Goal: Information Seeking & Learning: Learn about a topic

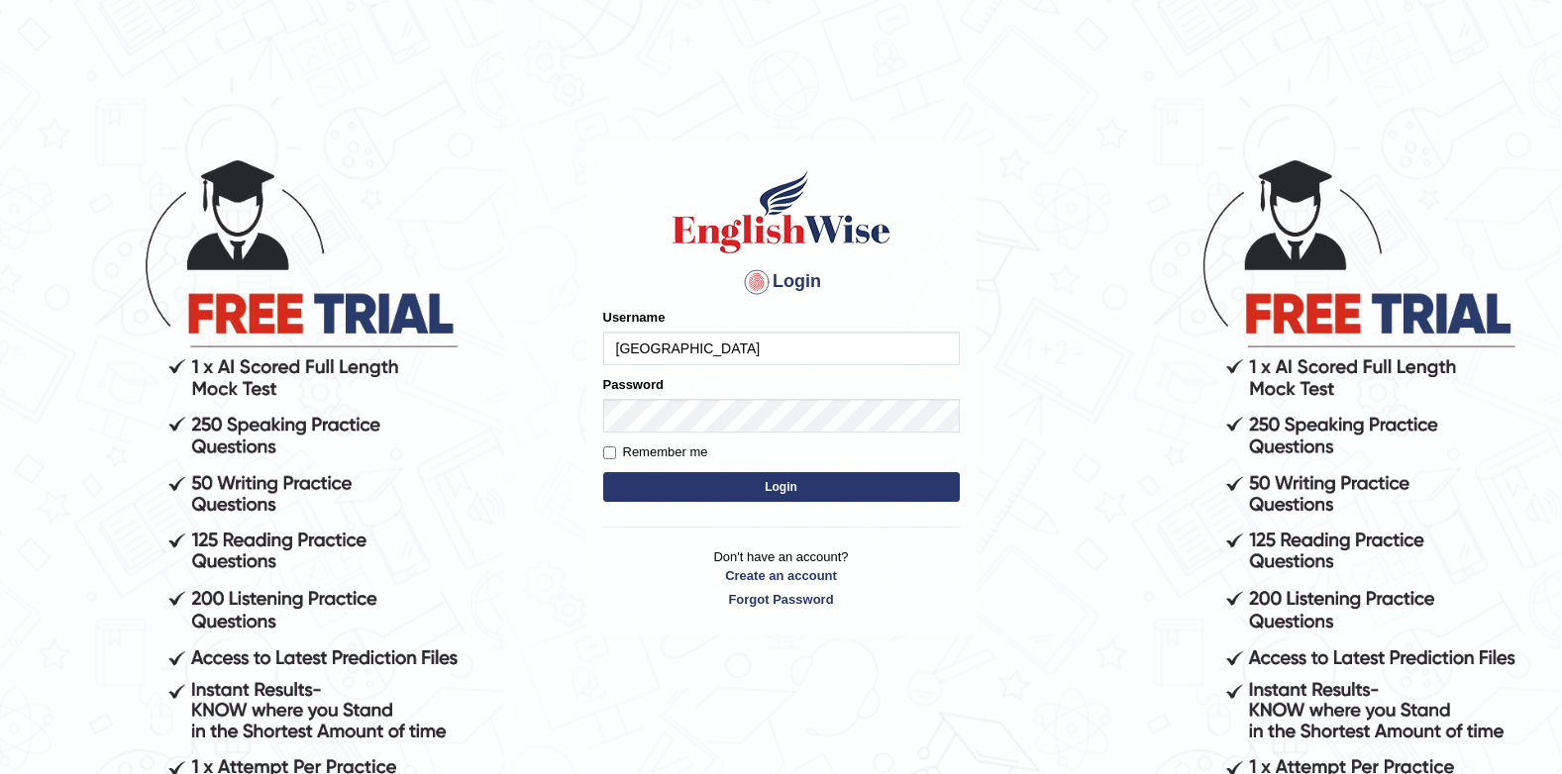
click at [788, 333] on input "Jenishdahal" at bounding box center [781, 349] width 356 height 34
type input "J"
type input "successgrg"
click at [606, 289] on h4 "Login" at bounding box center [781, 282] width 356 height 32
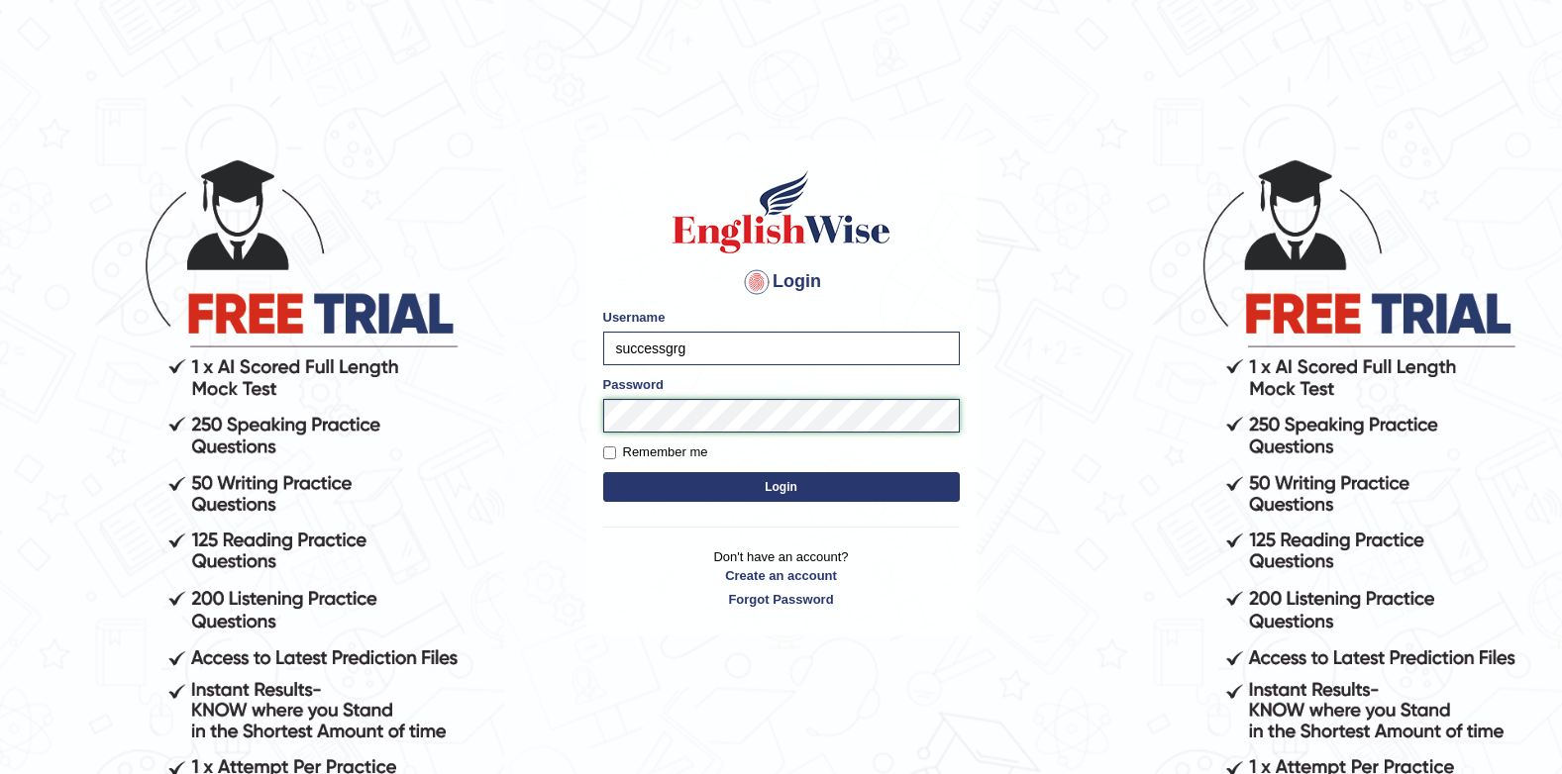
click at [603, 472] on button "Login" at bounding box center [781, 487] width 356 height 30
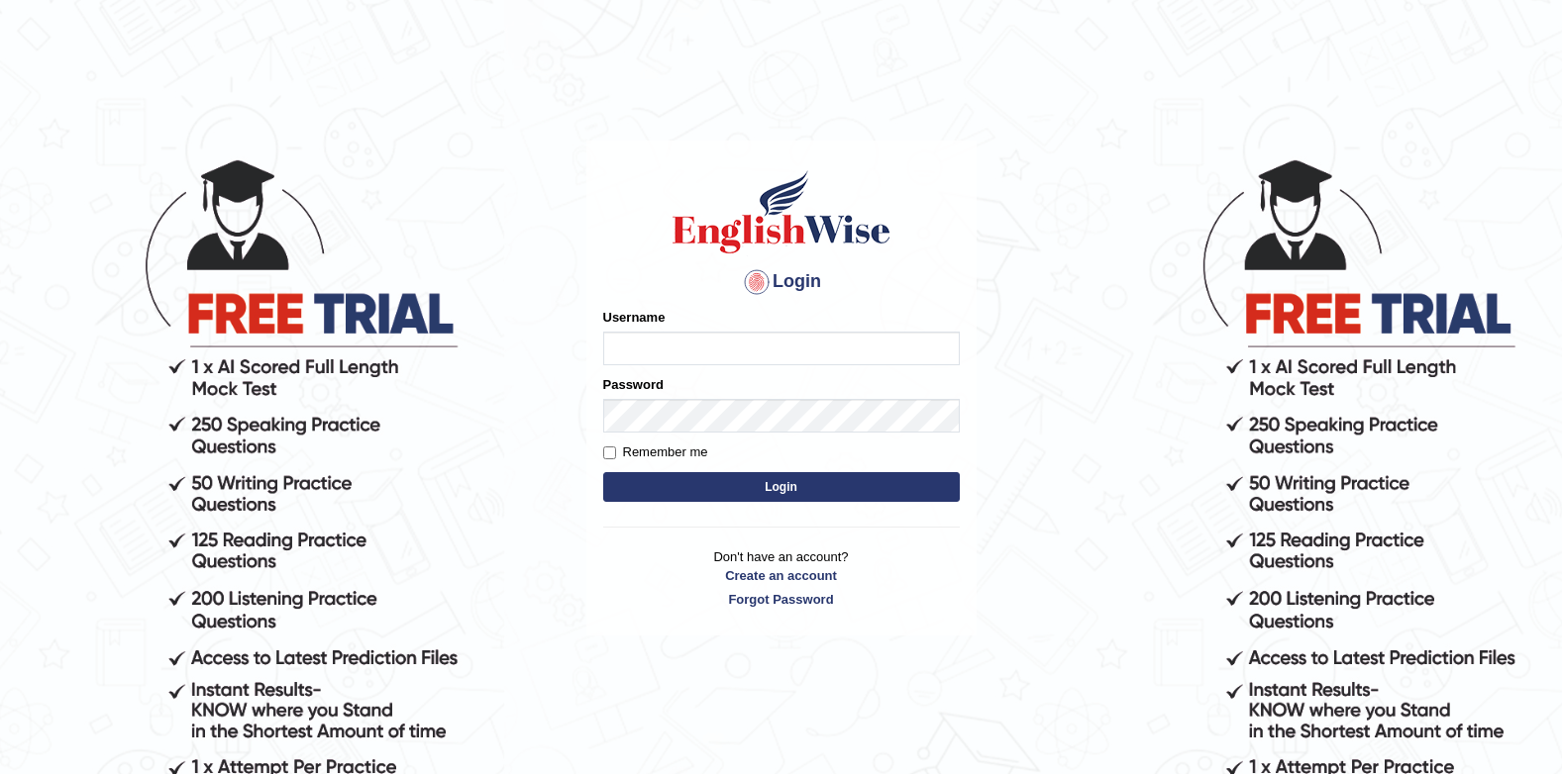
type input "Jenishdahal"
click at [760, 497] on button "Login" at bounding box center [781, 487] width 356 height 30
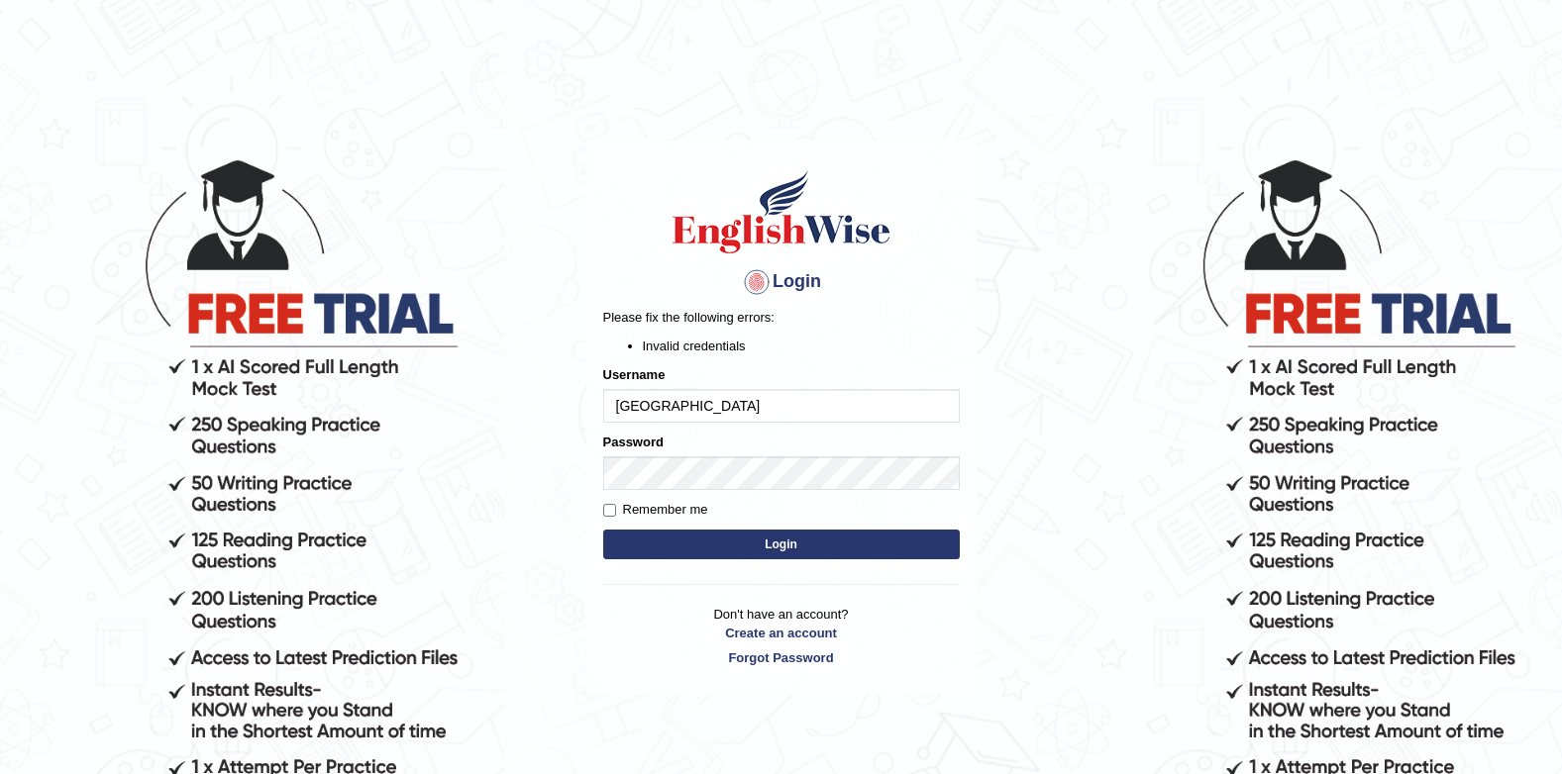
click at [760, 389] on input "Jenishdahal" at bounding box center [781, 406] width 356 height 34
type input "J"
click at [828, 141] on div "Login Please fix the following errors: Invalid credentials Username Password Re…" at bounding box center [781, 418] width 390 height 554
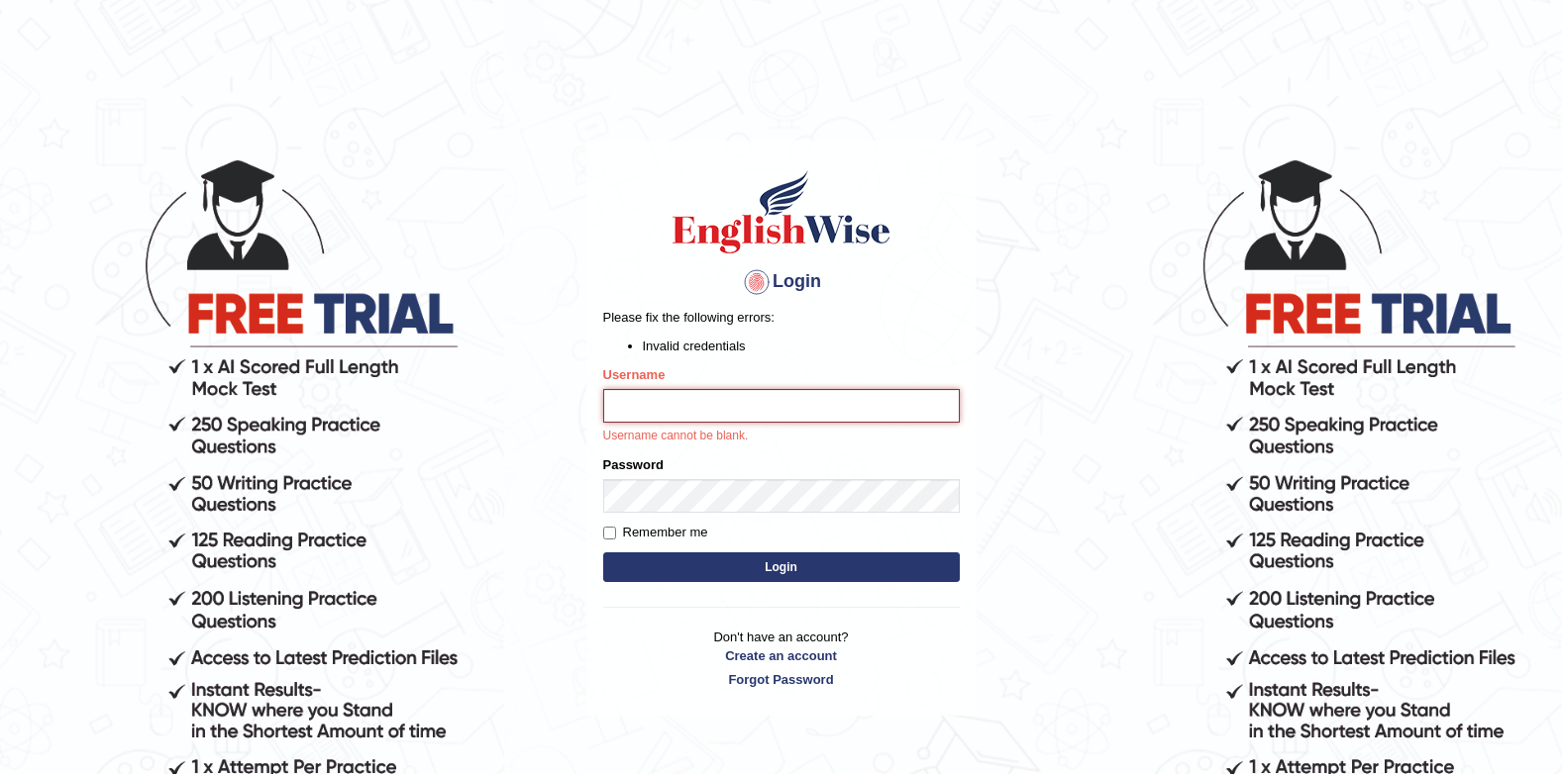
click at [733, 410] on input "Username" at bounding box center [781, 406] width 356 height 34
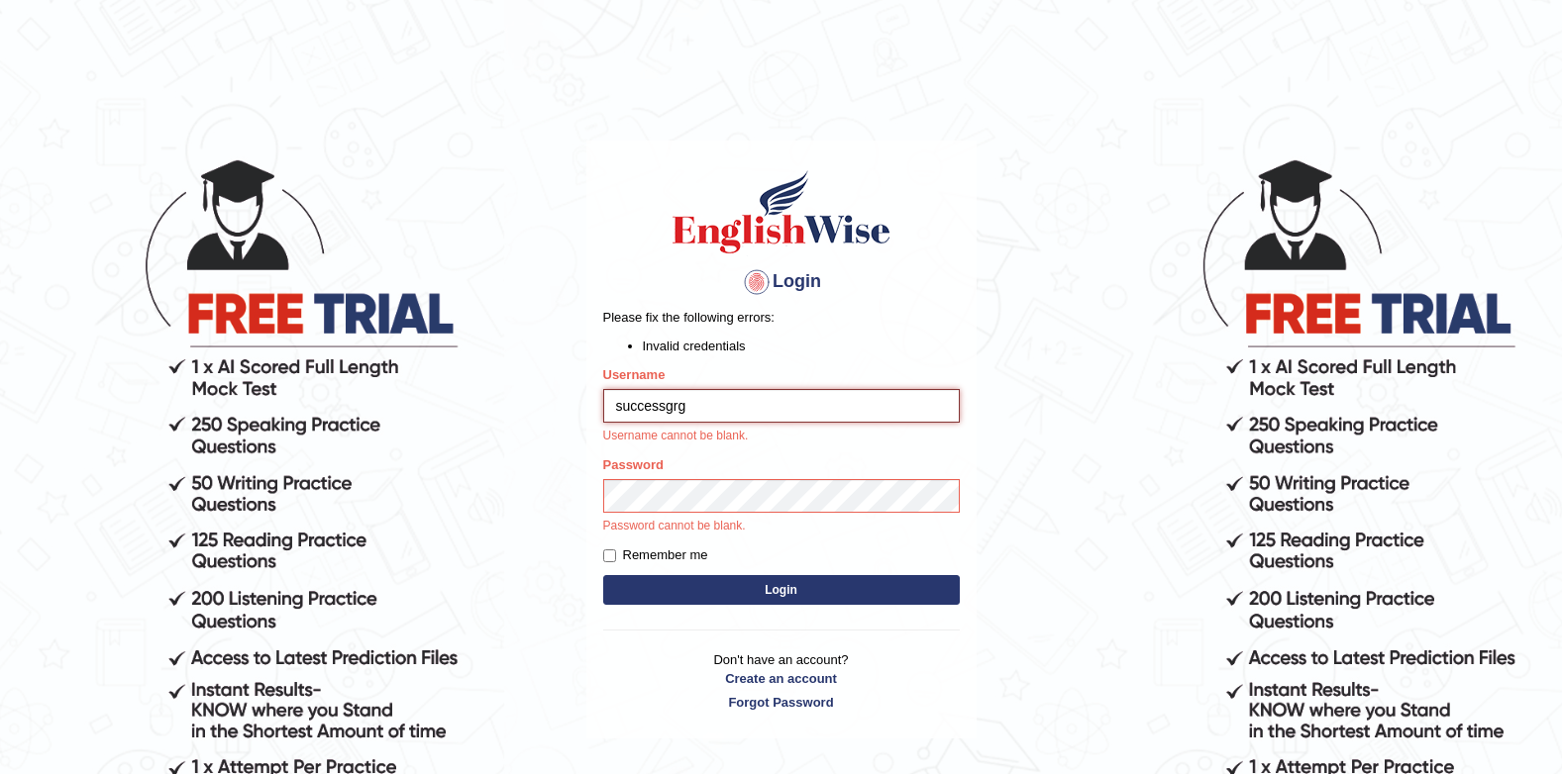
type input "successgrg"
click at [532, 451] on body "Login Please fix the following errors: Invalid credentials Username successgrg …" at bounding box center [781, 465] width 1562 height 774
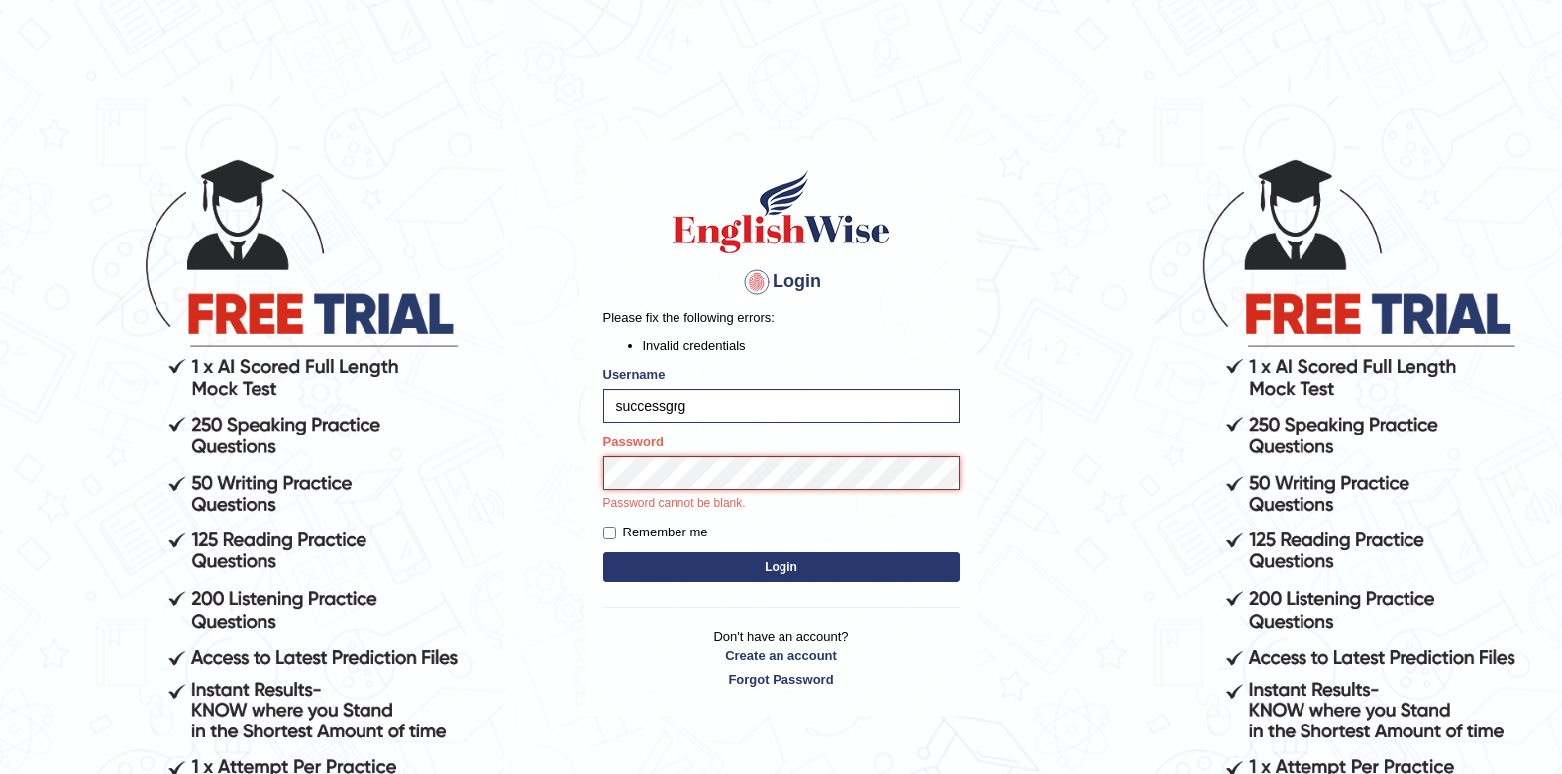
click at [603, 553] on button "Login" at bounding box center [781, 568] width 356 height 30
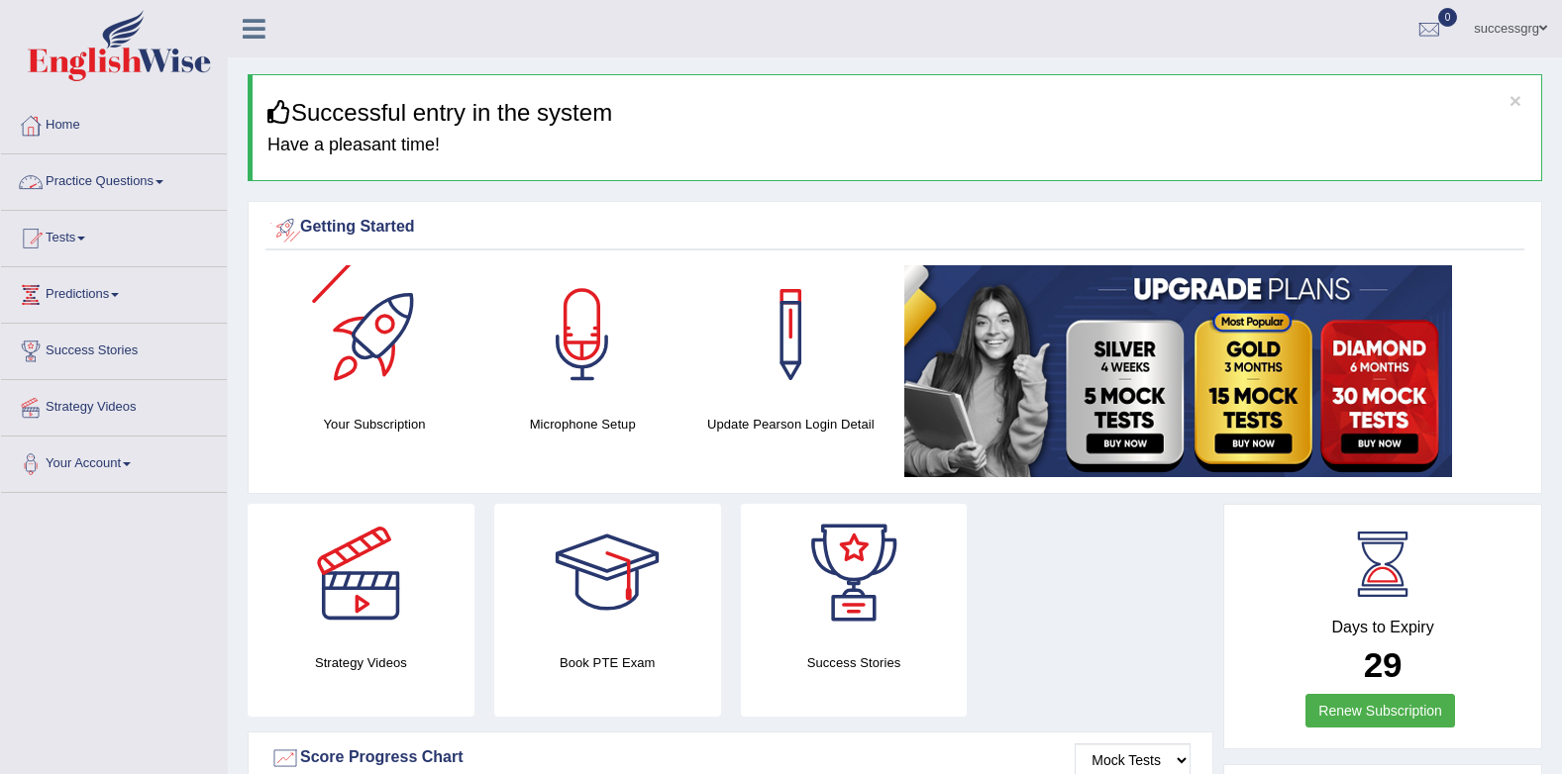
click at [146, 180] on link "Practice Questions" at bounding box center [114, 179] width 226 height 50
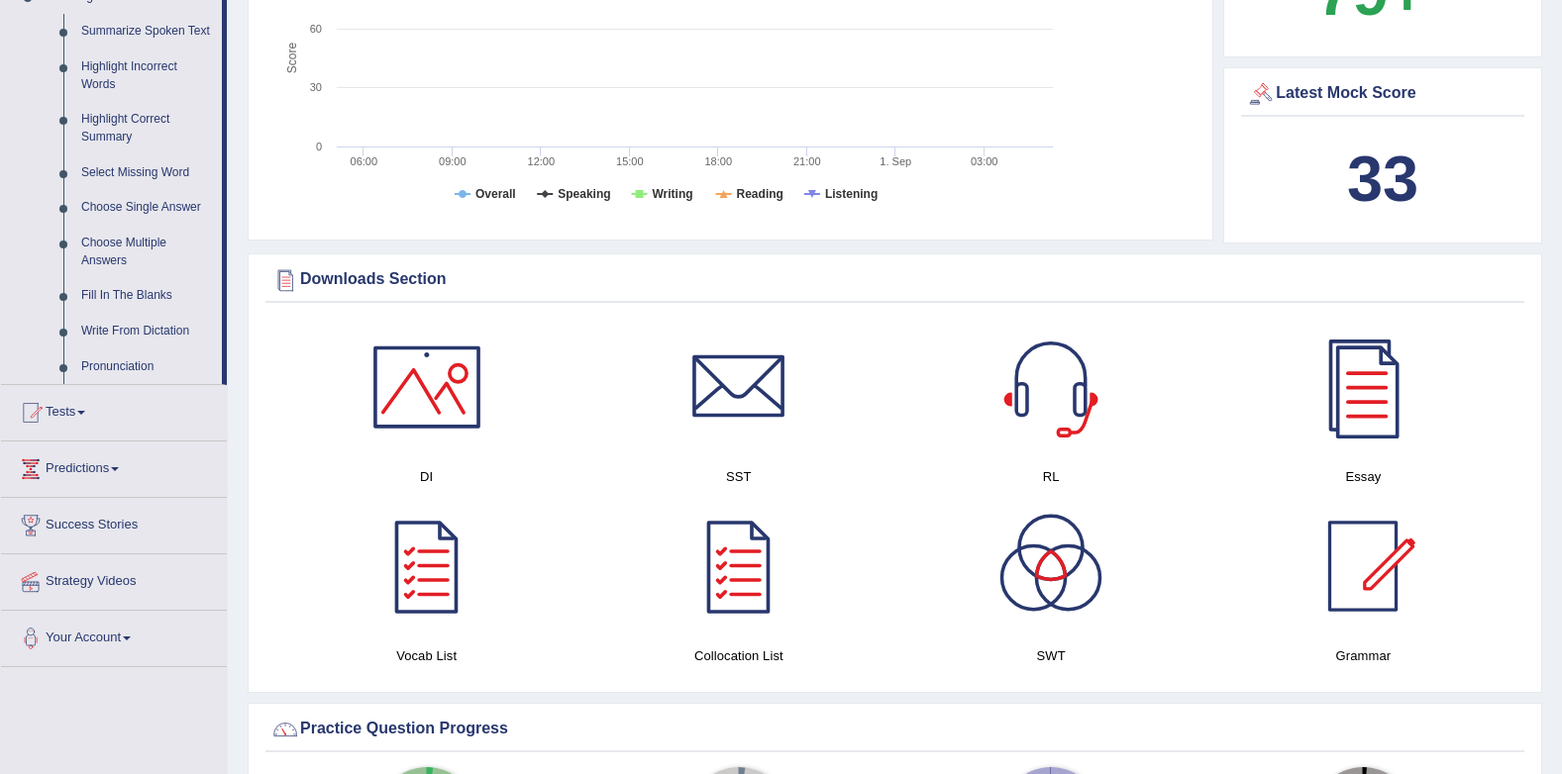
scroll to position [891, 0]
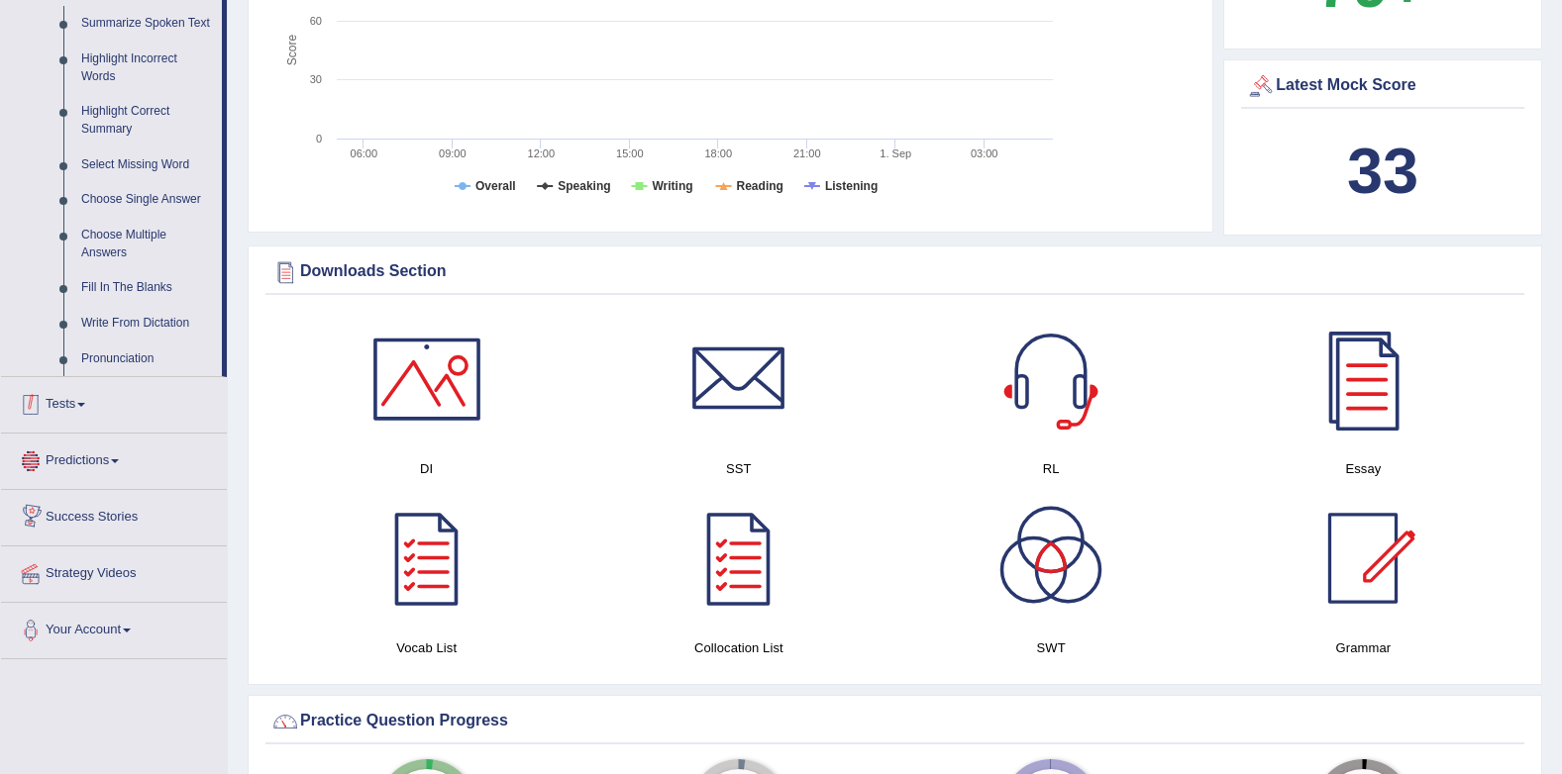
click at [67, 403] on link "Tests" at bounding box center [114, 402] width 226 height 50
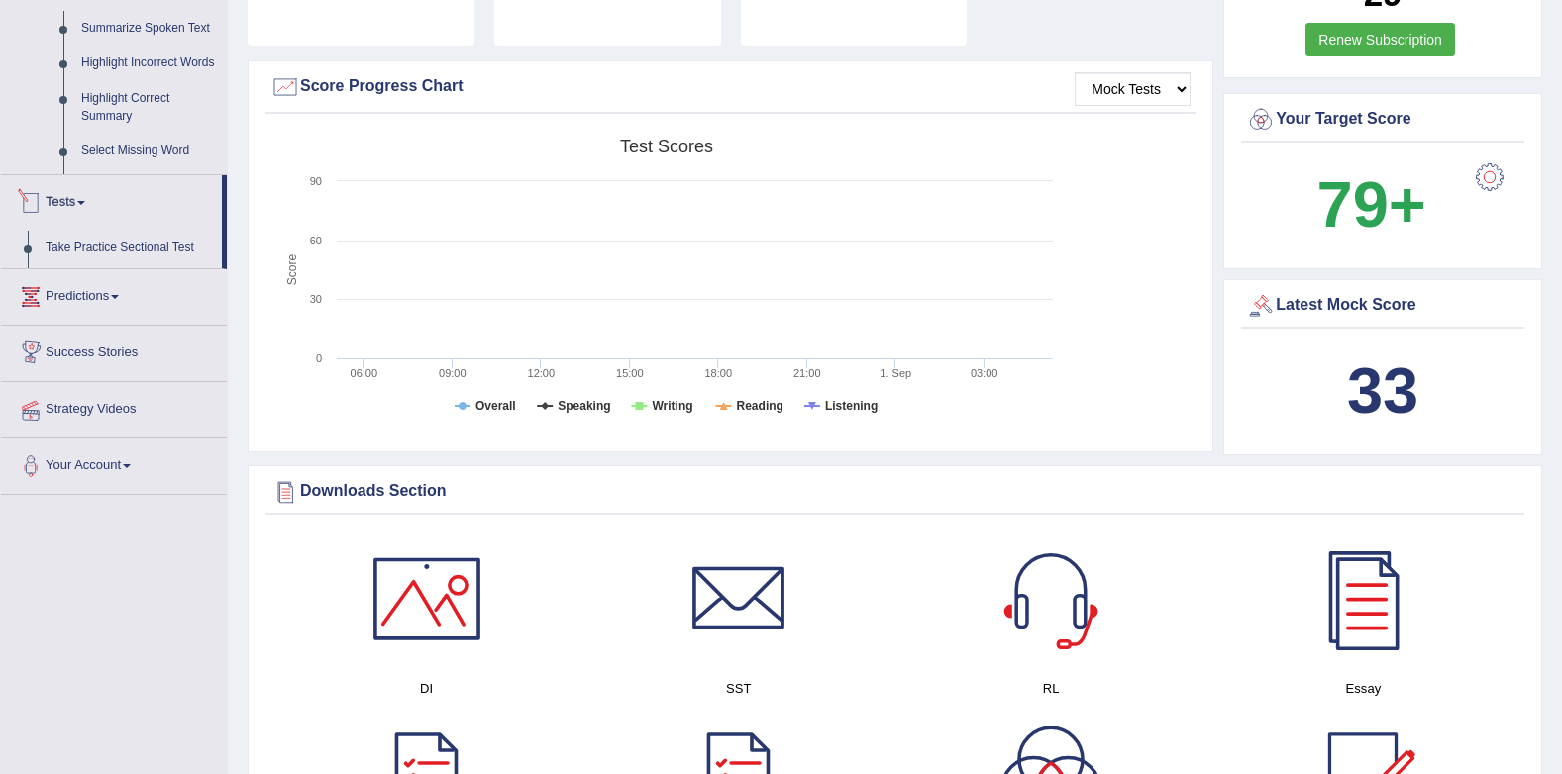
scroll to position [238, 0]
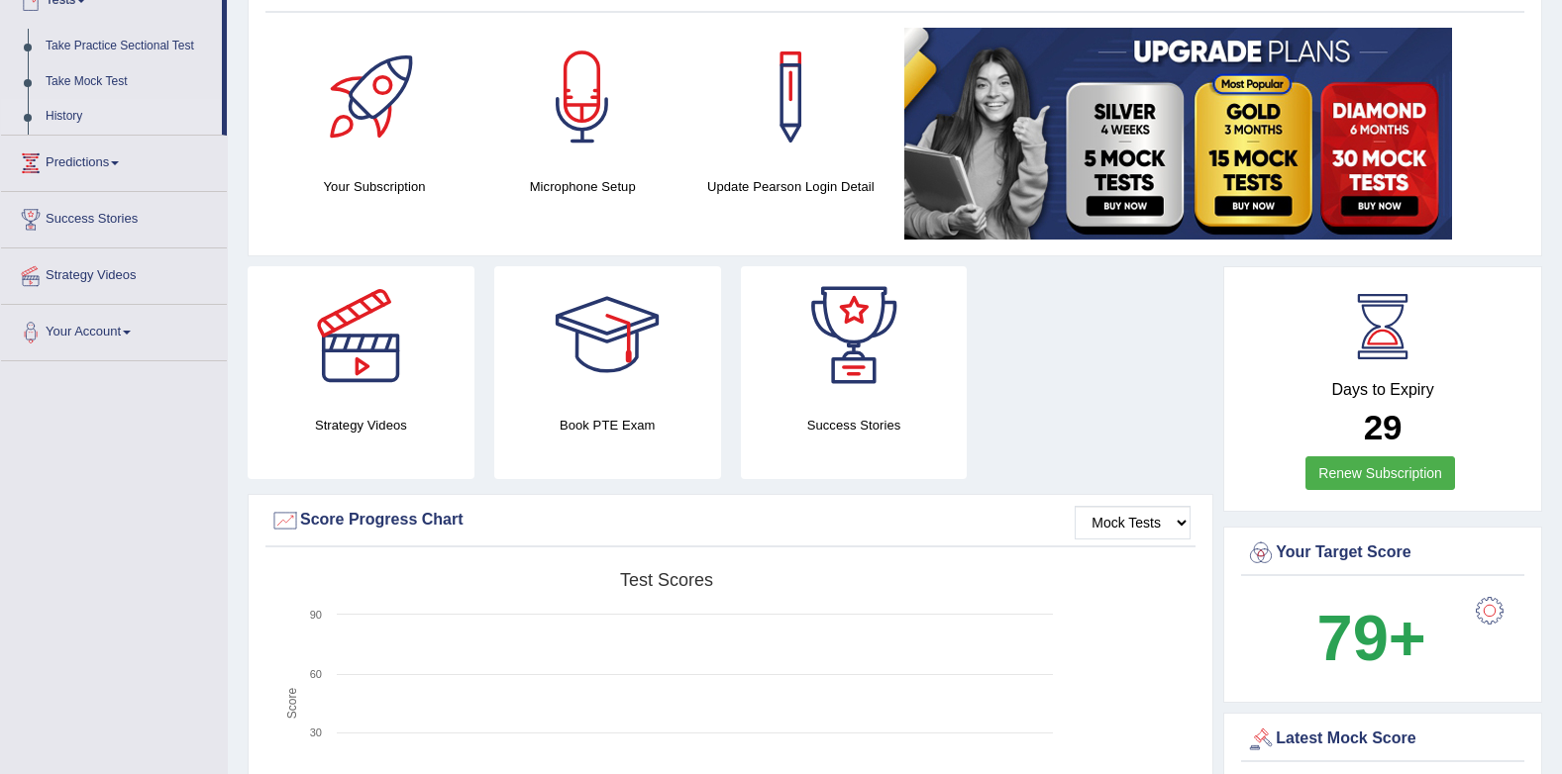
click at [50, 113] on link "History" at bounding box center [129, 117] width 185 height 36
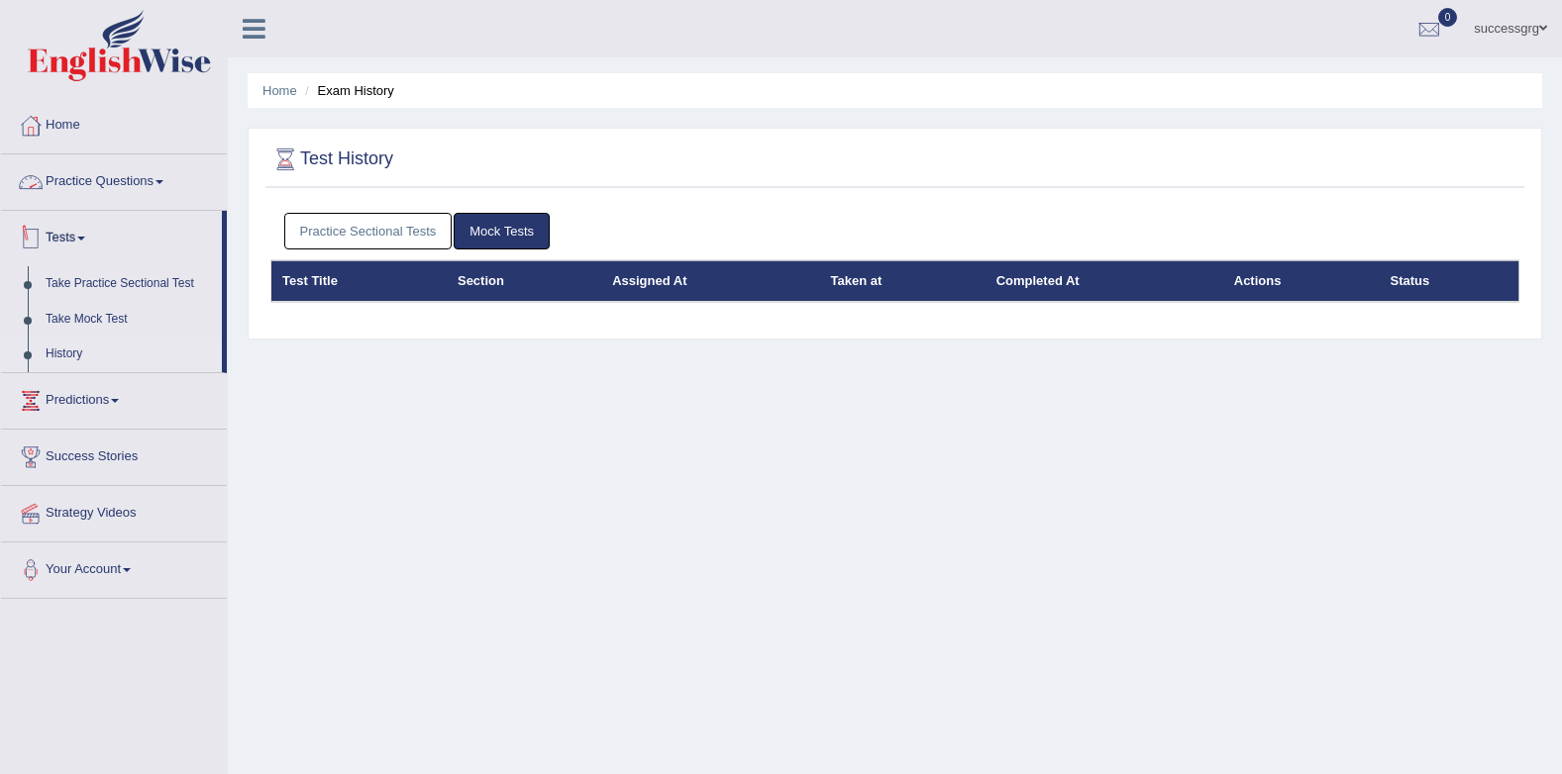
click at [360, 231] on link "Practice Sectional Tests" at bounding box center [368, 231] width 168 height 37
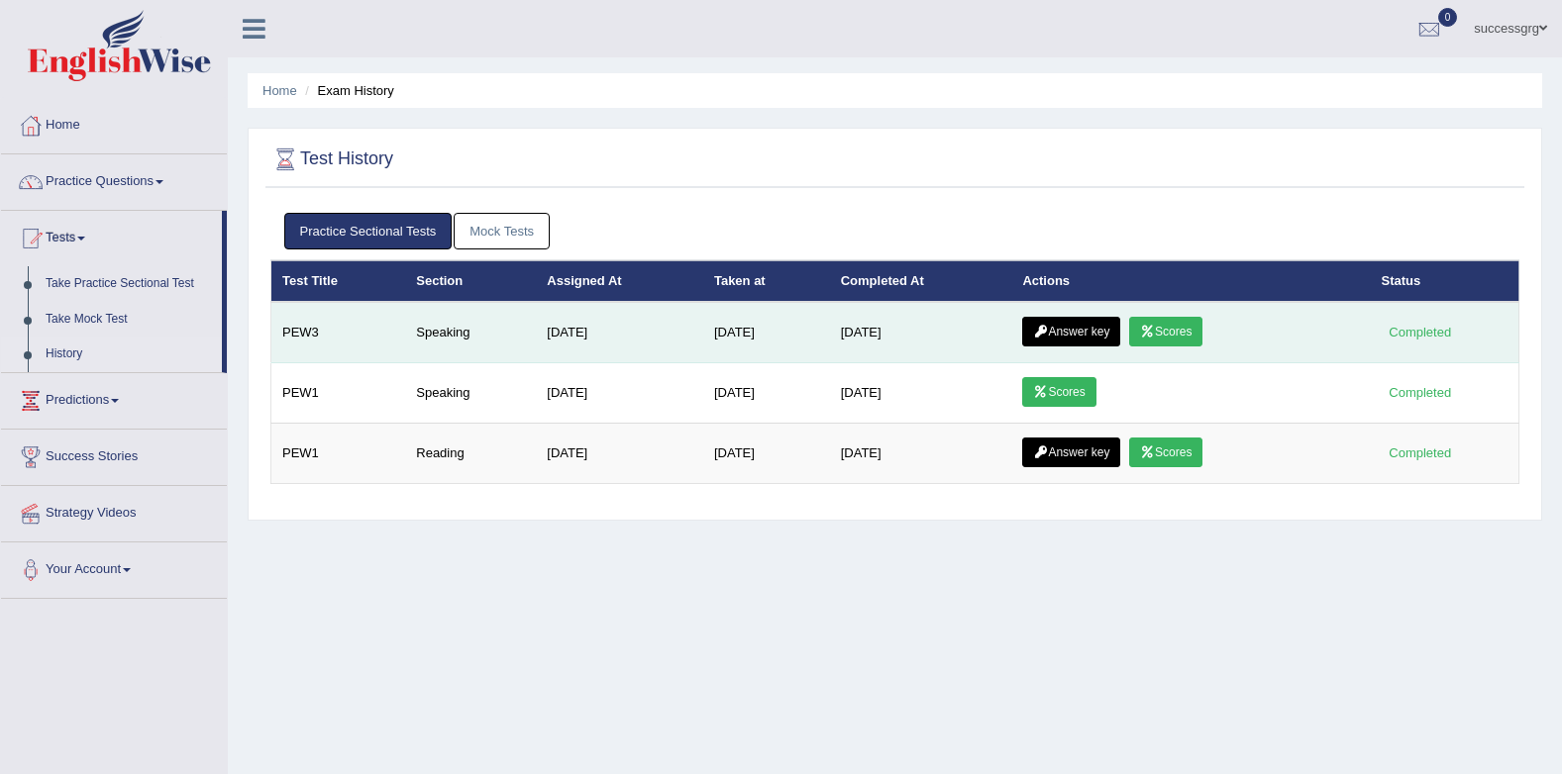
click at [1155, 344] on link "Scores" at bounding box center [1165, 332] width 73 height 30
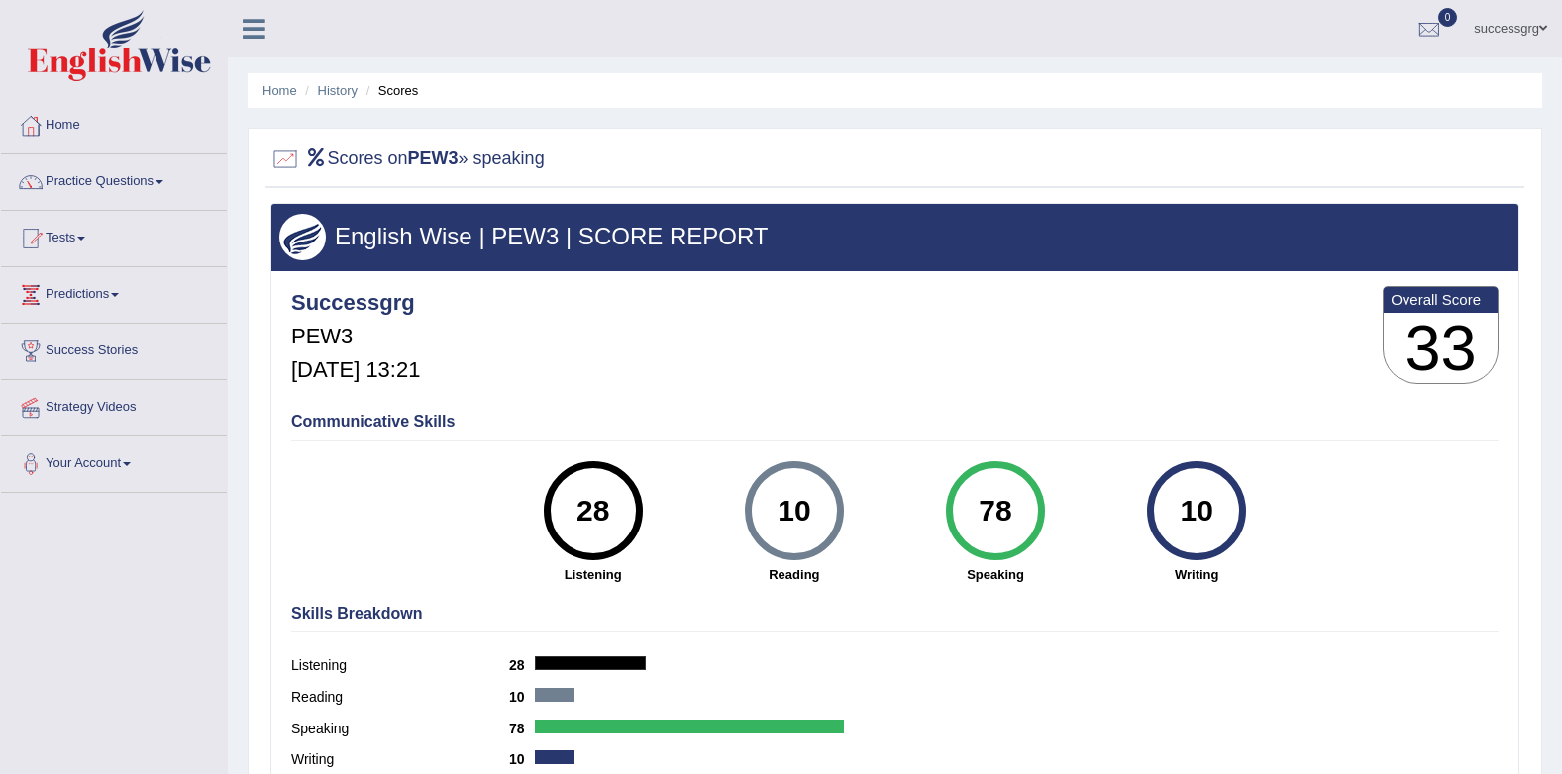
scroll to position [99, 0]
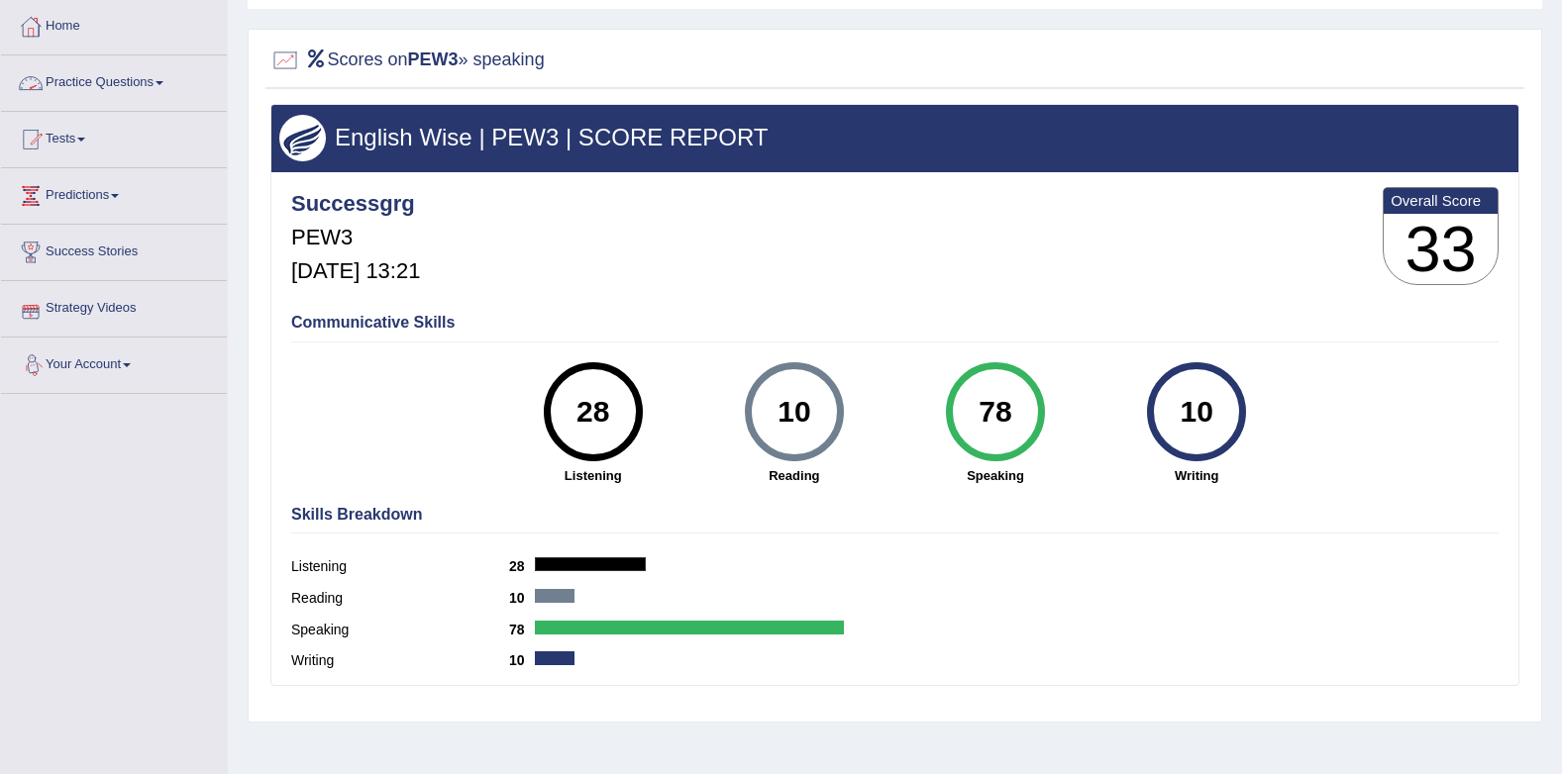
click at [123, 86] on link "Practice Questions" at bounding box center [114, 80] width 226 height 50
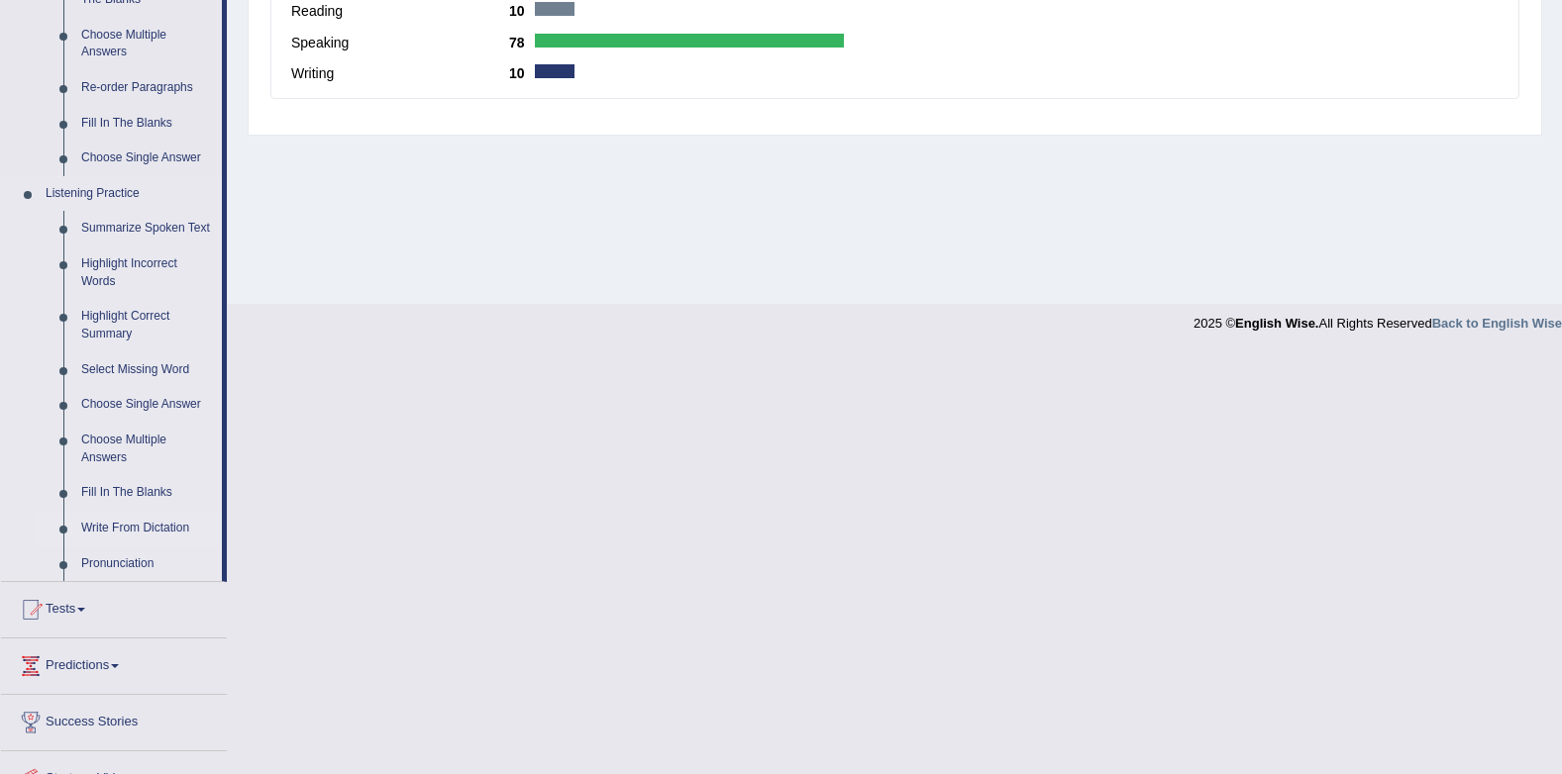
scroll to position [777, 0]
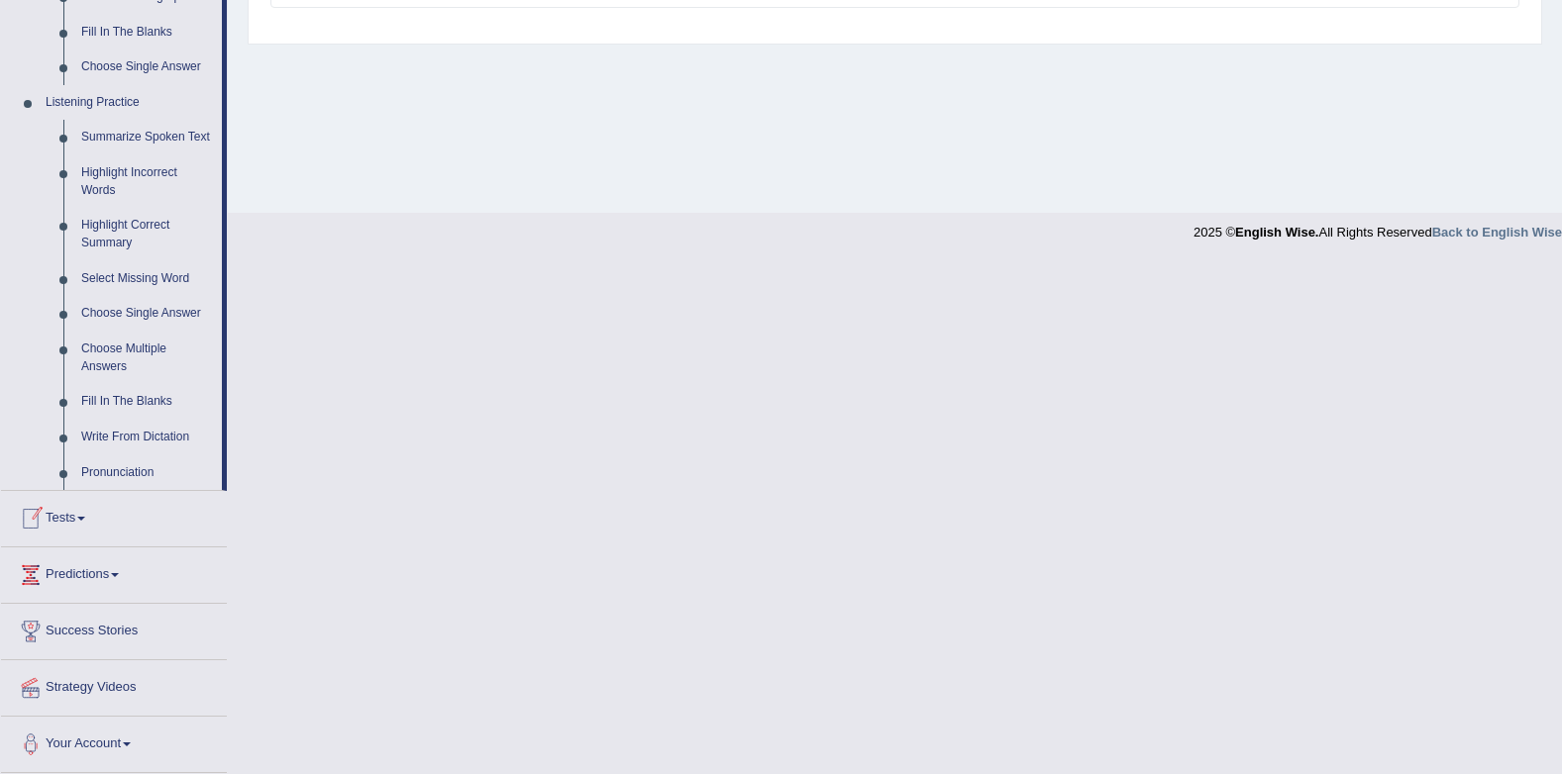
click at [66, 516] on link "Tests" at bounding box center [114, 516] width 226 height 50
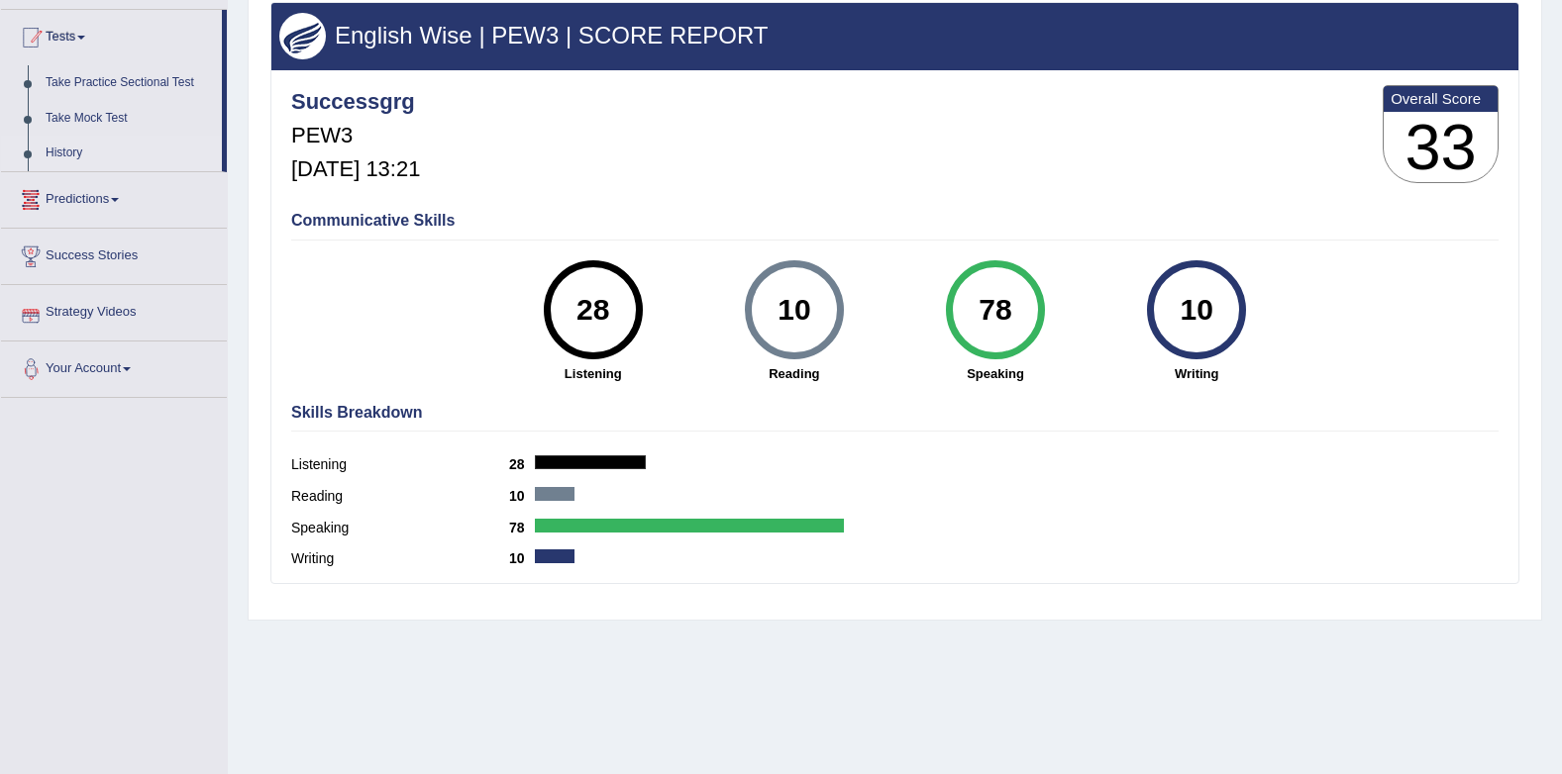
scroll to position [166, 0]
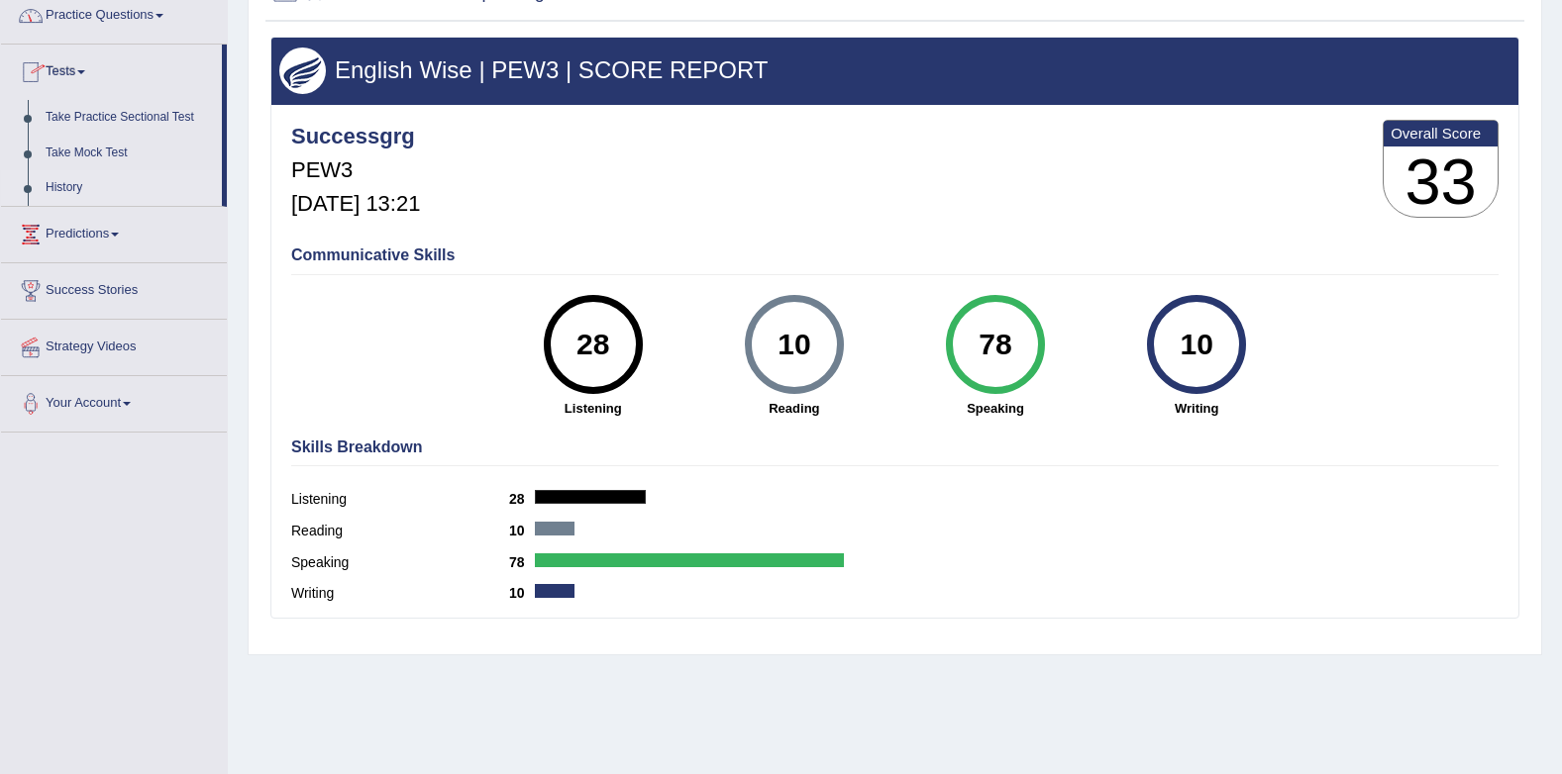
click at [64, 191] on link "History" at bounding box center [129, 188] width 185 height 36
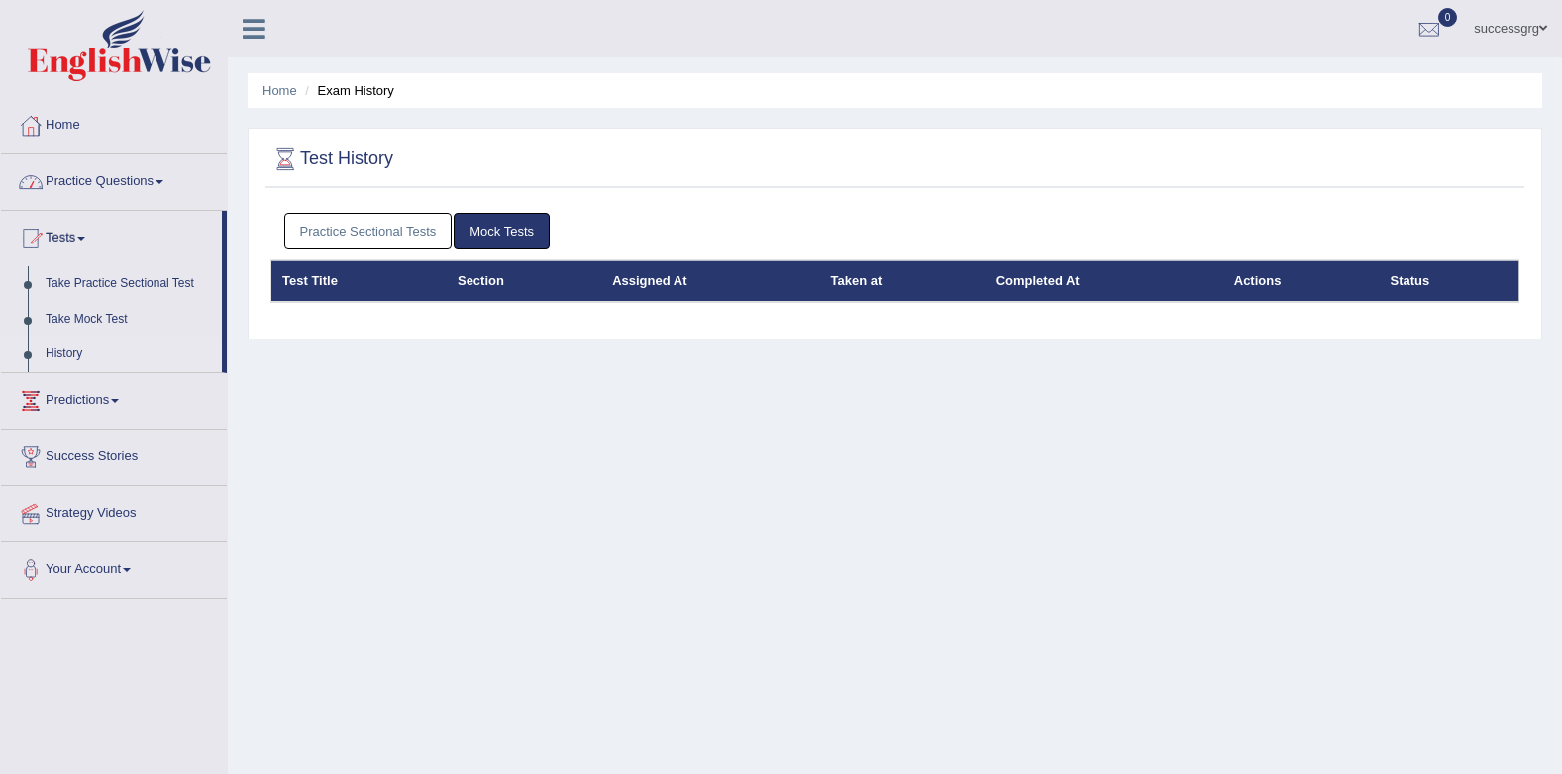
click at [105, 170] on link "Practice Questions" at bounding box center [114, 179] width 226 height 50
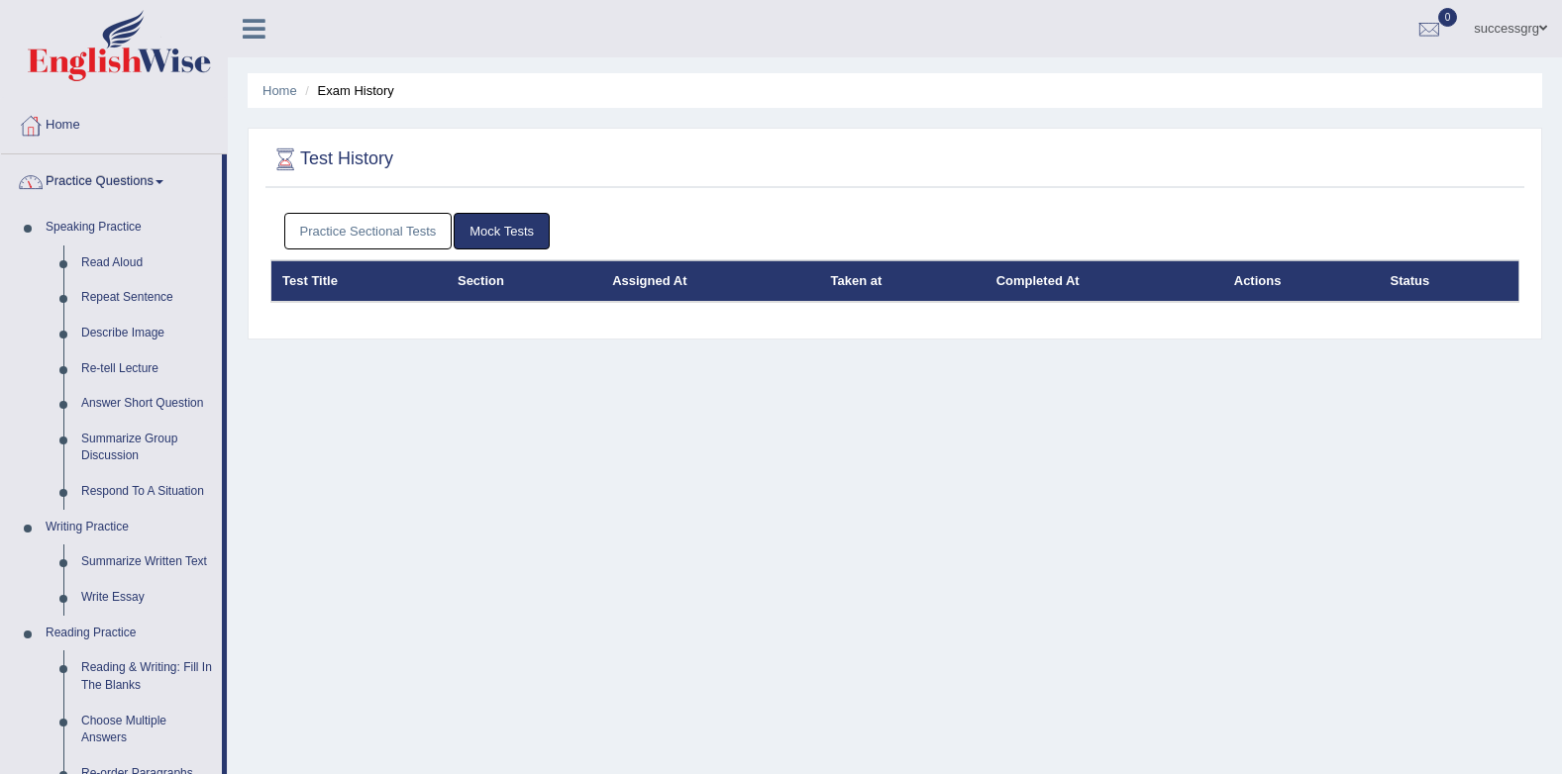
click at [89, 161] on link "Practice Questions" at bounding box center [111, 179] width 221 height 50
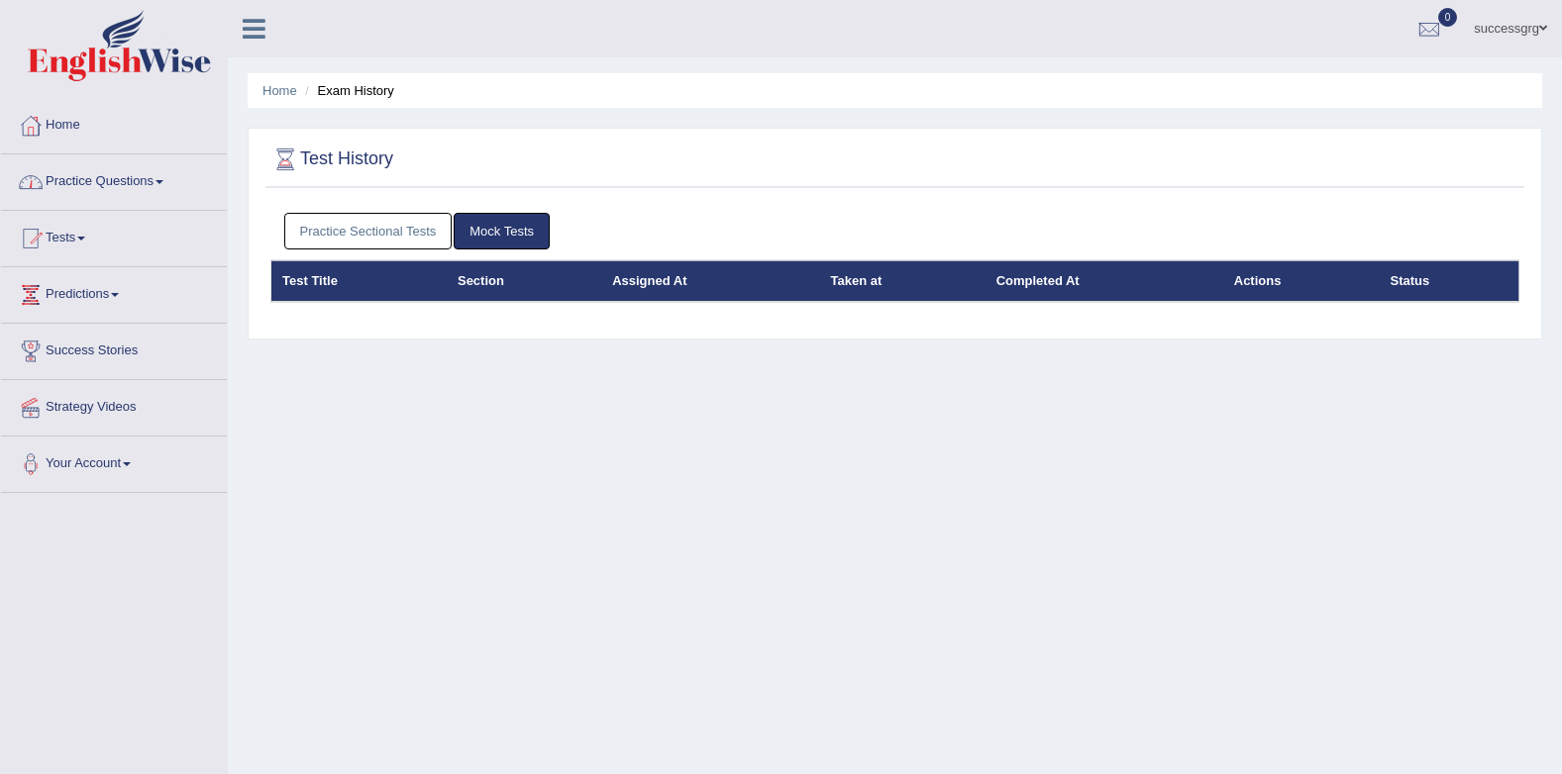
click at [104, 164] on link "Practice Questions" at bounding box center [114, 179] width 226 height 50
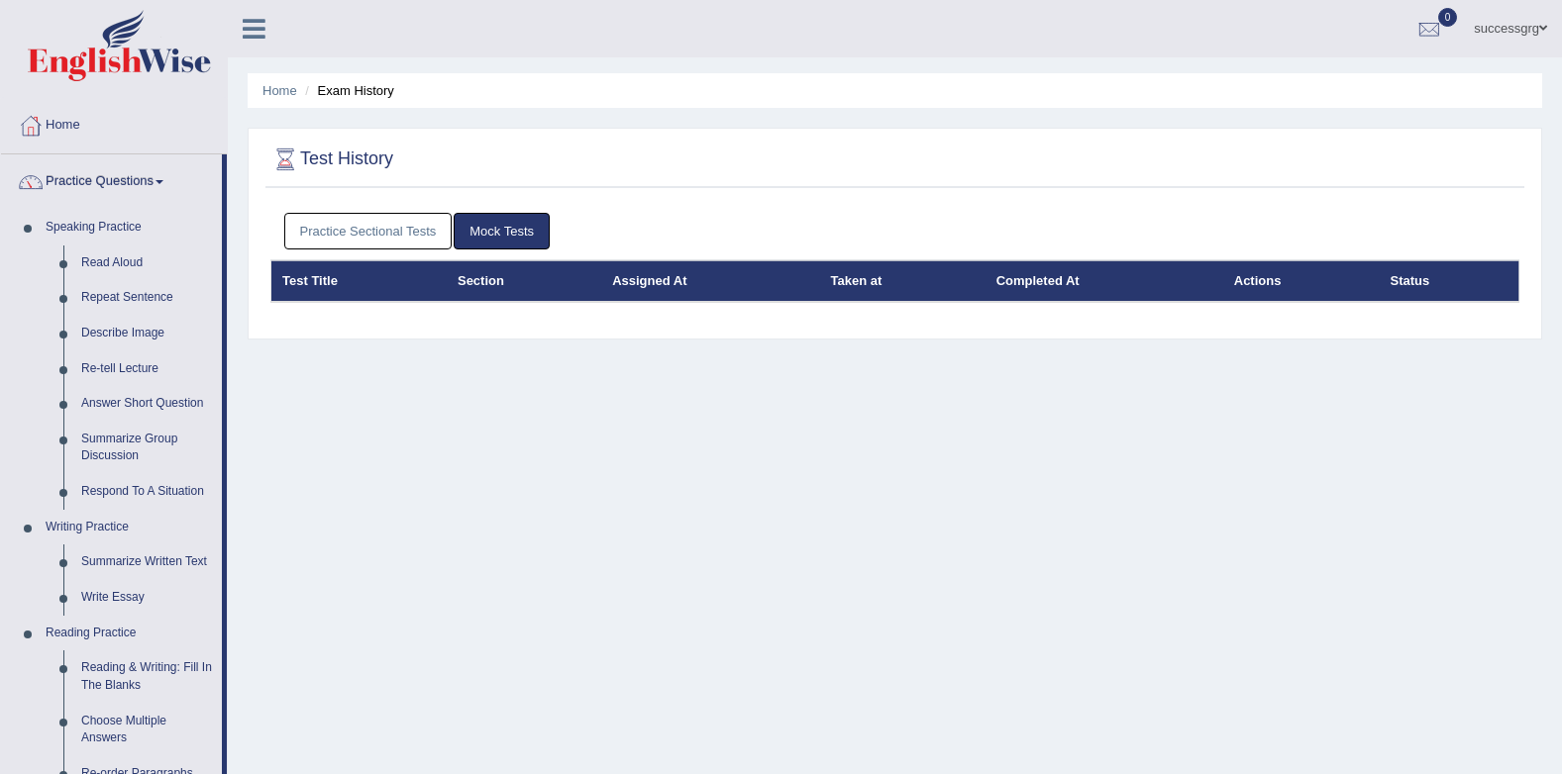
click at [389, 216] on link "Practice Sectional Tests" at bounding box center [368, 231] width 168 height 37
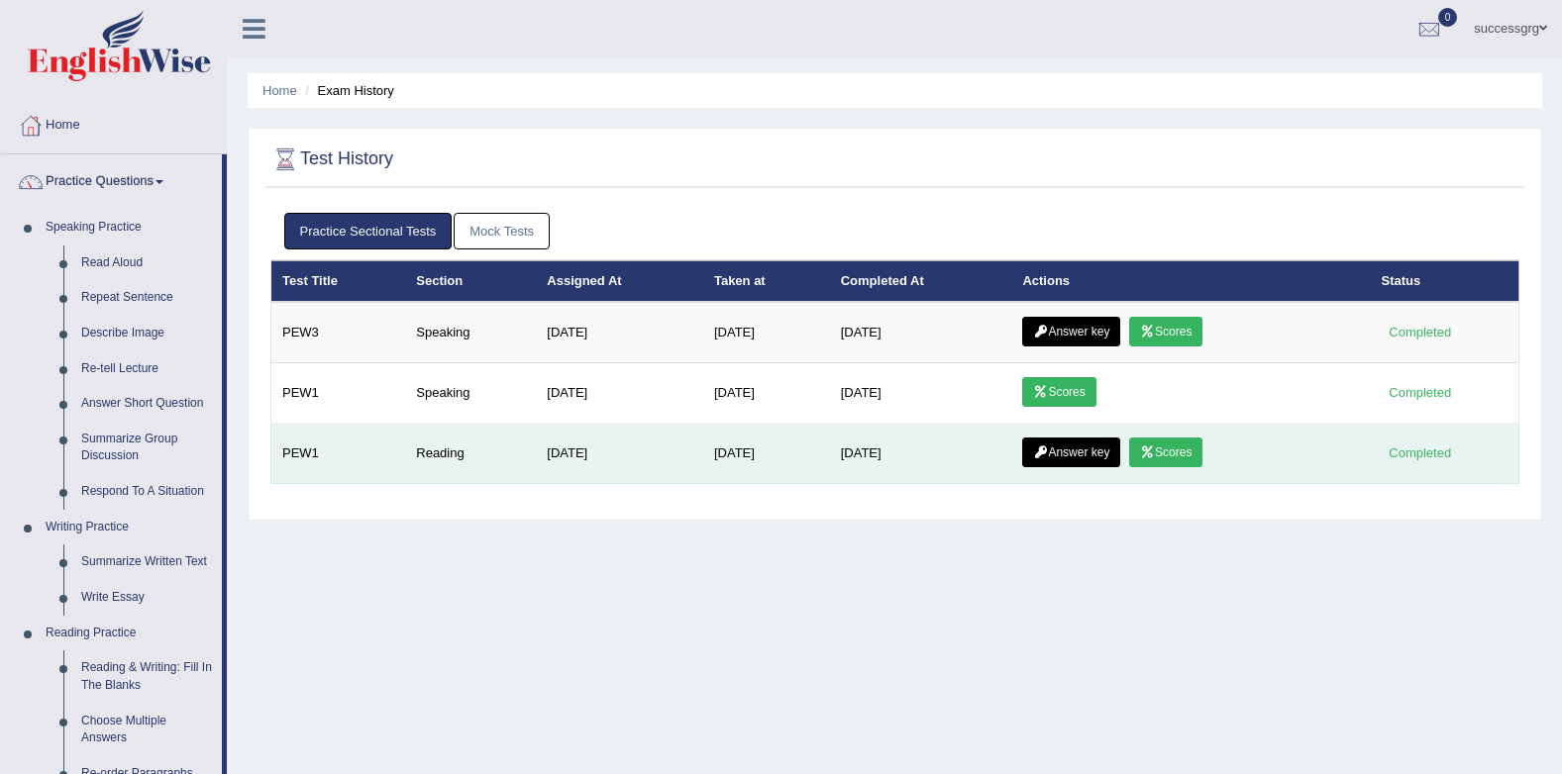
click at [1147, 449] on icon at bounding box center [1147, 453] width 15 height 12
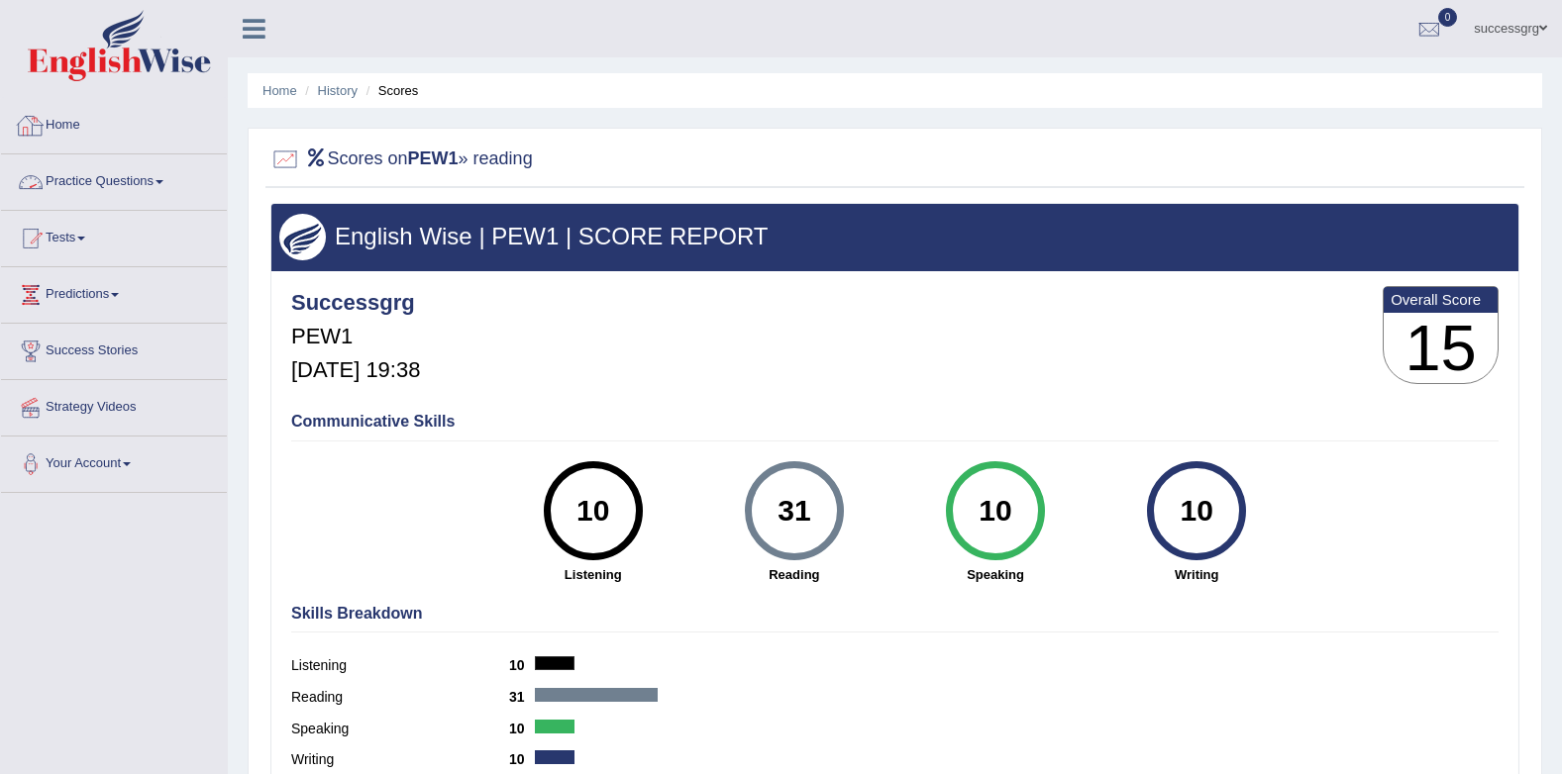
click at [102, 169] on link "Practice Questions" at bounding box center [114, 179] width 226 height 50
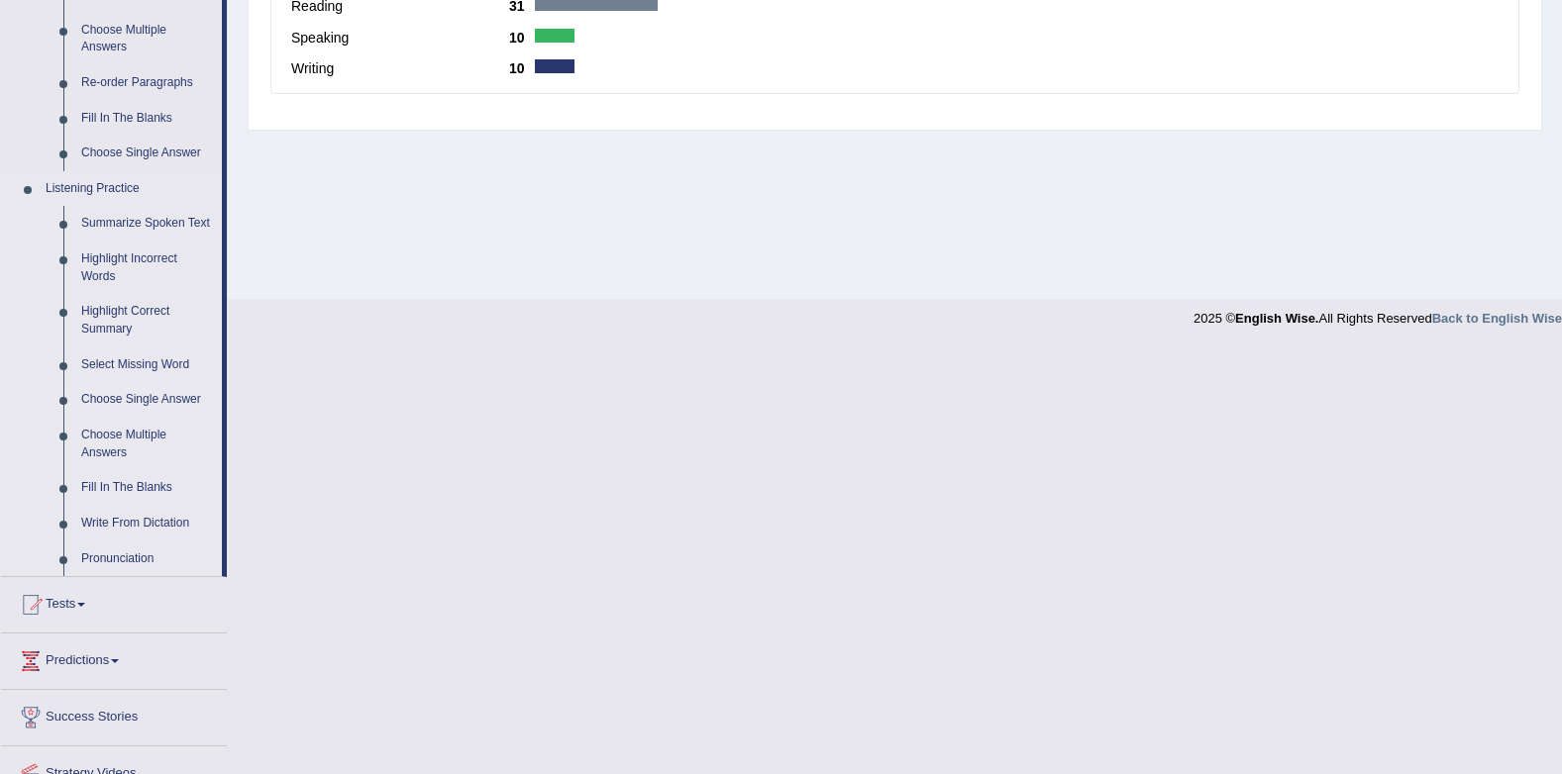
scroll to position [777, 0]
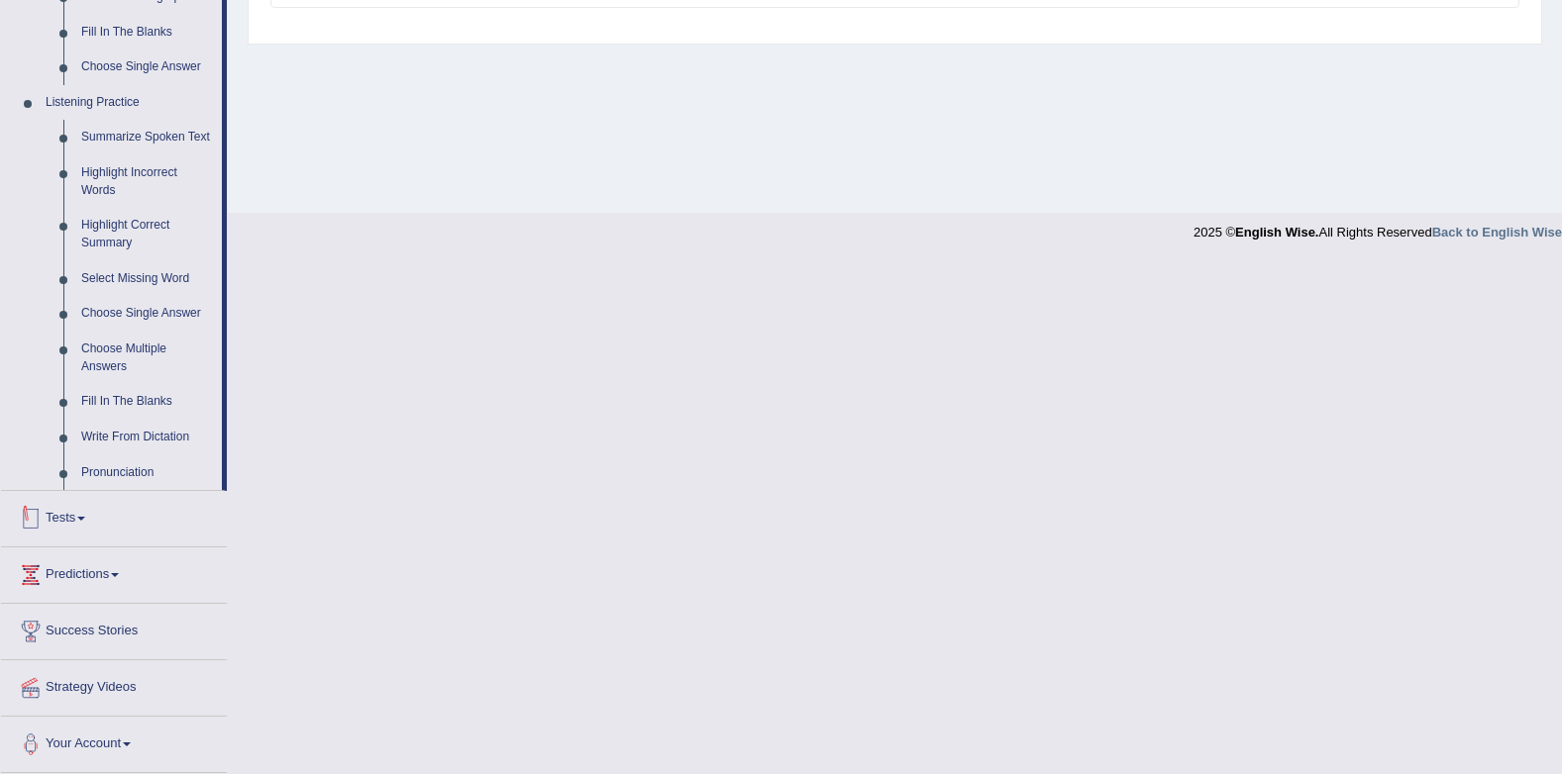
click at [53, 508] on link "Tests" at bounding box center [114, 516] width 226 height 50
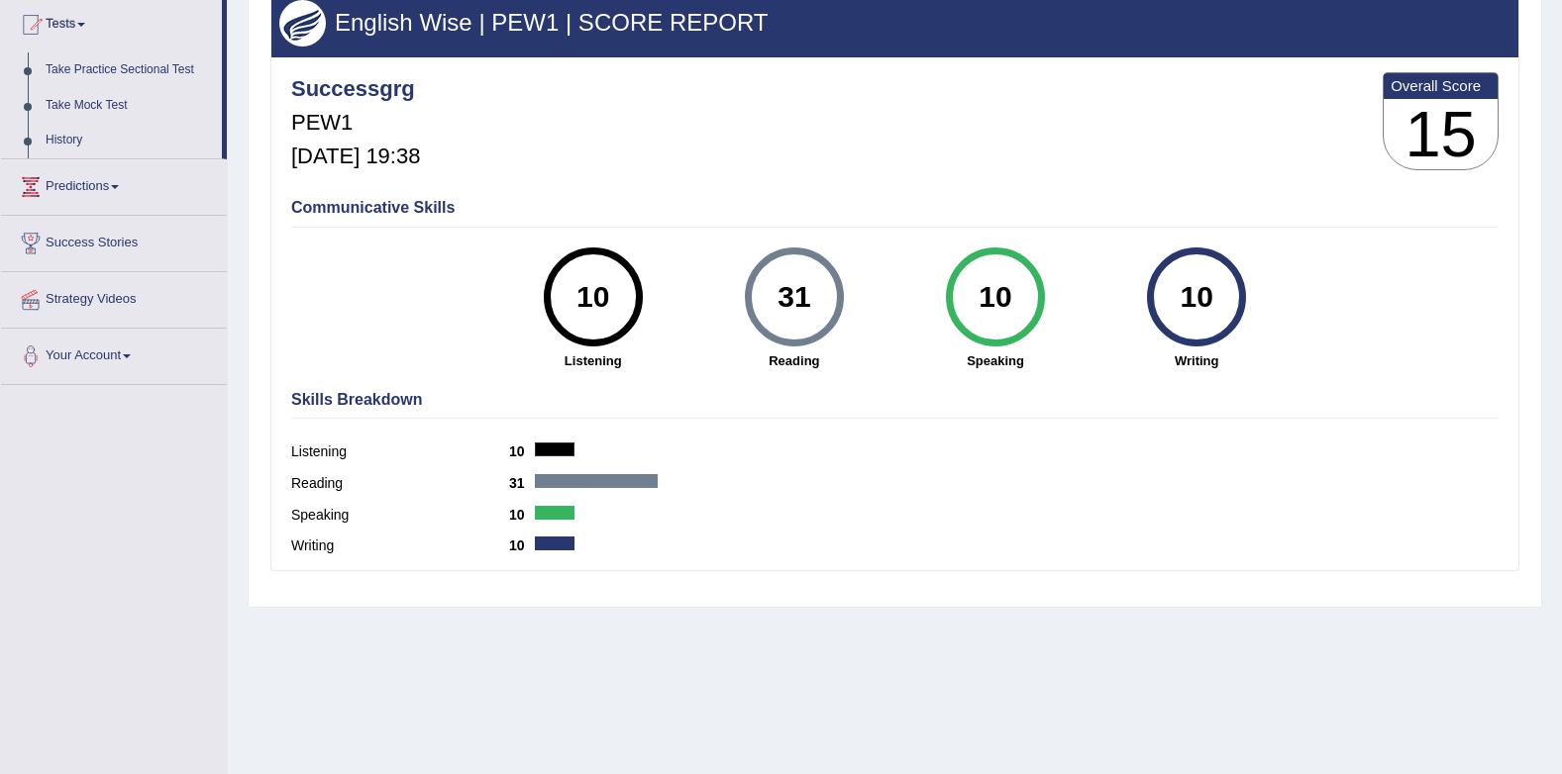
scroll to position [166, 0]
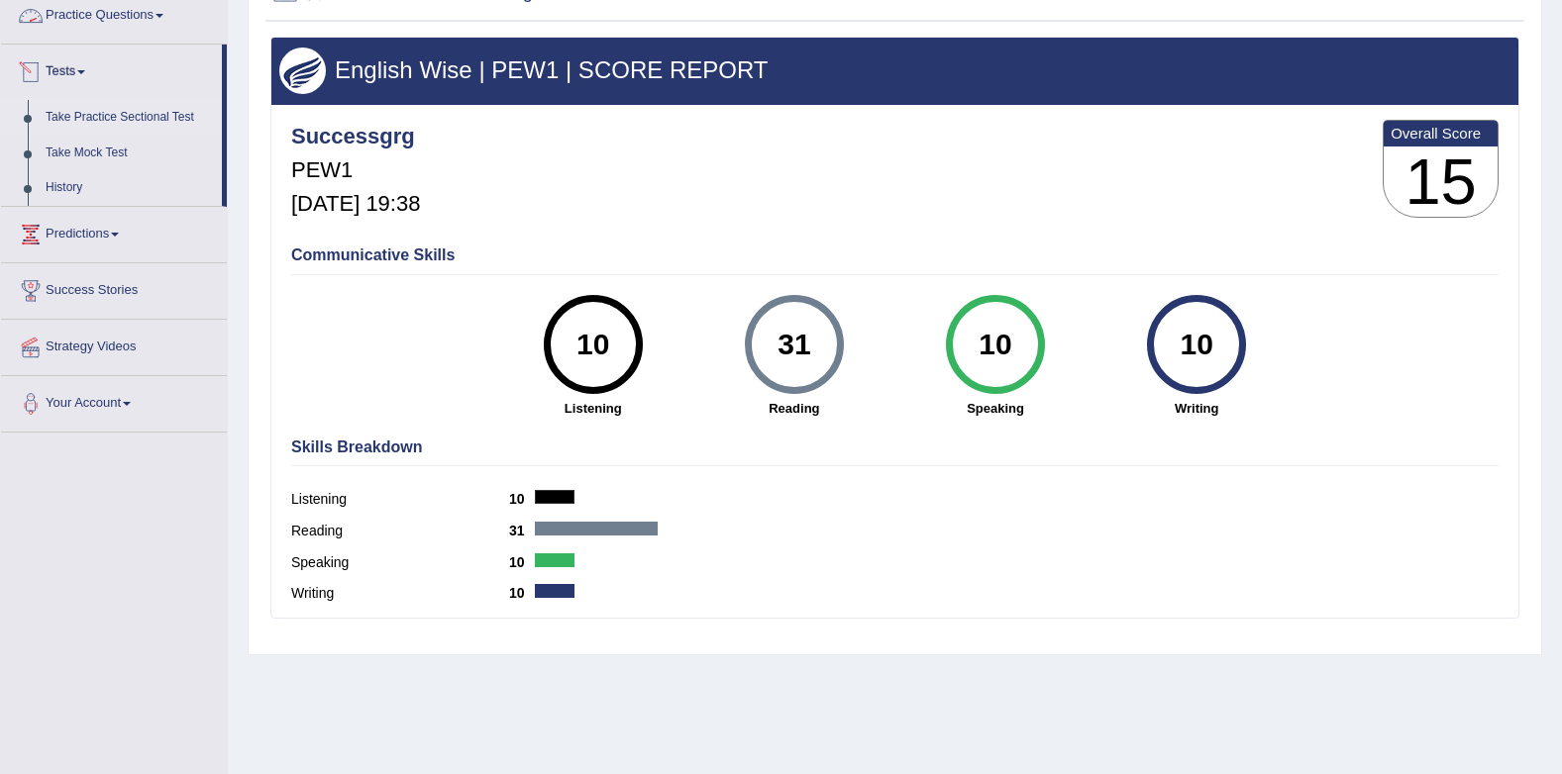
click at [101, 123] on link "Take Practice Sectional Test" at bounding box center [129, 118] width 185 height 36
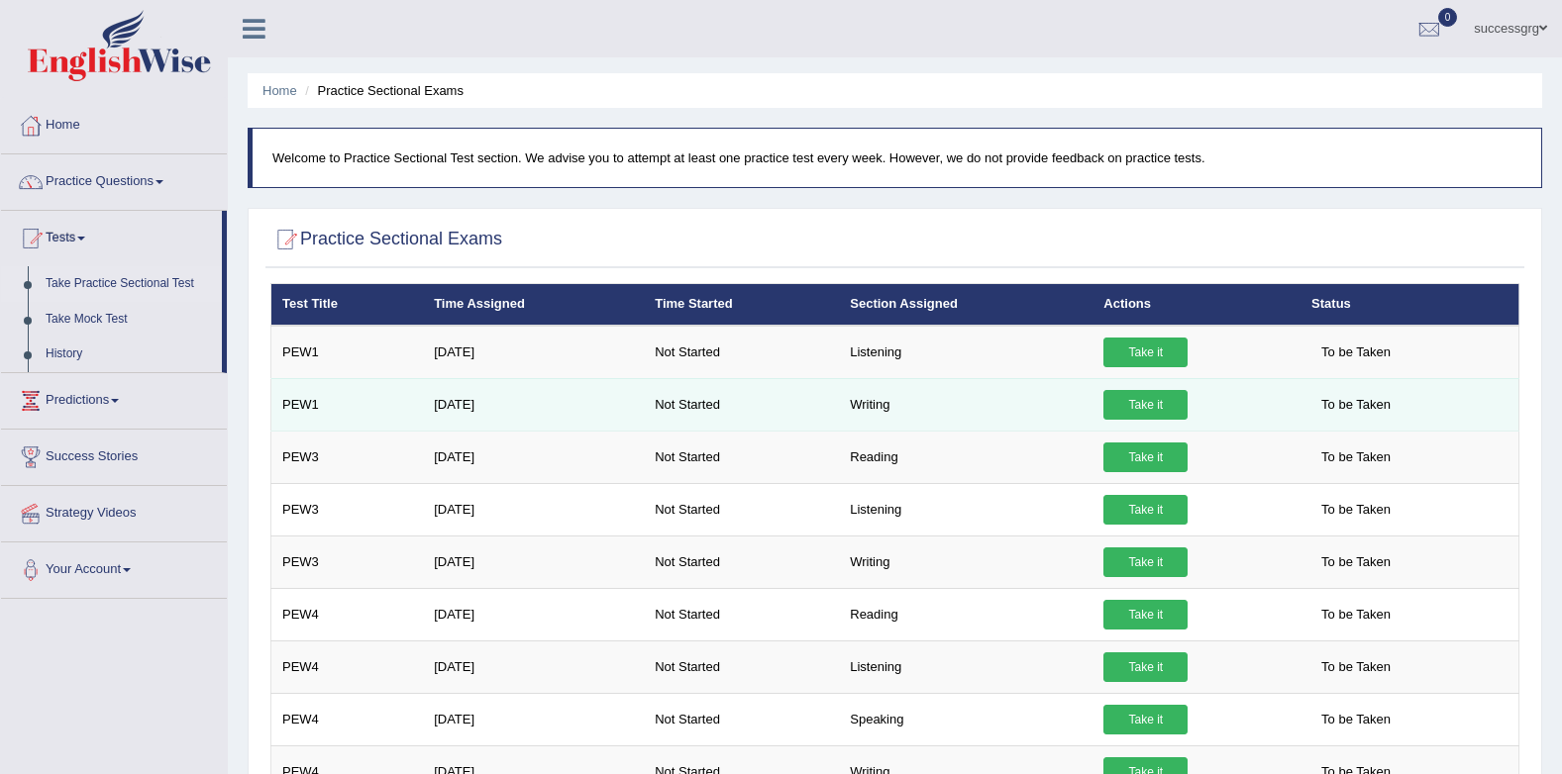
click at [1103, 402] on link "Take it" at bounding box center [1145, 405] width 84 height 30
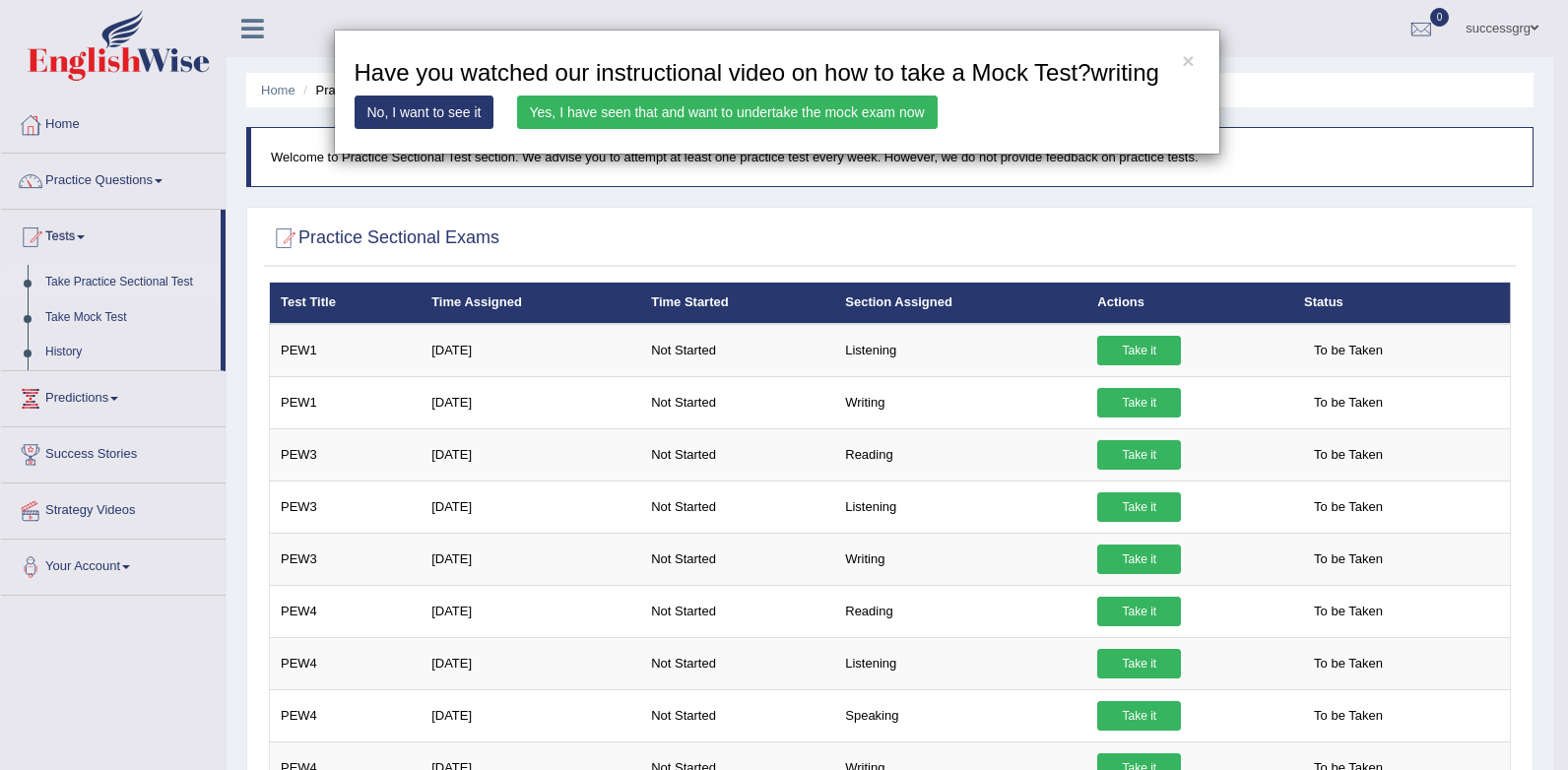
click at [706, 110] on link "Yes, I have seen that and want to undertake the mock exam now" at bounding box center [727, 112] width 421 height 34
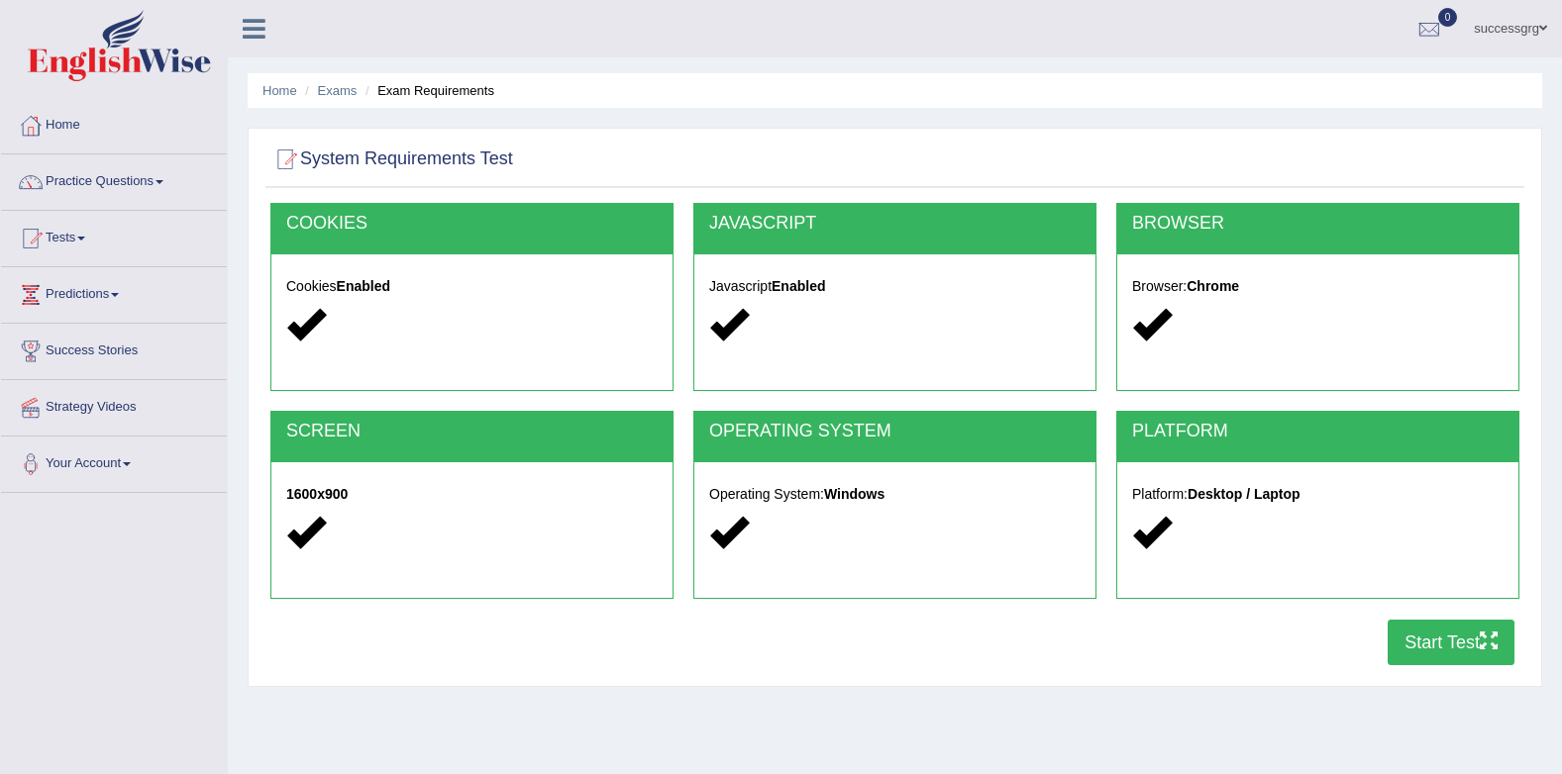
click at [1468, 636] on button "Start Test" at bounding box center [1450, 643] width 127 height 46
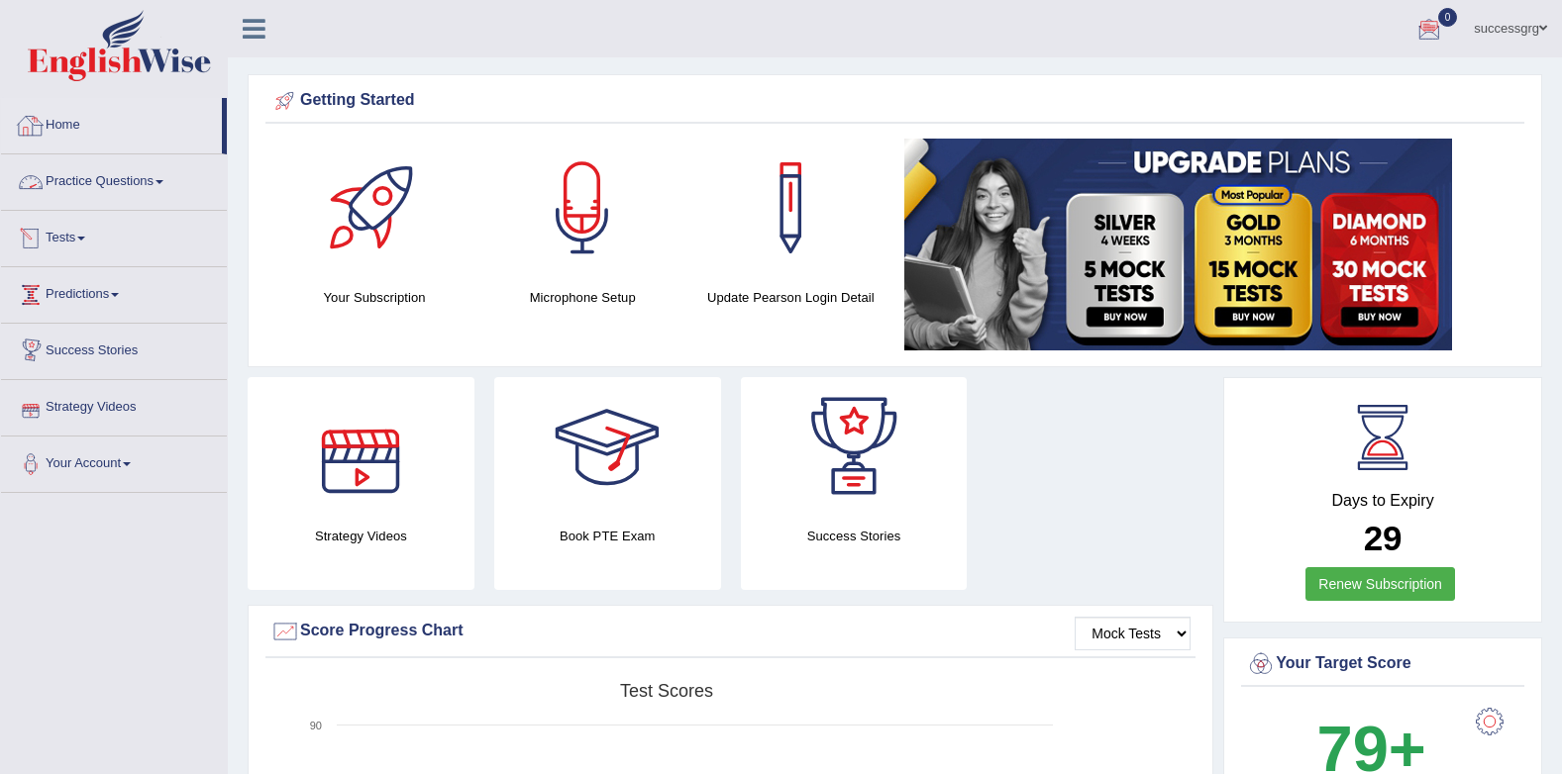
click at [102, 174] on link "Practice Questions" at bounding box center [114, 179] width 226 height 50
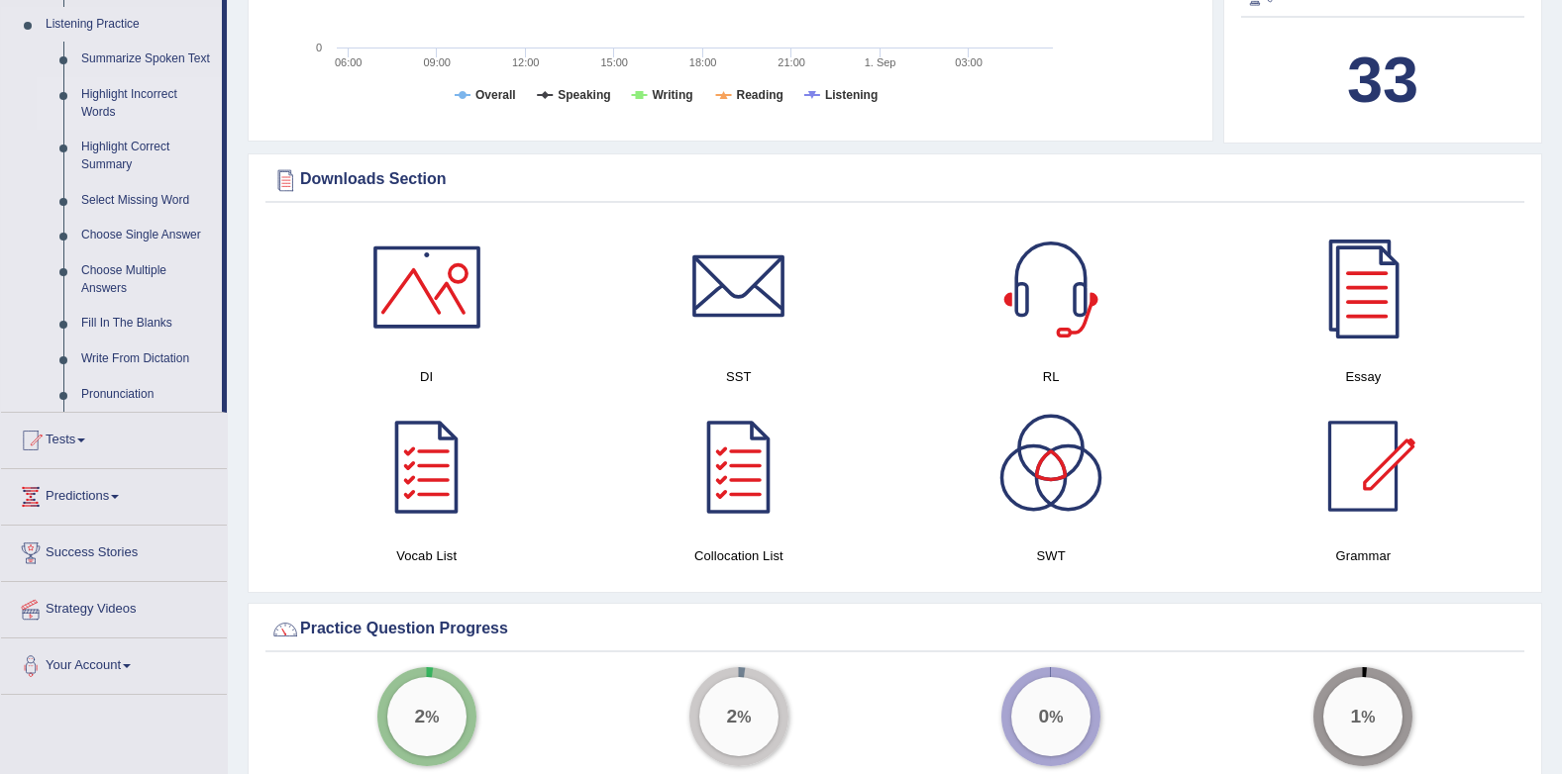
scroll to position [891, 0]
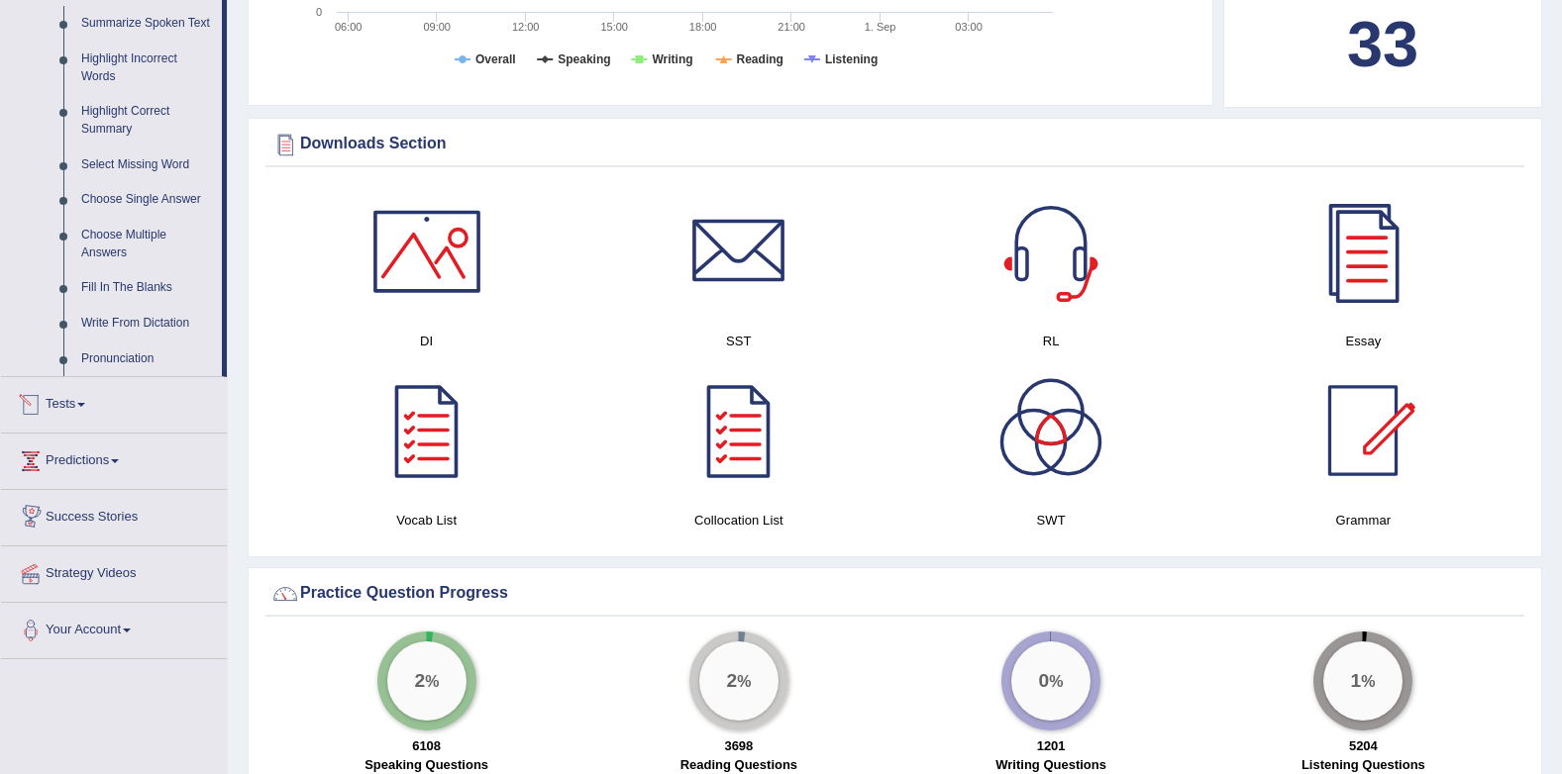
click at [78, 390] on link "Tests" at bounding box center [114, 402] width 226 height 50
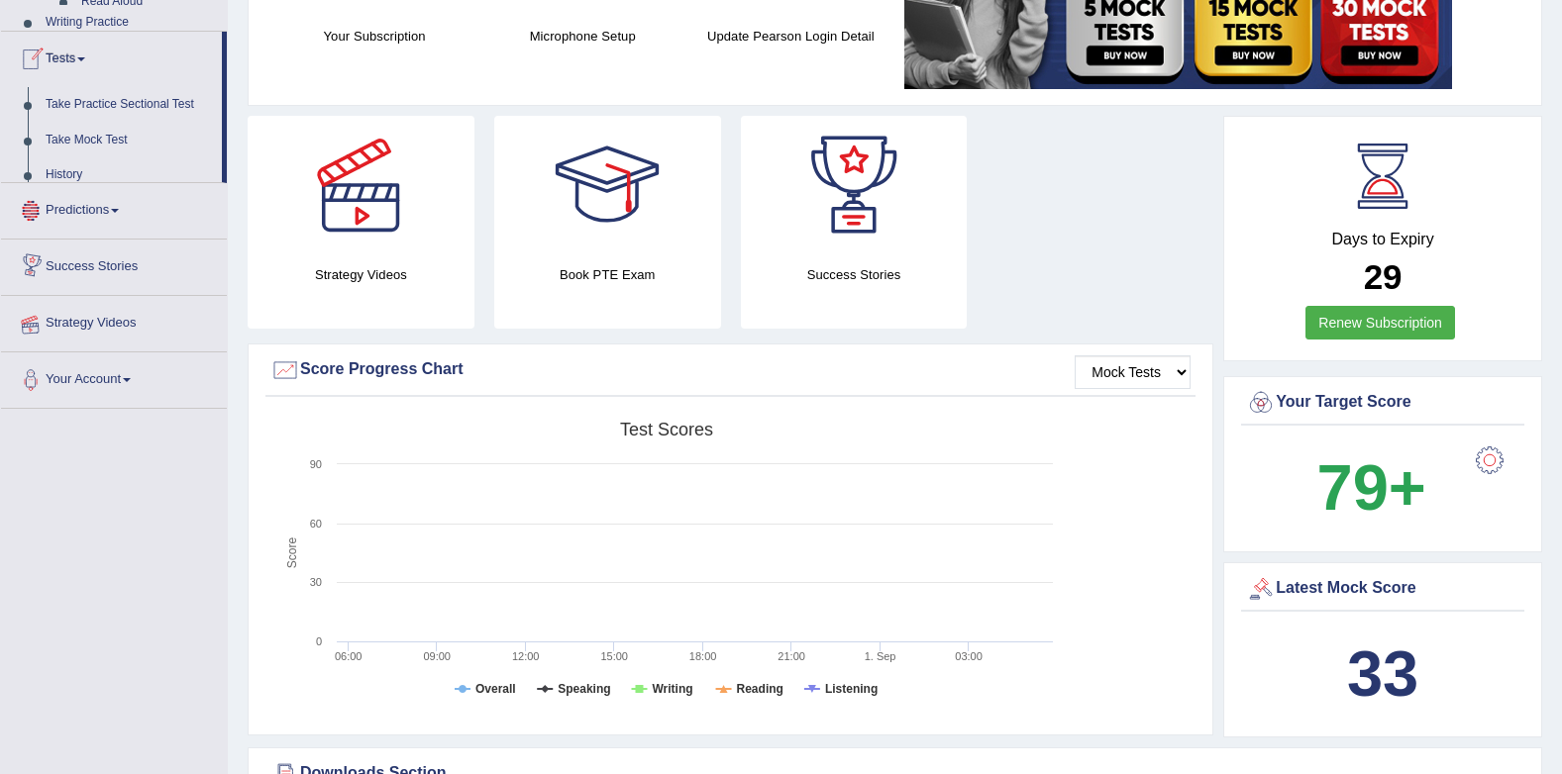
scroll to position [254, 0]
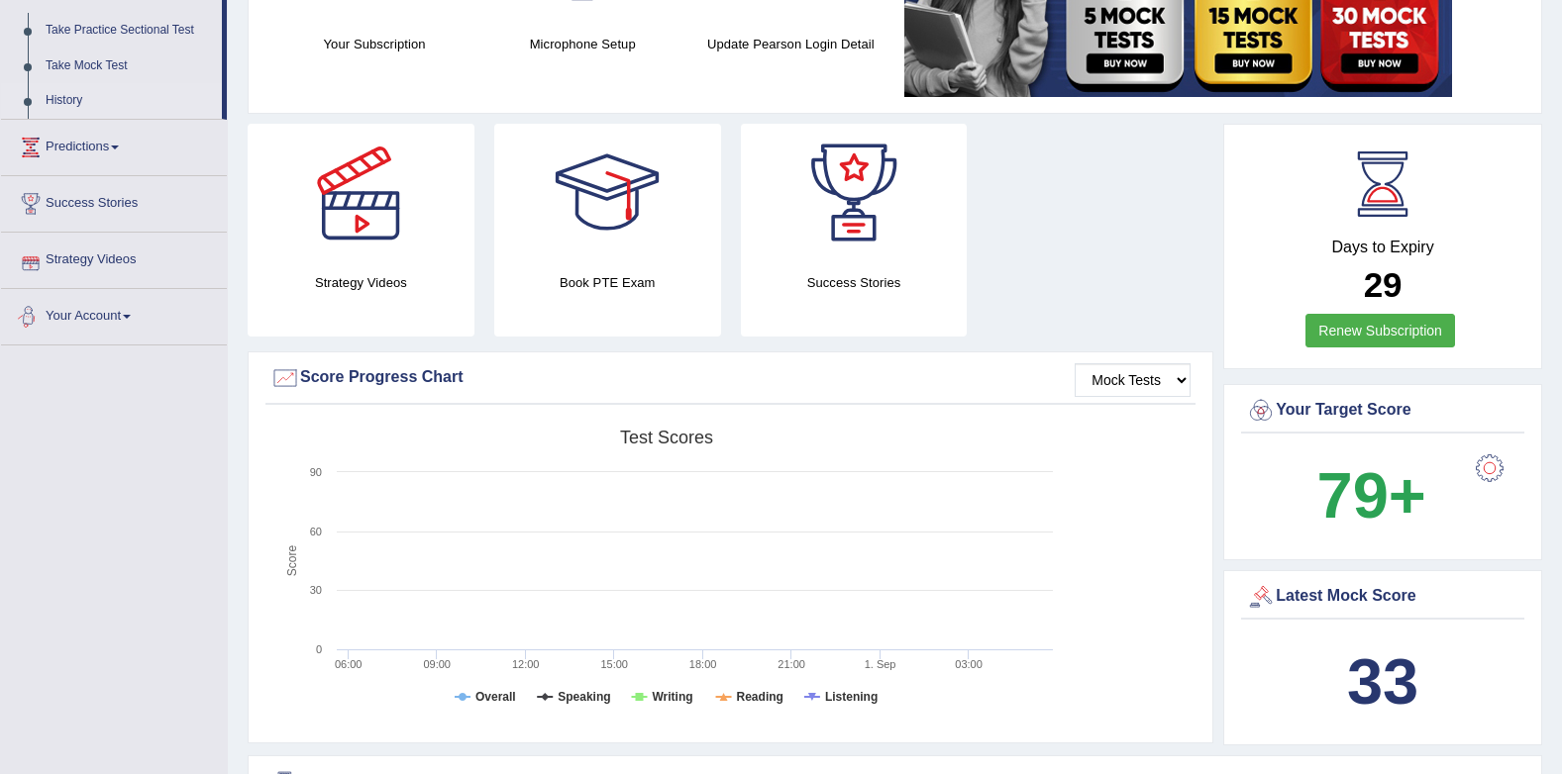
click at [60, 105] on link "History" at bounding box center [129, 101] width 185 height 36
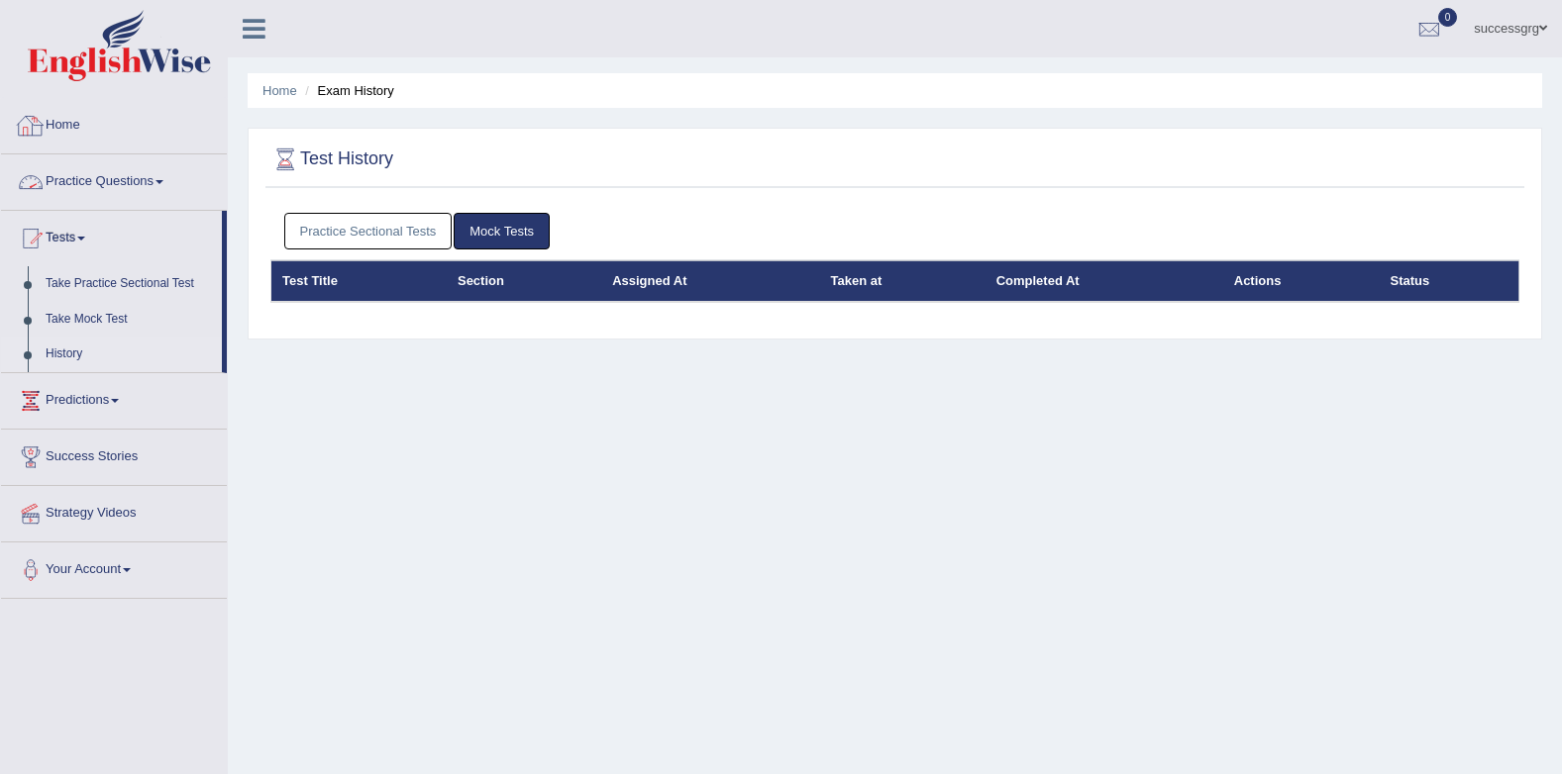
click at [337, 235] on link "Practice Sectional Tests" at bounding box center [368, 231] width 168 height 37
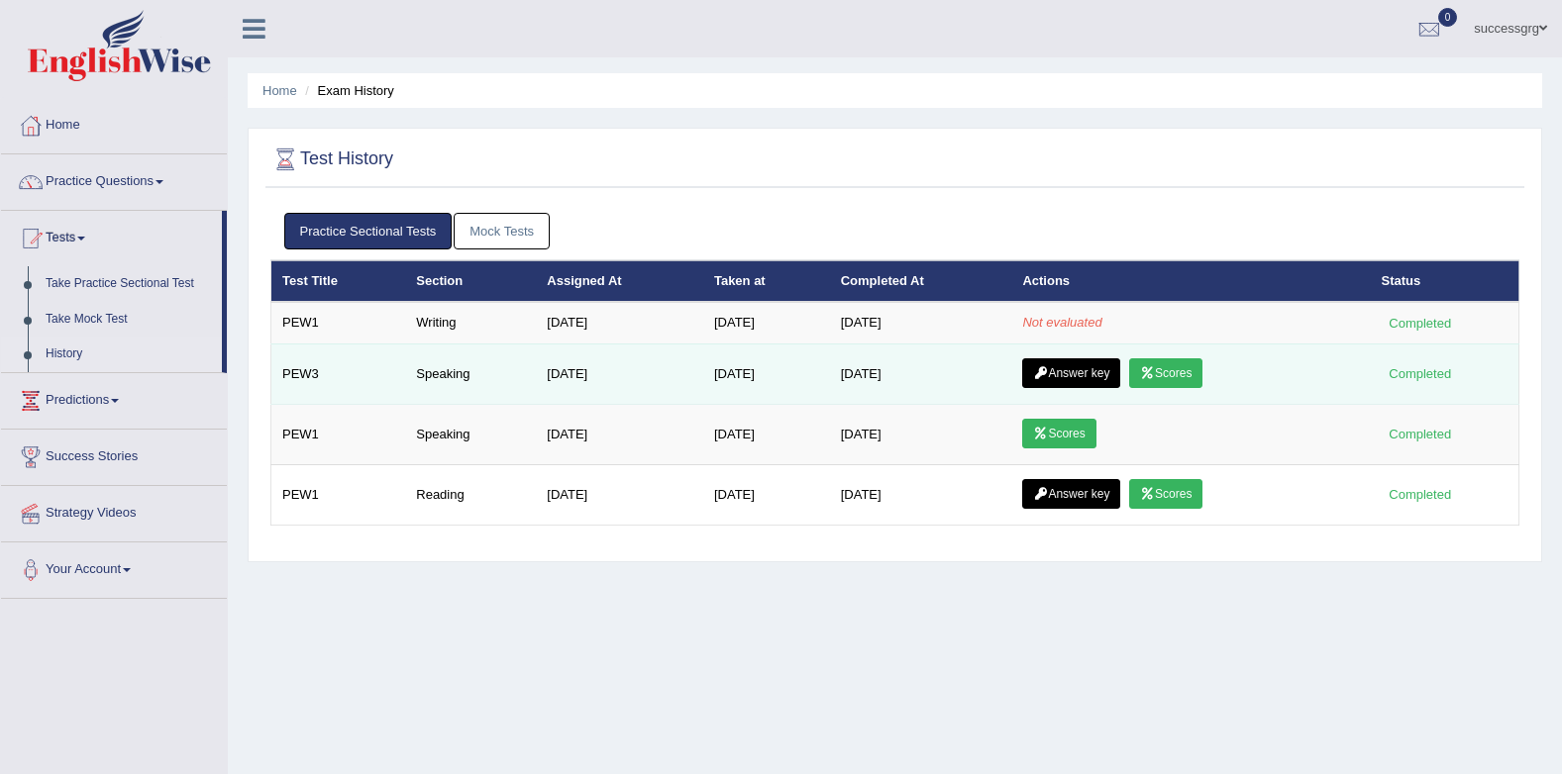
click at [1161, 374] on link "Scores" at bounding box center [1165, 373] width 73 height 30
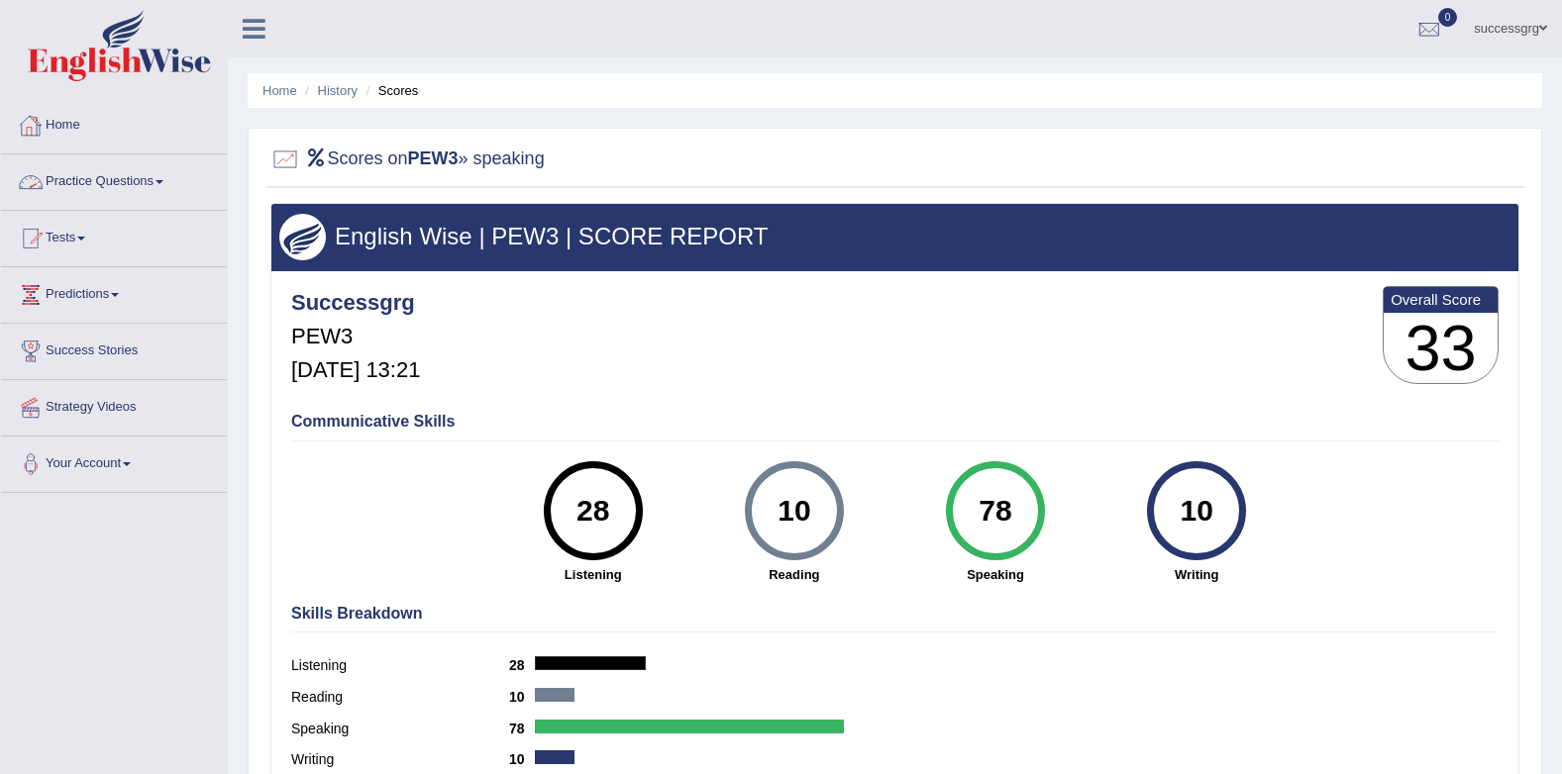
click at [125, 176] on link "Practice Questions" at bounding box center [114, 179] width 226 height 50
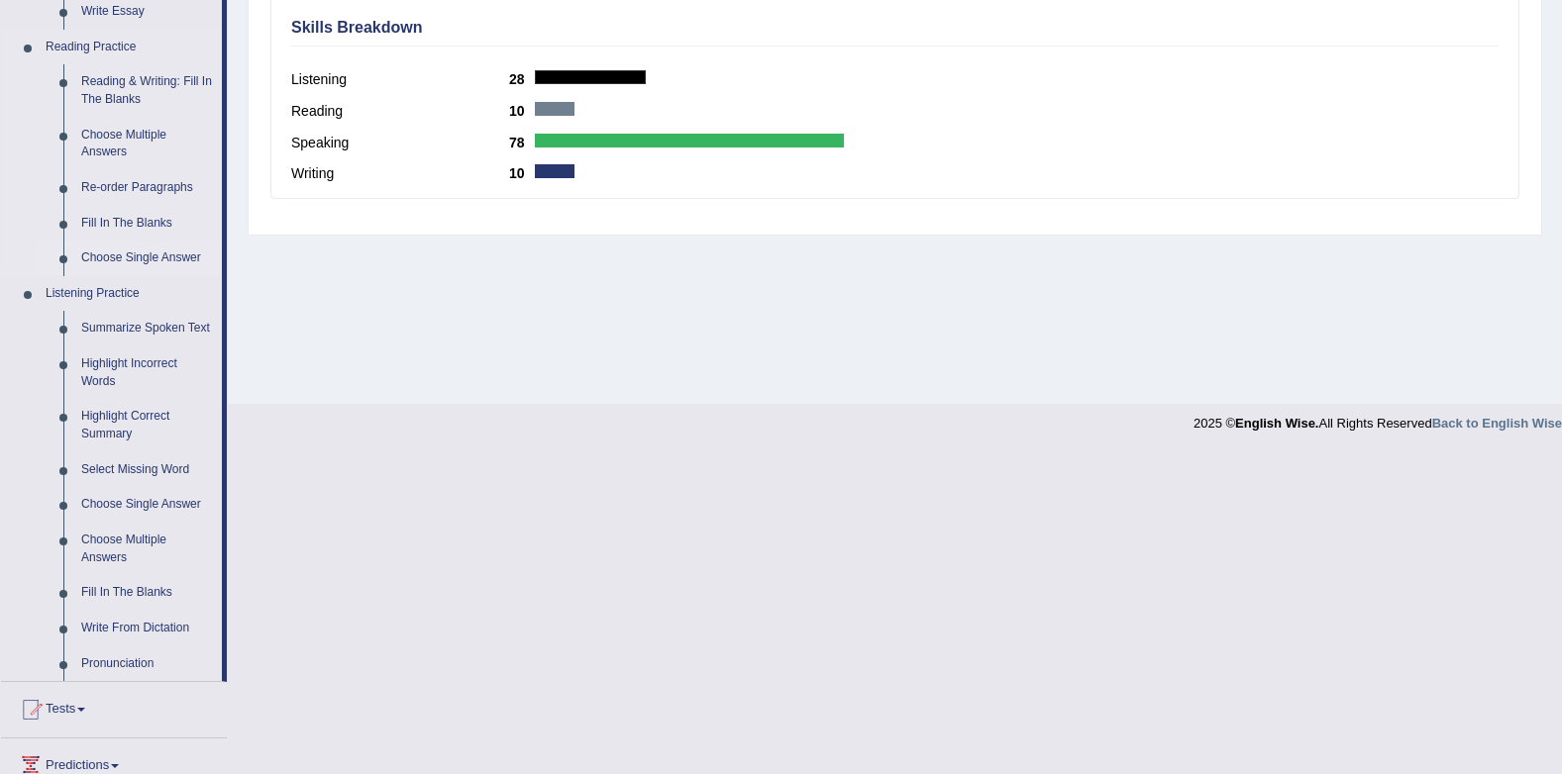
scroll to position [777, 0]
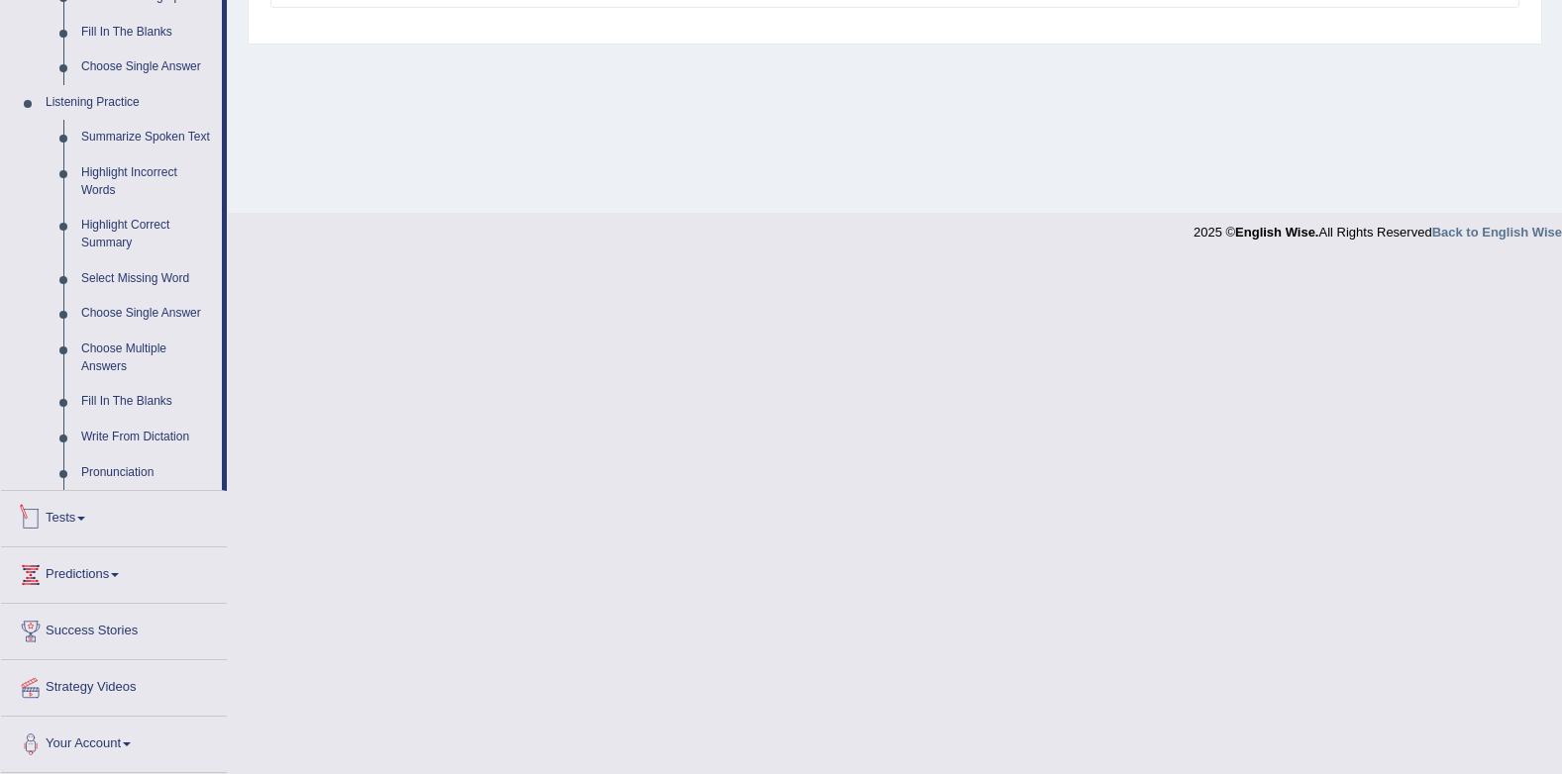
click at [84, 514] on link "Tests" at bounding box center [114, 516] width 226 height 50
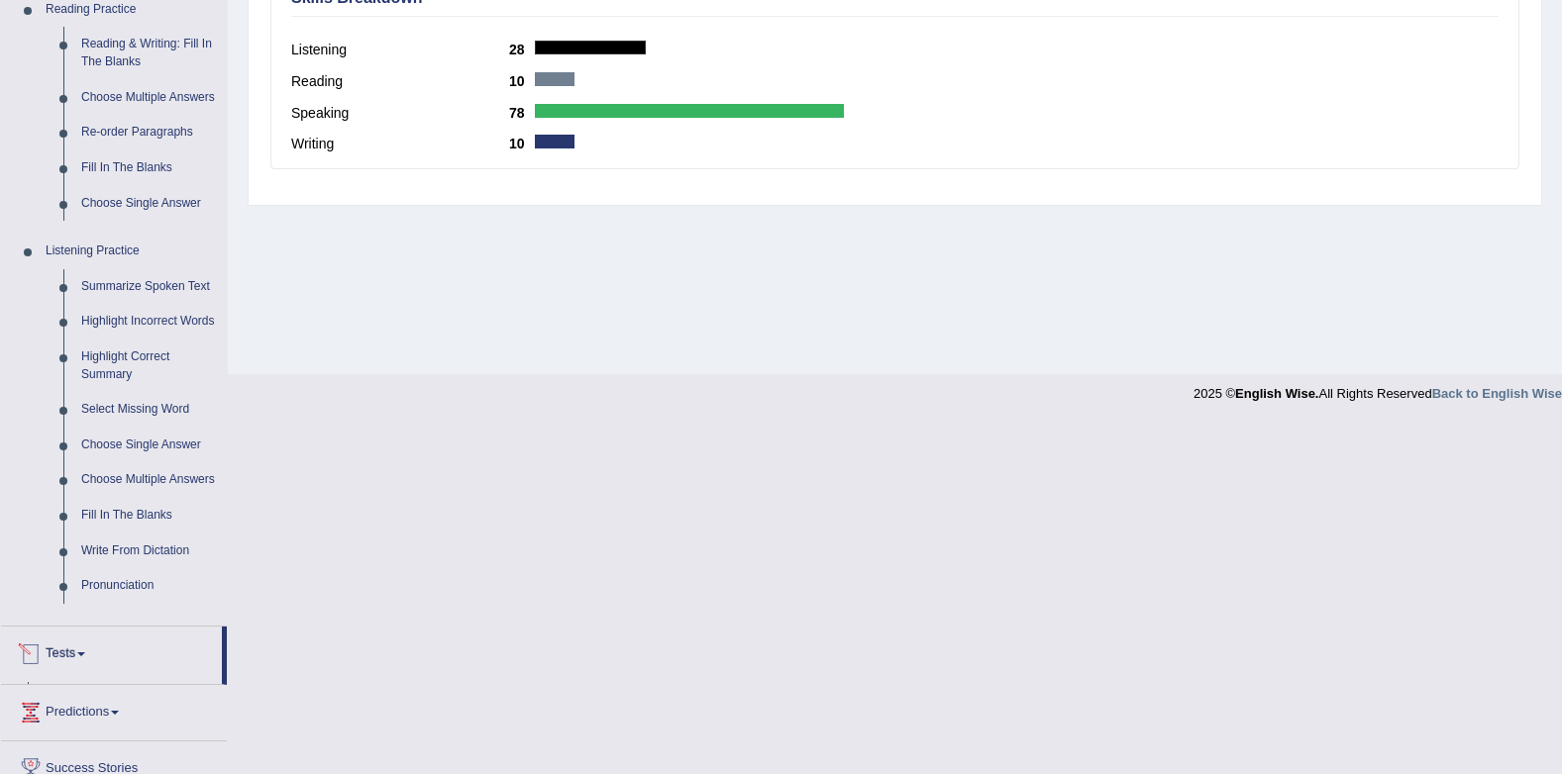
scroll to position [265, 0]
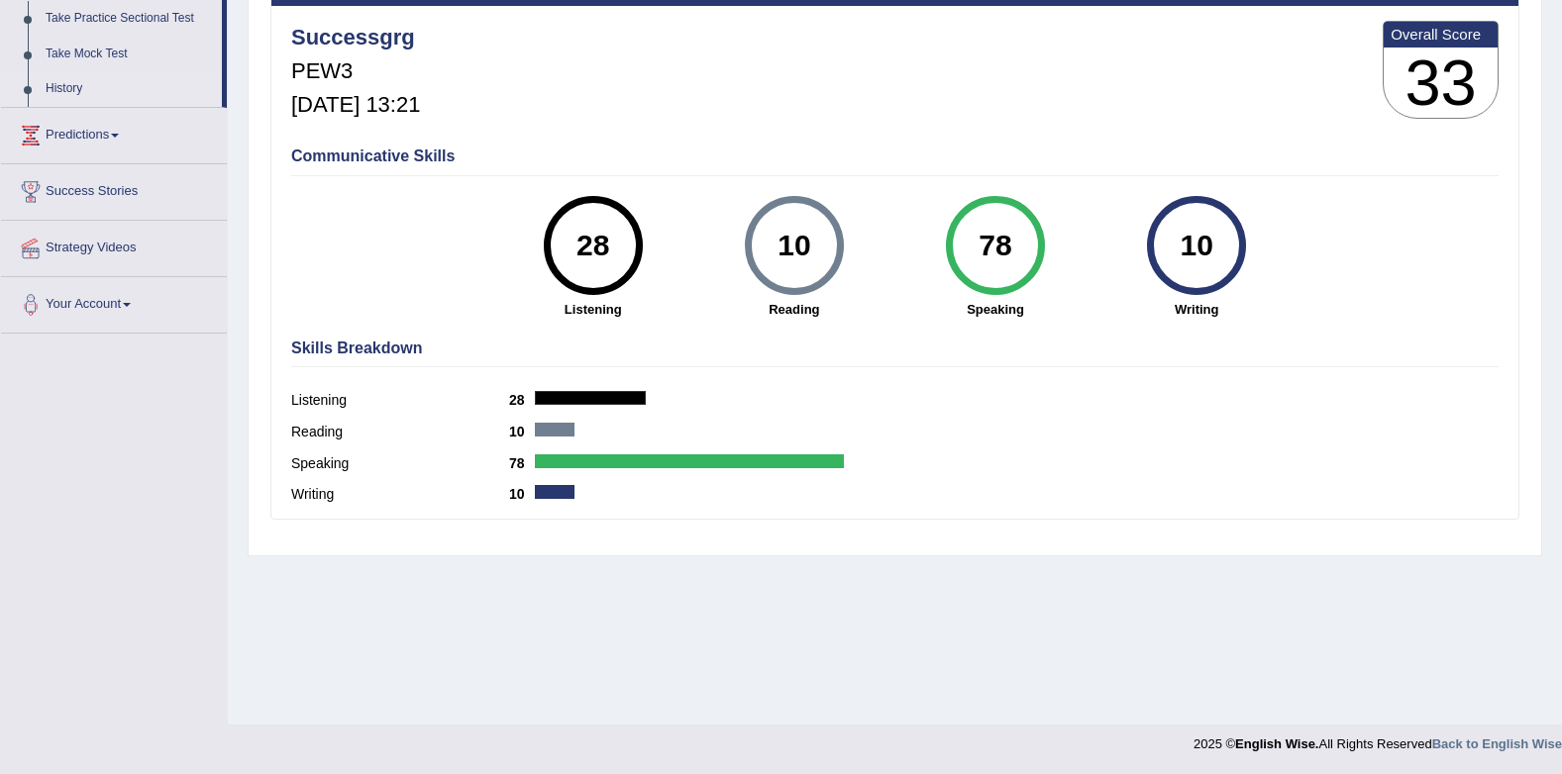
click at [58, 77] on link "History" at bounding box center [129, 89] width 185 height 36
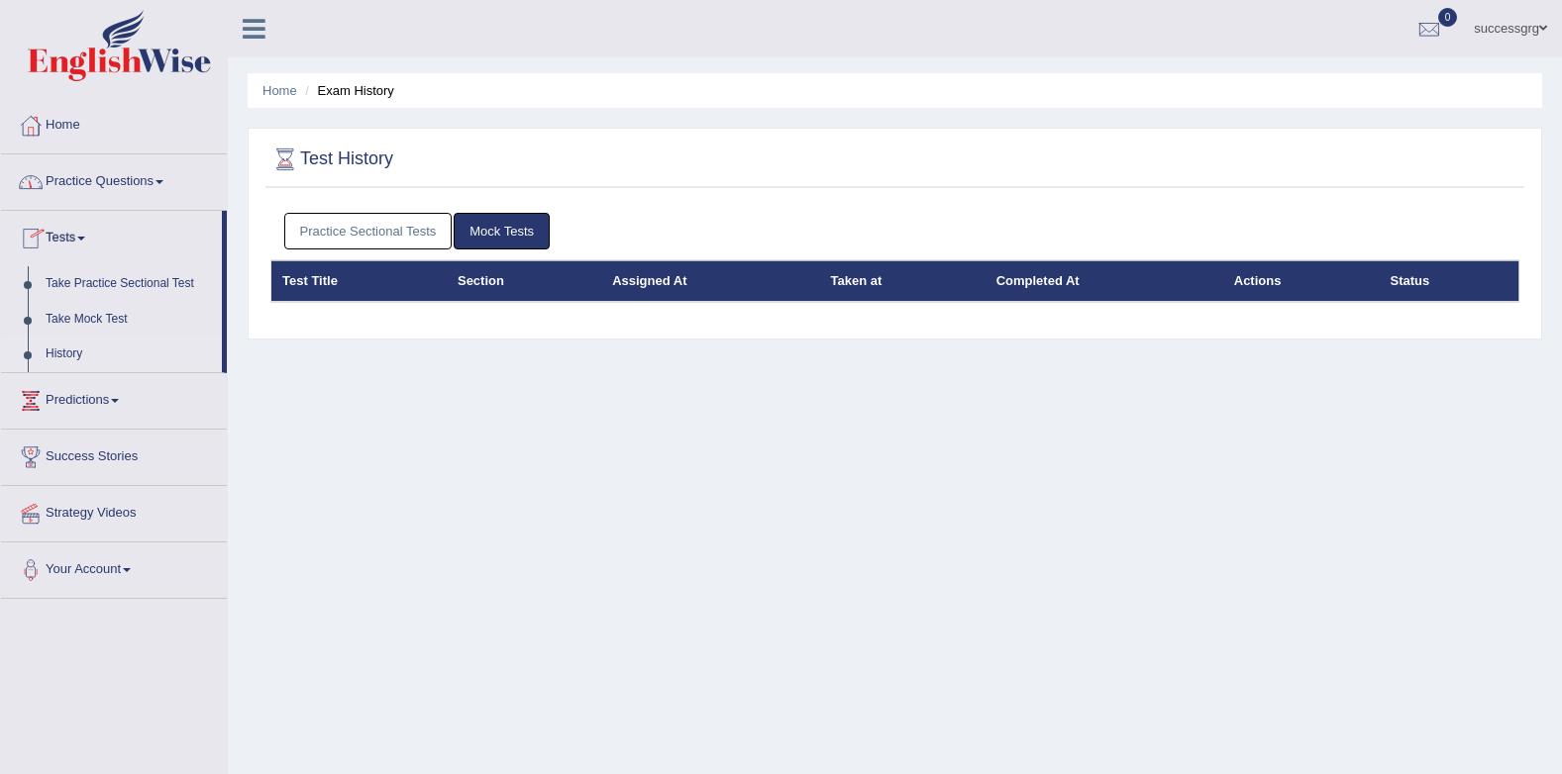
click at [348, 224] on link "Practice Sectional Tests" at bounding box center [368, 231] width 168 height 37
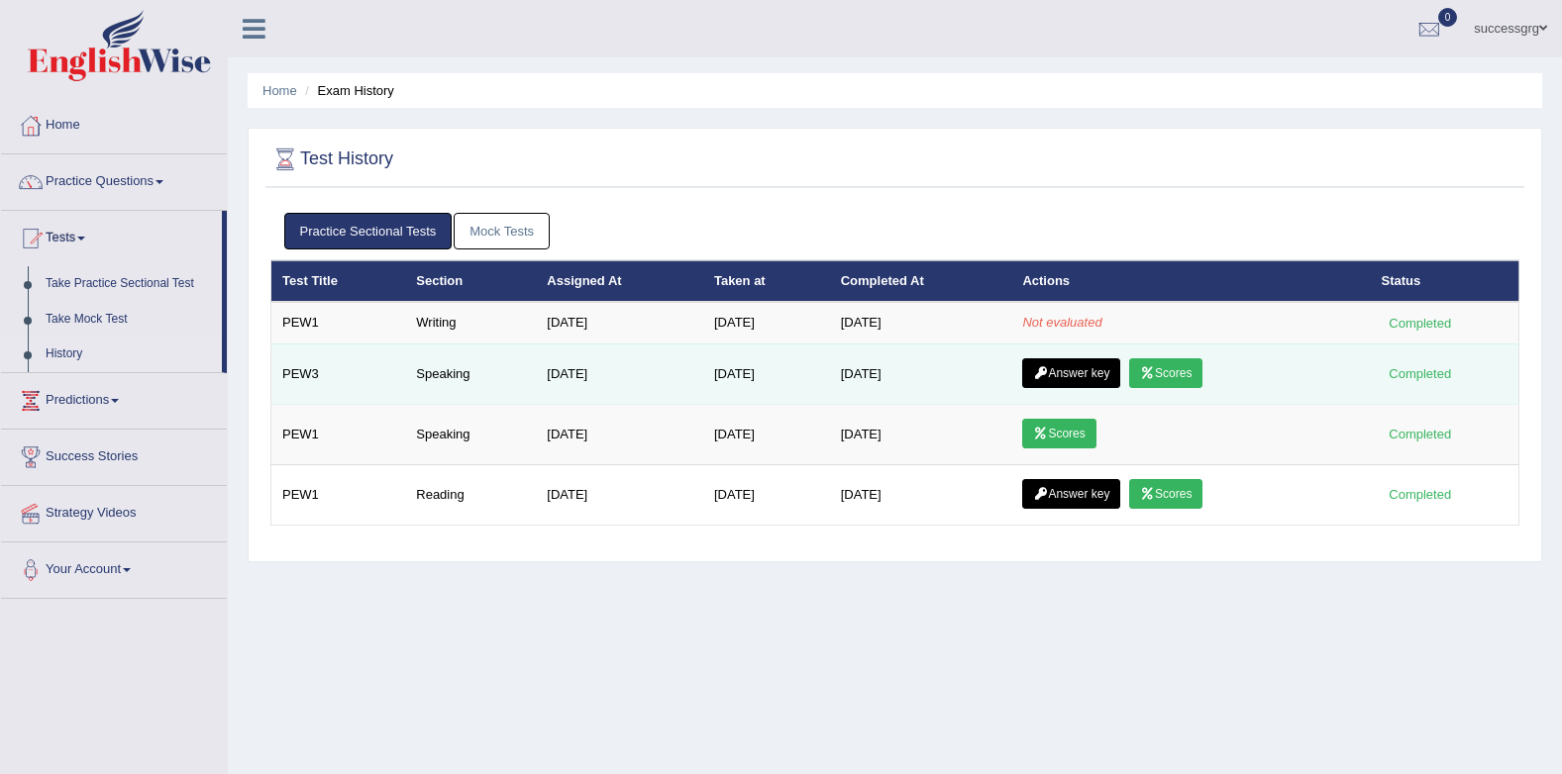
click at [1031, 376] on link "Answer key" at bounding box center [1071, 373] width 98 height 30
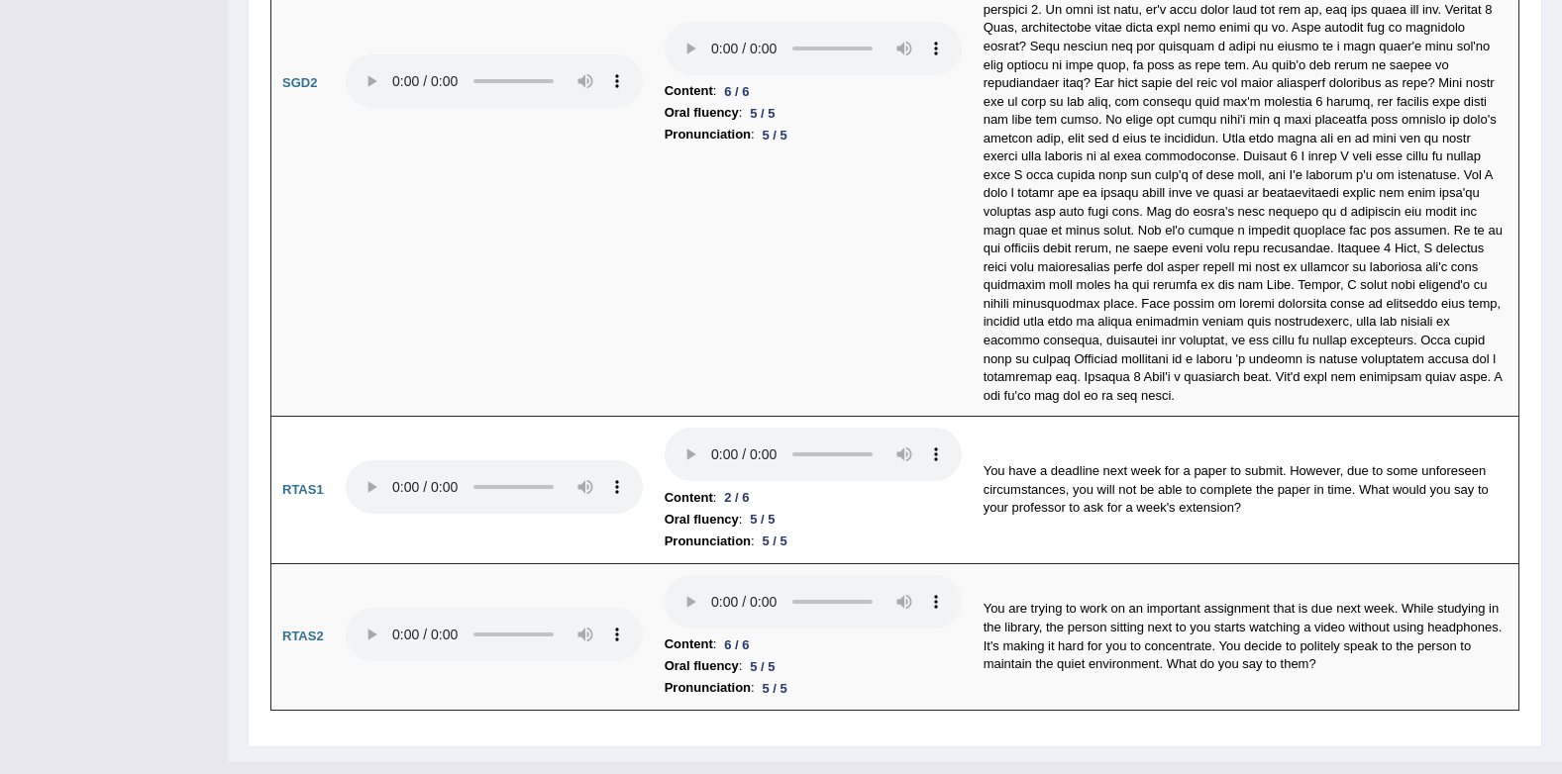
scroll to position [6494, 0]
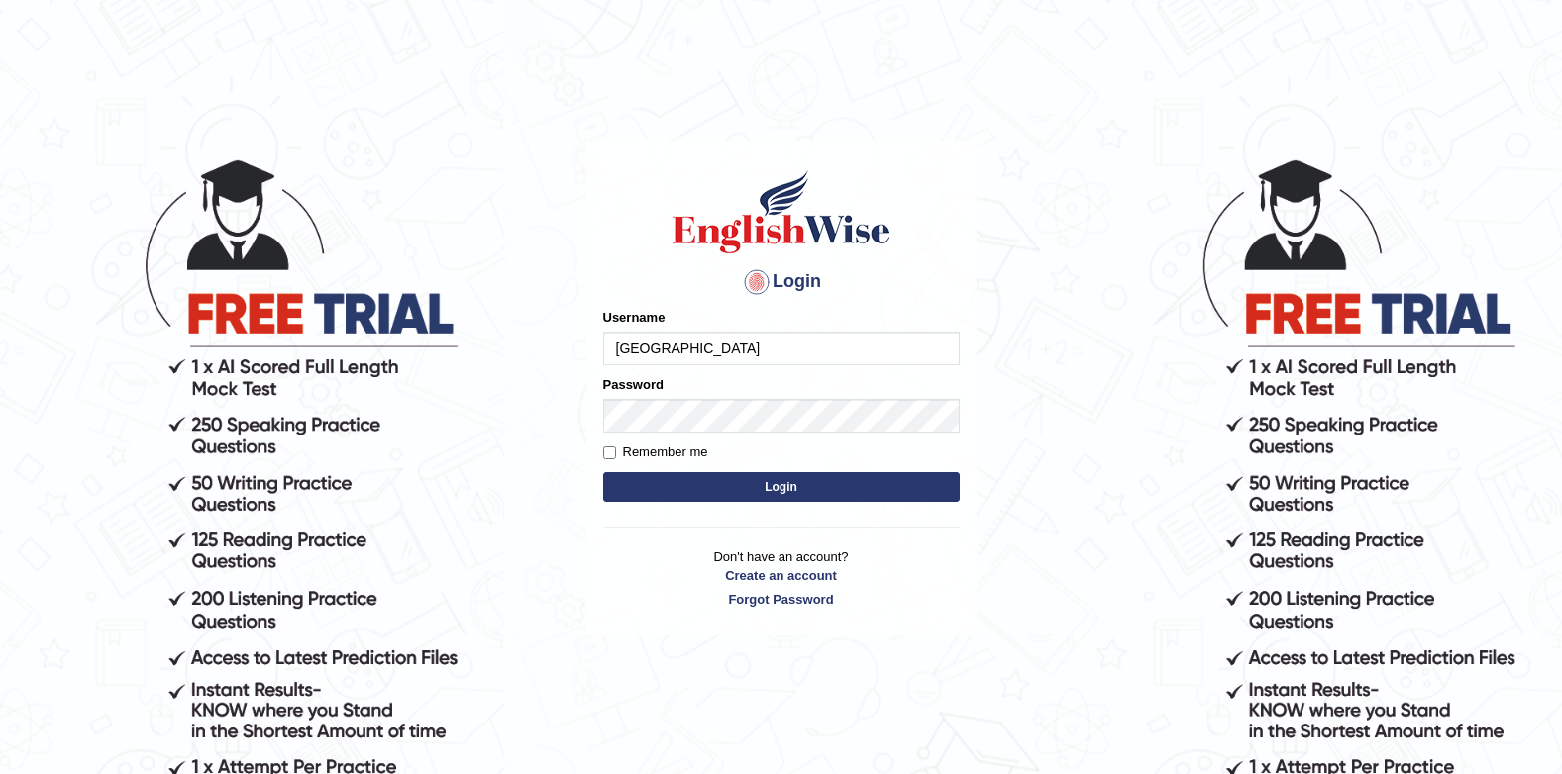
drag, startPoint x: 0, startPoint y: 0, endPoint x: 763, endPoint y: 350, distance: 839.7
click at [763, 350] on input "Jenishdahal" at bounding box center [781, 349] width 356 height 34
type input "J"
click at [950, 198] on h1 at bounding box center [781, 211] width 356 height 89
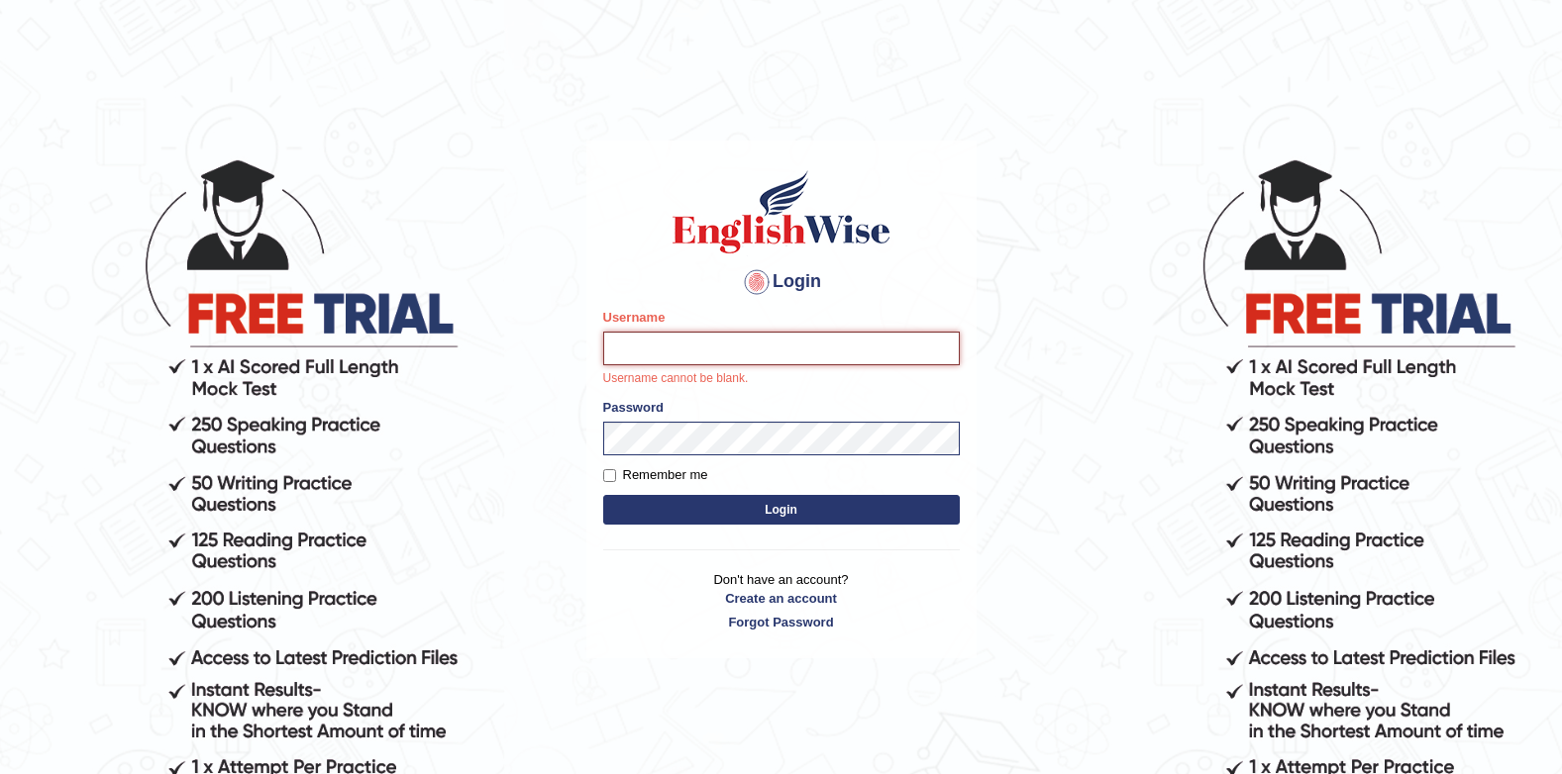
click at [861, 335] on input "Username" at bounding box center [781, 349] width 356 height 34
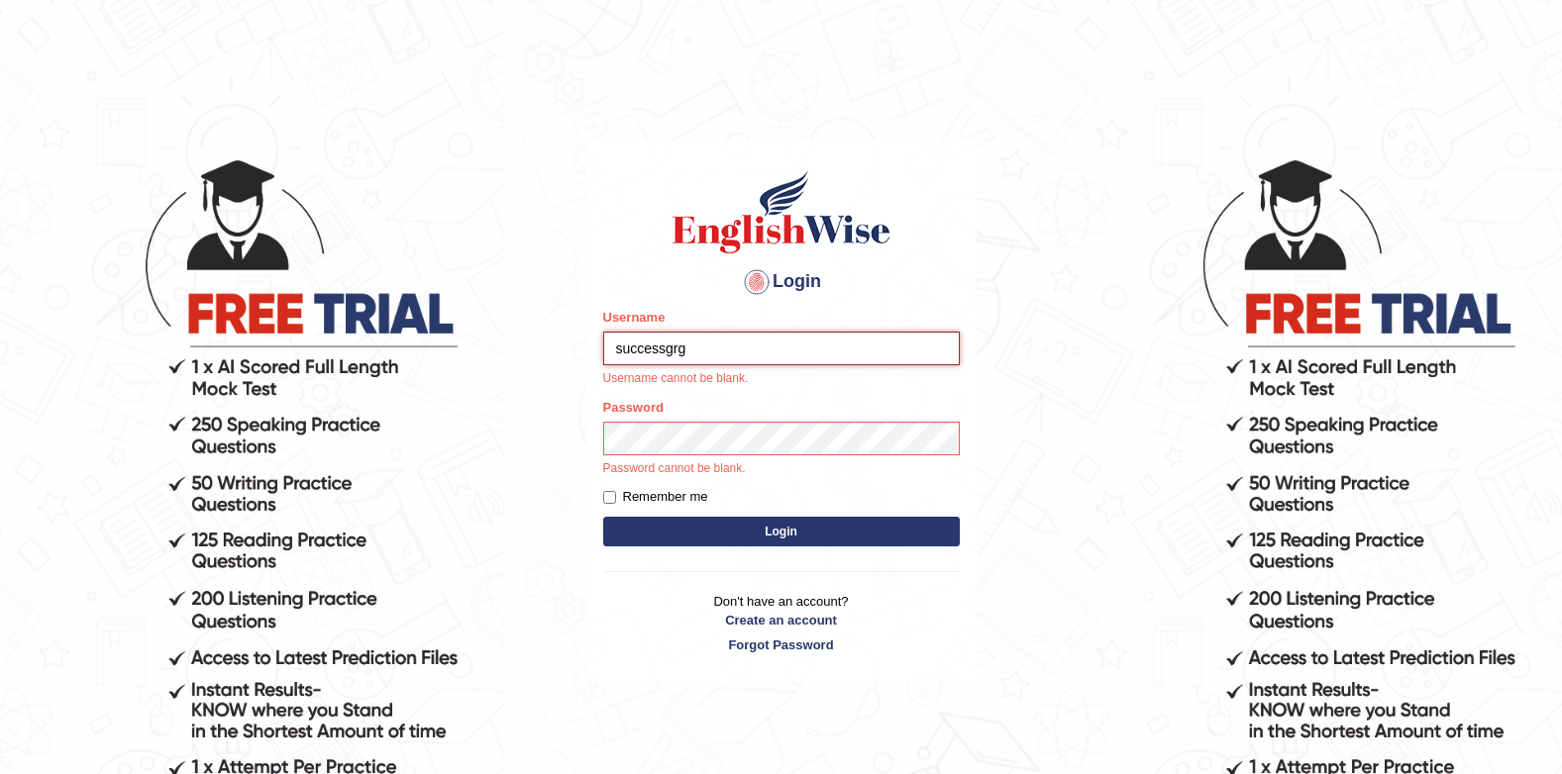
type input "successgrg"
click at [981, 43] on html "Login Please fix the following errors: Username successgrg Username cannot be b…" at bounding box center [781, 387] width 1562 height 774
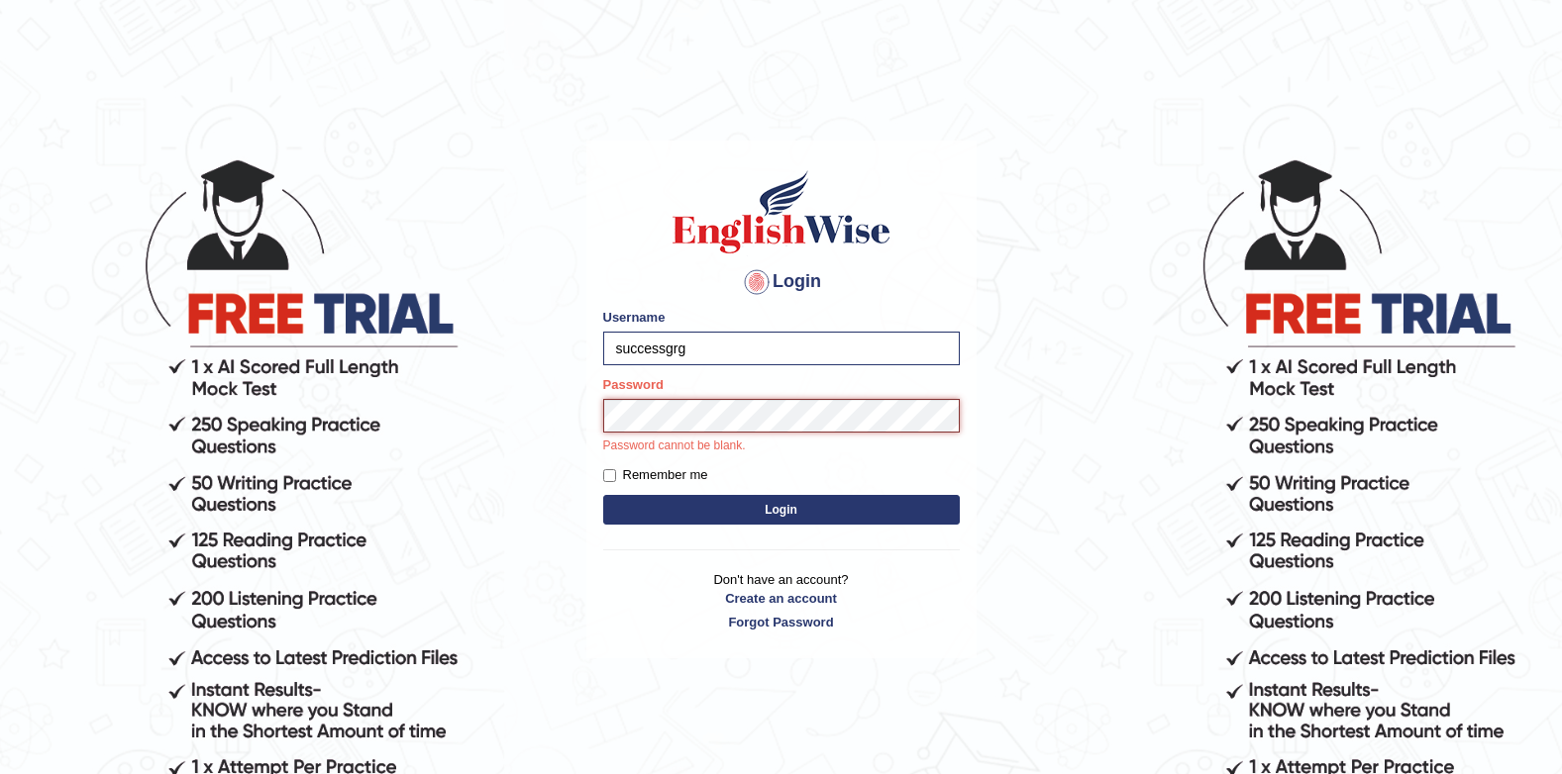
click at [603, 495] on button "Login" at bounding box center [781, 510] width 356 height 30
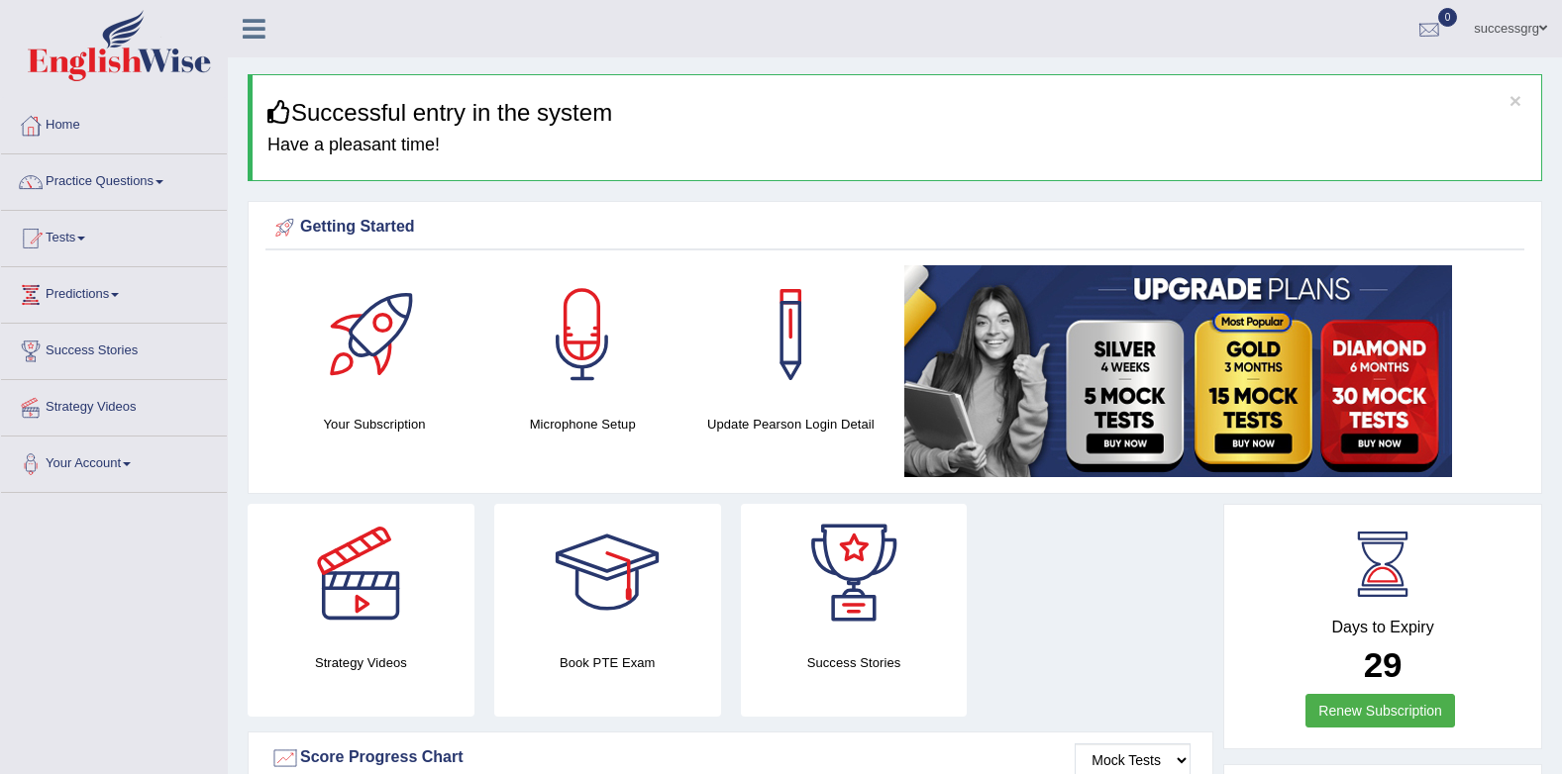
click at [1439, 32] on div at bounding box center [1429, 30] width 30 height 30
click at [1473, 56] on div "successgrg Toggle navigation Username: Successgrg Access Type: Online Subscript…" at bounding box center [895, 28] width 1334 height 57
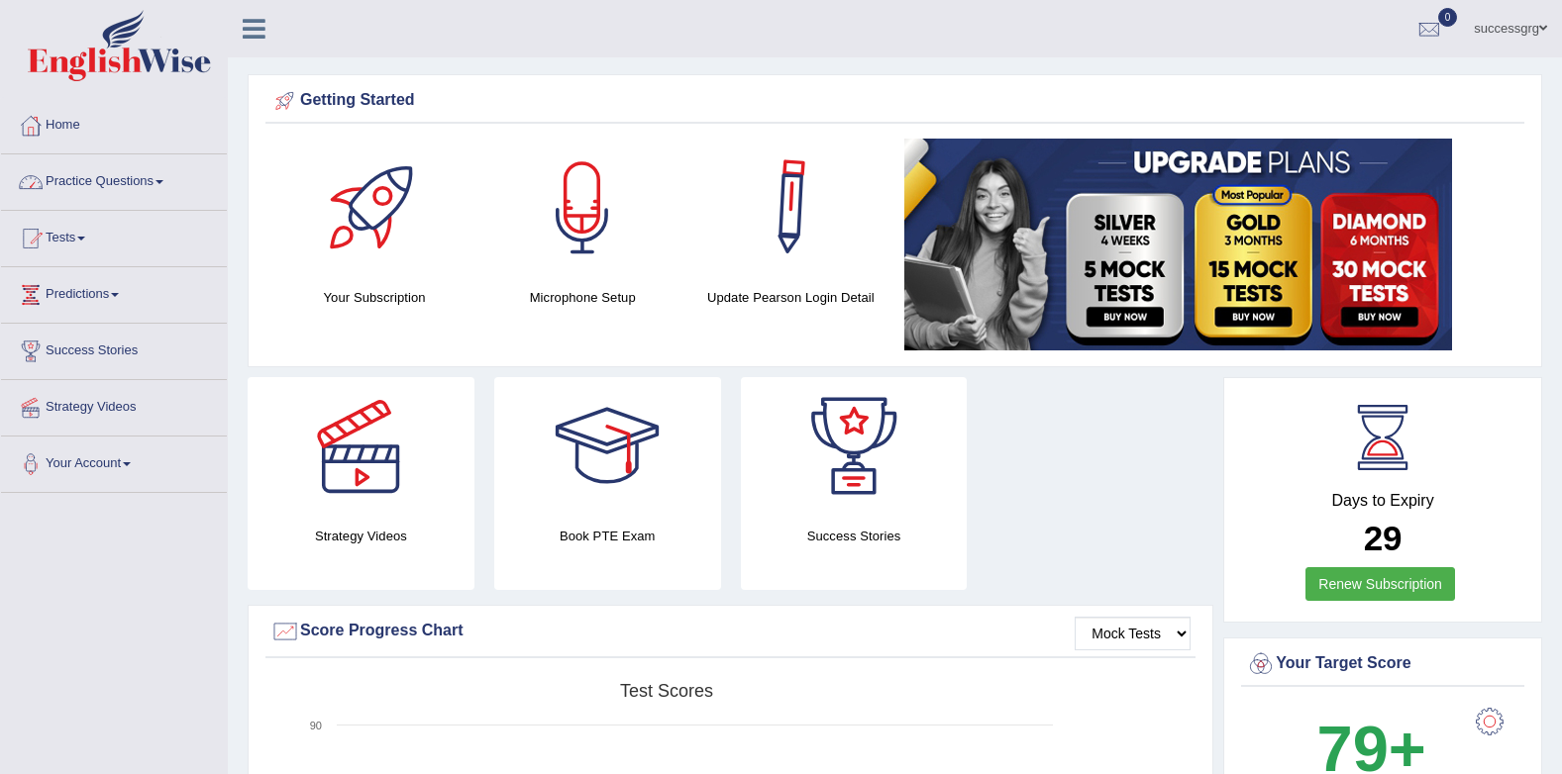
click at [163, 183] on span at bounding box center [159, 182] width 8 height 4
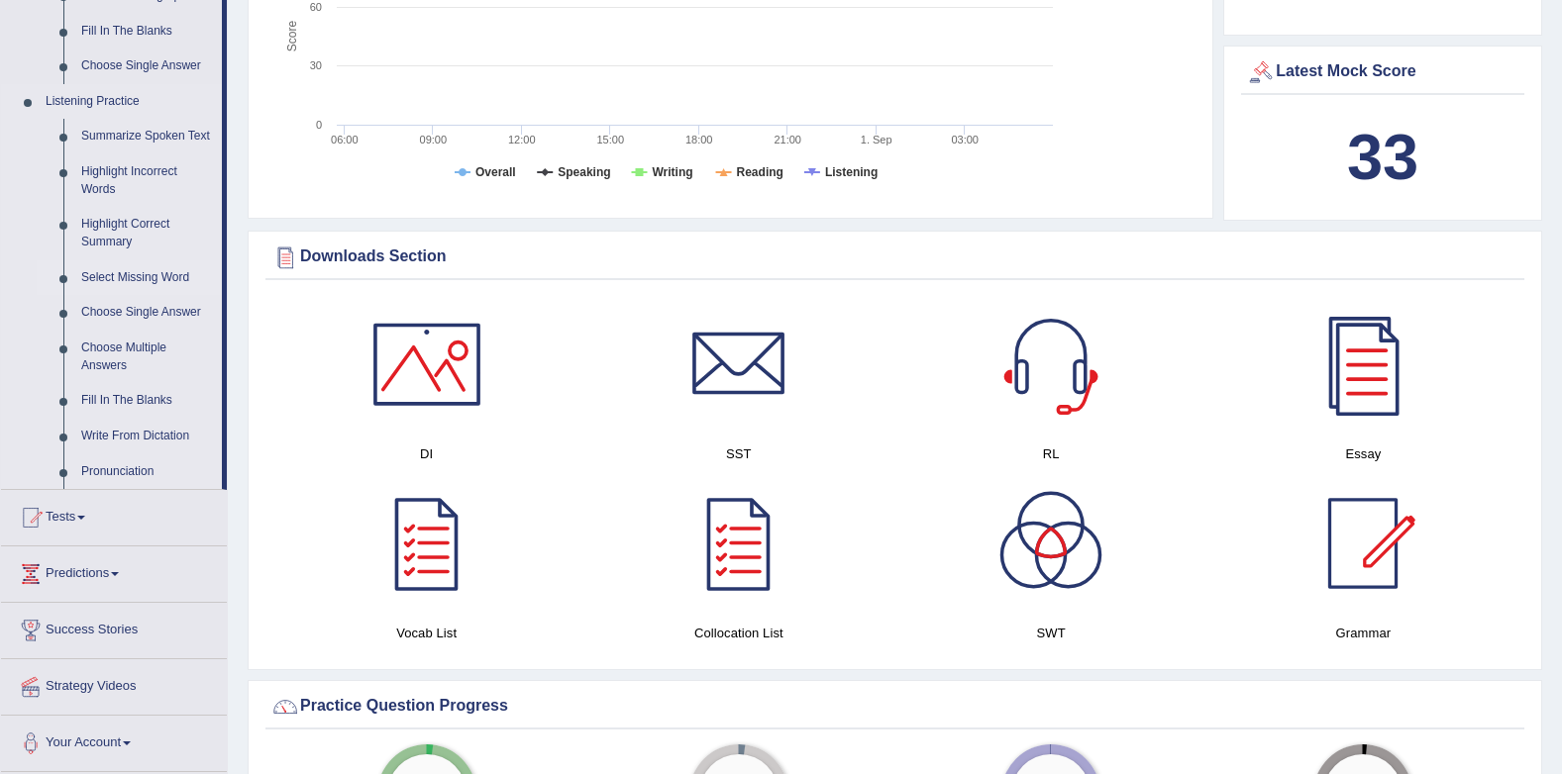
scroll to position [792, 0]
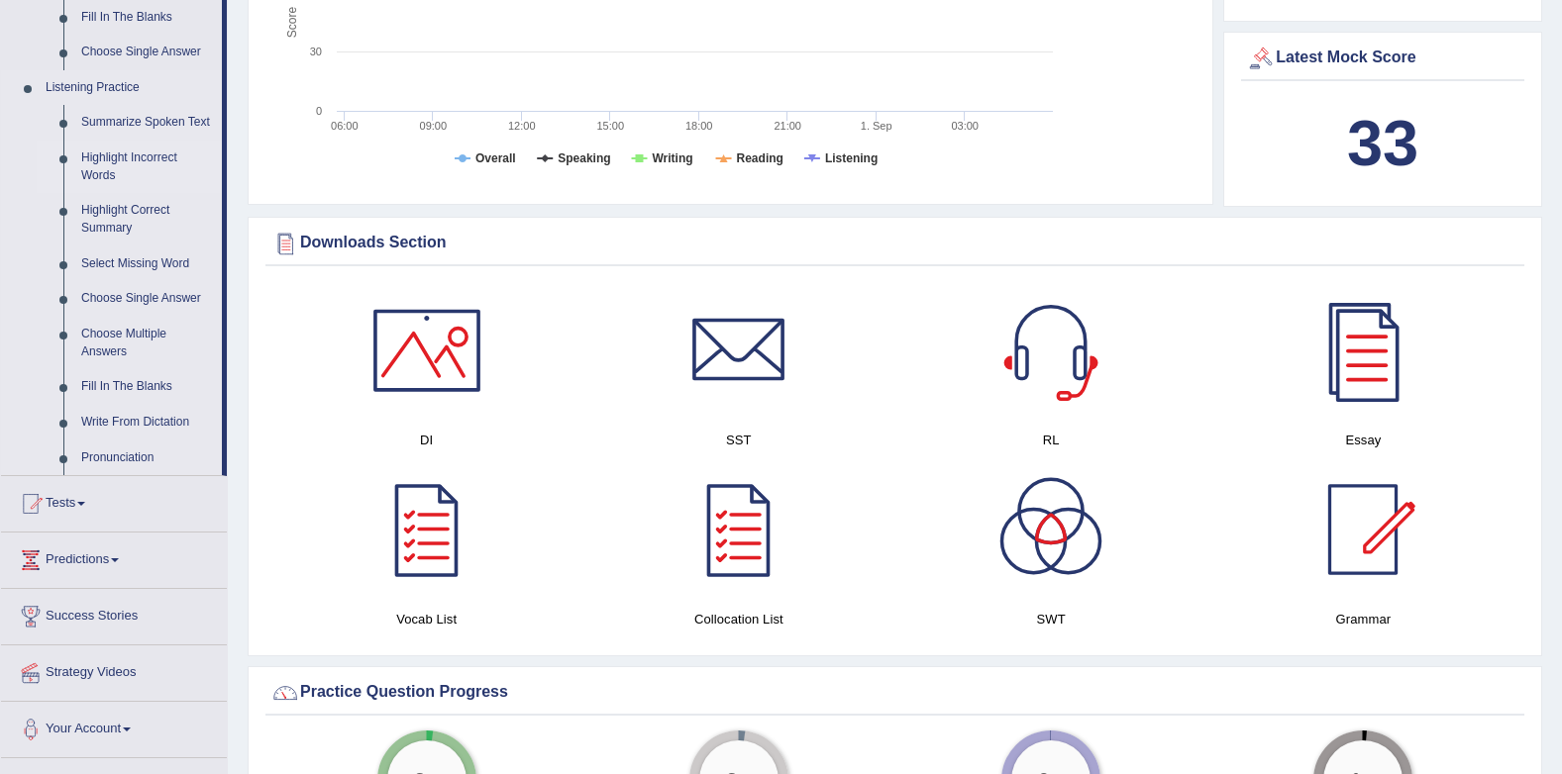
click at [148, 154] on link "Highlight Incorrect Words" at bounding box center [147, 167] width 150 height 52
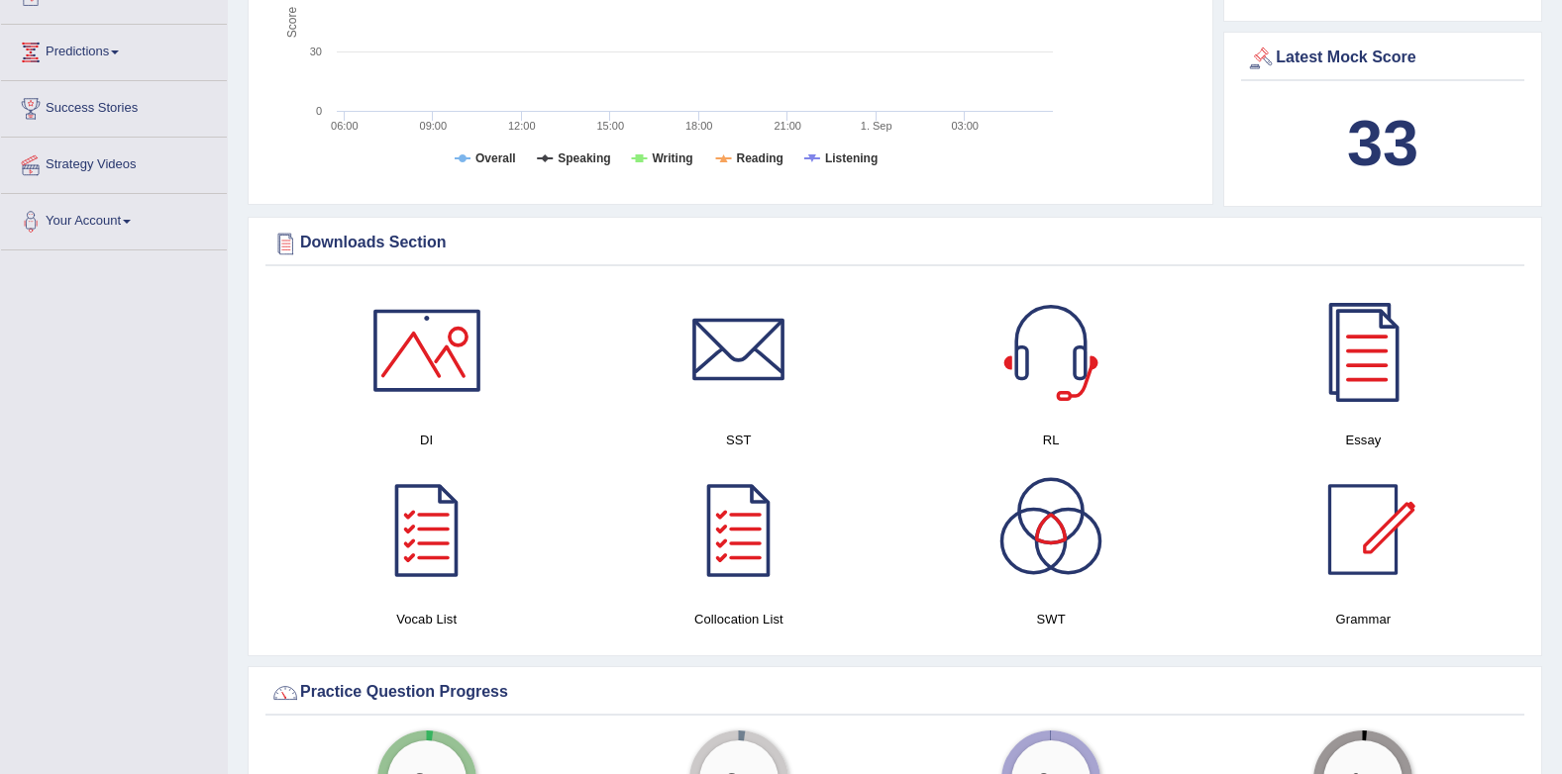
scroll to position [584, 0]
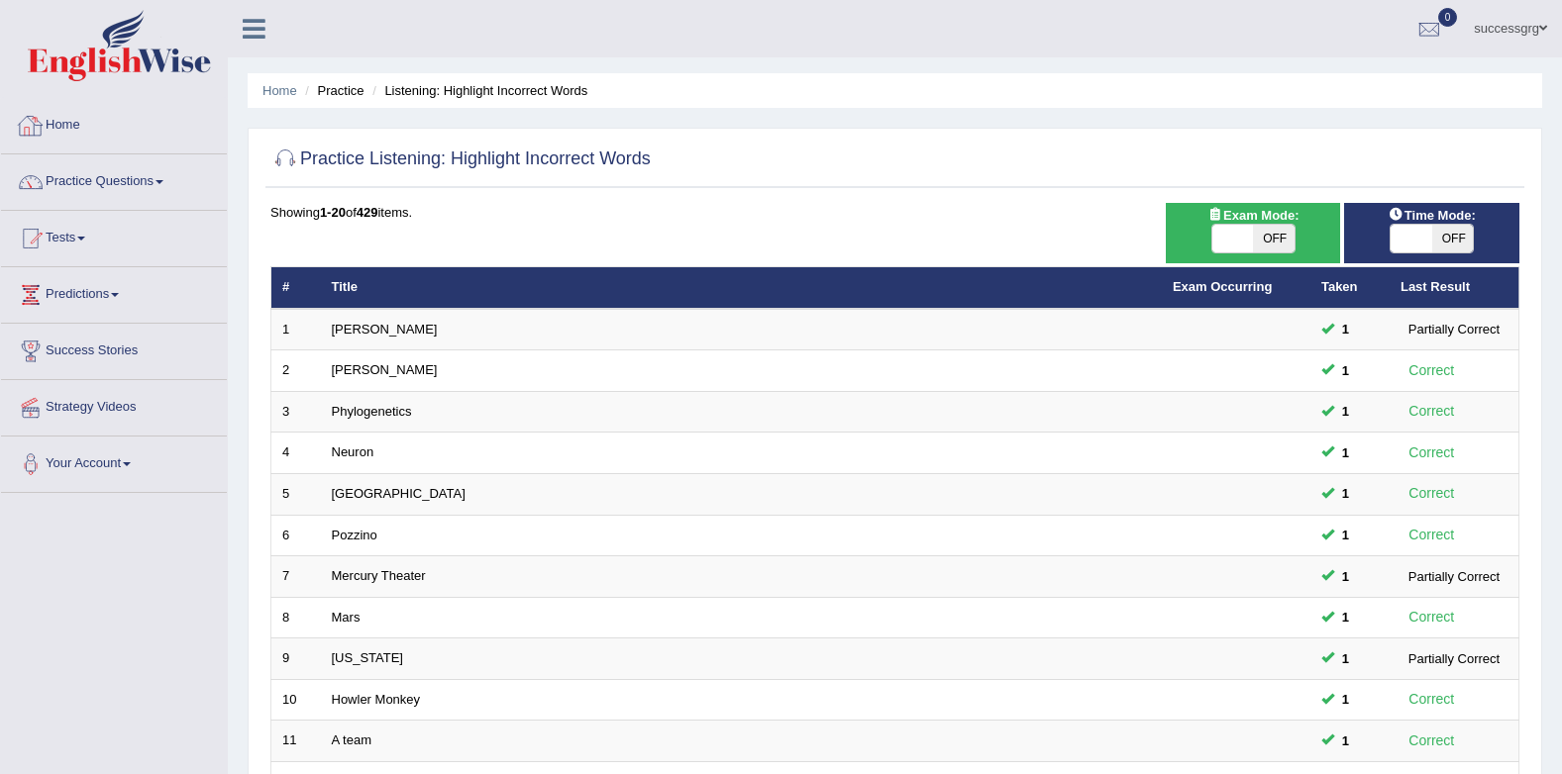
click at [1415, 245] on span at bounding box center [1411, 239] width 42 height 28
checkbox input "true"
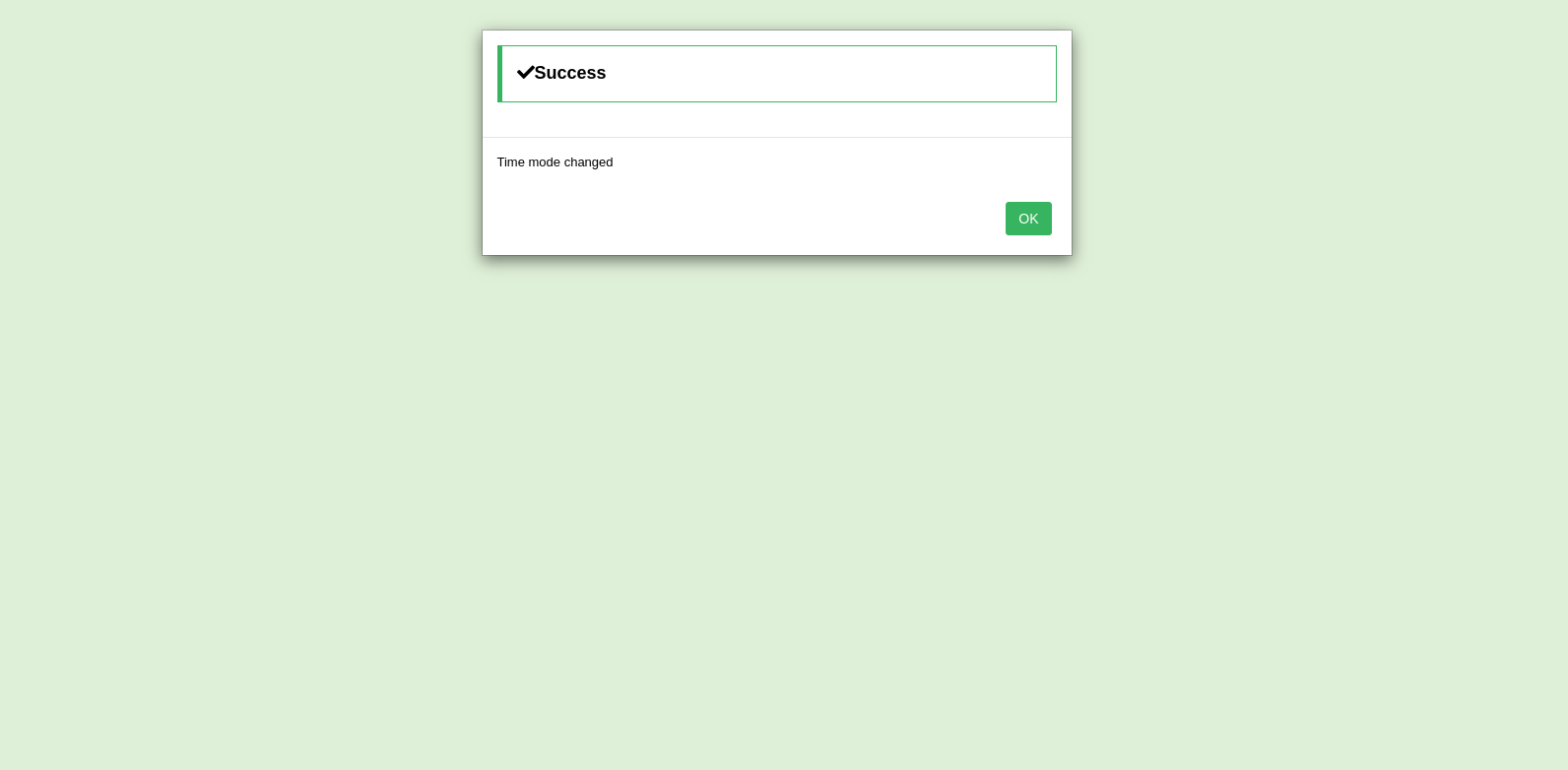
click at [1014, 215] on button "OK" at bounding box center [1028, 219] width 46 height 34
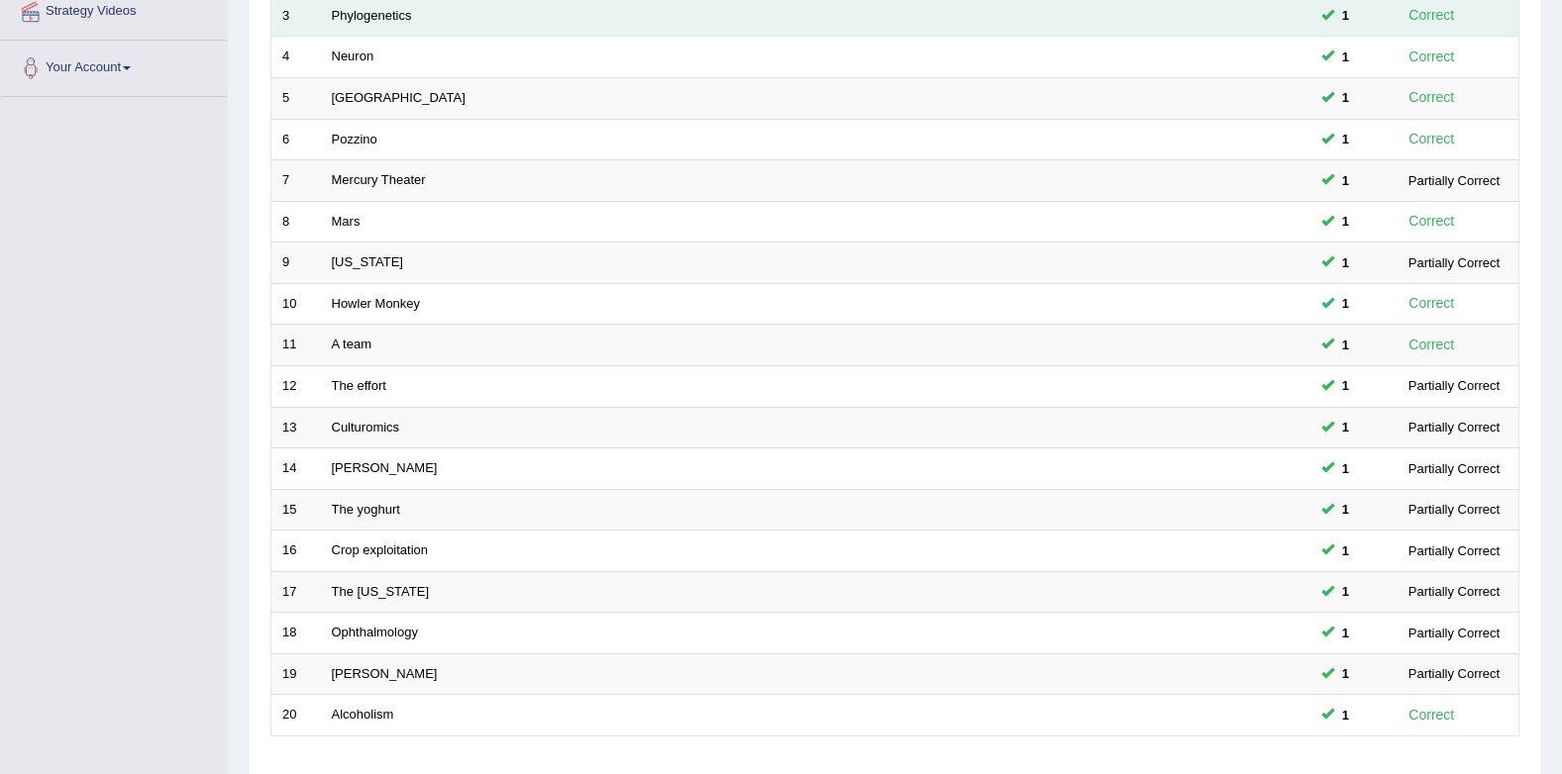
scroll to position [537, 0]
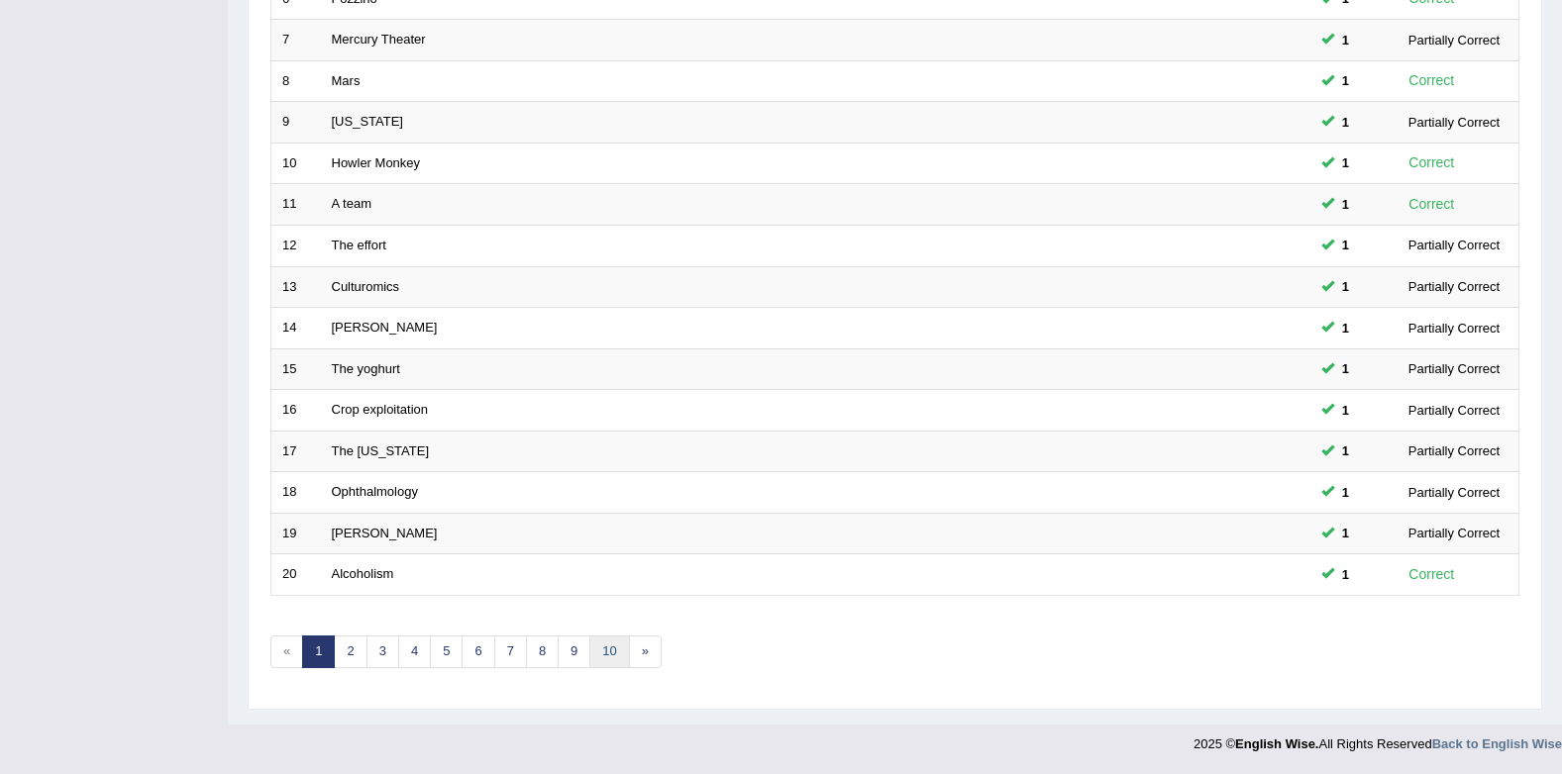
click at [615, 658] on link "10" at bounding box center [609, 652] width 40 height 33
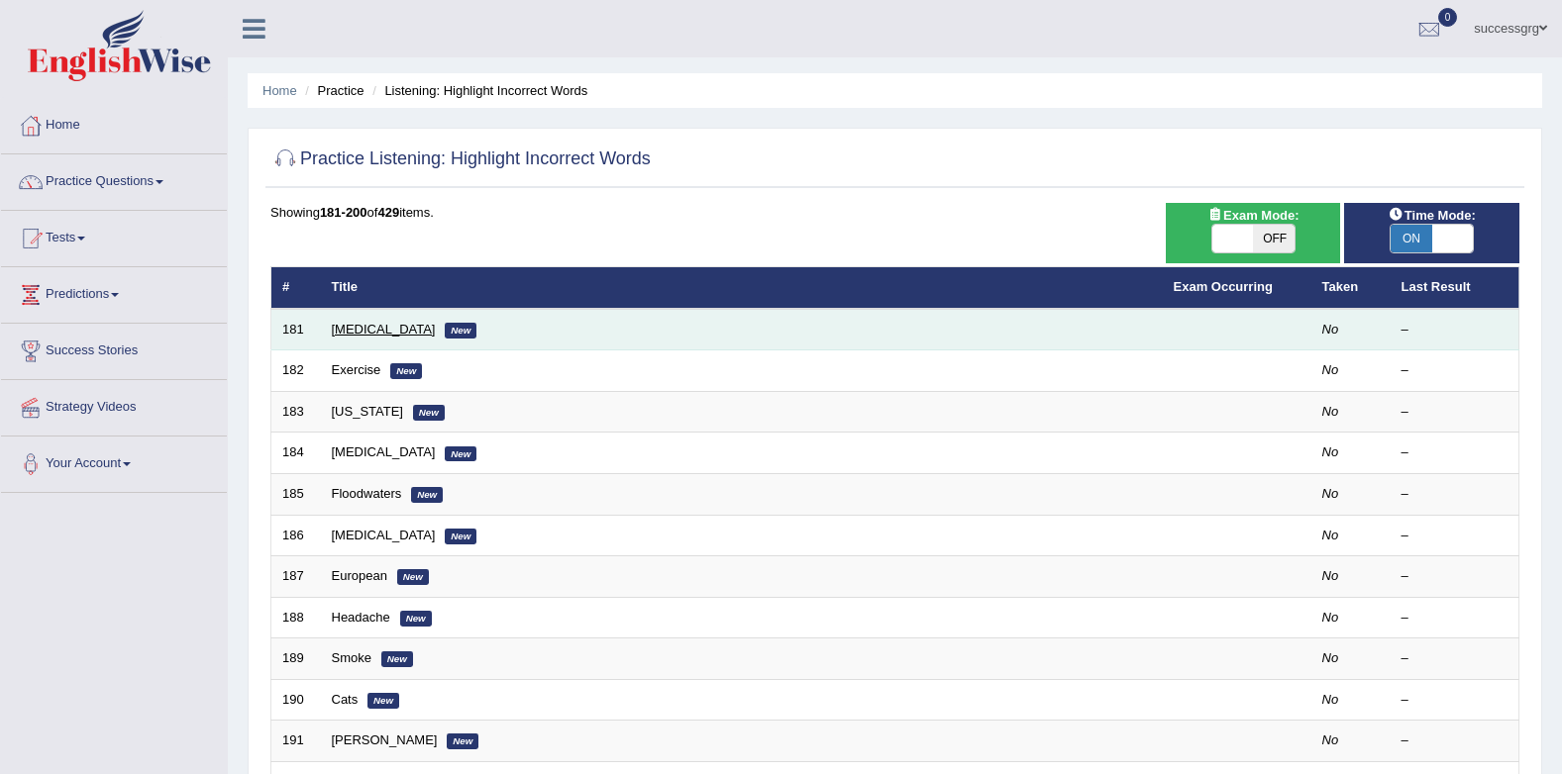
click at [359, 326] on link "[MEDICAL_DATA]" at bounding box center [384, 329] width 104 height 15
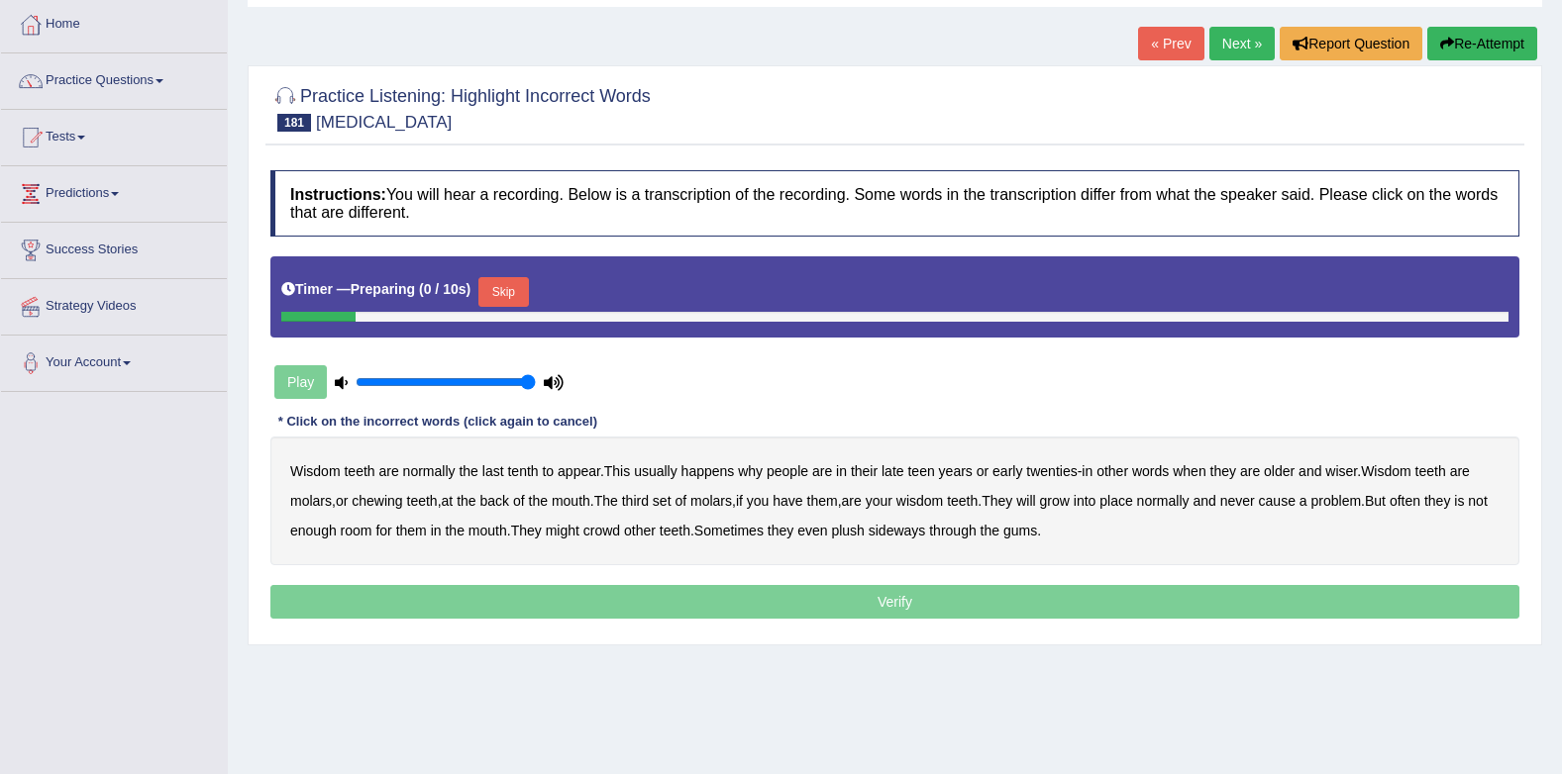
scroll to position [198, 0]
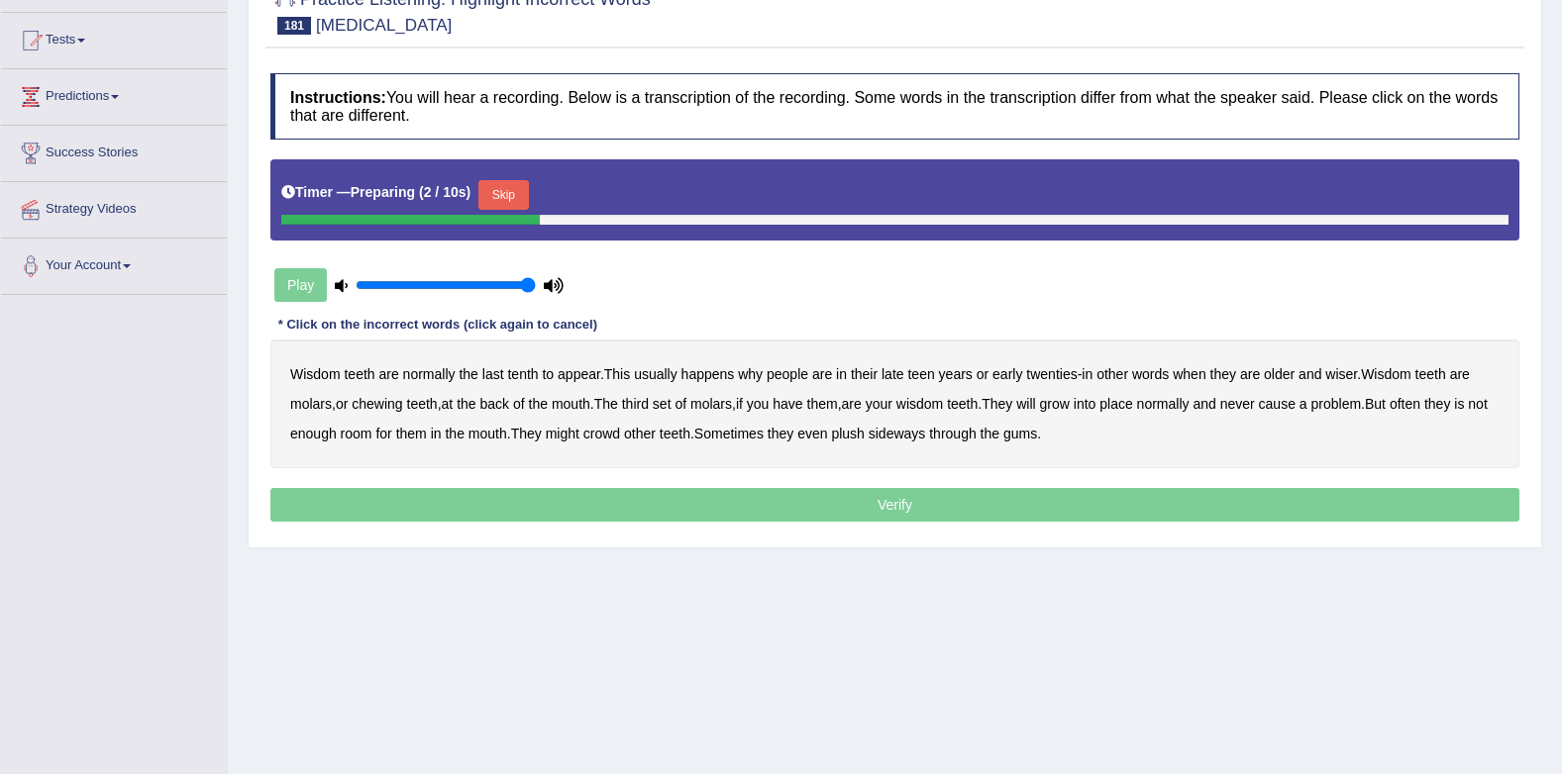
click at [508, 199] on button "Skip" at bounding box center [503, 195] width 50 height 30
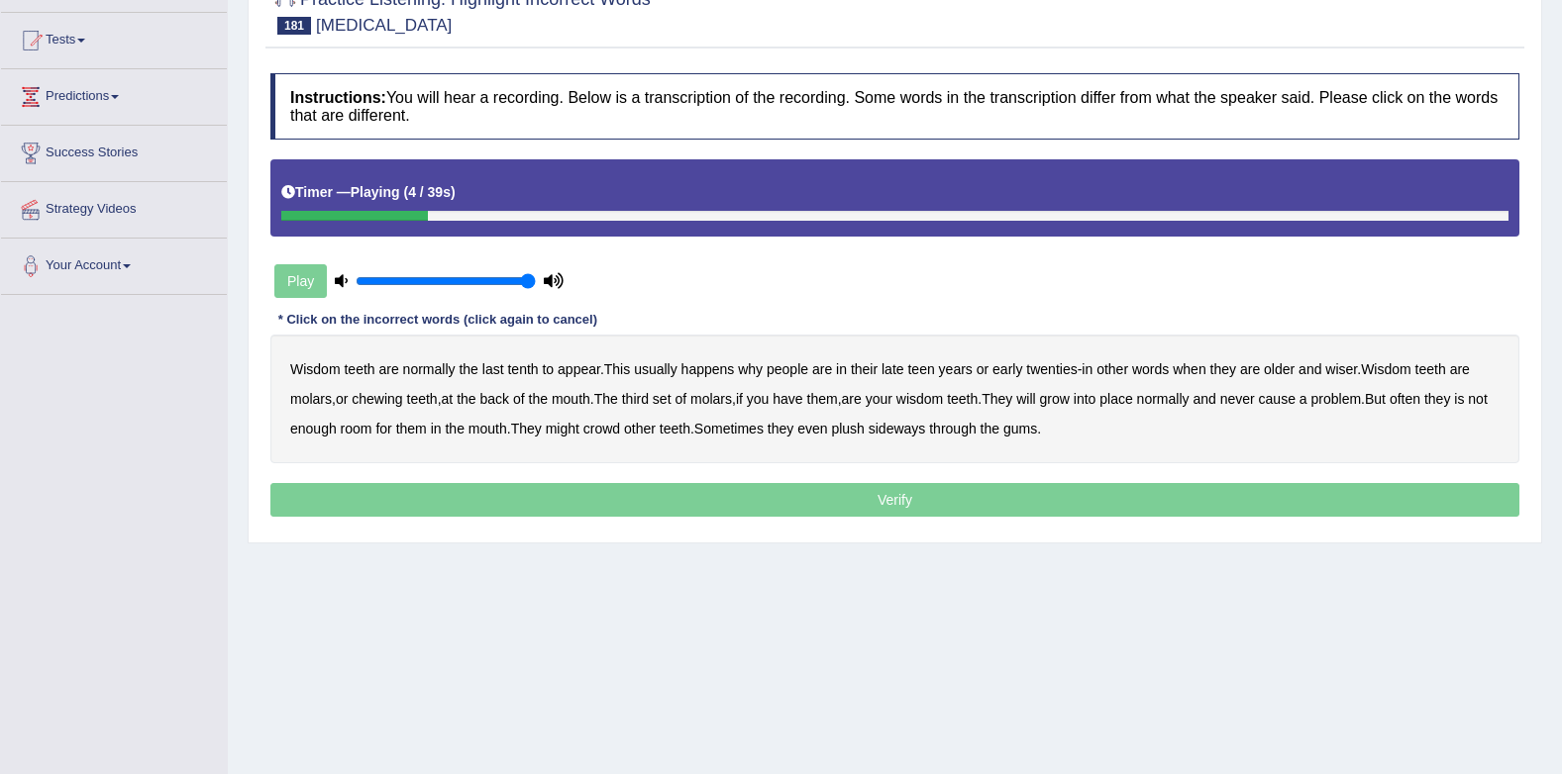
click at [515, 369] on b "tenth" at bounding box center [522, 369] width 31 height 16
click at [746, 370] on b "why" at bounding box center [750, 369] width 25 height 16
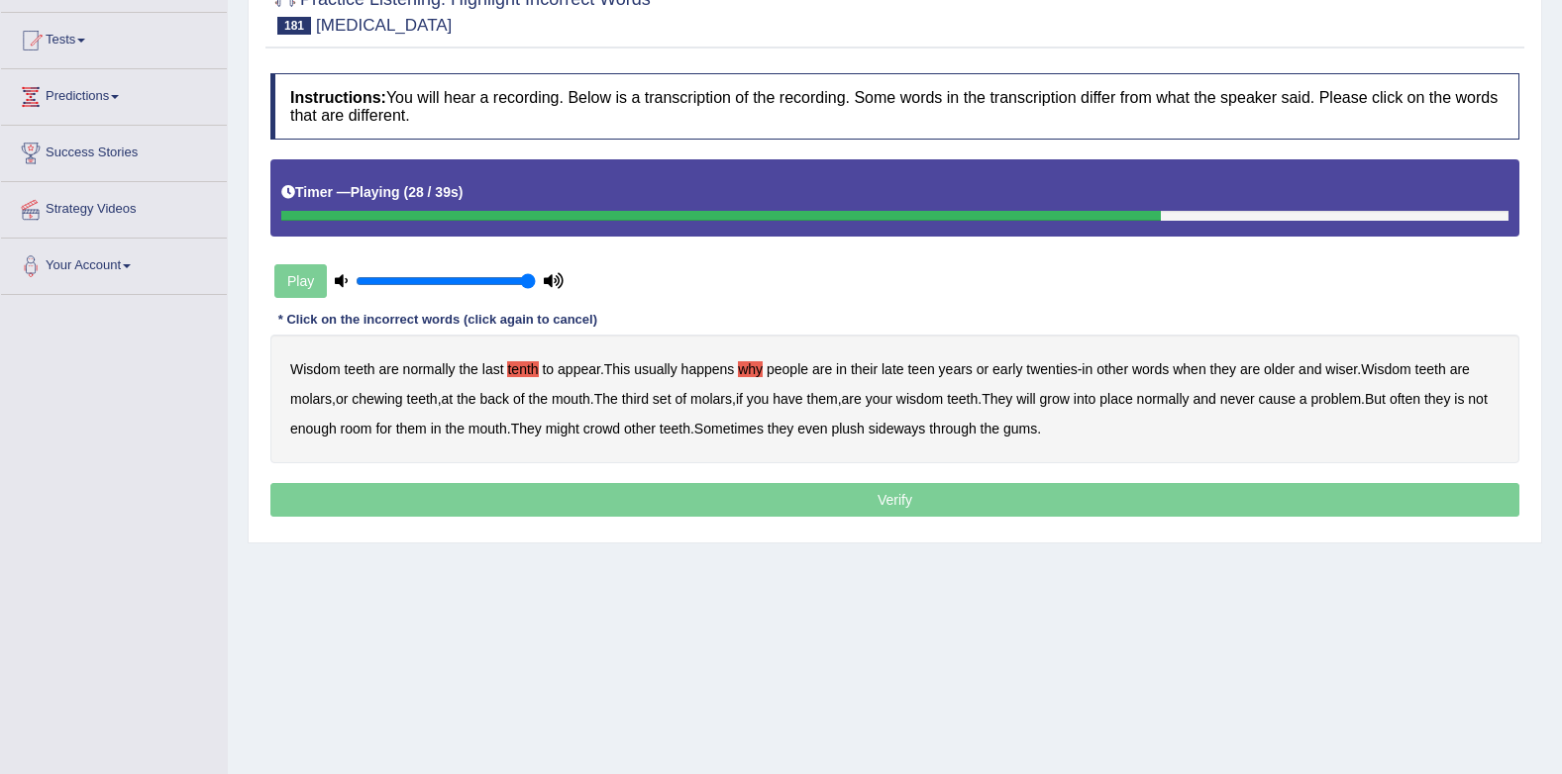
click at [1035, 394] on b "will" at bounding box center [1025, 399] width 19 height 16
click at [1450, 400] on b "they" at bounding box center [1437, 399] width 26 height 16
click at [864, 433] on b "plush" at bounding box center [847, 429] width 33 height 16
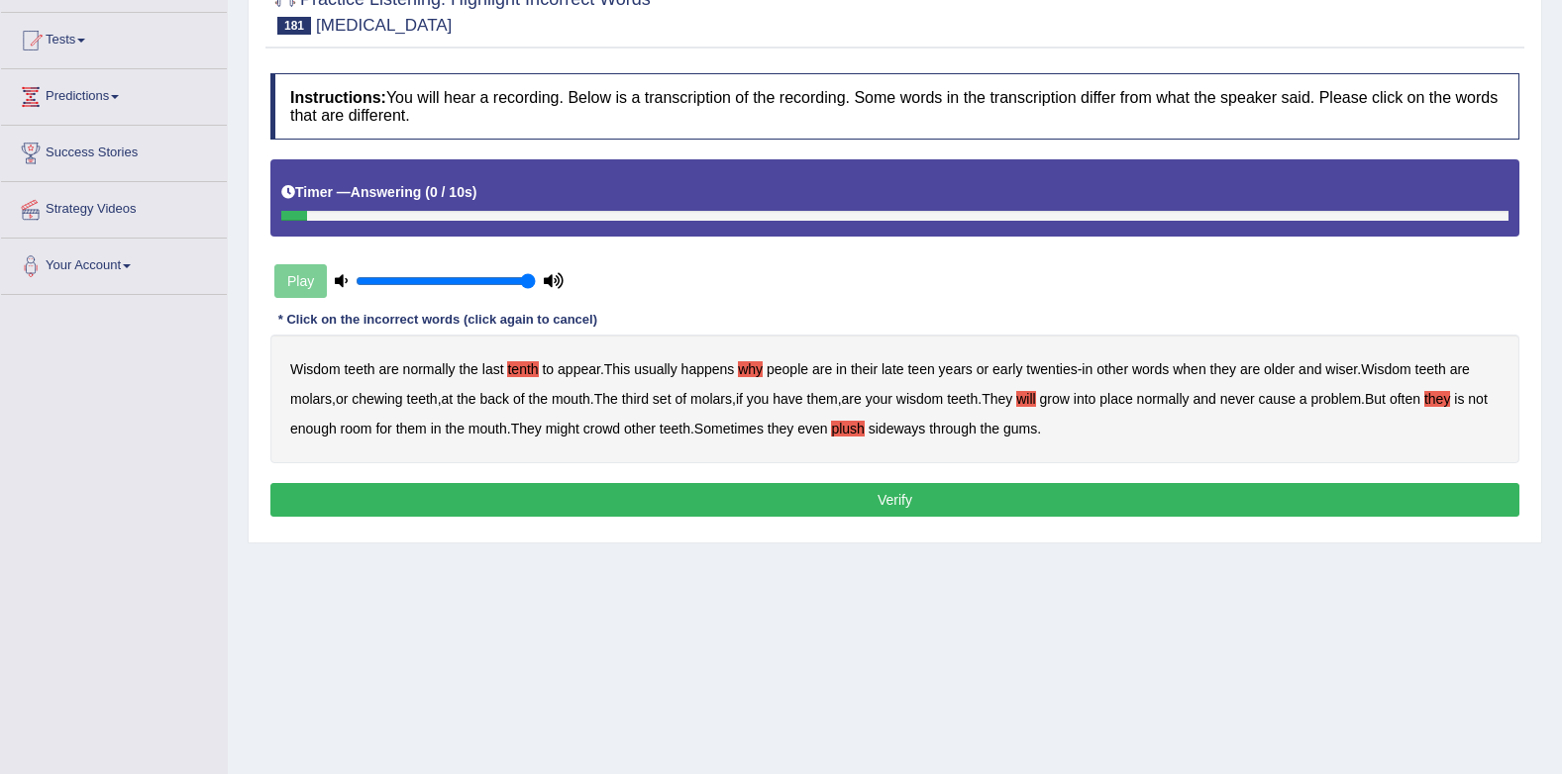
click at [943, 497] on button "Verify" at bounding box center [894, 500] width 1249 height 34
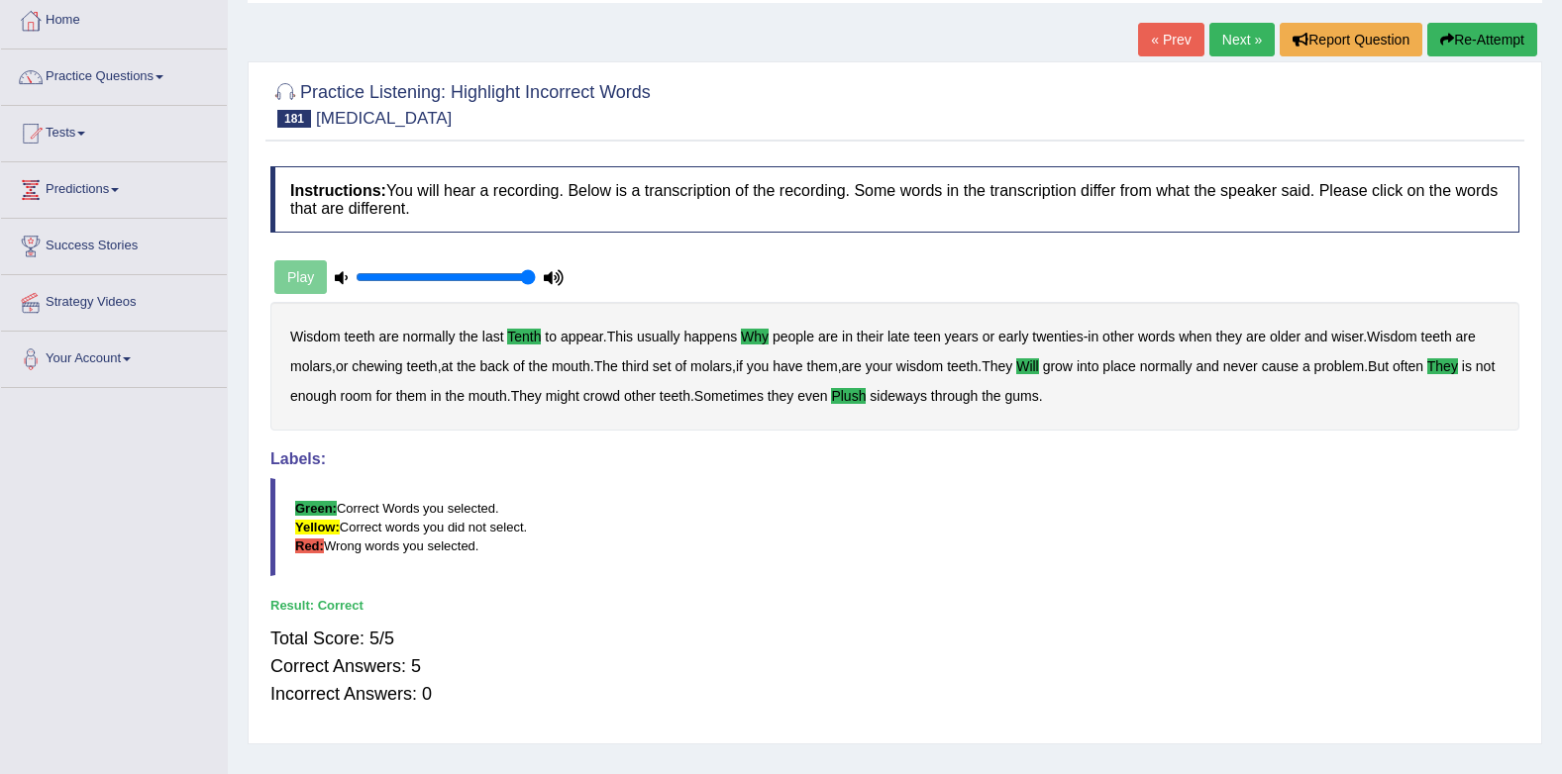
scroll to position [0, 0]
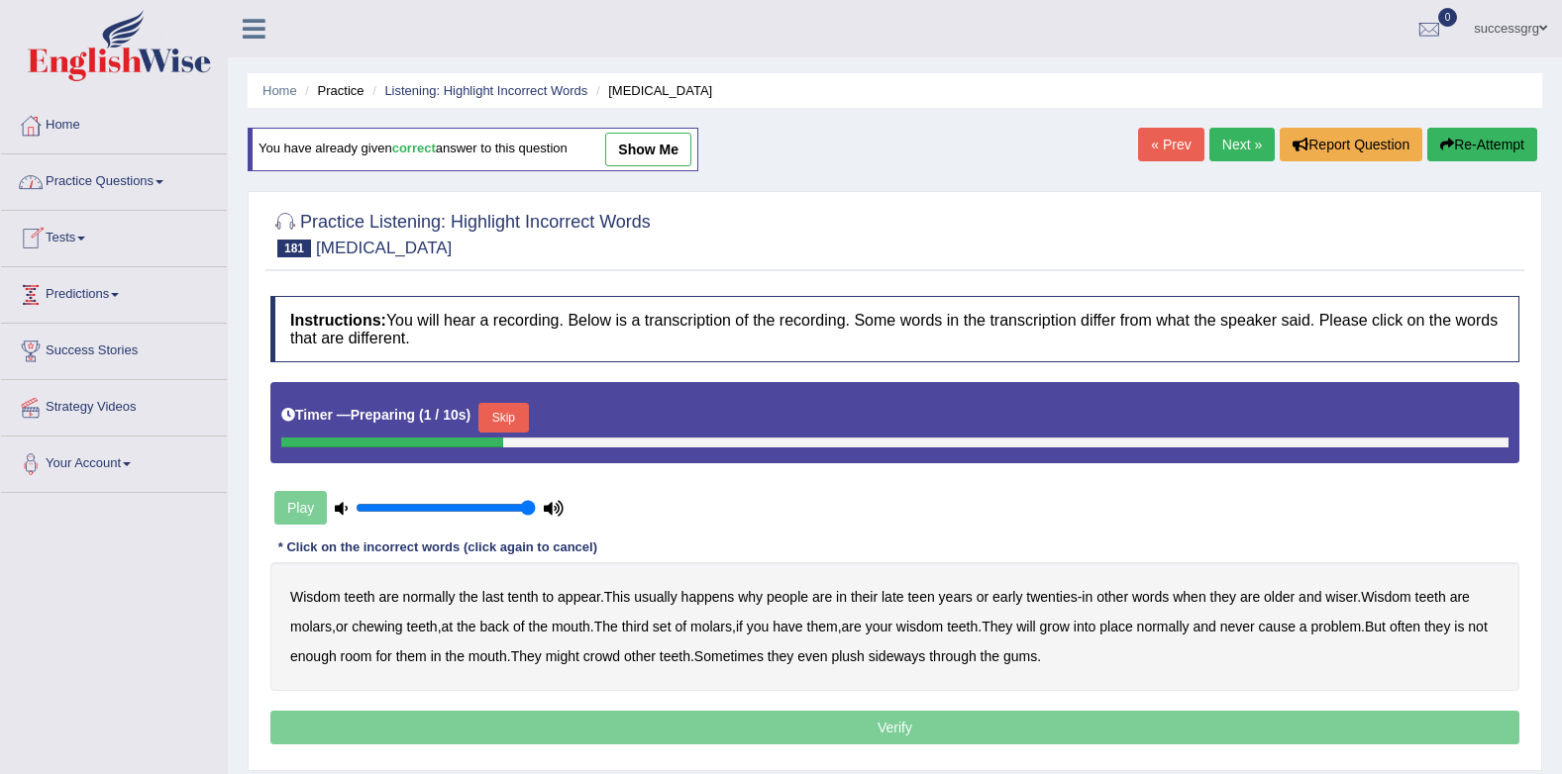
click at [125, 172] on link "Practice Questions" at bounding box center [114, 179] width 226 height 50
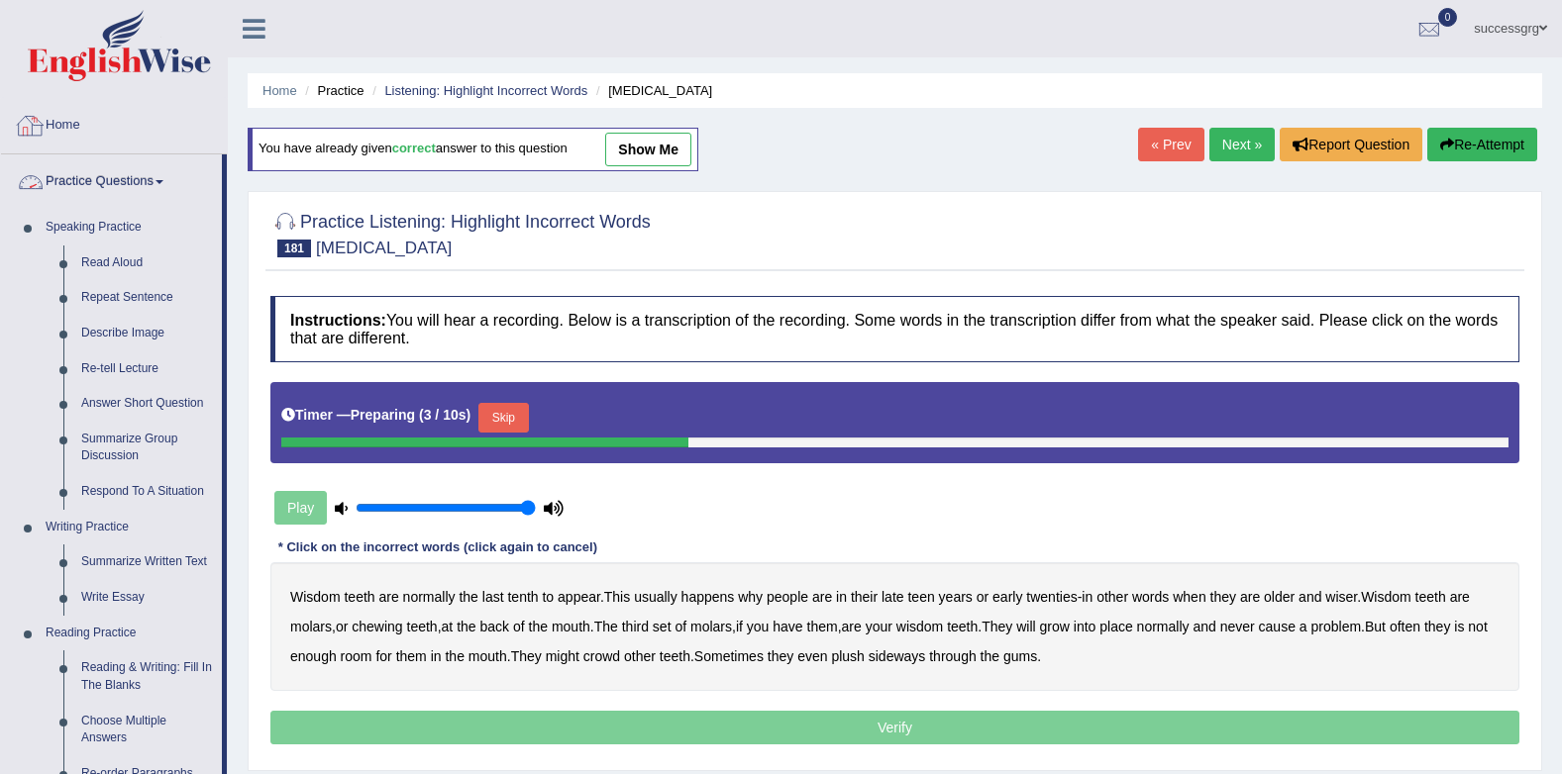
click at [58, 121] on link "Home" at bounding box center [114, 123] width 226 height 50
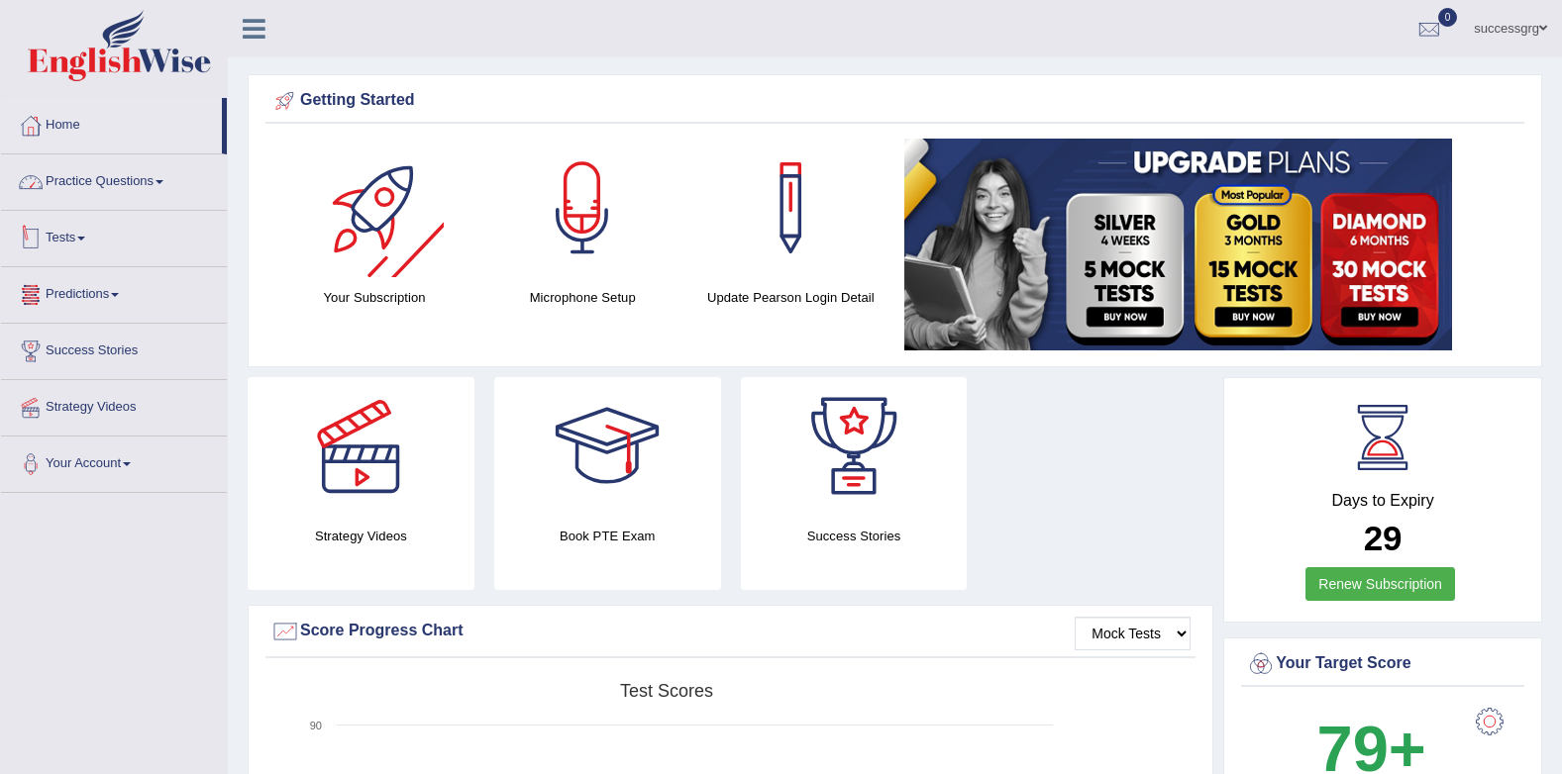
click at [64, 180] on link "Practice Questions" at bounding box center [114, 179] width 226 height 50
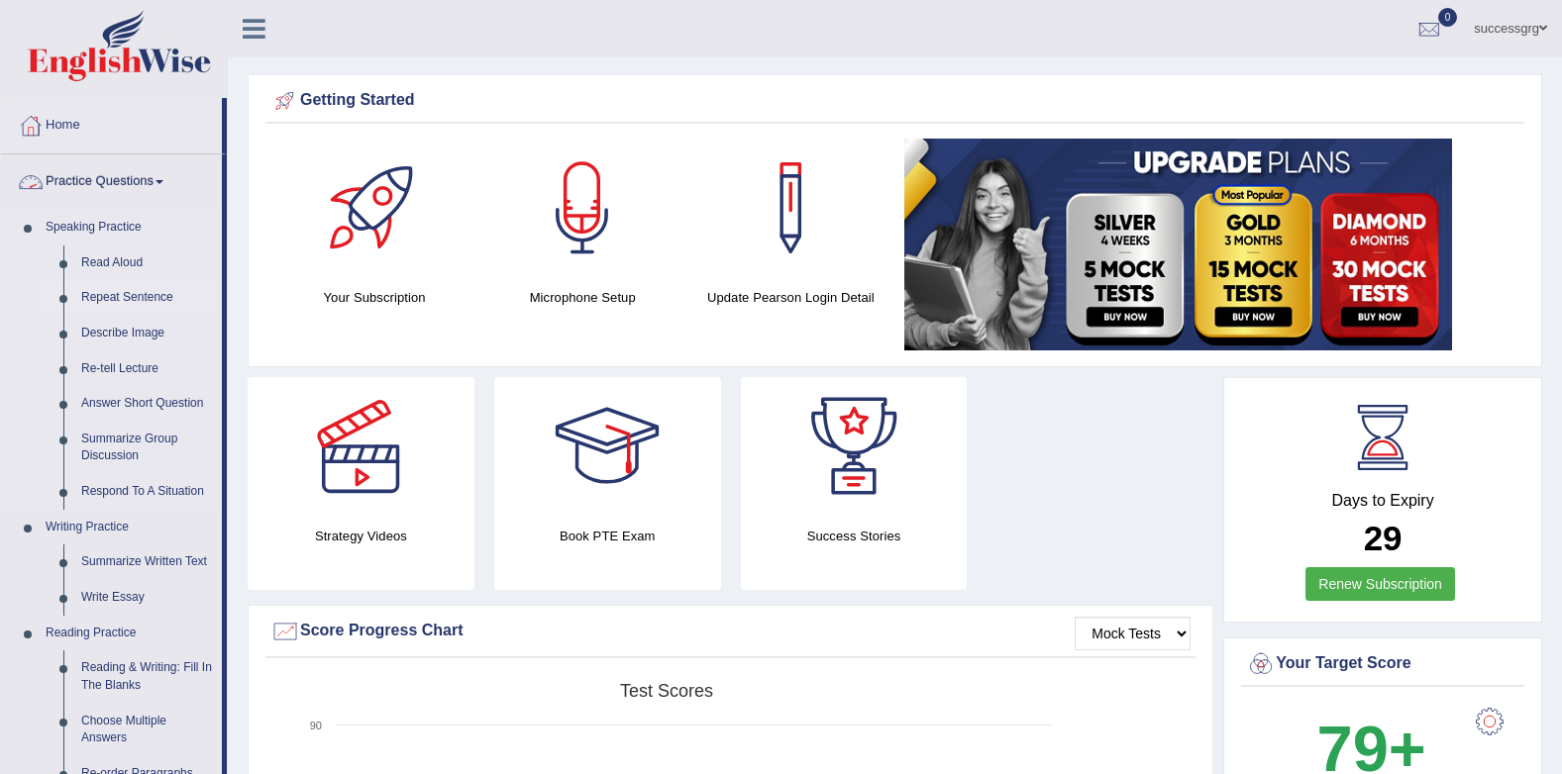
click at [130, 292] on link "Repeat Sentence" at bounding box center [147, 298] width 150 height 36
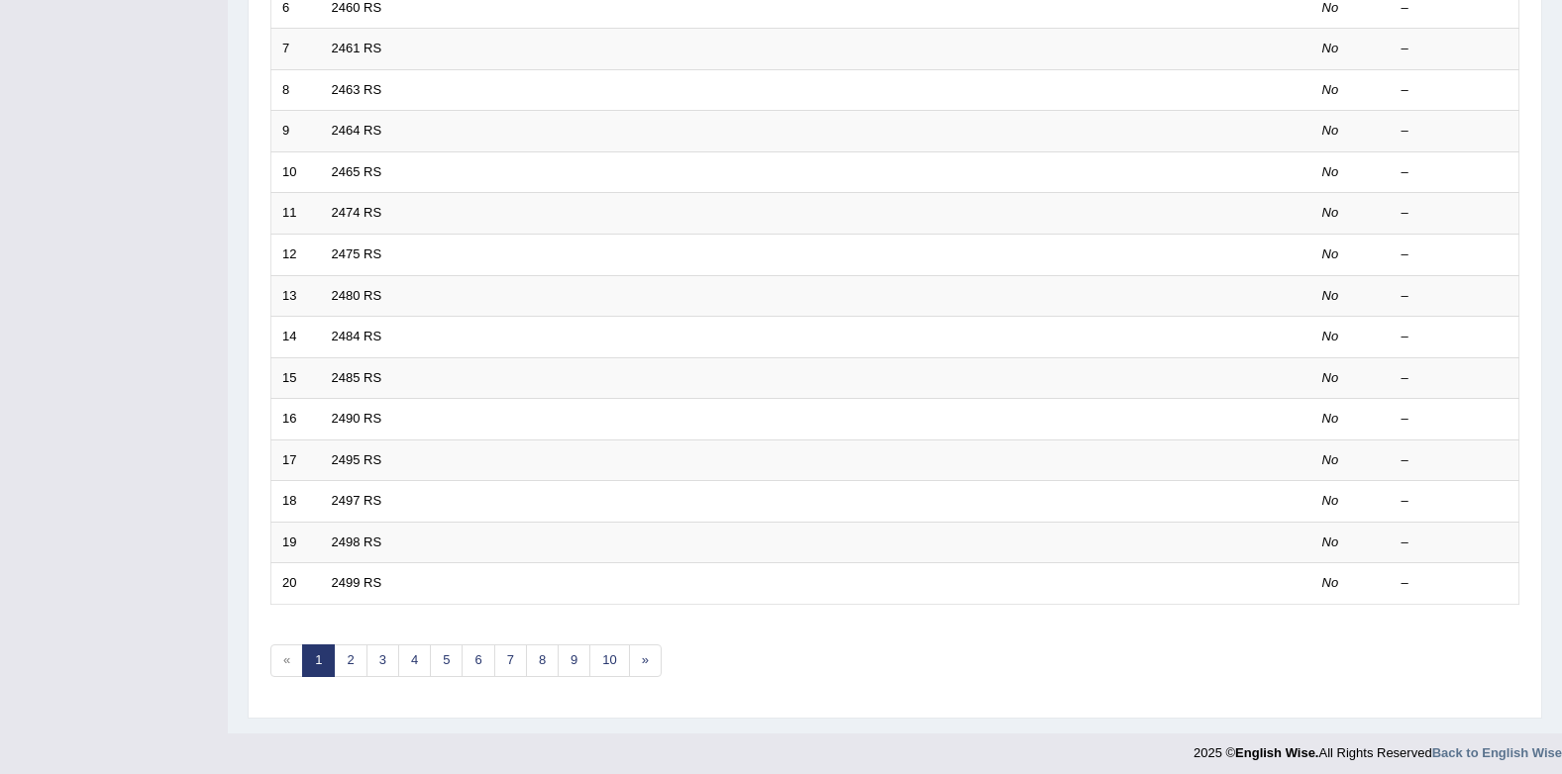
scroll to position [537, 0]
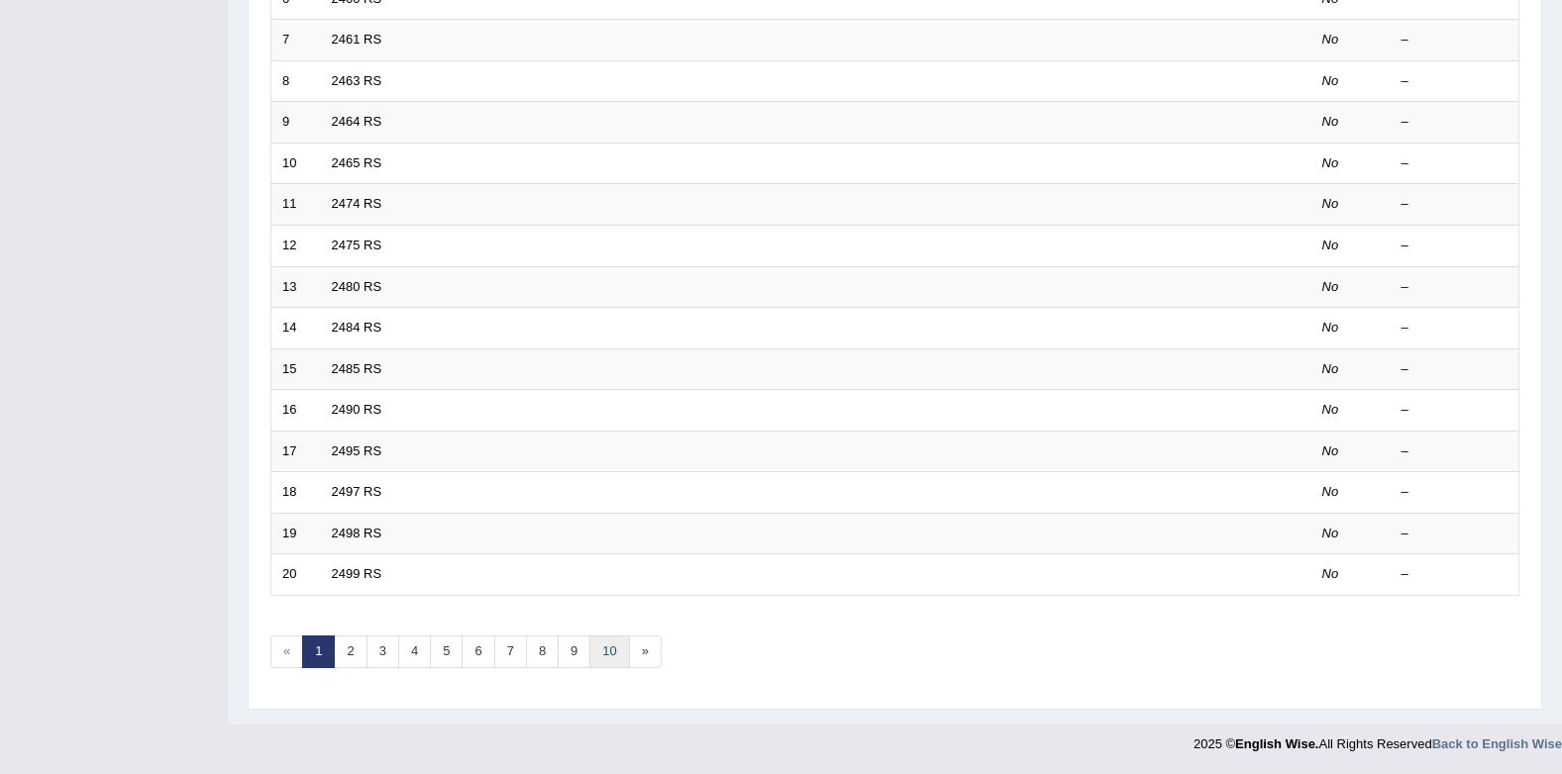
click at [625, 648] on link "10" at bounding box center [609, 652] width 40 height 33
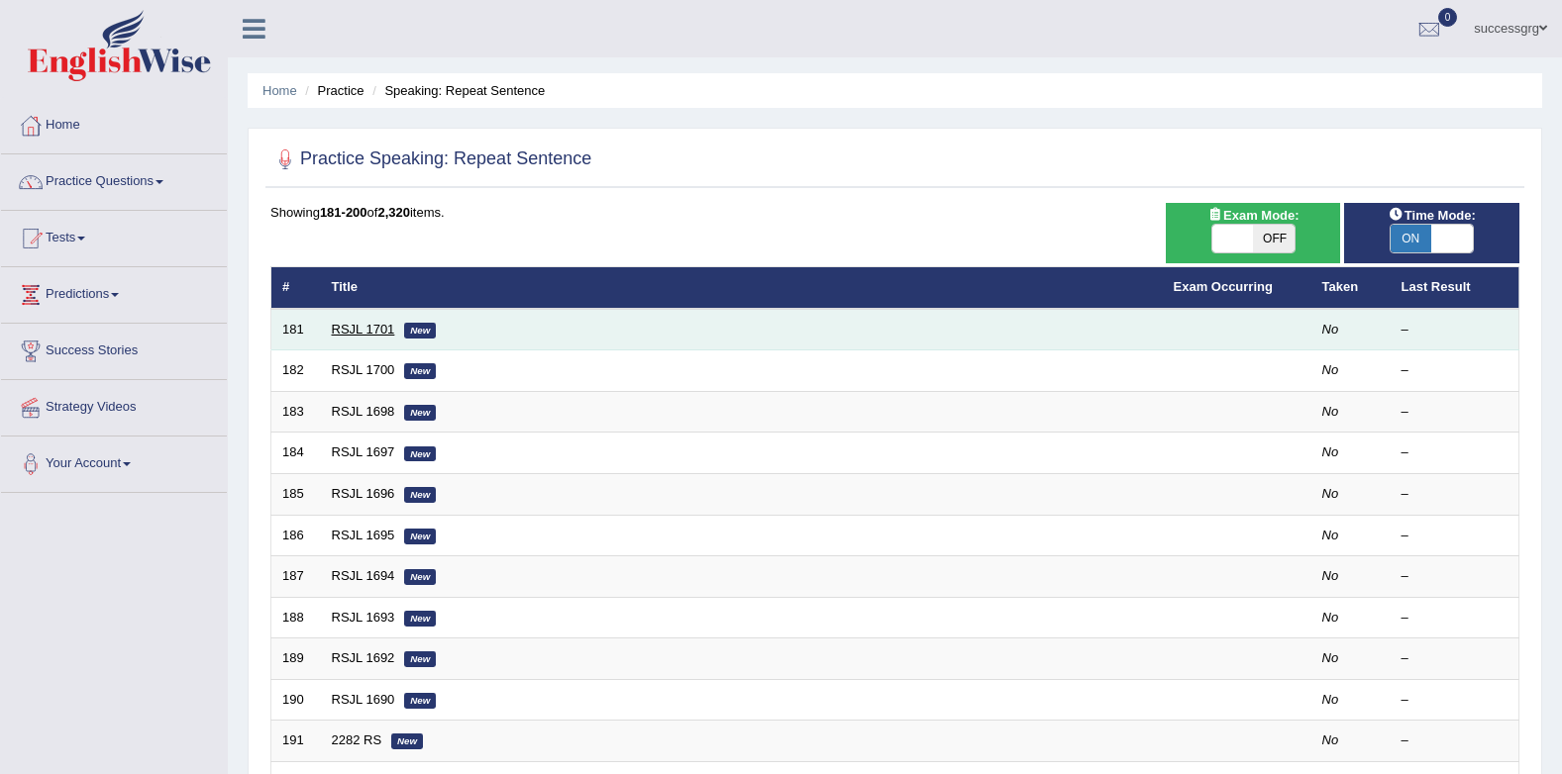
click at [360, 335] on link "RSJL 1701" at bounding box center [363, 329] width 63 height 15
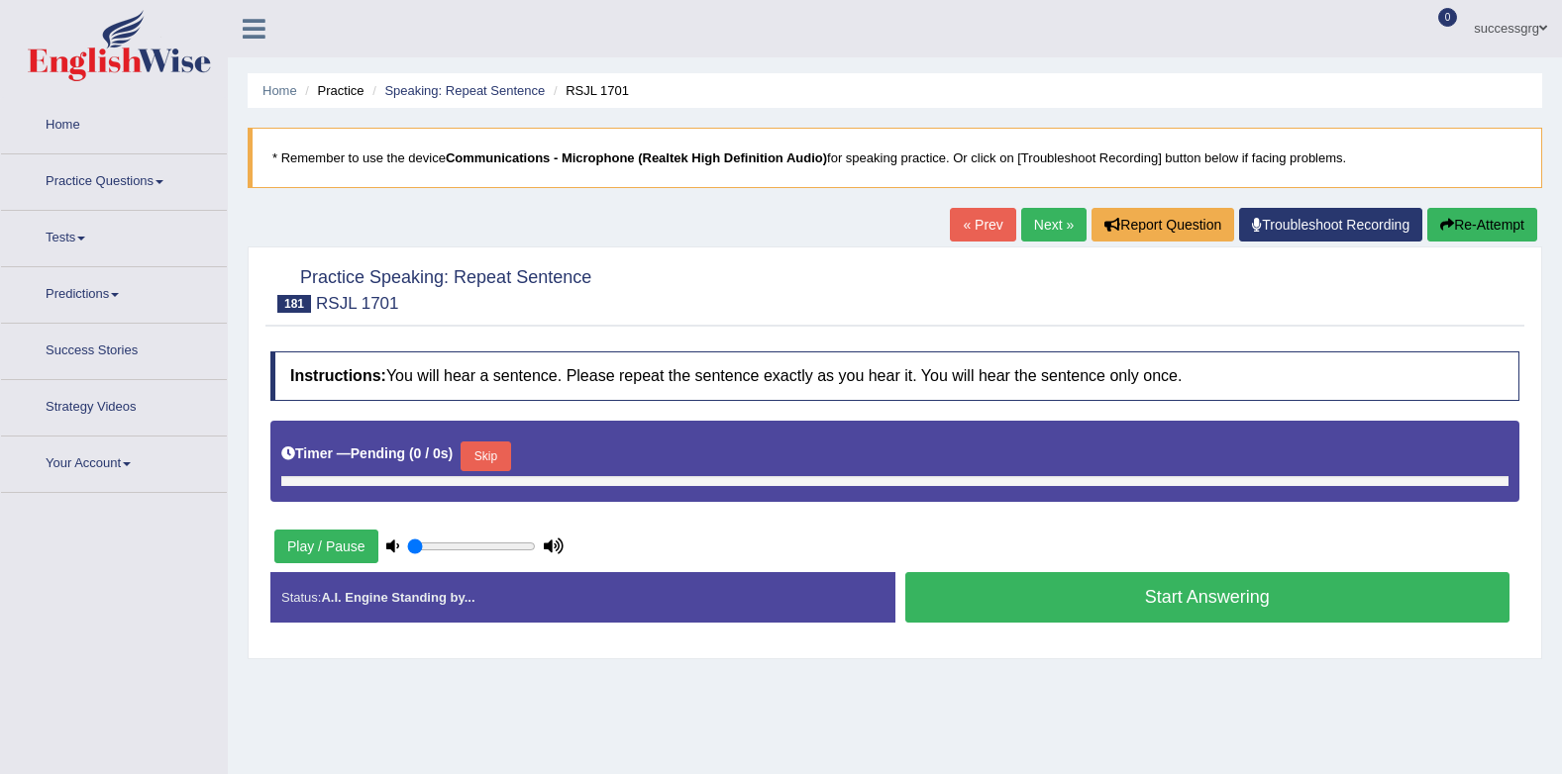
type input "1"
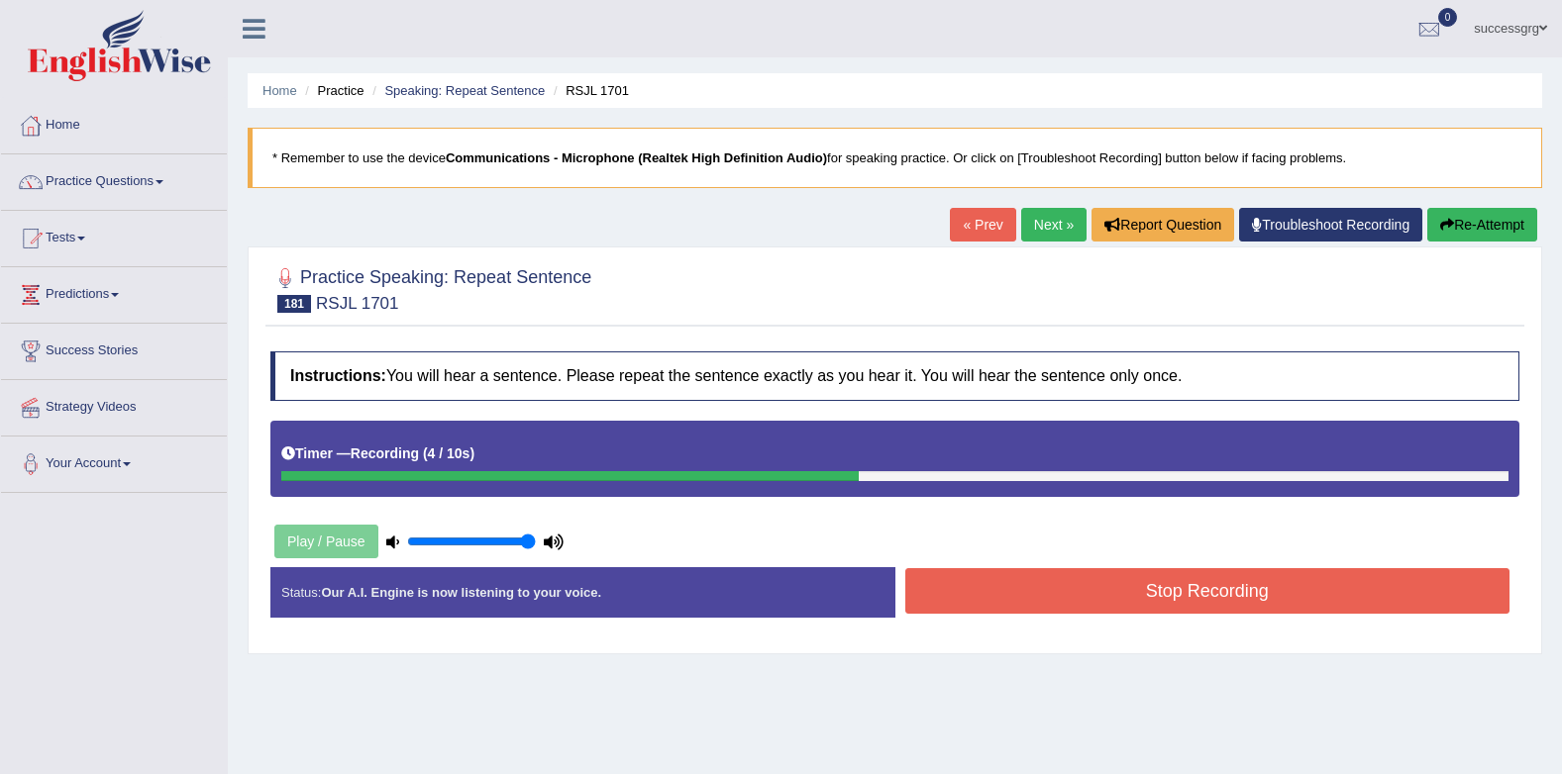
click at [956, 579] on button "Stop Recording" at bounding box center [1207, 591] width 605 height 46
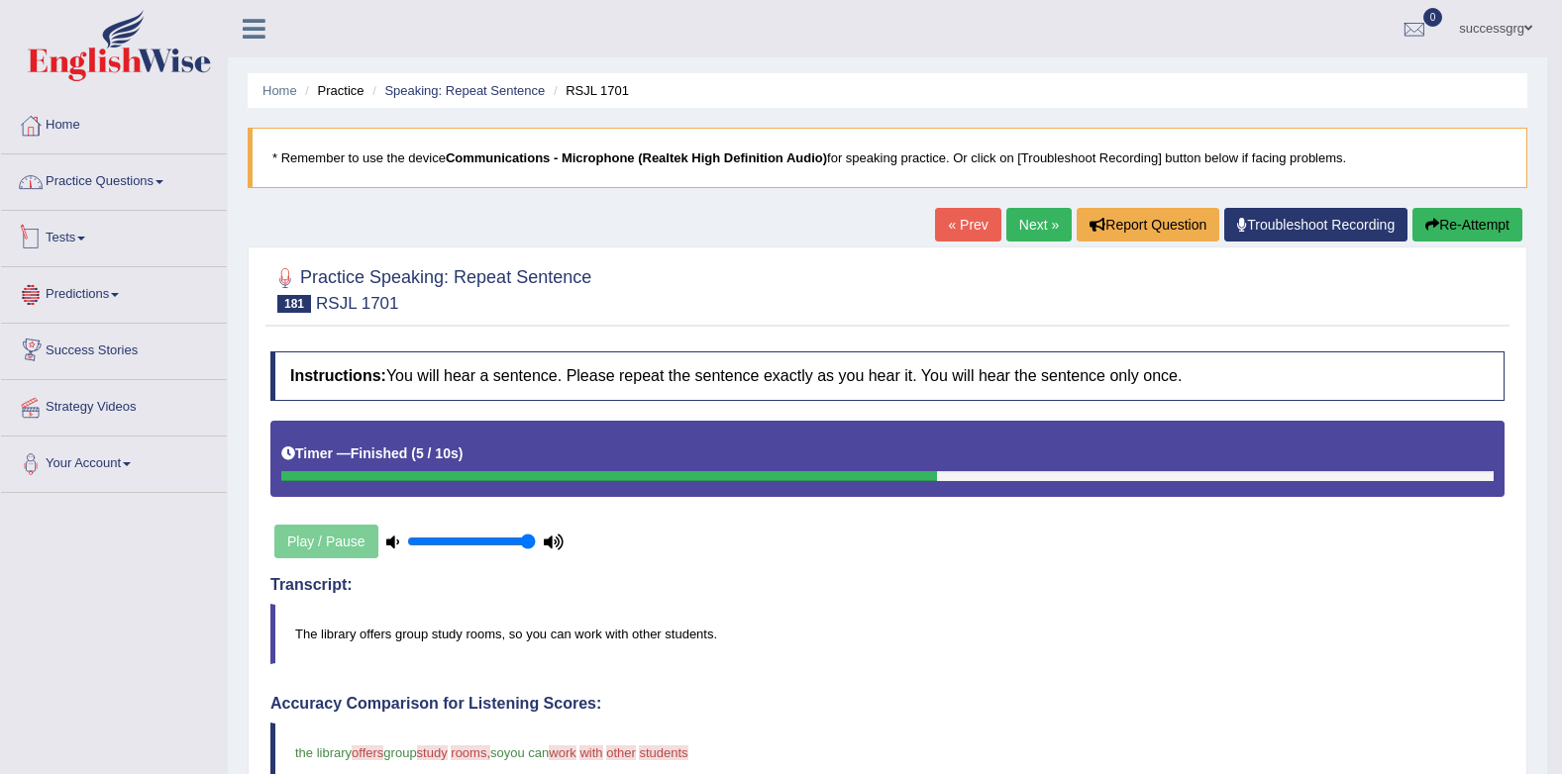
click at [112, 187] on link "Practice Questions" at bounding box center [114, 179] width 226 height 50
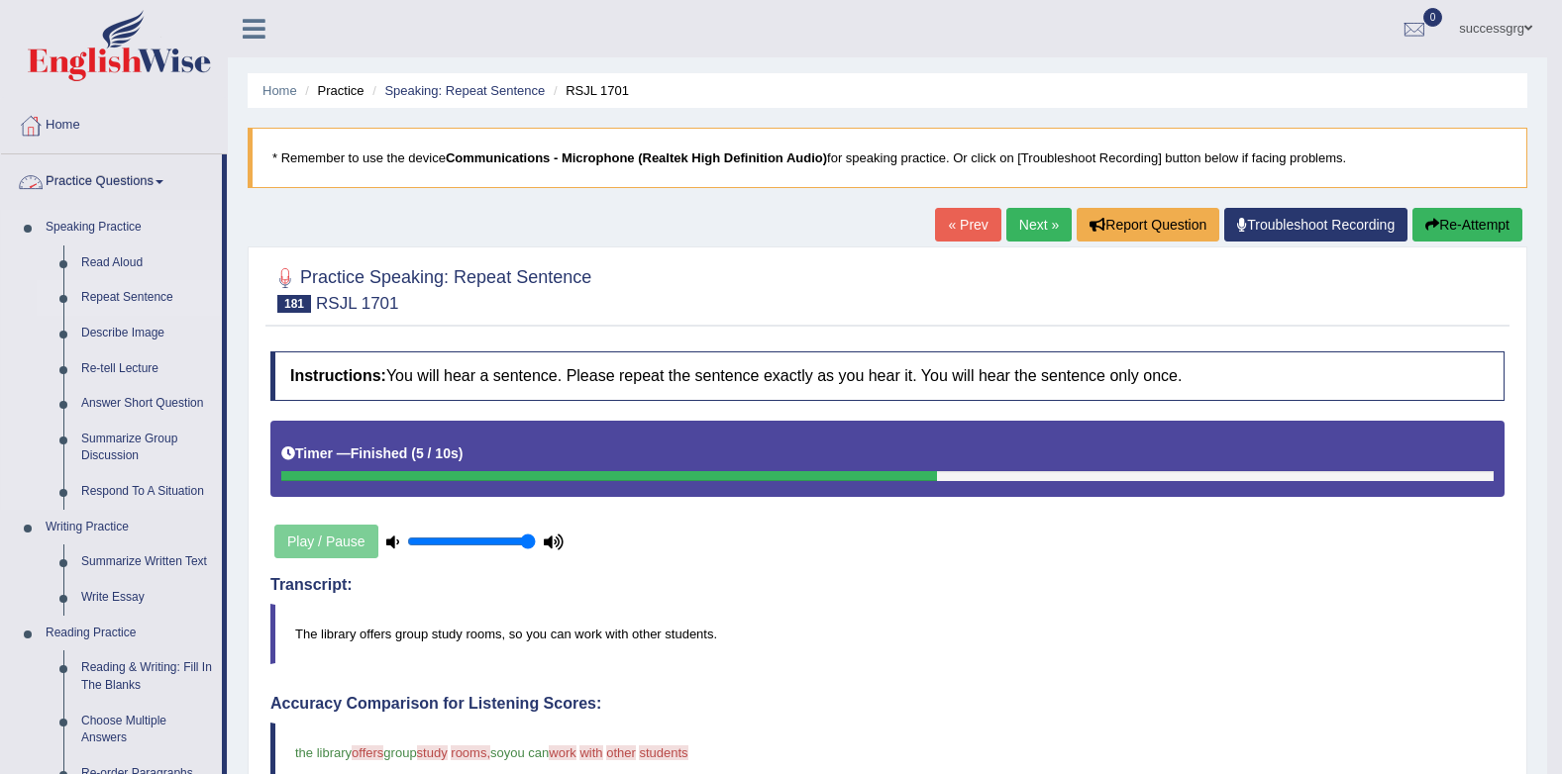
click at [153, 300] on link "Repeat Sentence" at bounding box center [147, 298] width 150 height 36
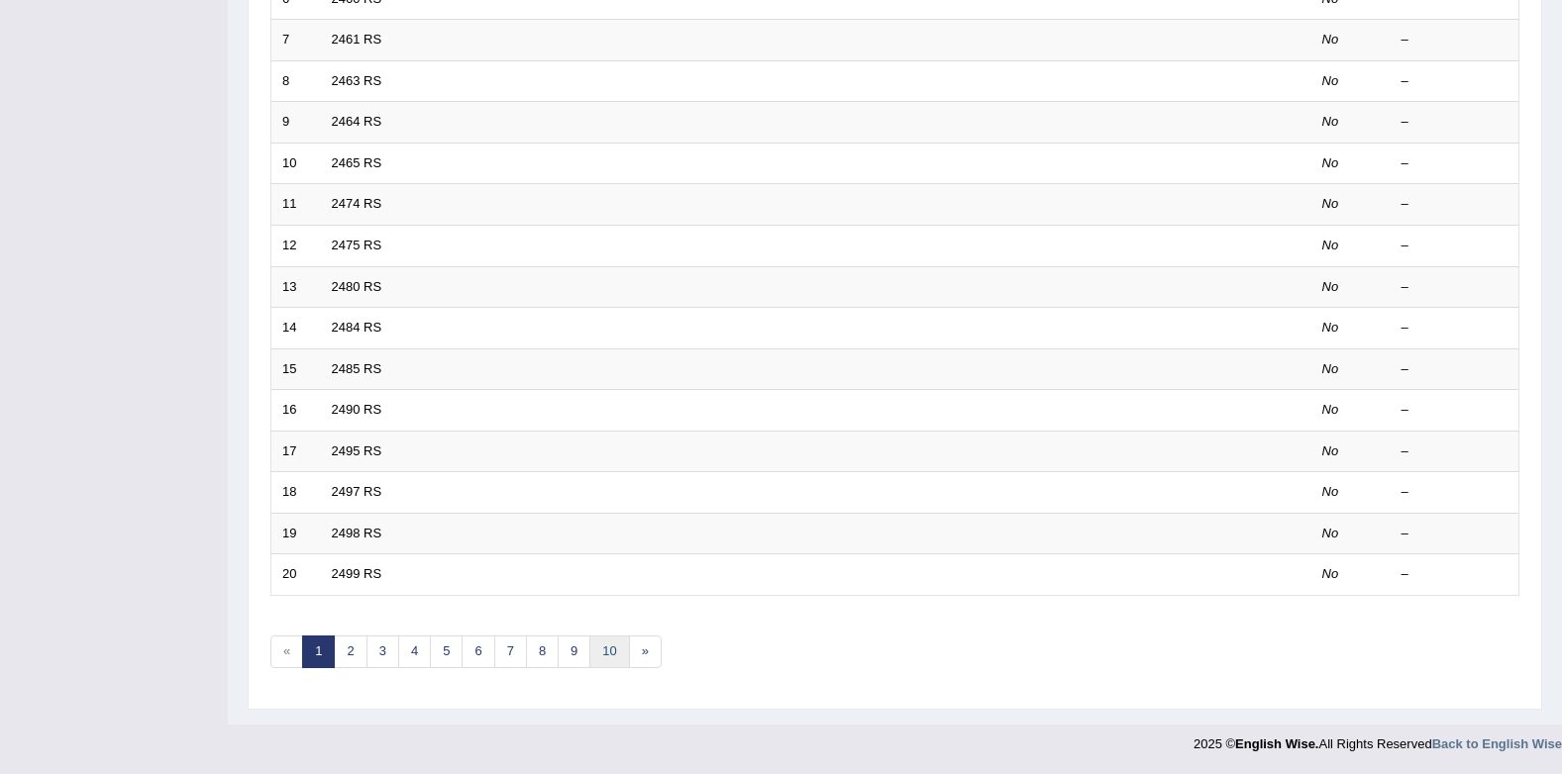
click at [622, 658] on link "10" at bounding box center [609, 652] width 40 height 33
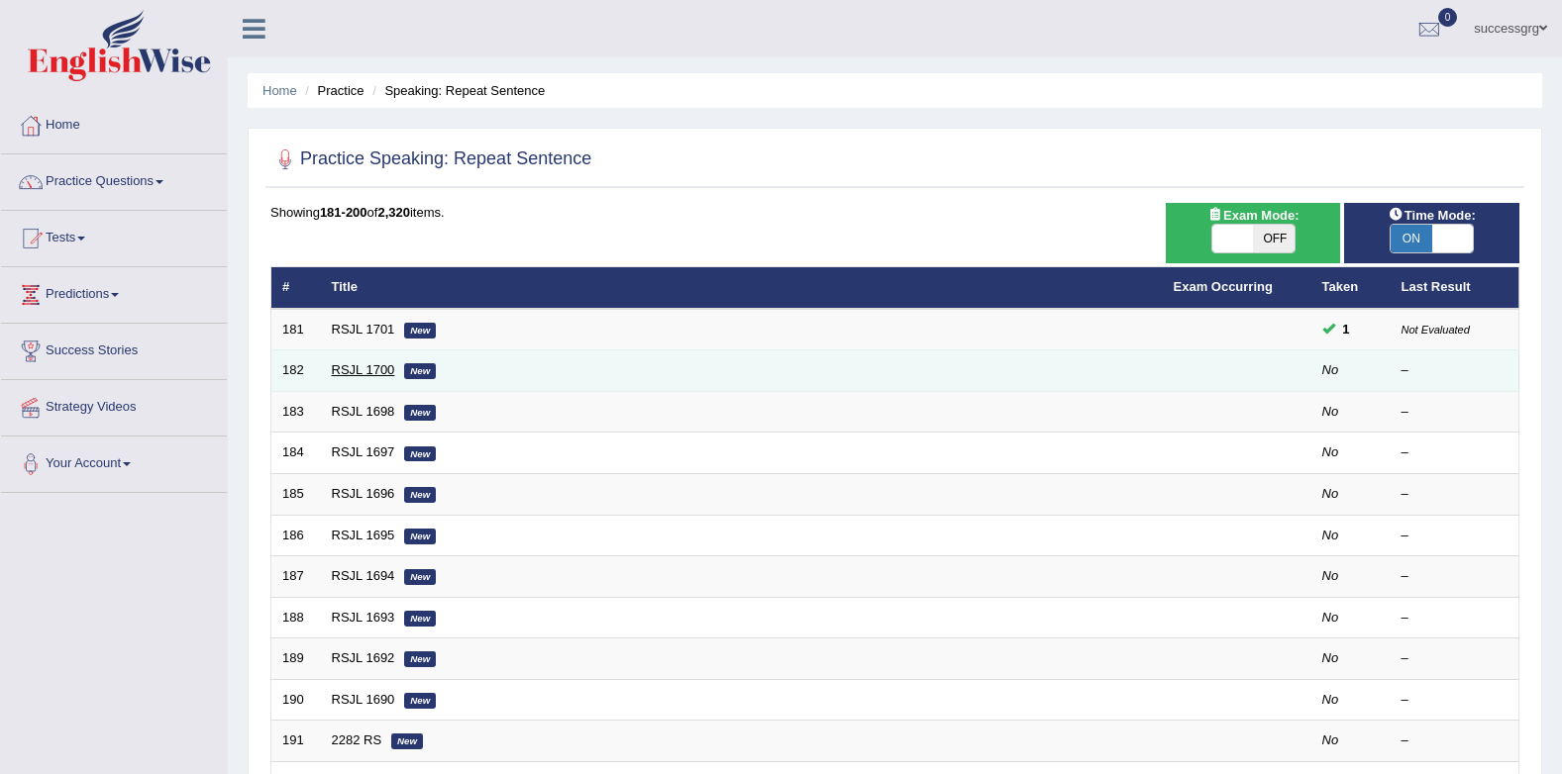
click at [351, 369] on link "RSJL 1700" at bounding box center [363, 369] width 63 height 15
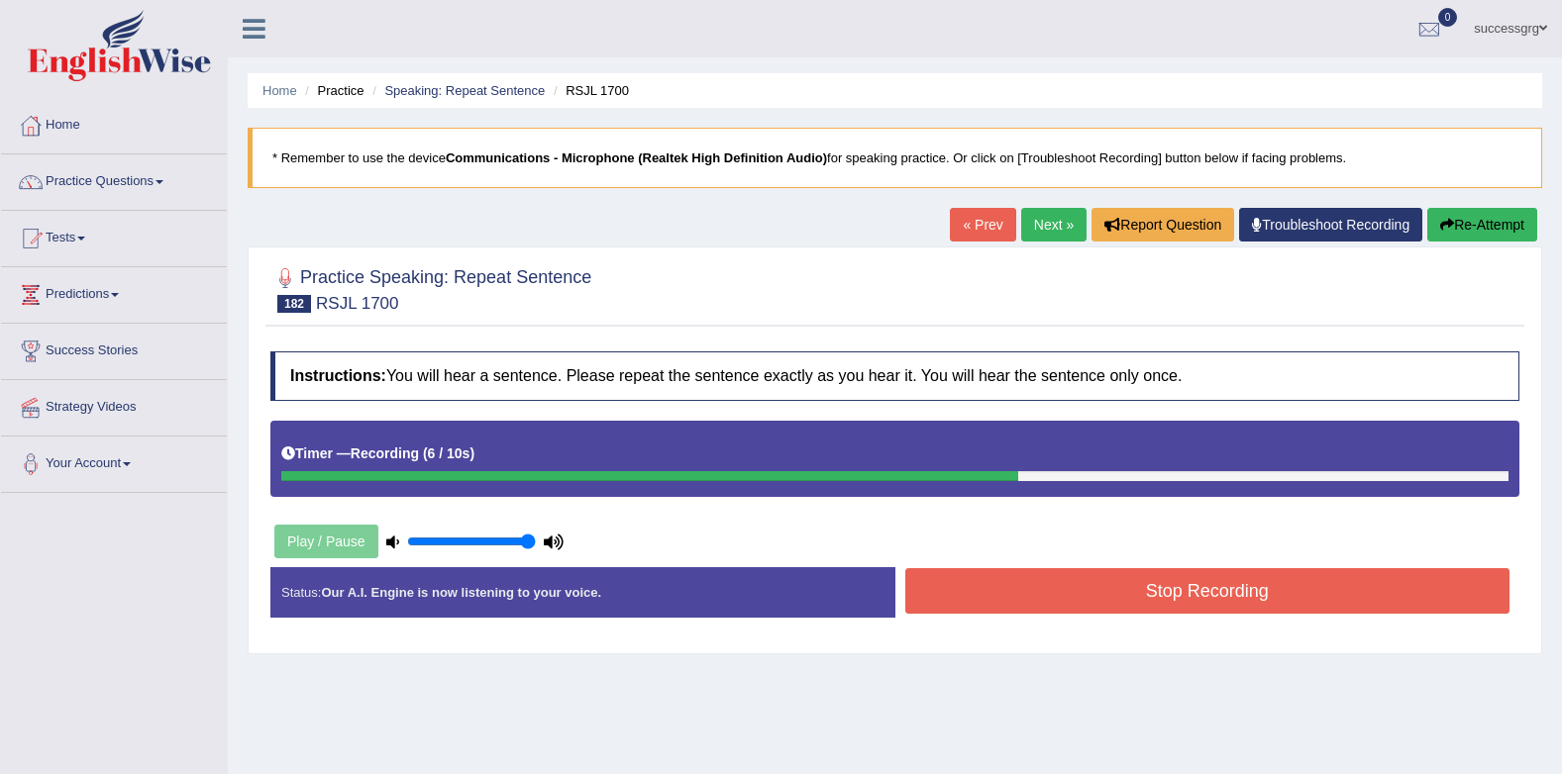
click at [1021, 569] on button "Stop Recording" at bounding box center [1207, 591] width 605 height 46
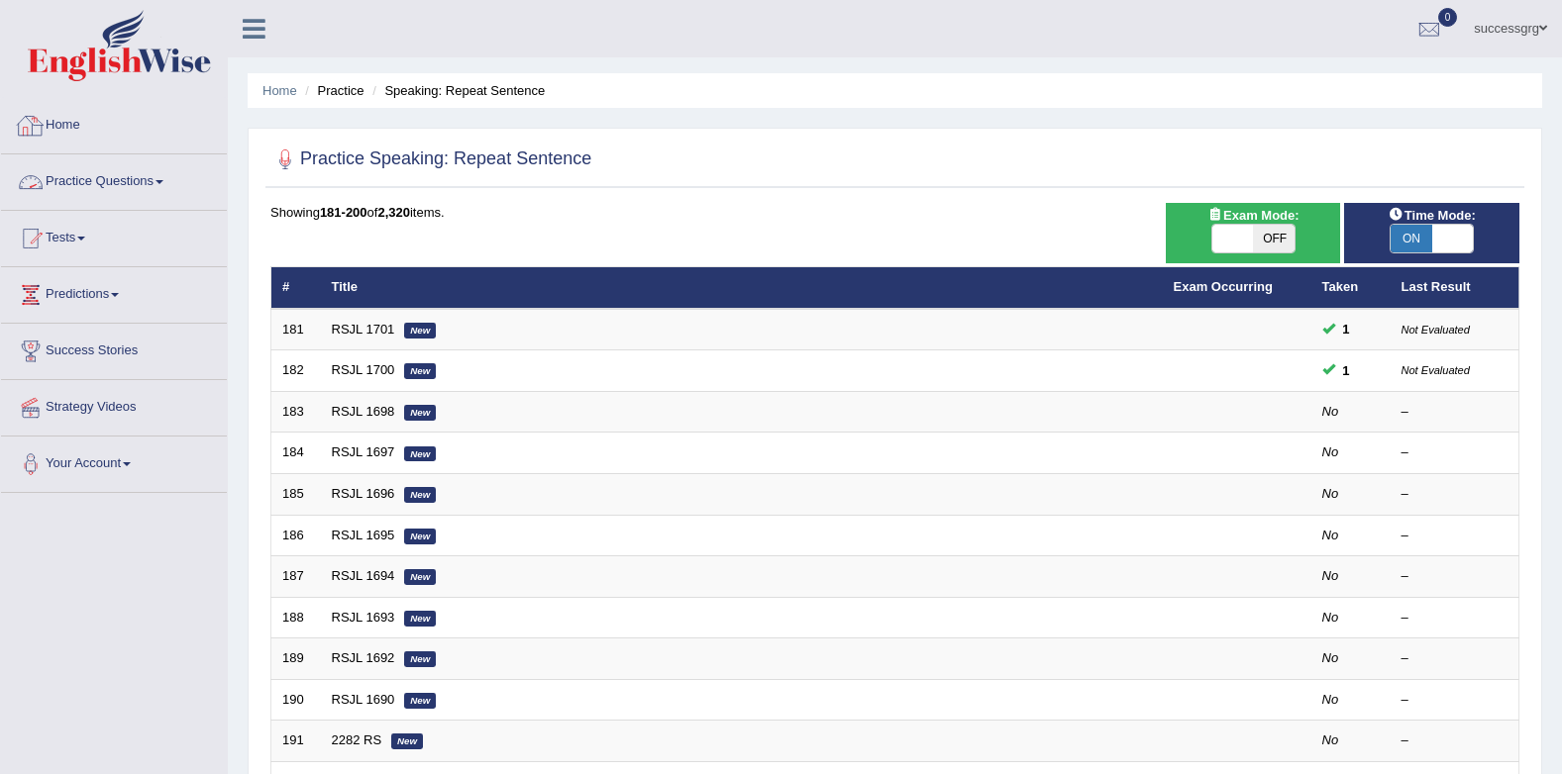
click at [81, 122] on link "Home" at bounding box center [114, 123] width 226 height 50
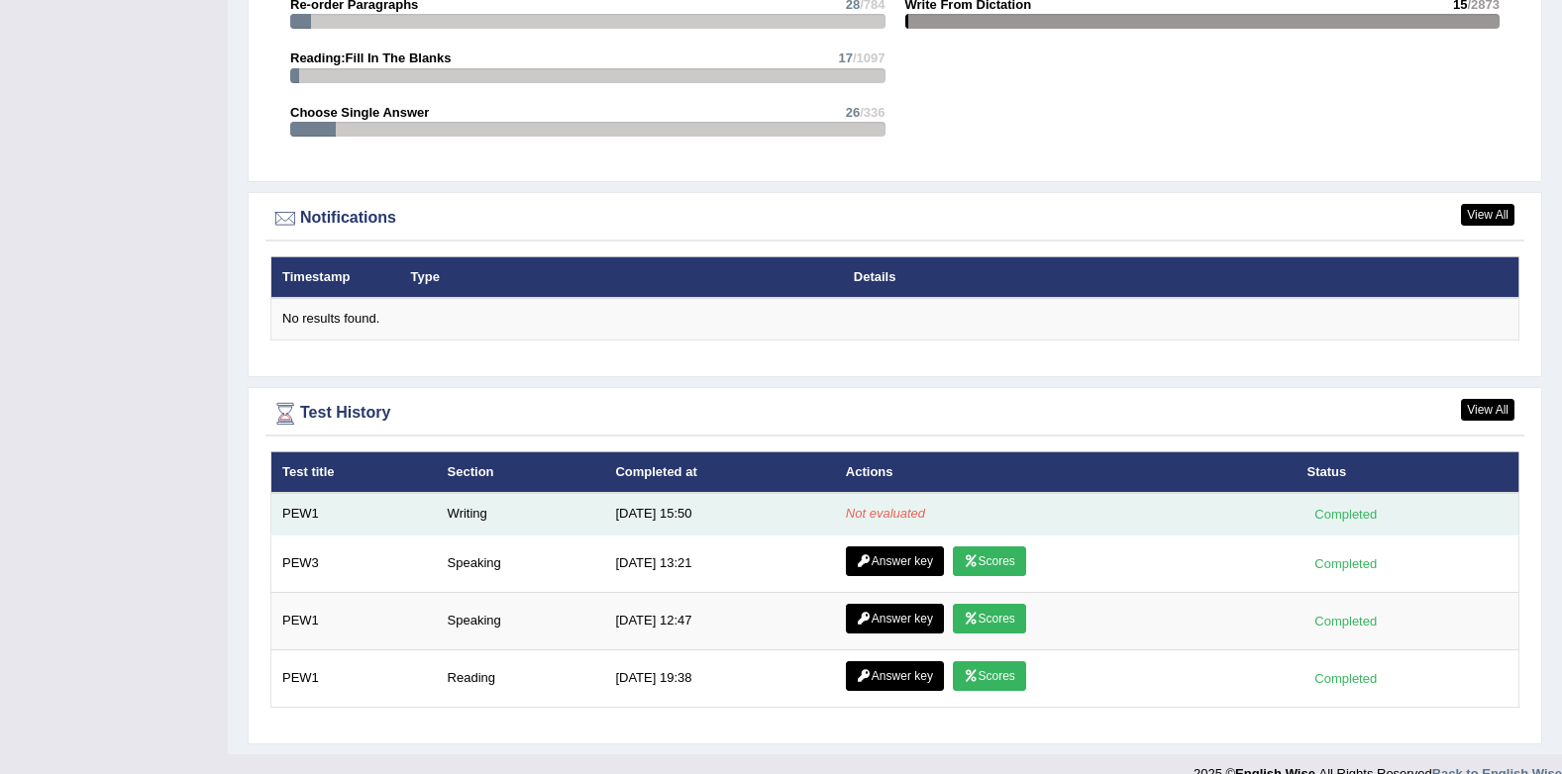
scroll to position [2262, 0]
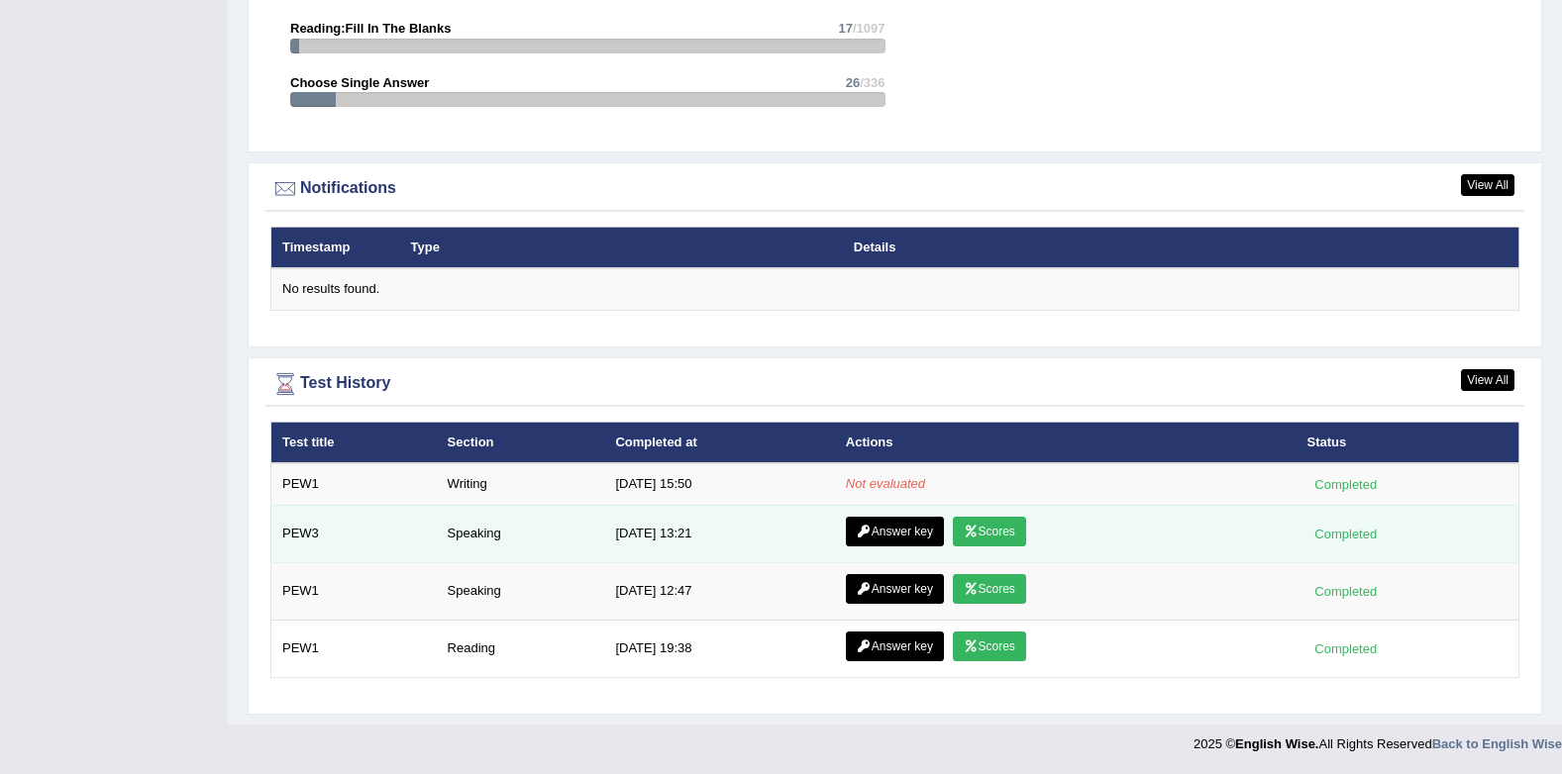
click at [964, 536] on icon at bounding box center [971, 532] width 15 height 12
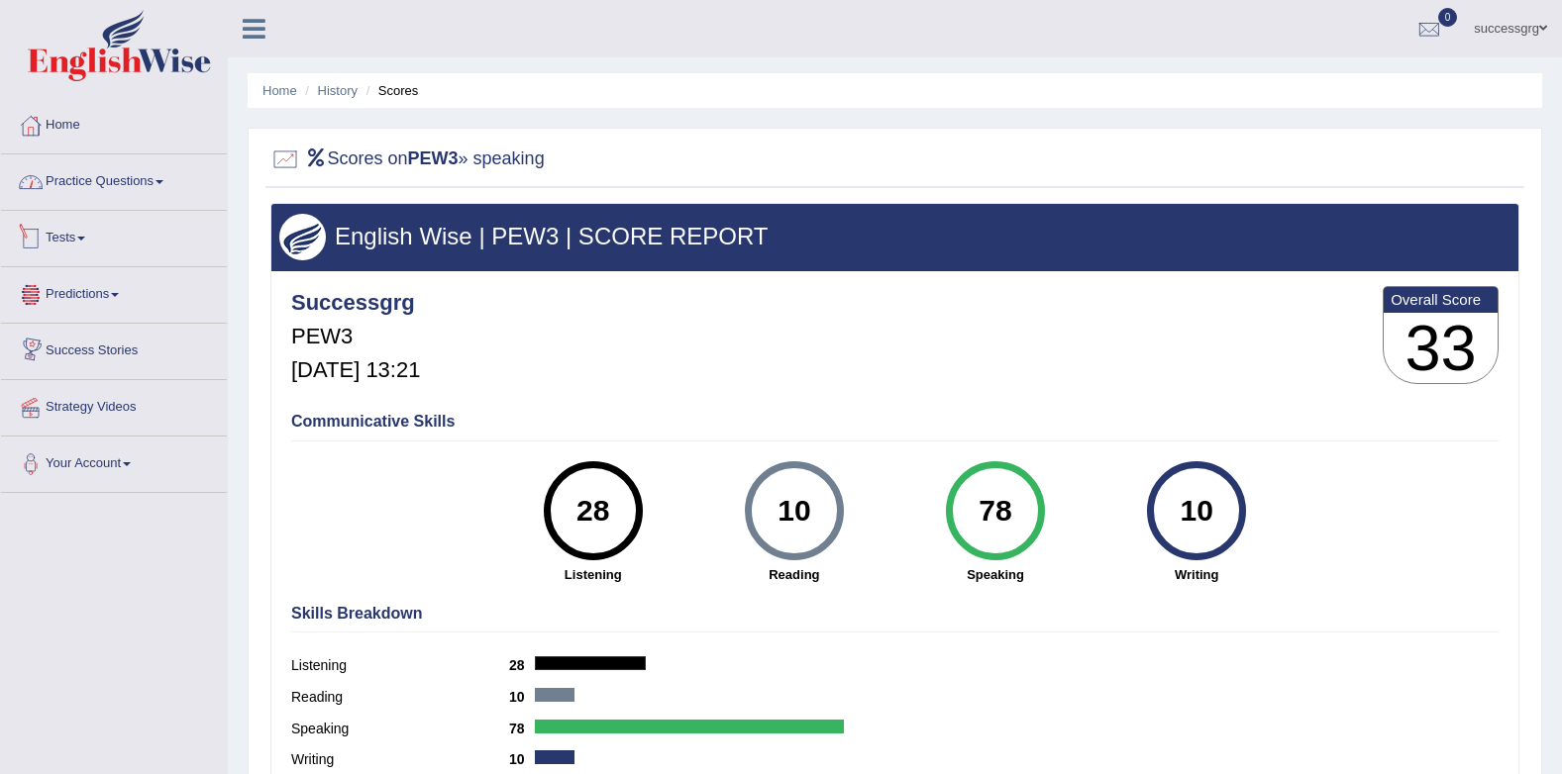
click at [129, 178] on link "Practice Questions" at bounding box center [114, 179] width 226 height 50
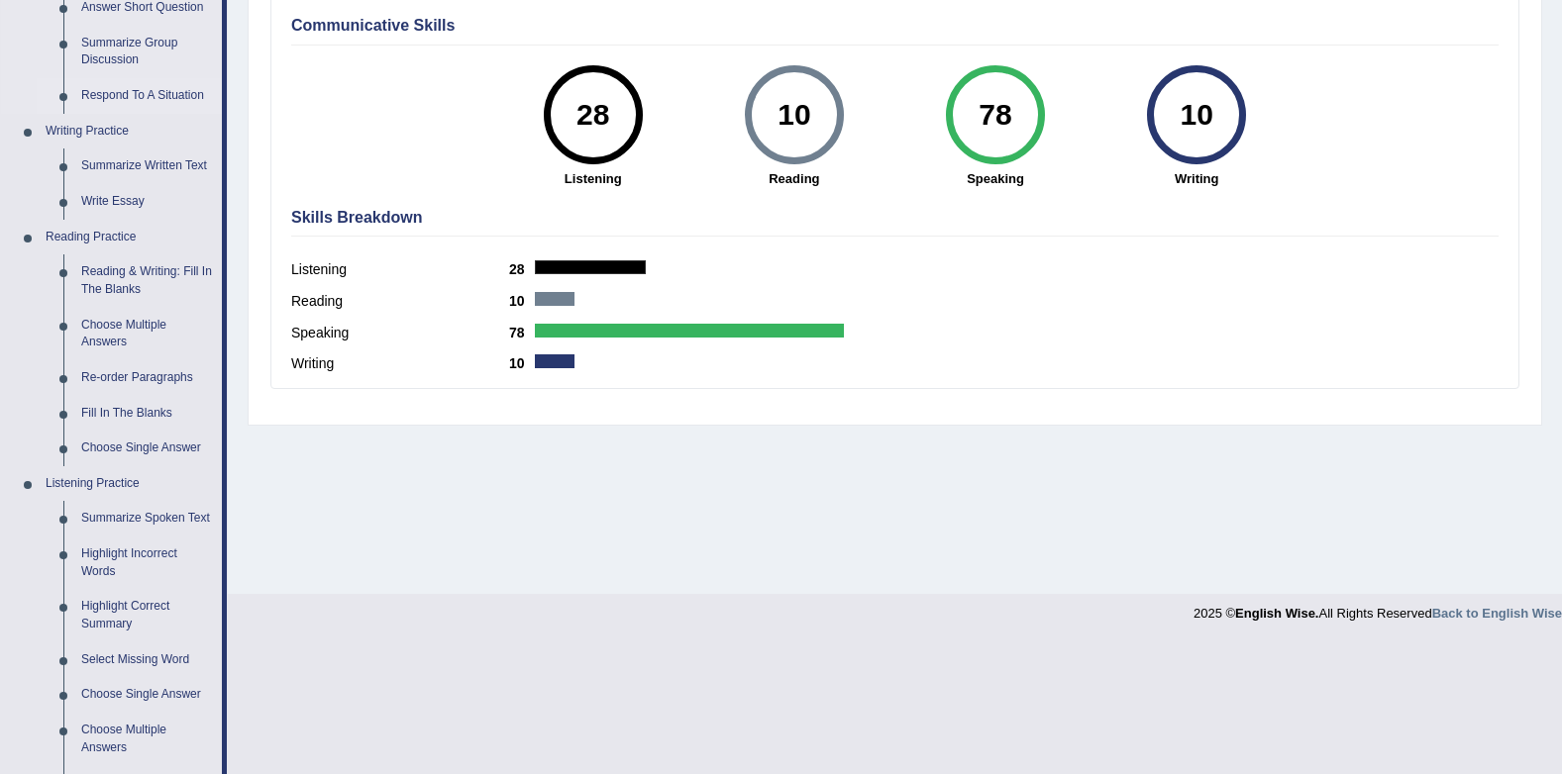
scroll to position [777, 0]
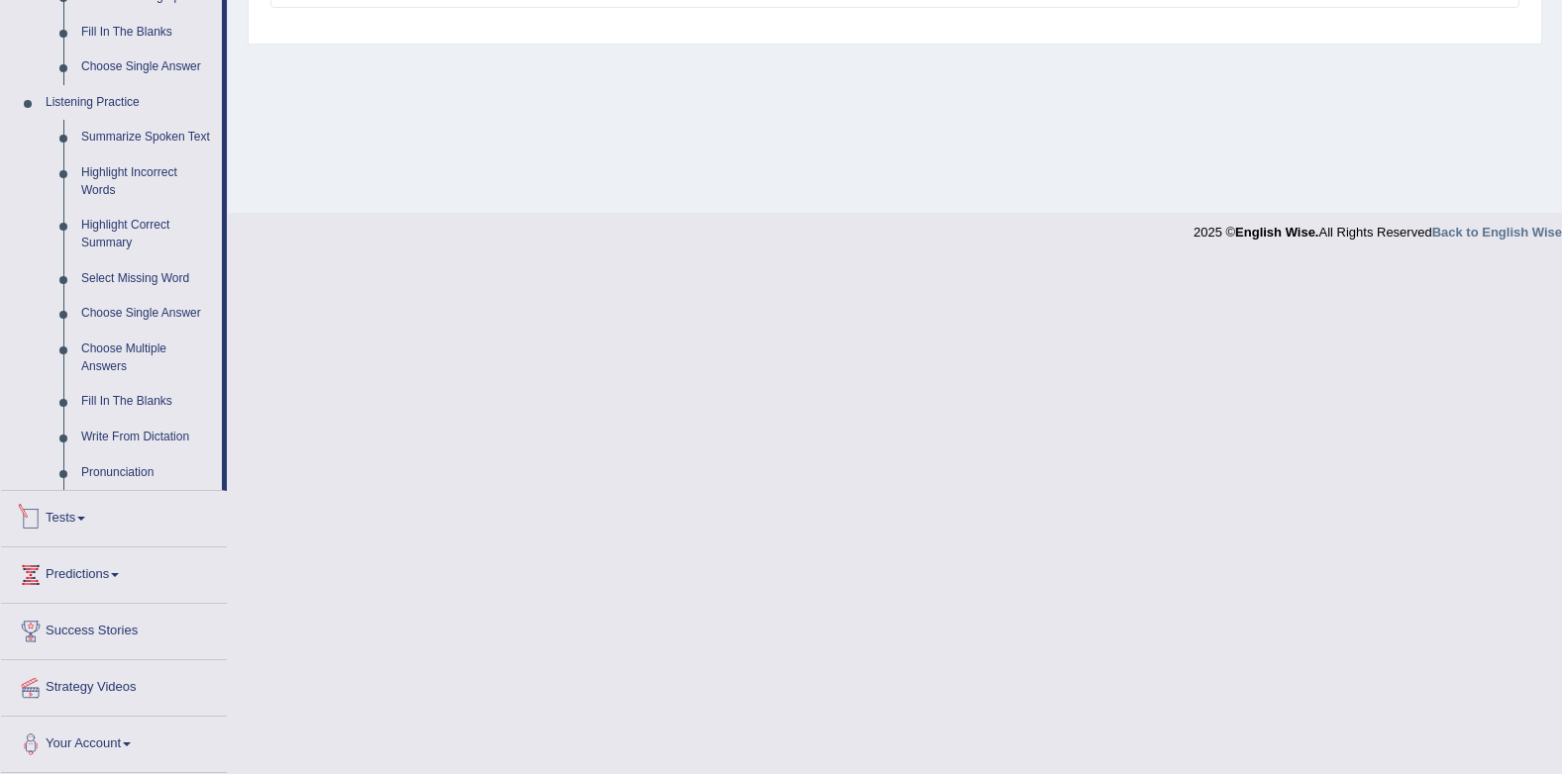
click at [60, 503] on link "Tests" at bounding box center [114, 516] width 226 height 50
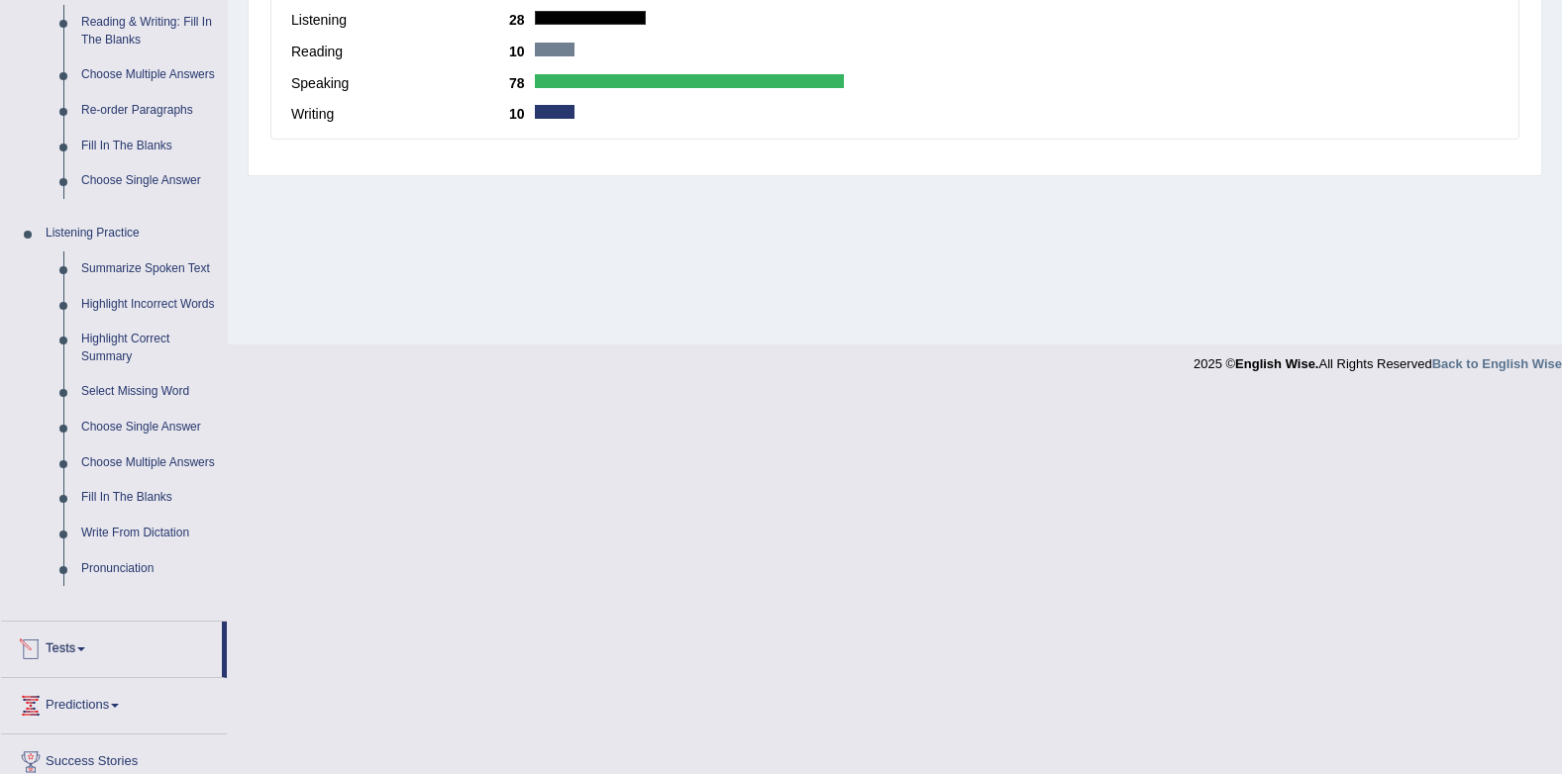
scroll to position [265, 0]
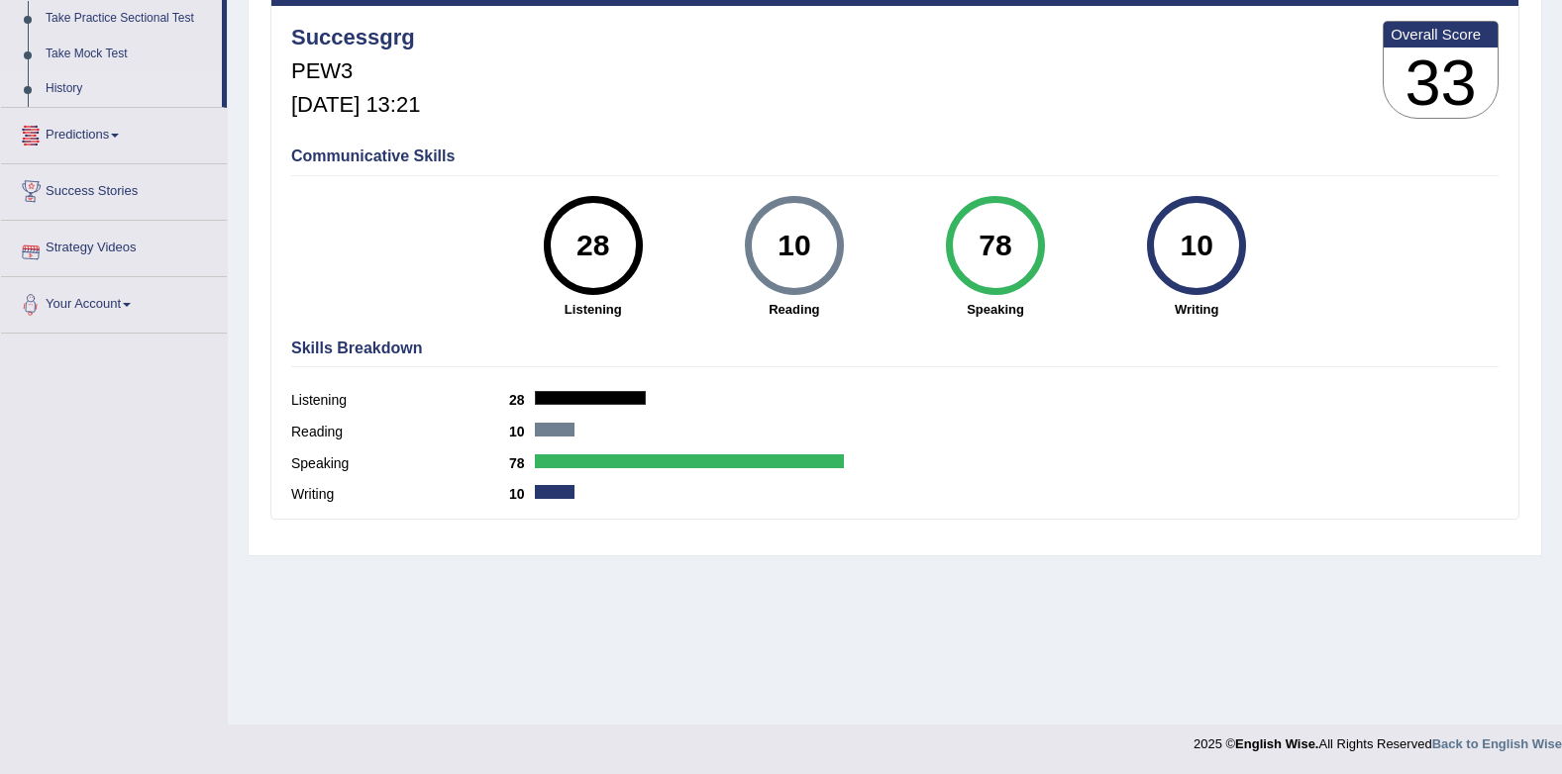
click at [67, 91] on link "History" at bounding box center [129, 89] width 185 height 36
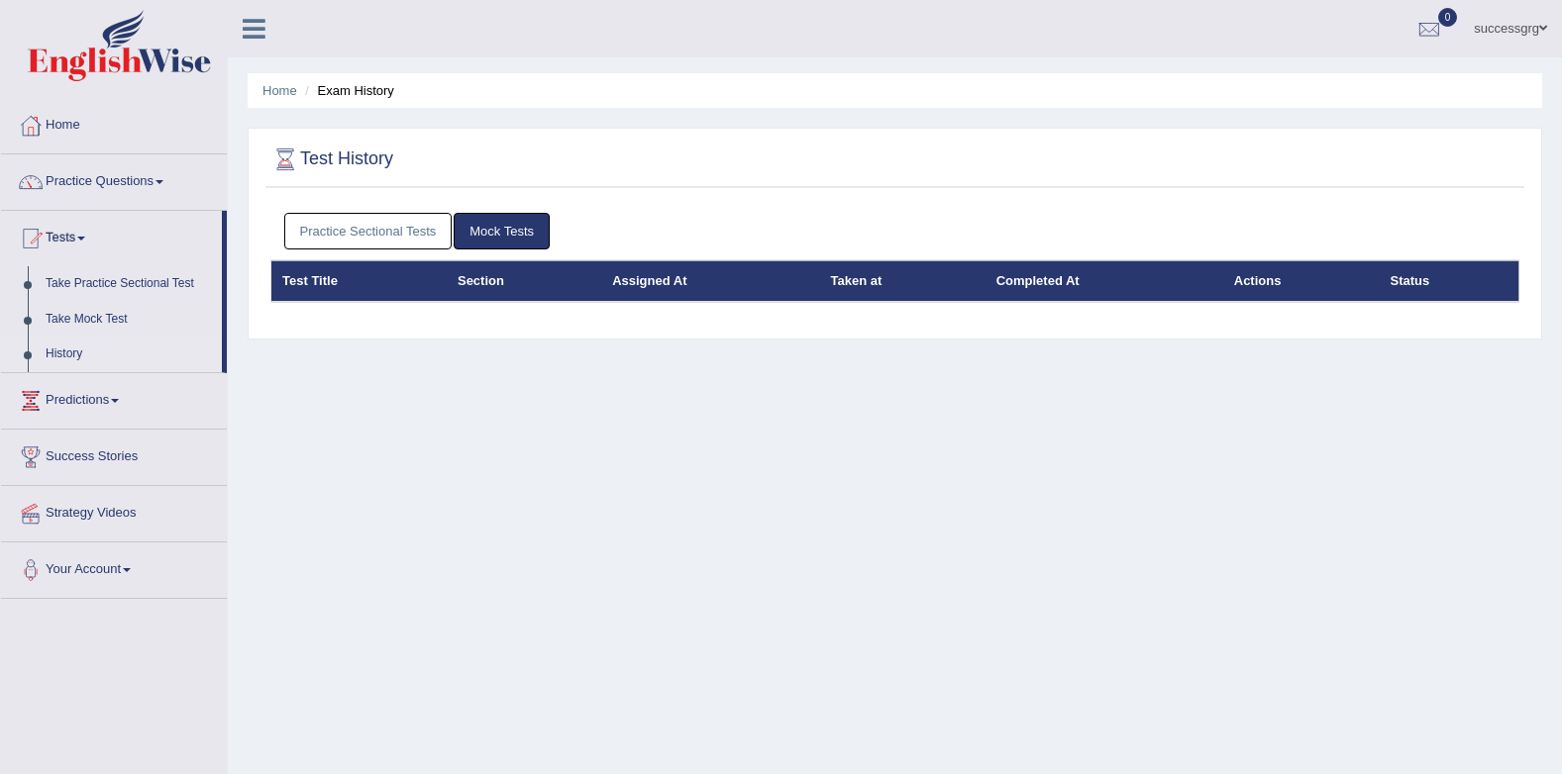
click at [407, 241] on link "Practice Sectional Tests" at bounding box center [368, 231] width 168 height 37
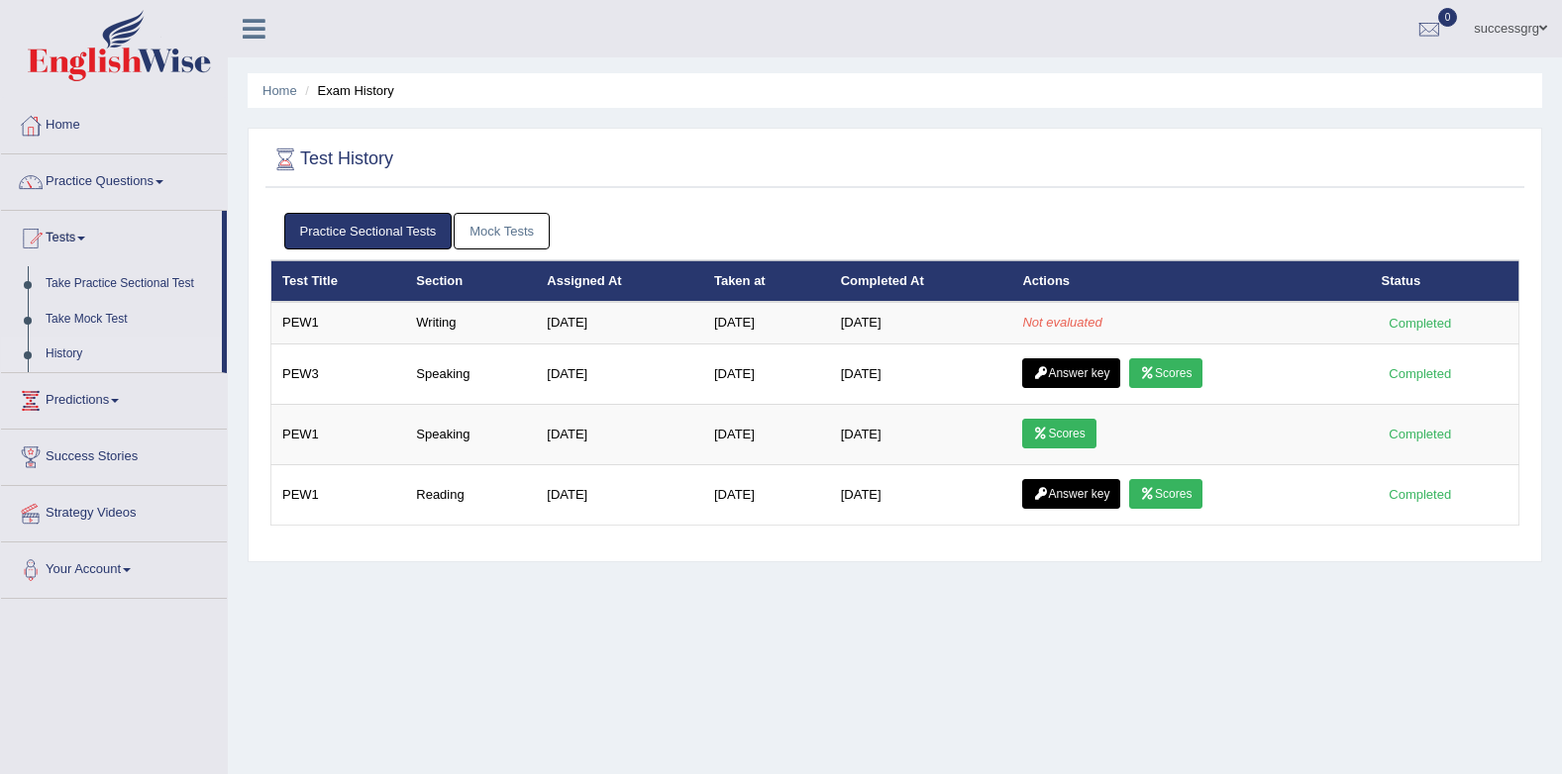
drag, startPoint x: 337, startPoint y: 565, endPoint x: 365, endPoint y: 603, distance: 47.3
drag, startPoint x: 365, startPoint y: 603, endPoint x: 943, endPoint y: 579, distance: 577.8
click at [937, 592] on div "Home Exam History Test History Practice Sectional Tests Mock Tests Test Title S…" at bounding box center [895, 495] width 1334 height 990
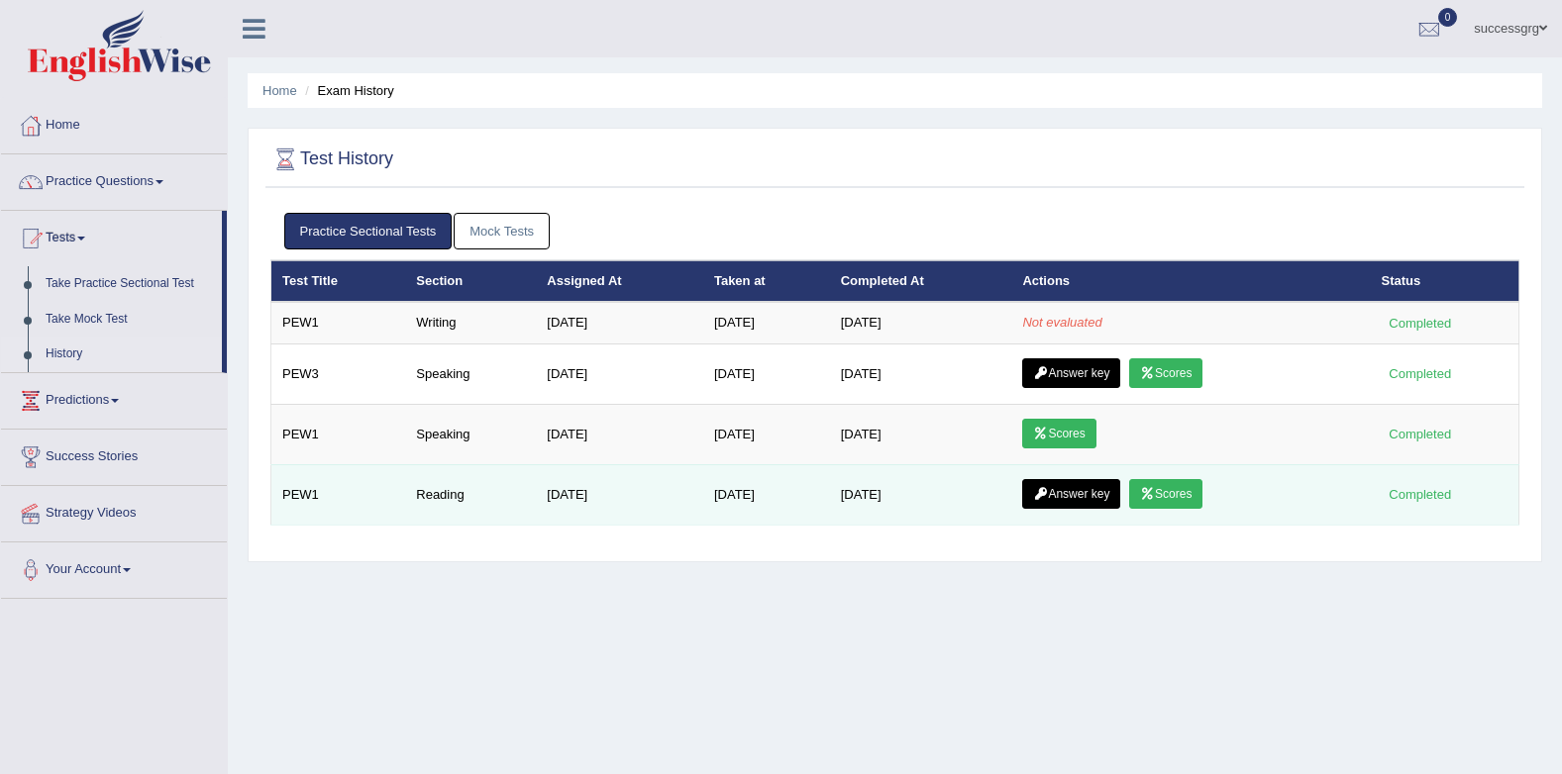
click at [1045, 488] on icon at bounding box center [1040, 494] width 15 height 12
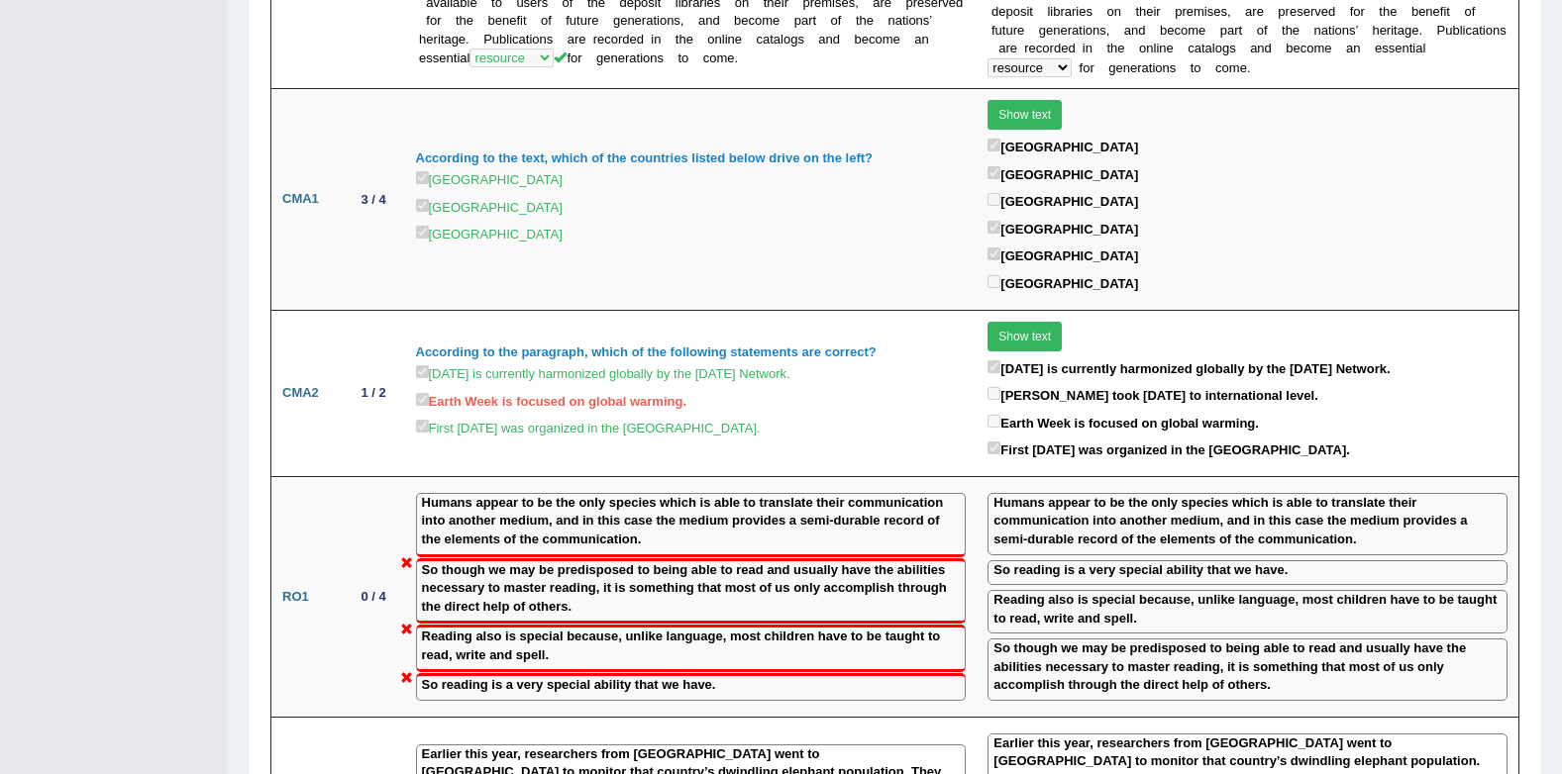
scroll to position [1696, 0]
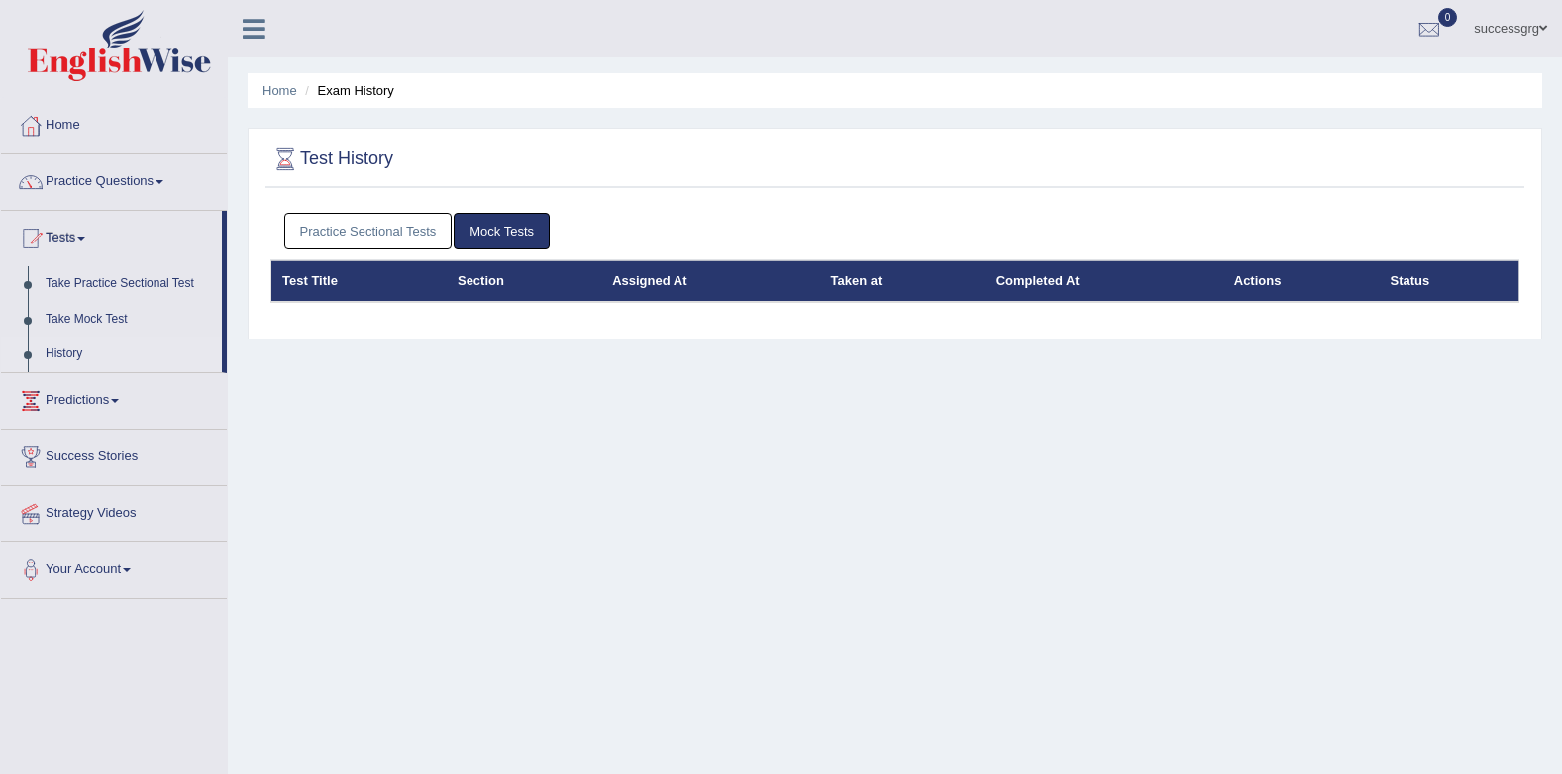
click at [355, 227] on link "Practice Sectional Tests" at bounding box center [368, 231] width 168 height 37
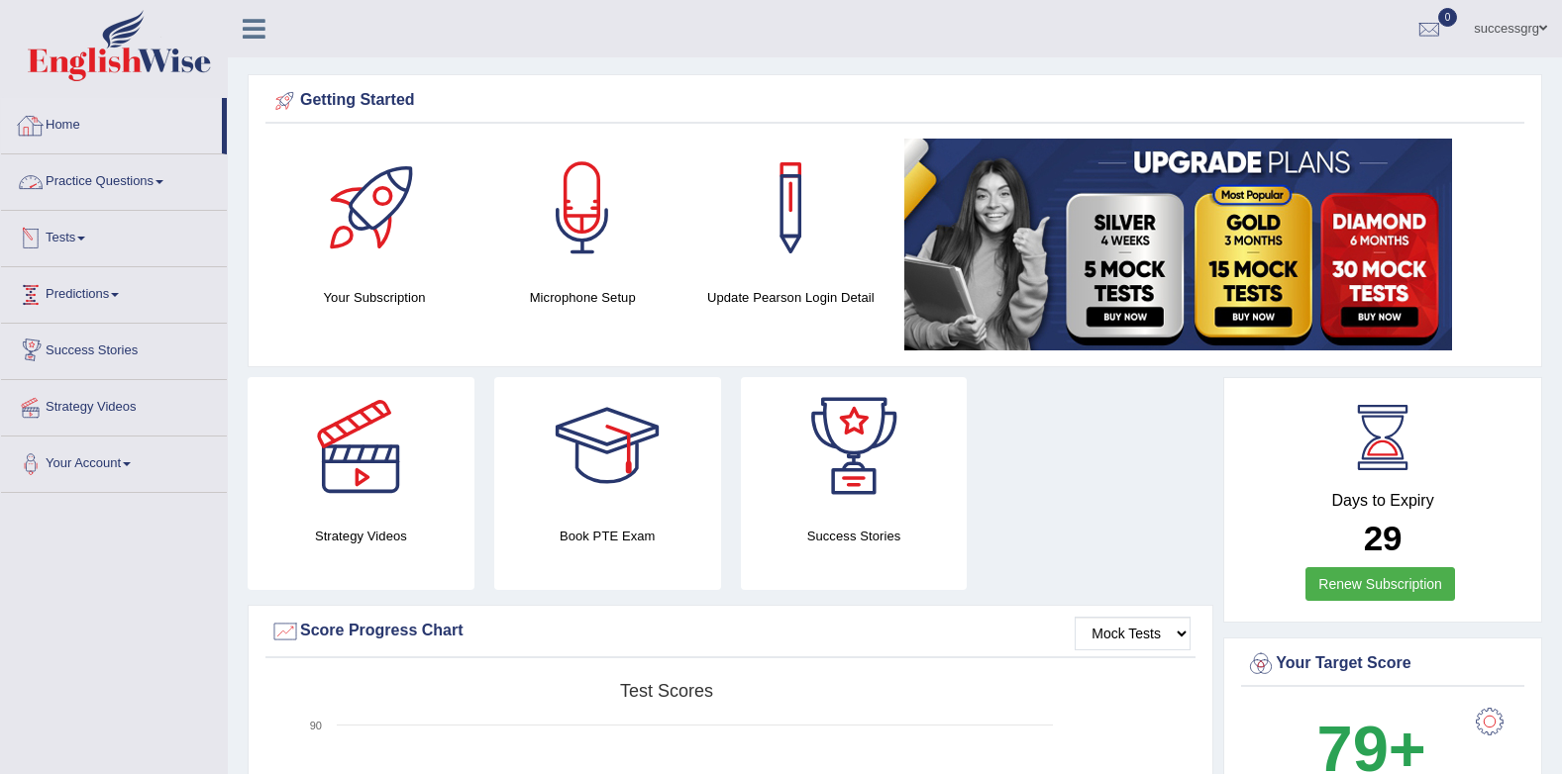
click at [109, 172] on link "Practice Questions" at bounding box center [114, 179] width 226 height 50
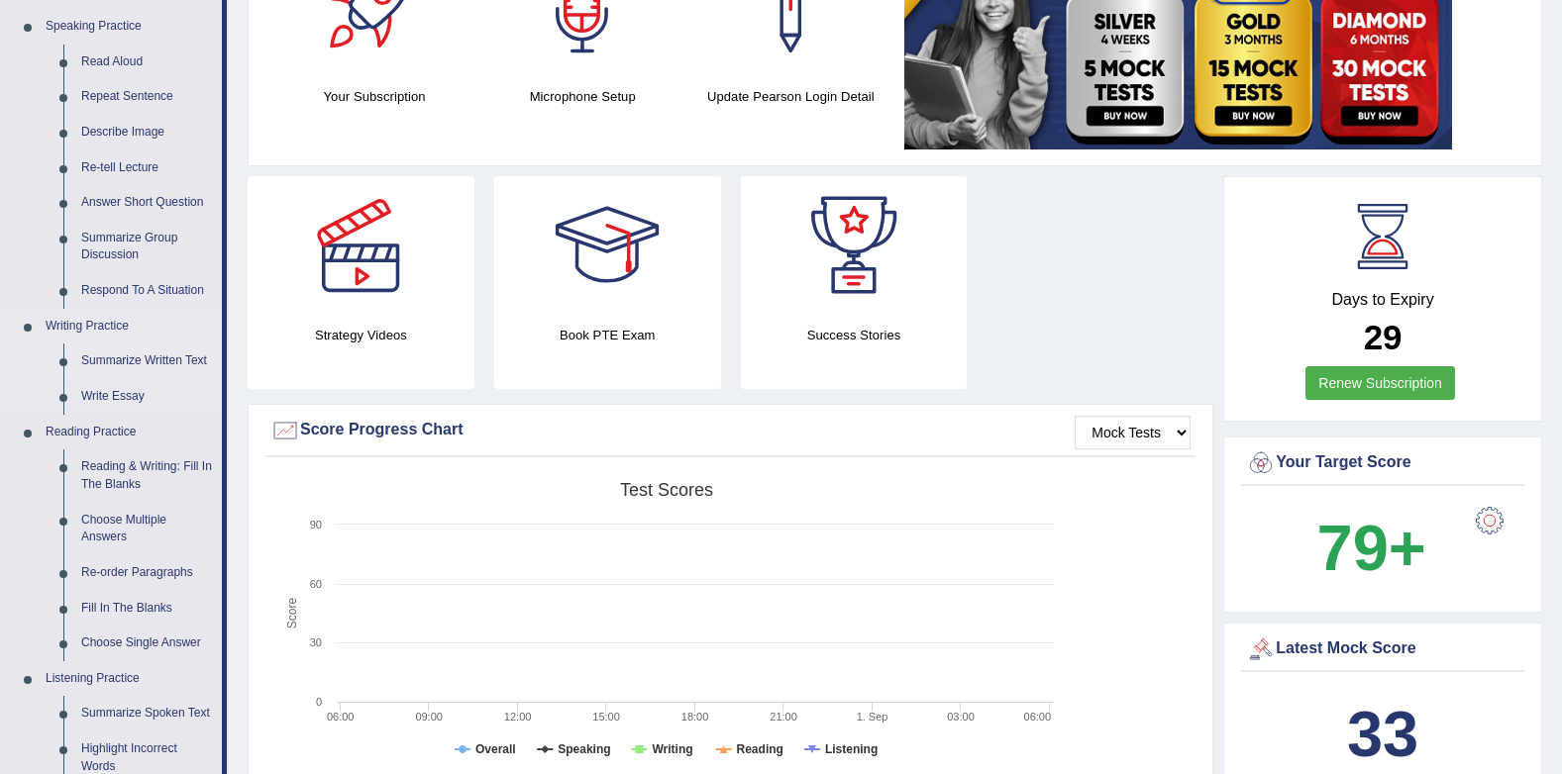
scroll to position [396, 0]
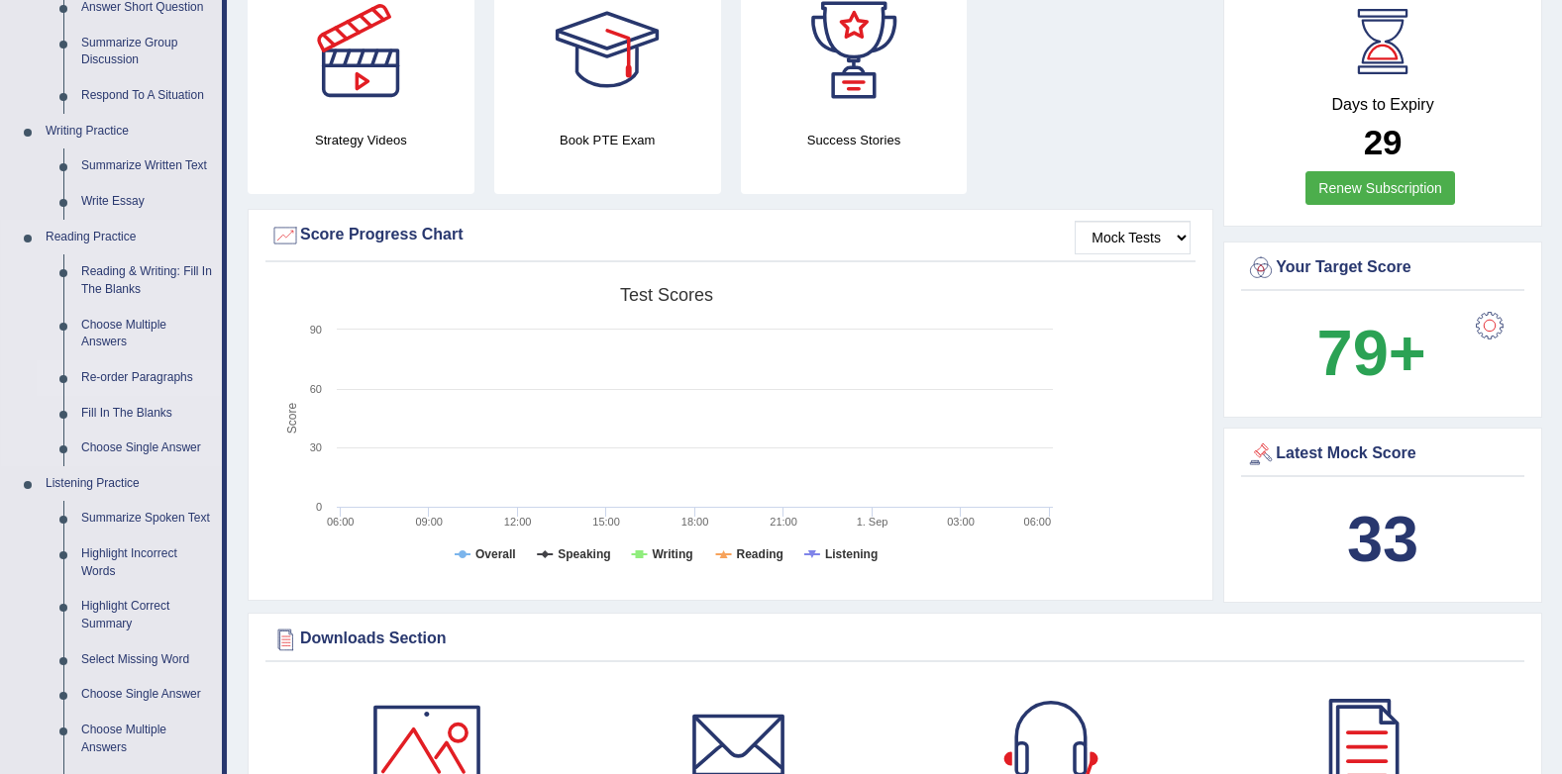
click at [153, 373] on link "Re-order Paragraphs" at bounding box center [147, 378] width 150 height 36
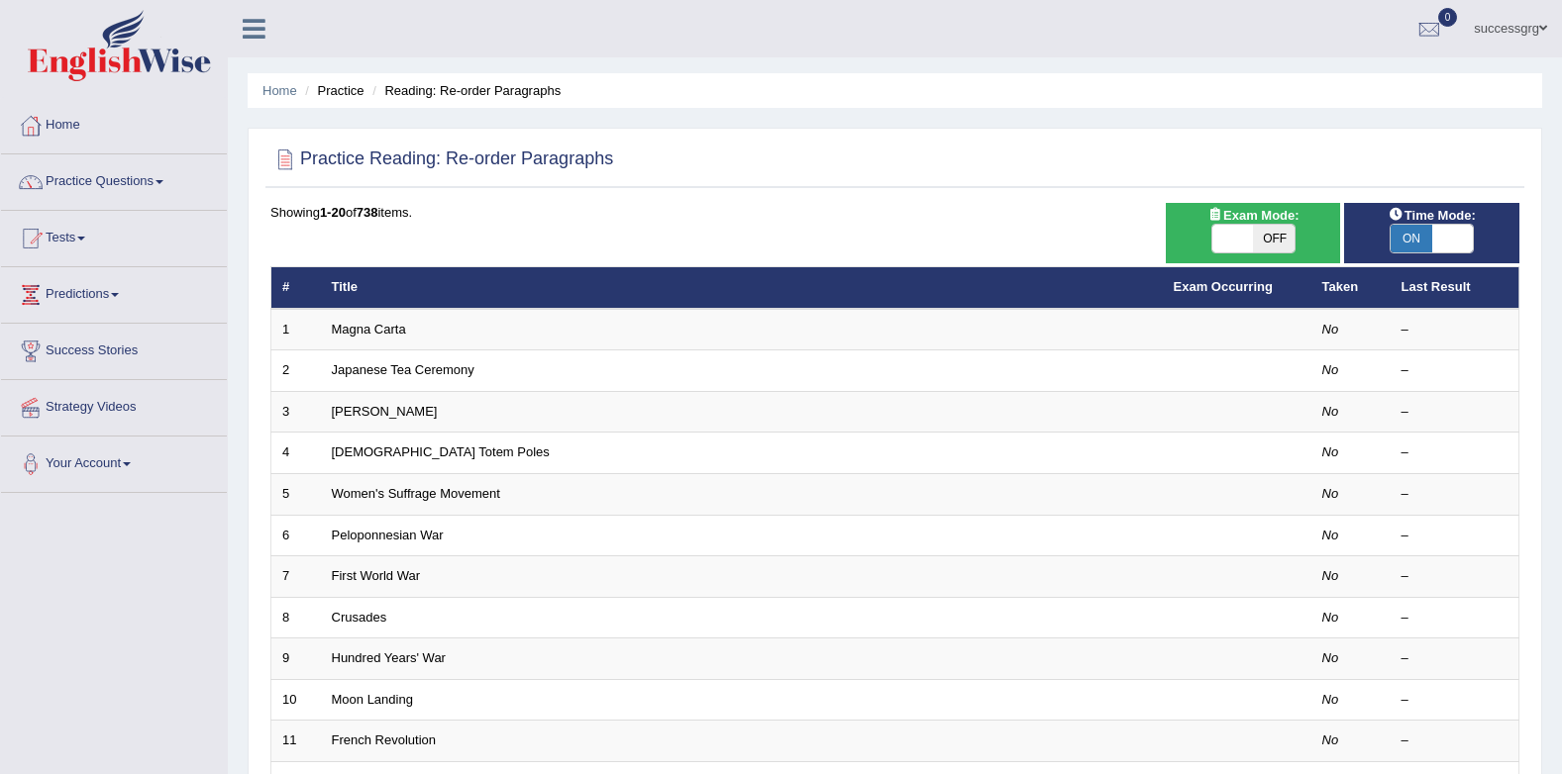
click at [1247, 240] on span at bounding box center [1233, 239] width 42 height 28
click at [1241, 246] on span at bounding box center [1233, 239] width 42 height 28
checkbox input "true"
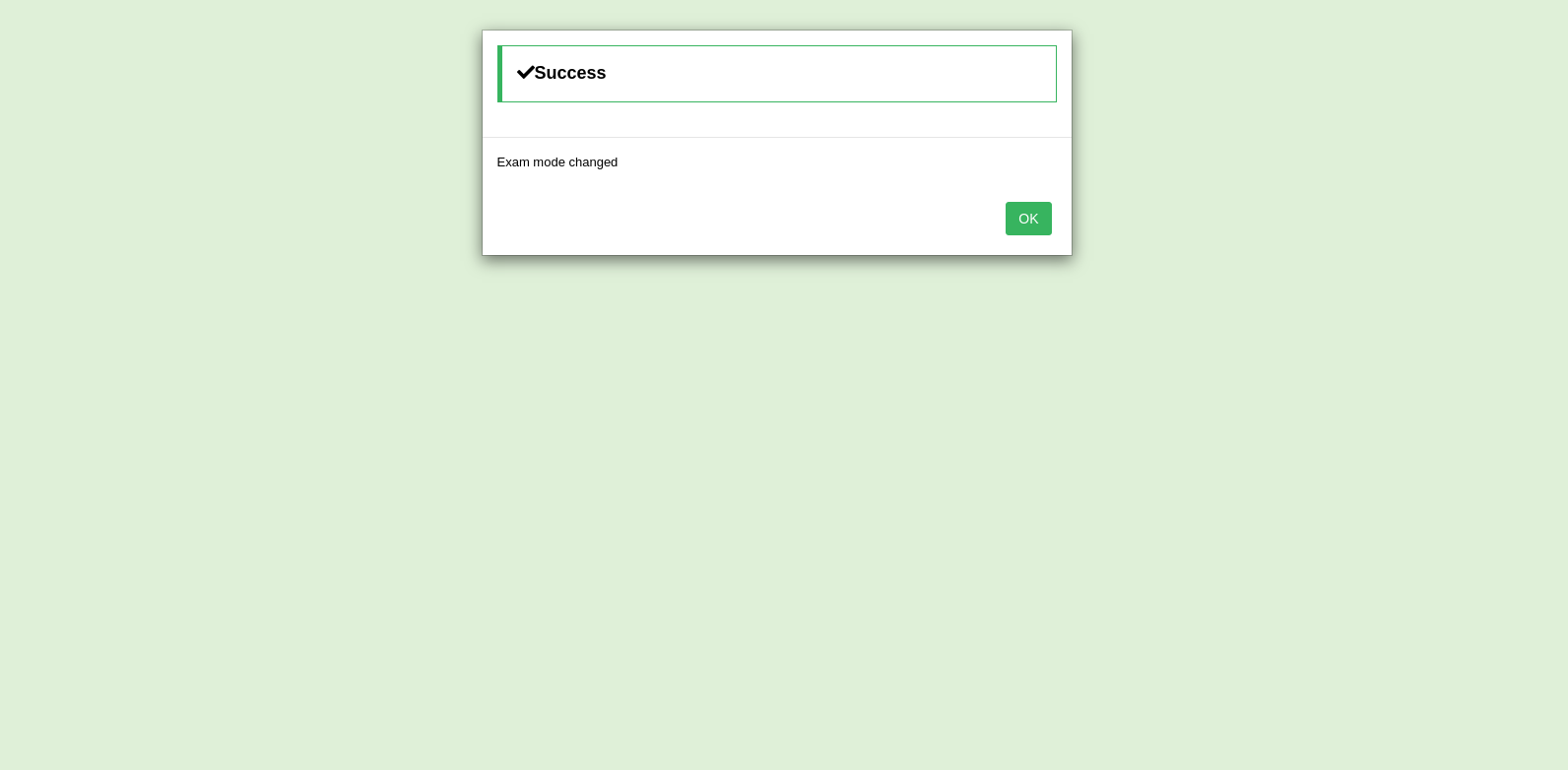
click at [1022, 216] on button "OK" at bounding box center [1028, 219] width 46 height 34
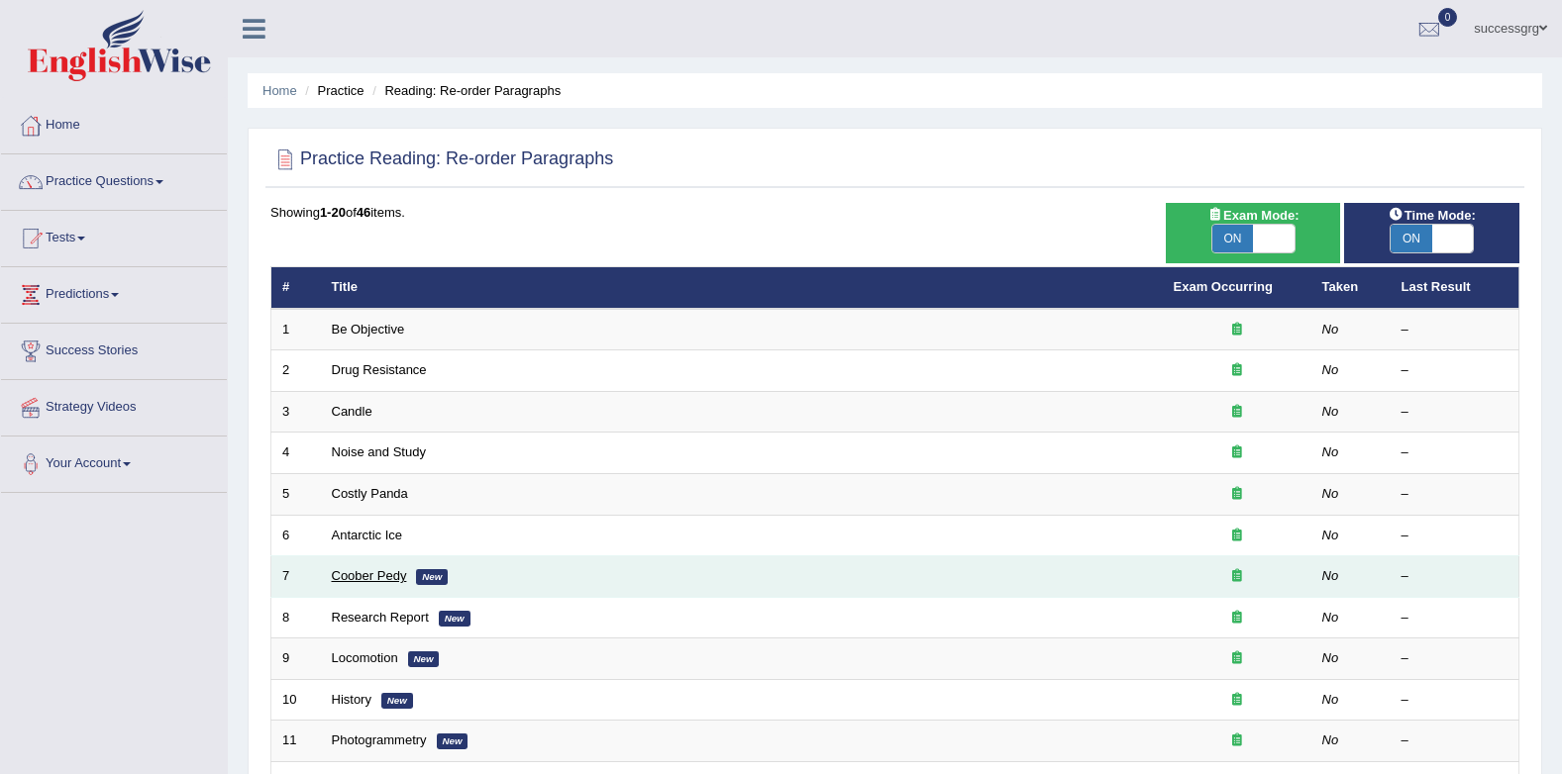
click at [391, 576] on link "Coober Pedy" at bounding box center [369, 575] width 75 height 15
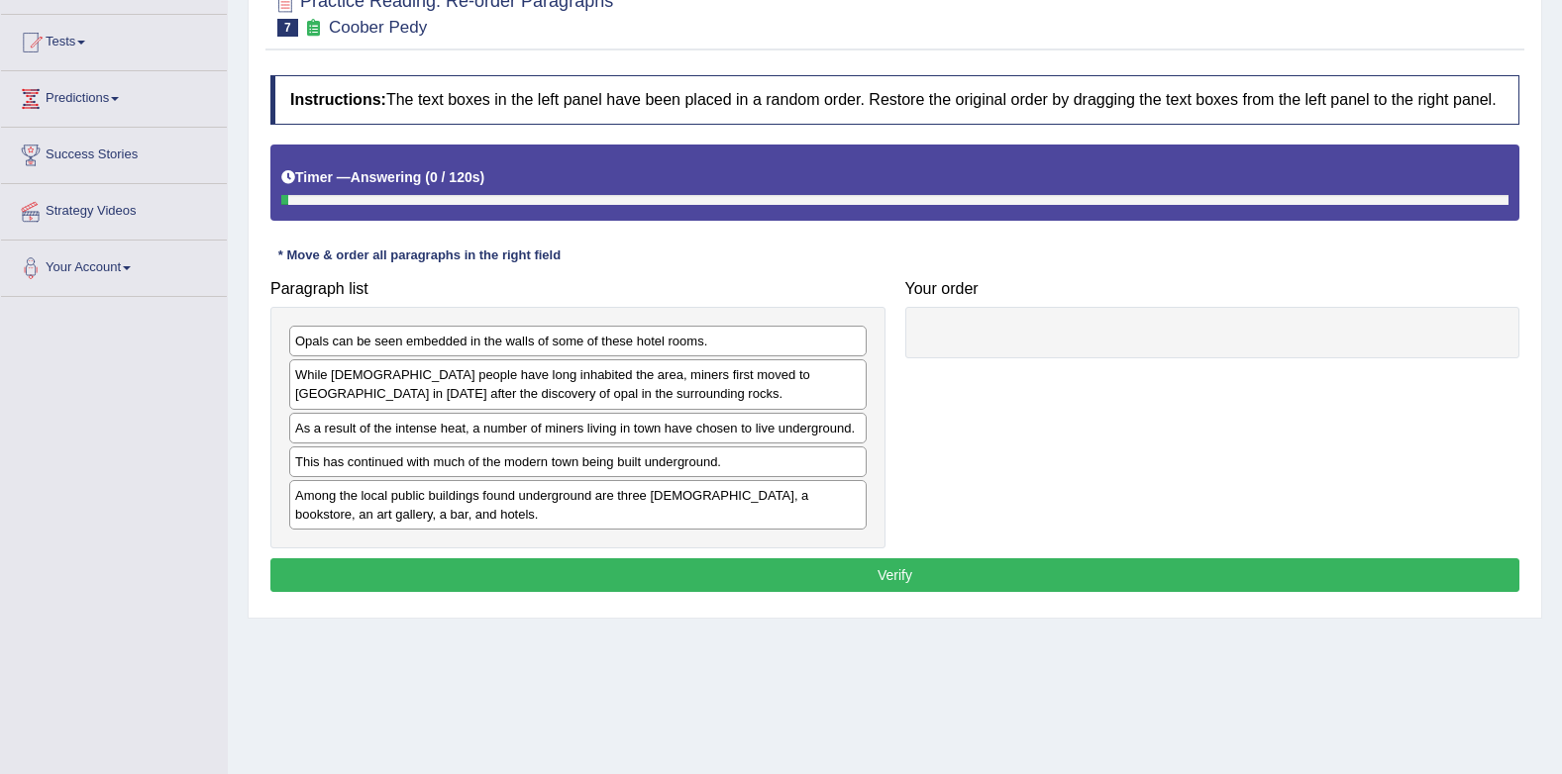
scroll to position [198, 0]
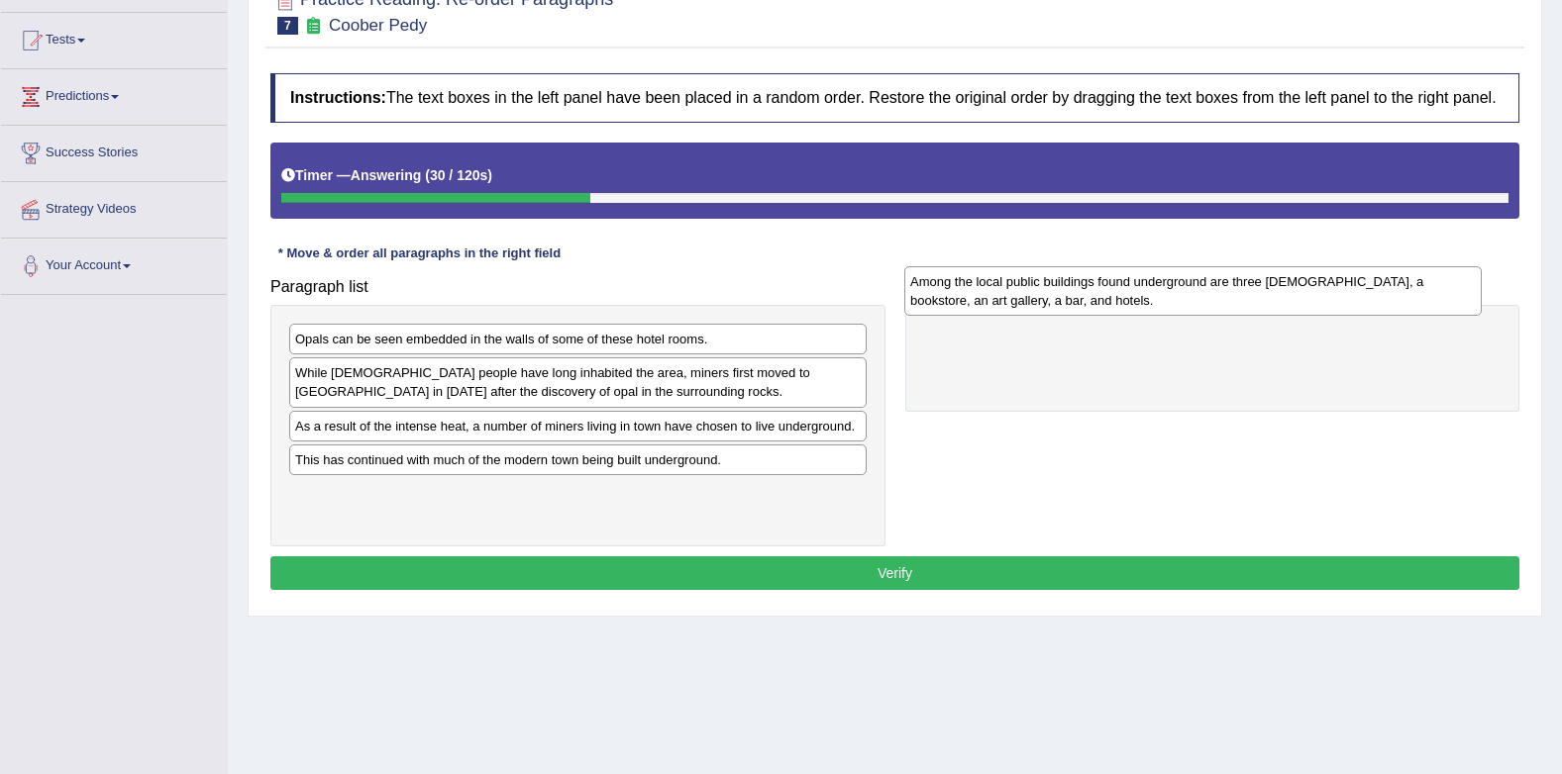
drag, startPoint x: 612, startPoint y: 513, endPoint x: 1227, endPoint y: 301, distance: 650.4
click at [1227, 301] on div "Among the local public buildings found underground are three [DEMOGRAPHIC_DATA]…" at bounding box center [1192, 291] width 577 height 50
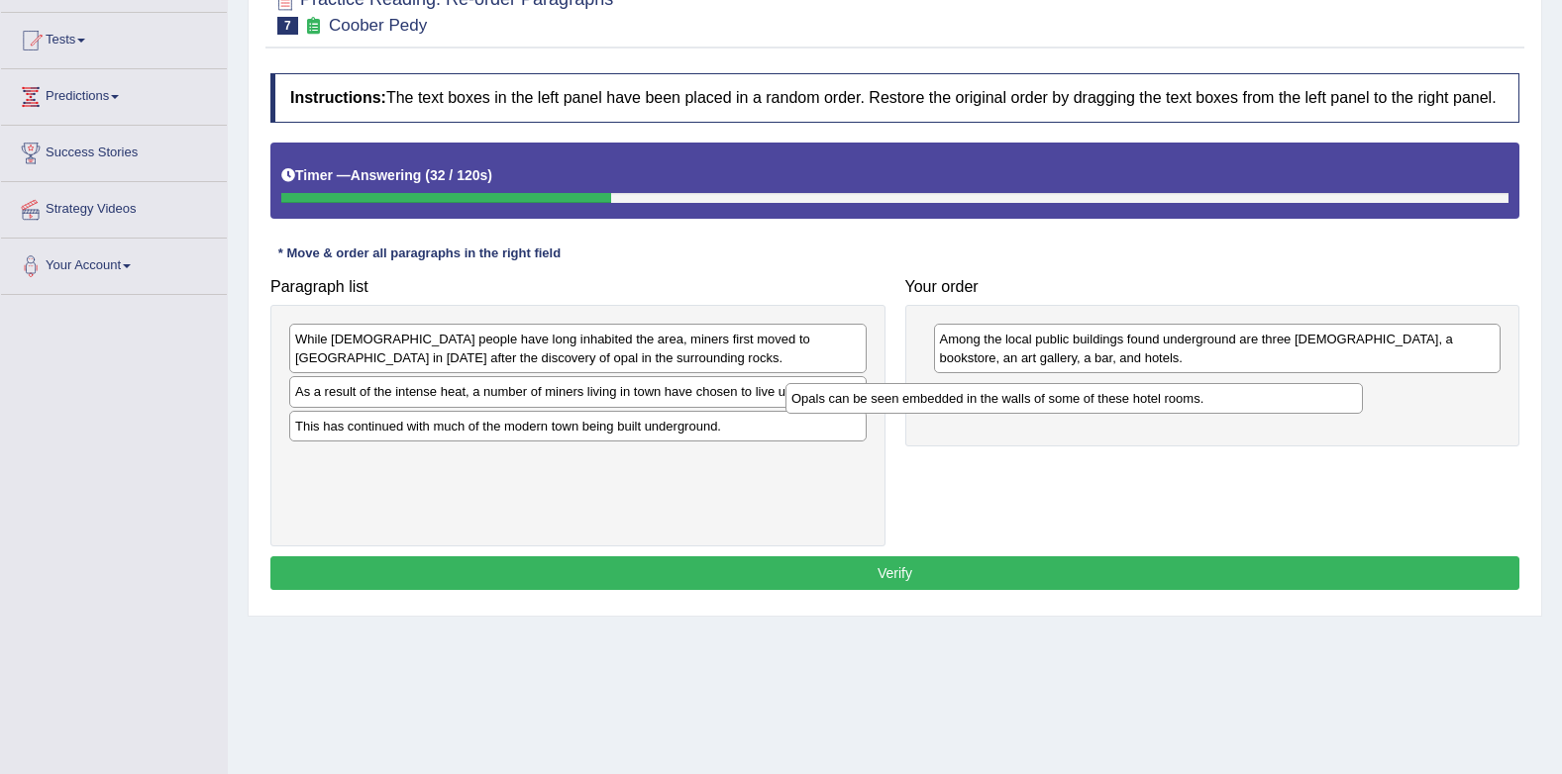
drag, startPoint x: 750, startPoint y: 350, endPoint x: 1248, endPoint y: 406, distance: 501.3
click at [1248, 406] on div "Opals can be seen embedded in the walls of some of these hotel rooms." at bounding box center [1073, 398] width 577 height 31
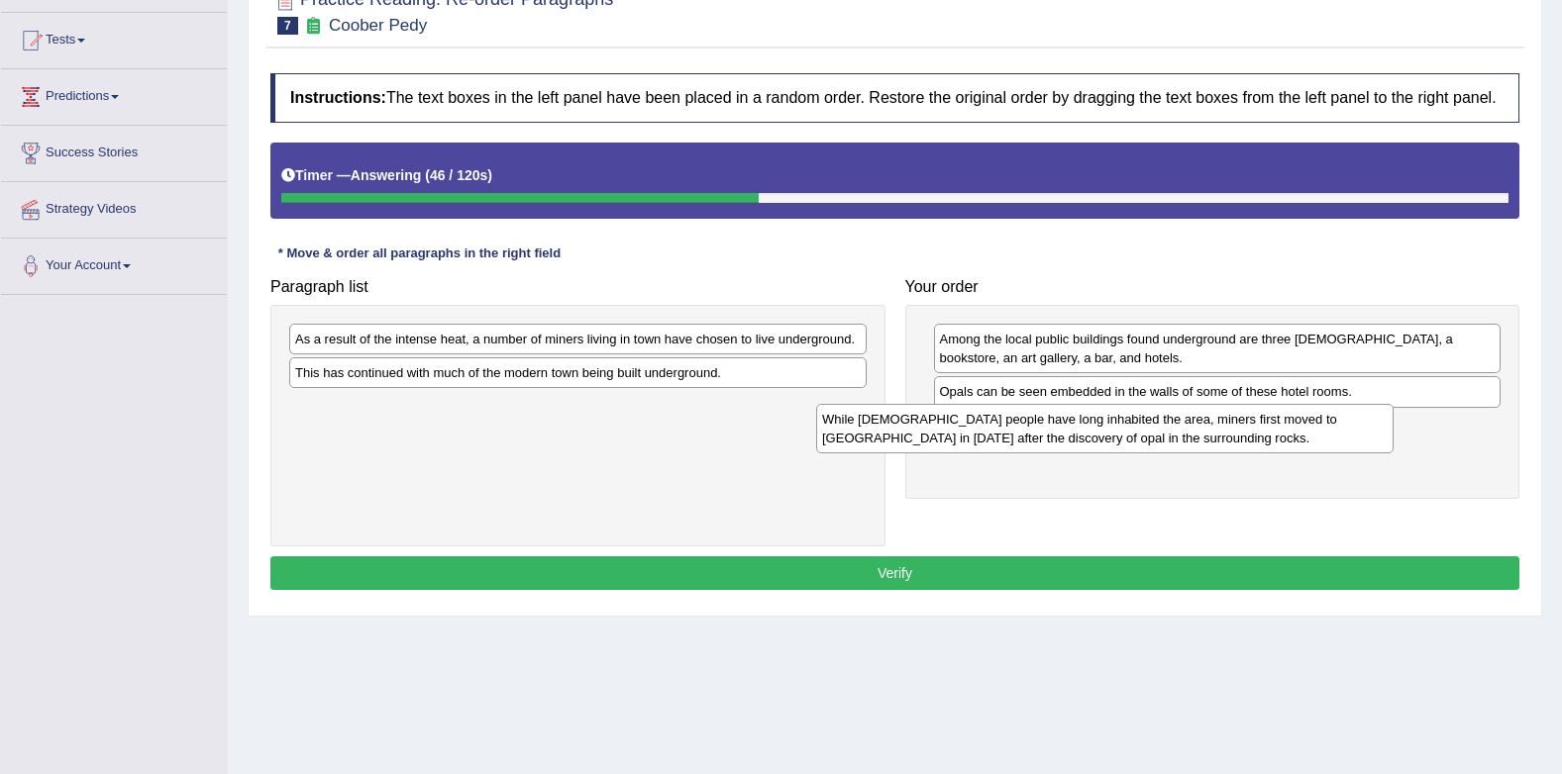
drag, startPoint x: 801, startPoint y: 358, endPoint x: 1328, endPoint y: 439, distance: 532.9
click at [1328, 439] on div "While [DEMOGRAPHIC_DATA] people have long inhabited the area, miners first move…" at bounding box center [1104, 429] width 577 height 50
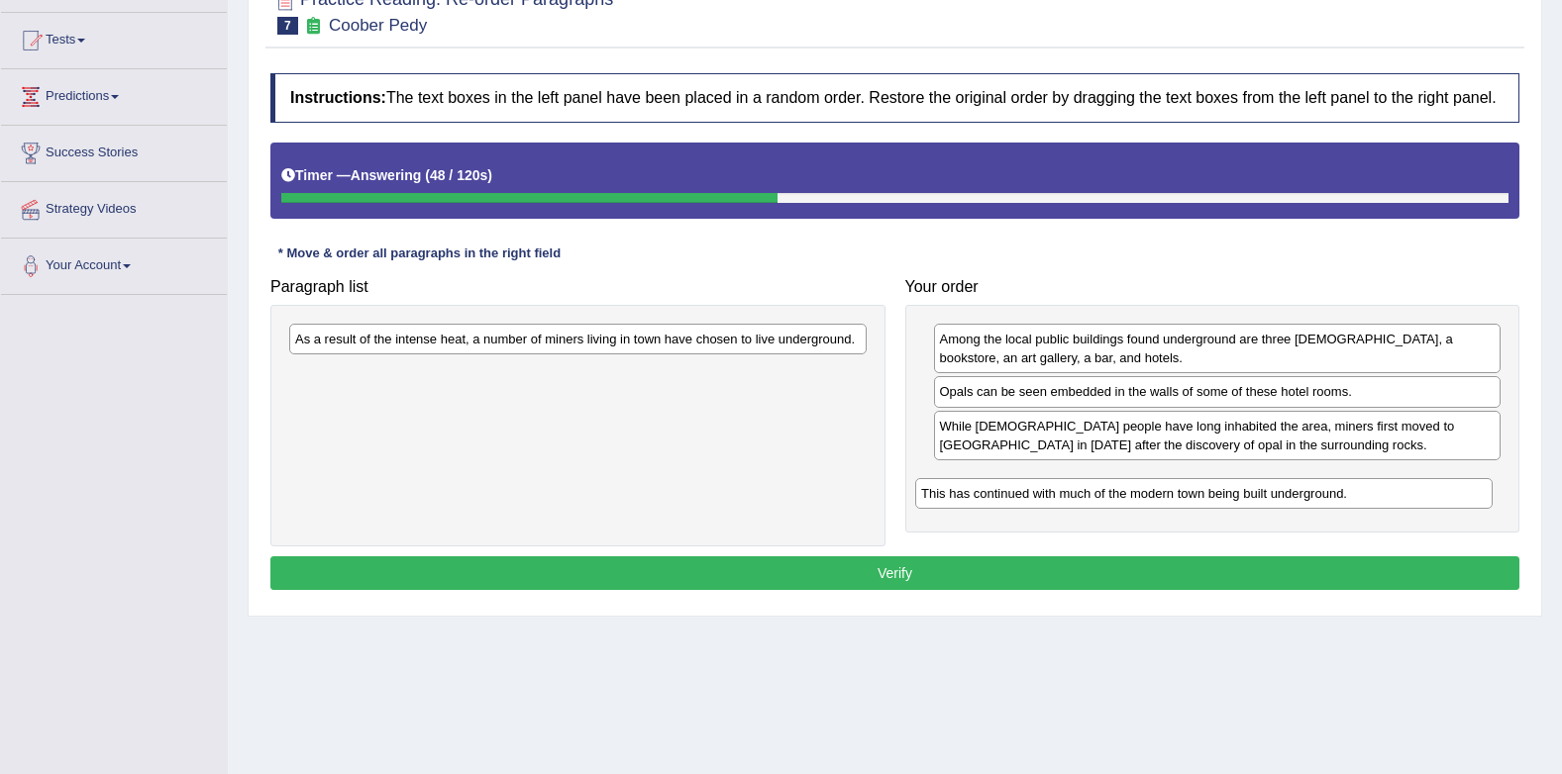
drag, startPoint x: 622, startPoint y: 381, endPoint x: 1243, endPoint y: 500, distance: 632.2
click at [1247, 502] on div "This has continued with much of the modern town being built underground." at bounding box center [1203, 493] width 577 height 31
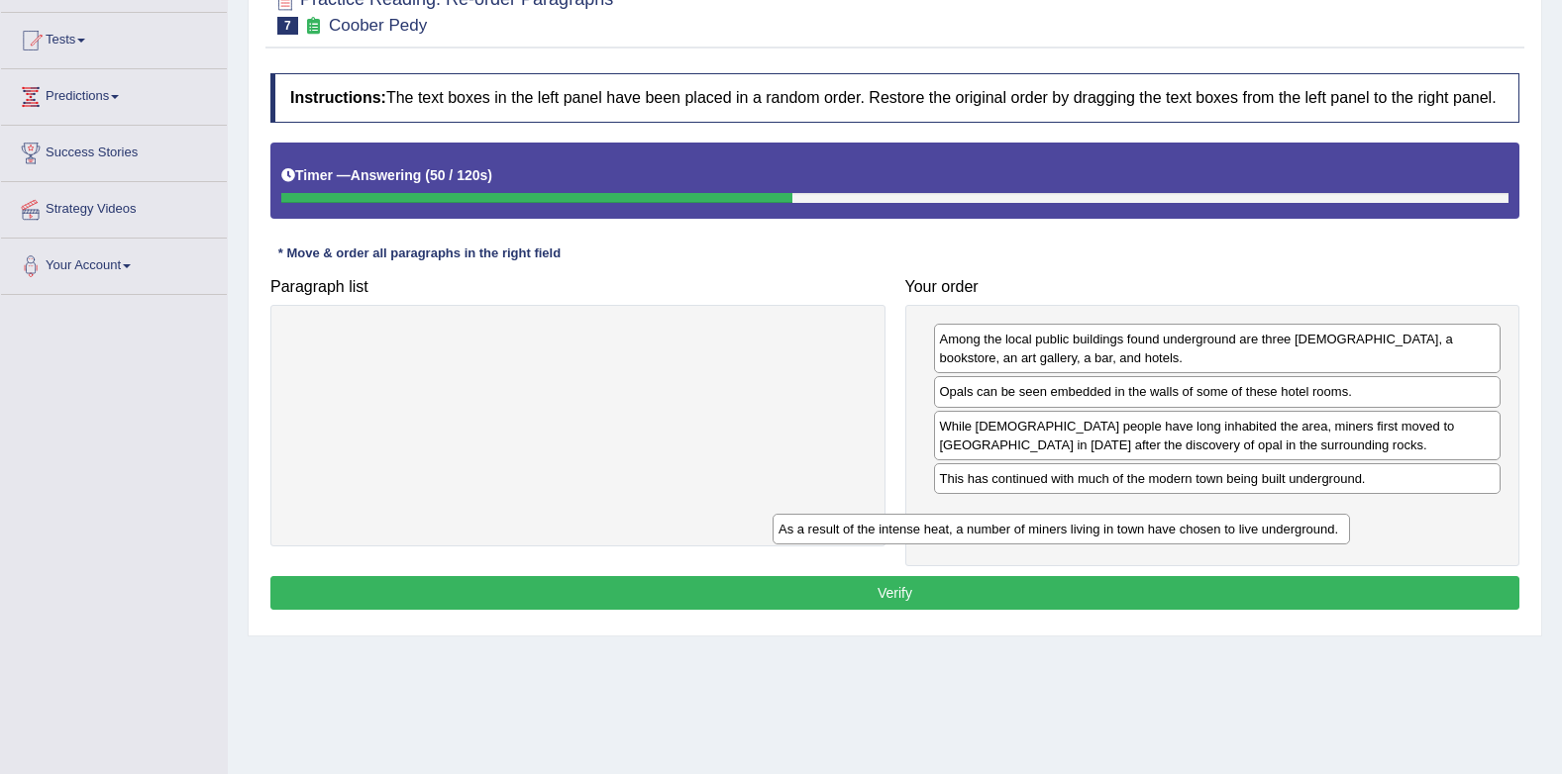
drag, startPoint x: 782, startPoint y: 341, endPoint x: 1313, endPoint y: 537, distance: 565.8
click at [1313, 537] on div "As a result of the intense heat, a number of miners living in town have chosen …" at bounding box center [1060, 529] width 577 height 31
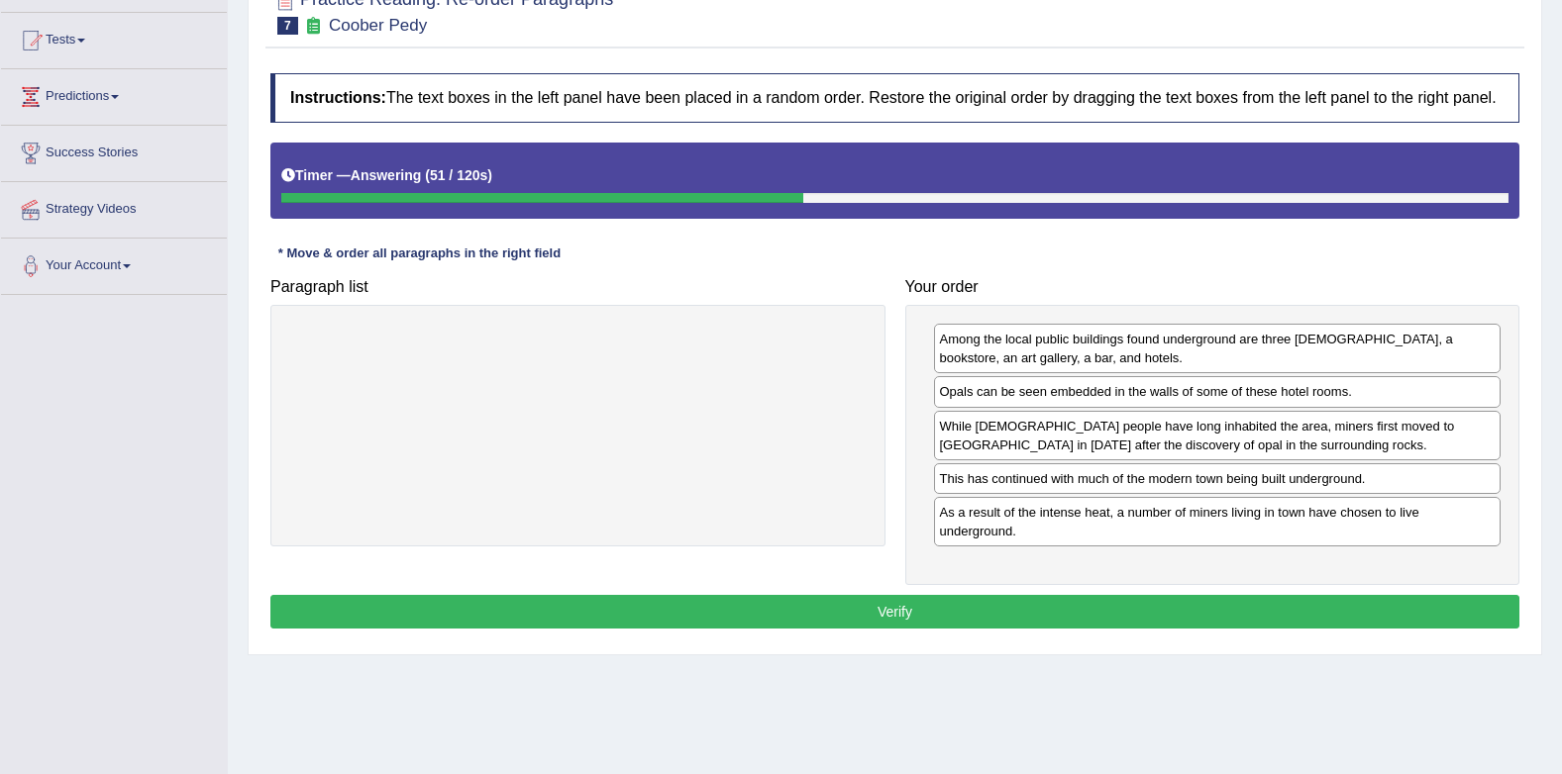
click at [1326, 601] on button "Verify" at bounding box center [894, 612] width 1249 height 34
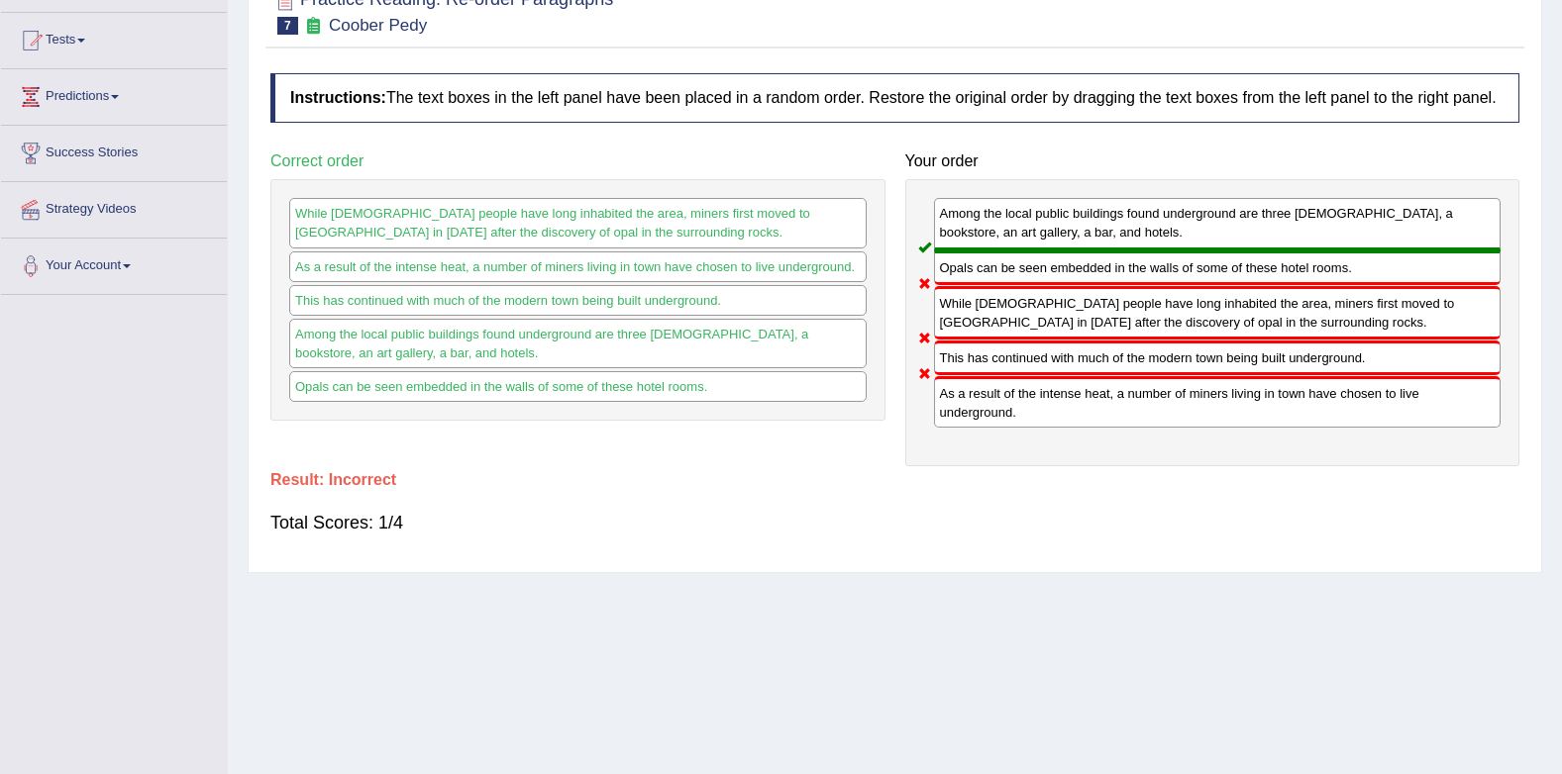
scroll to position [0, 0]
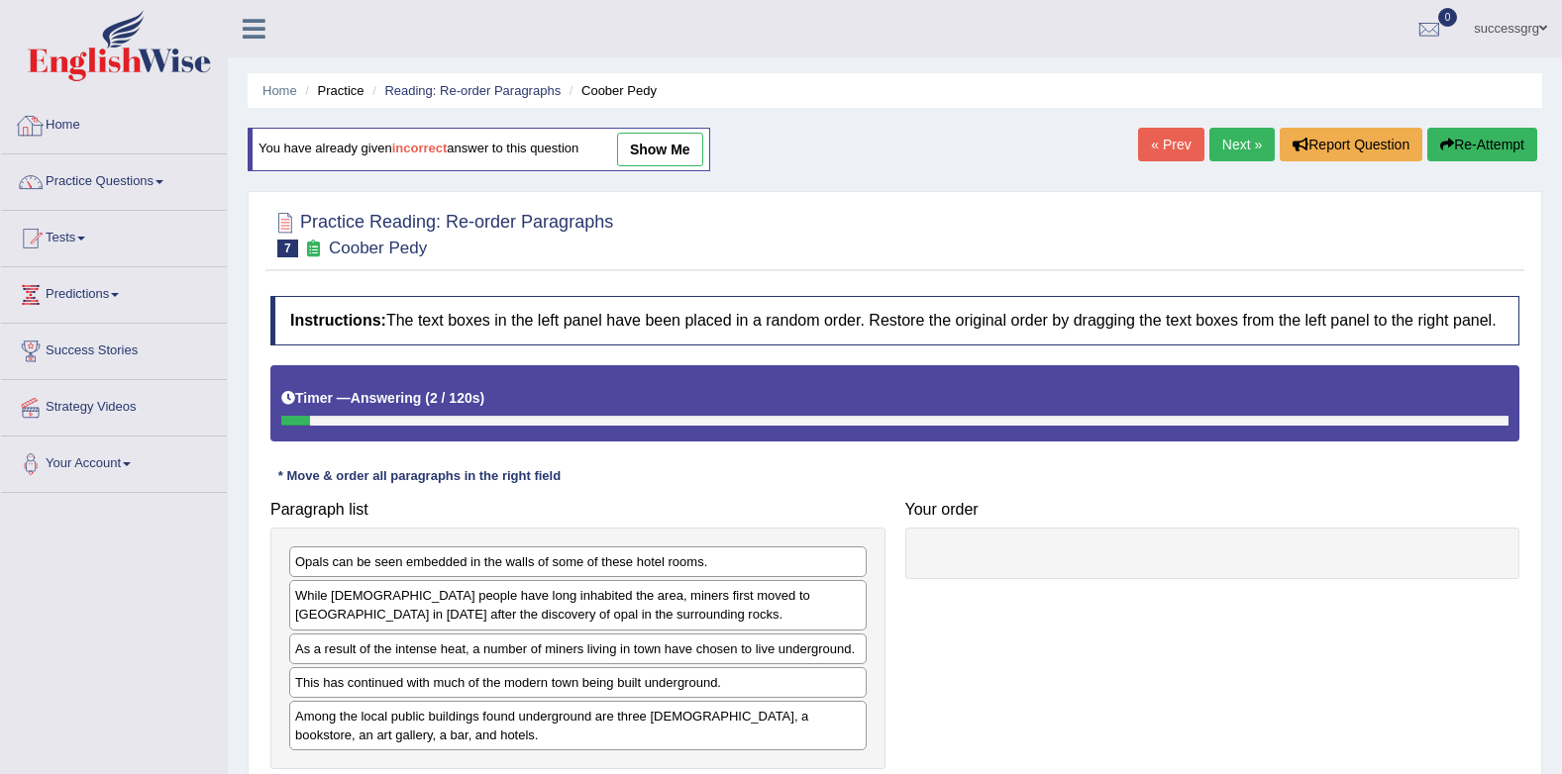
click at [87, 113] on link "Home" at bounding box center [114, 123] width 226 height 50
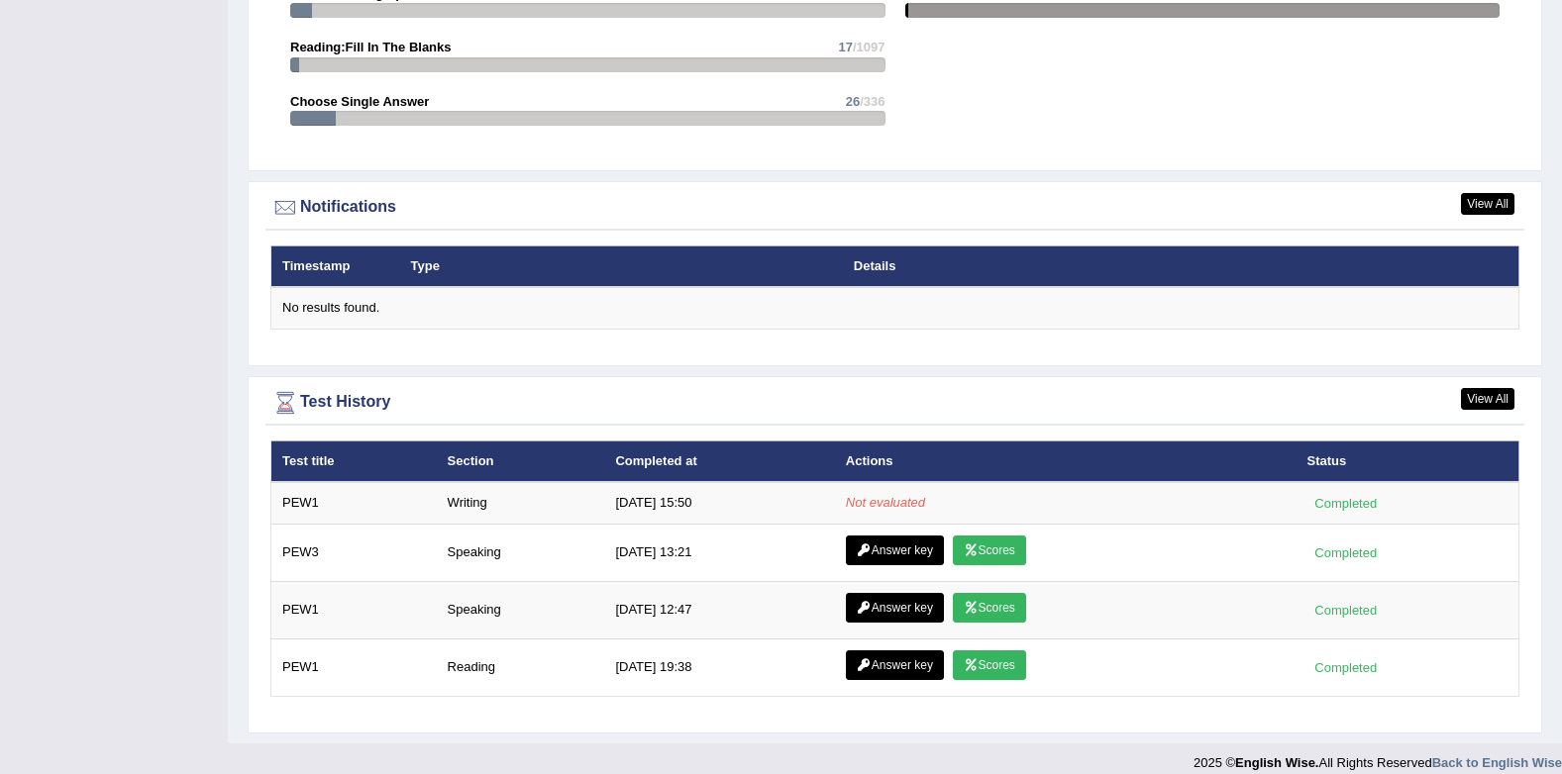
scroll to position [2262, 0]
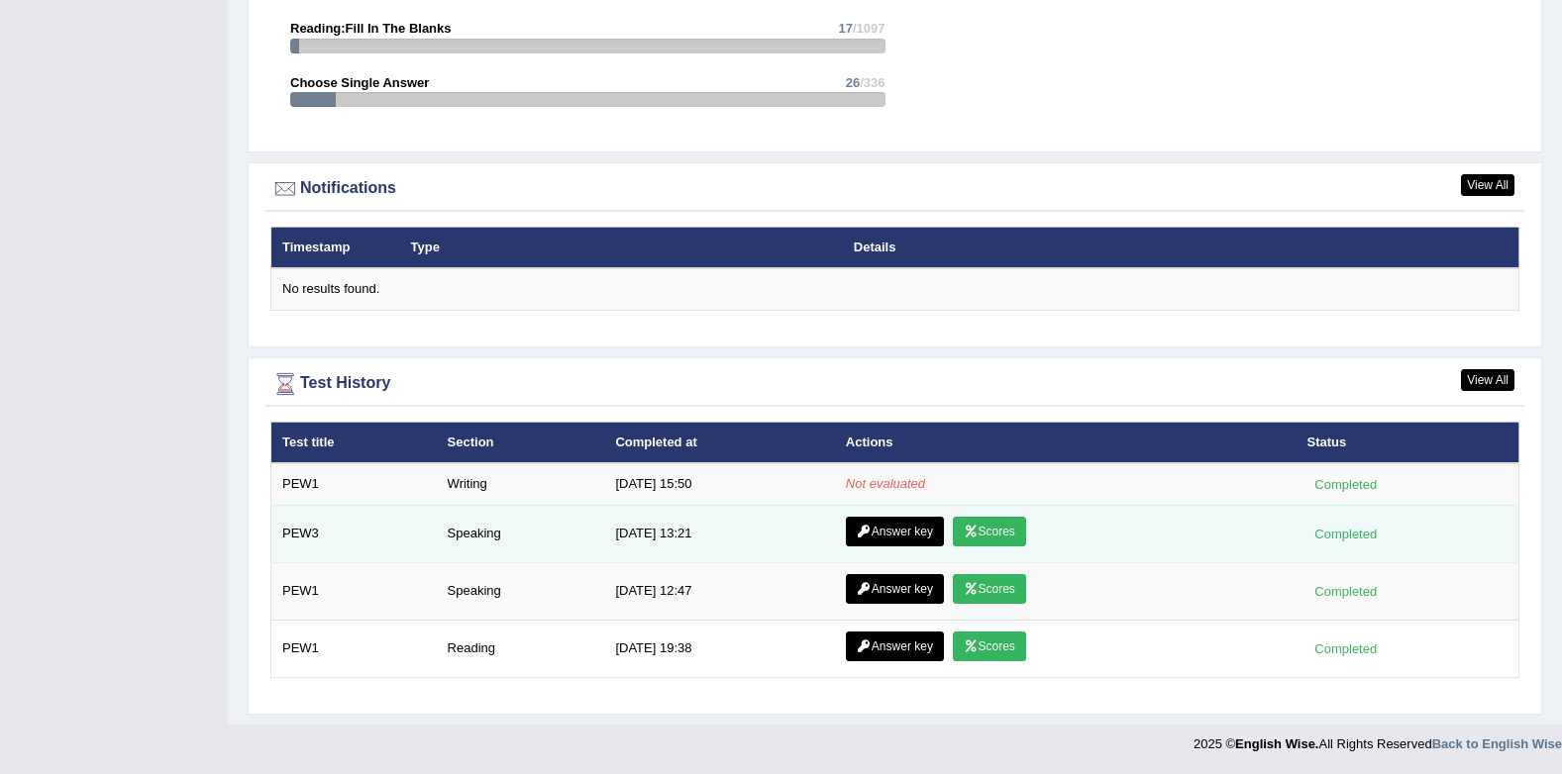
click at [877, 531] on link "Answer key" at bounding box center [895, 532] width 98 height 30
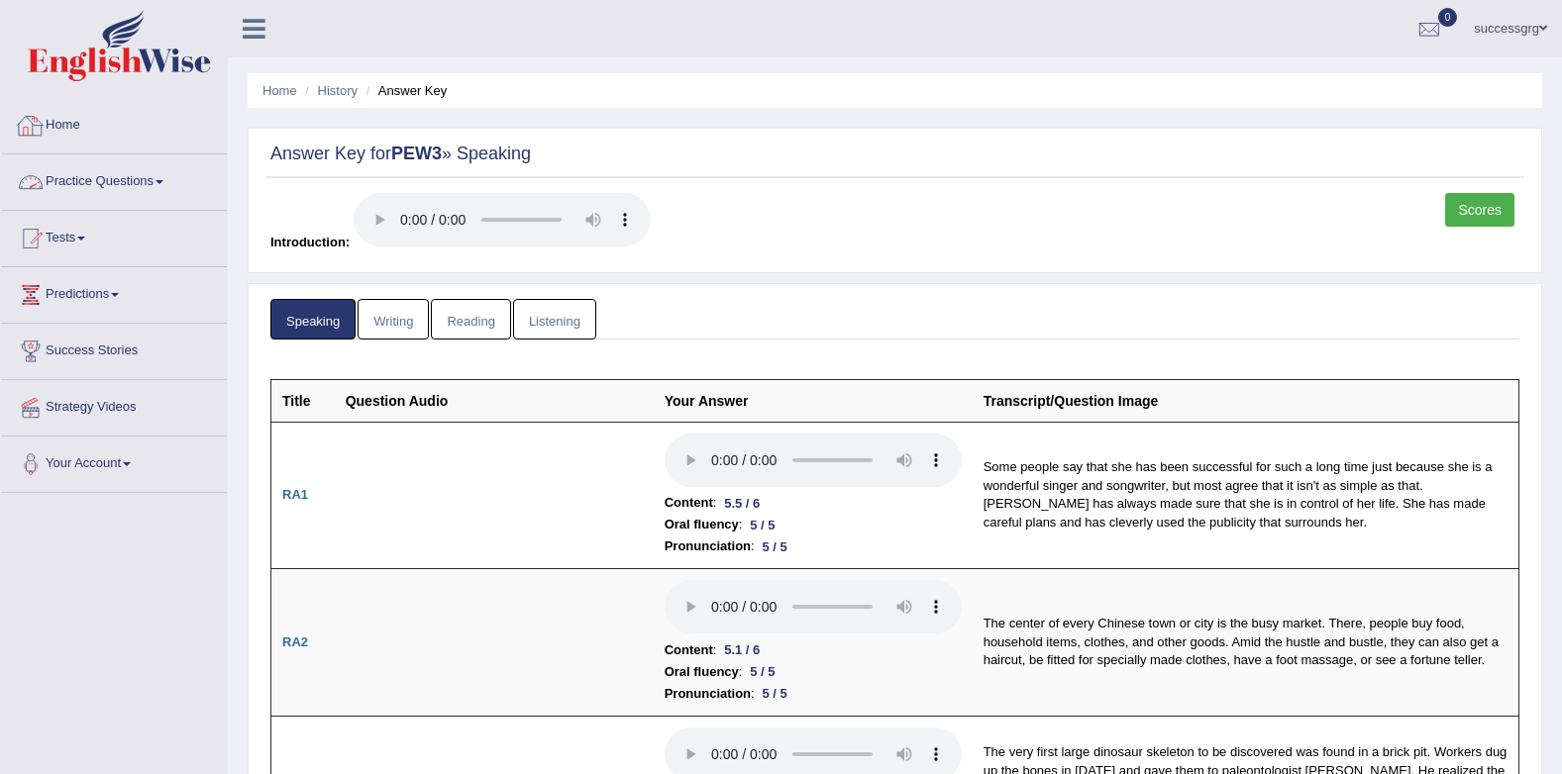
click at [64, 120] on link "Home" at bounding box center [114, 123] width 226 height 50
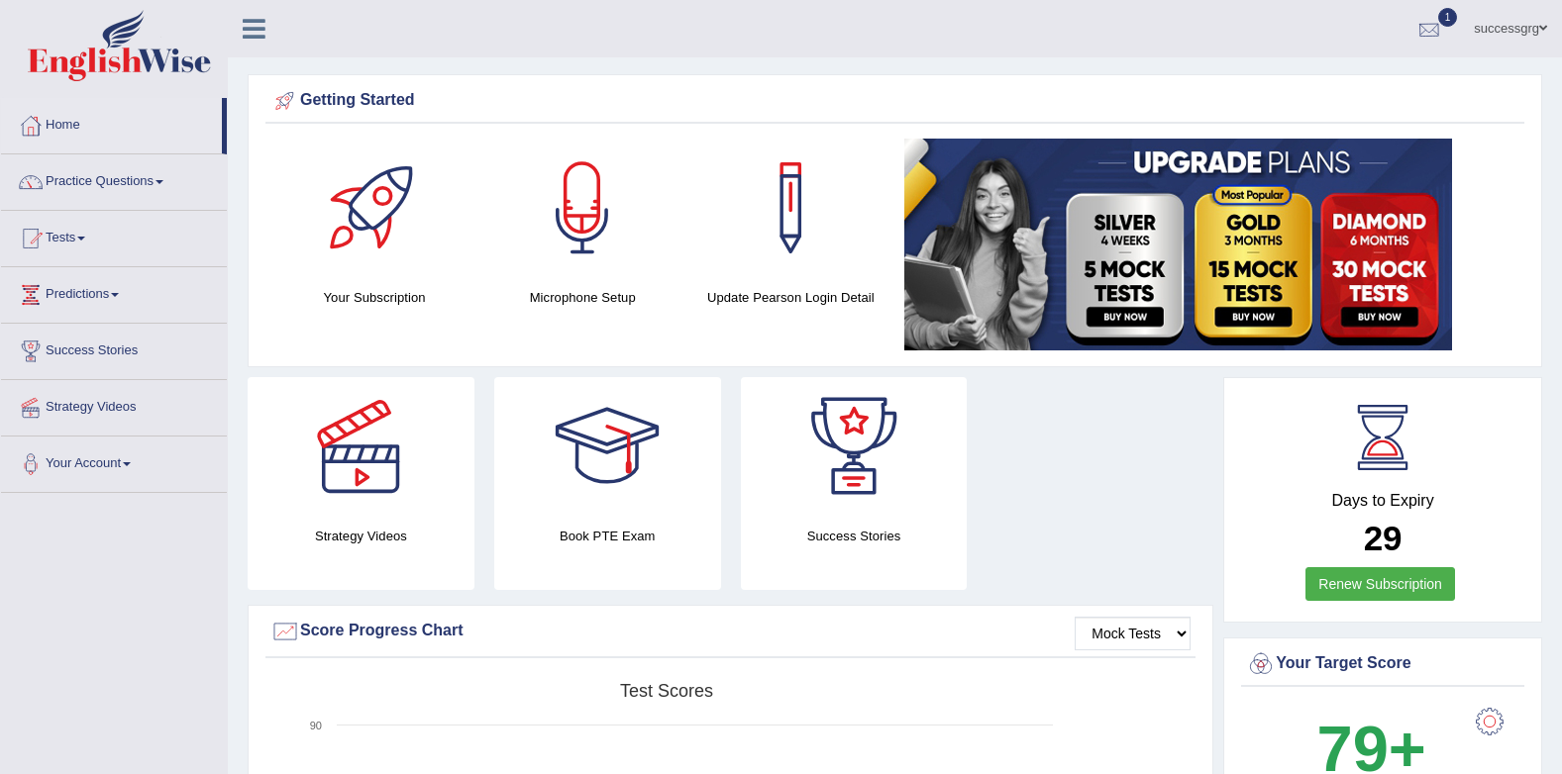
click at [1428, 15] on div at bounding box center [1429, 30] width 30 height 30
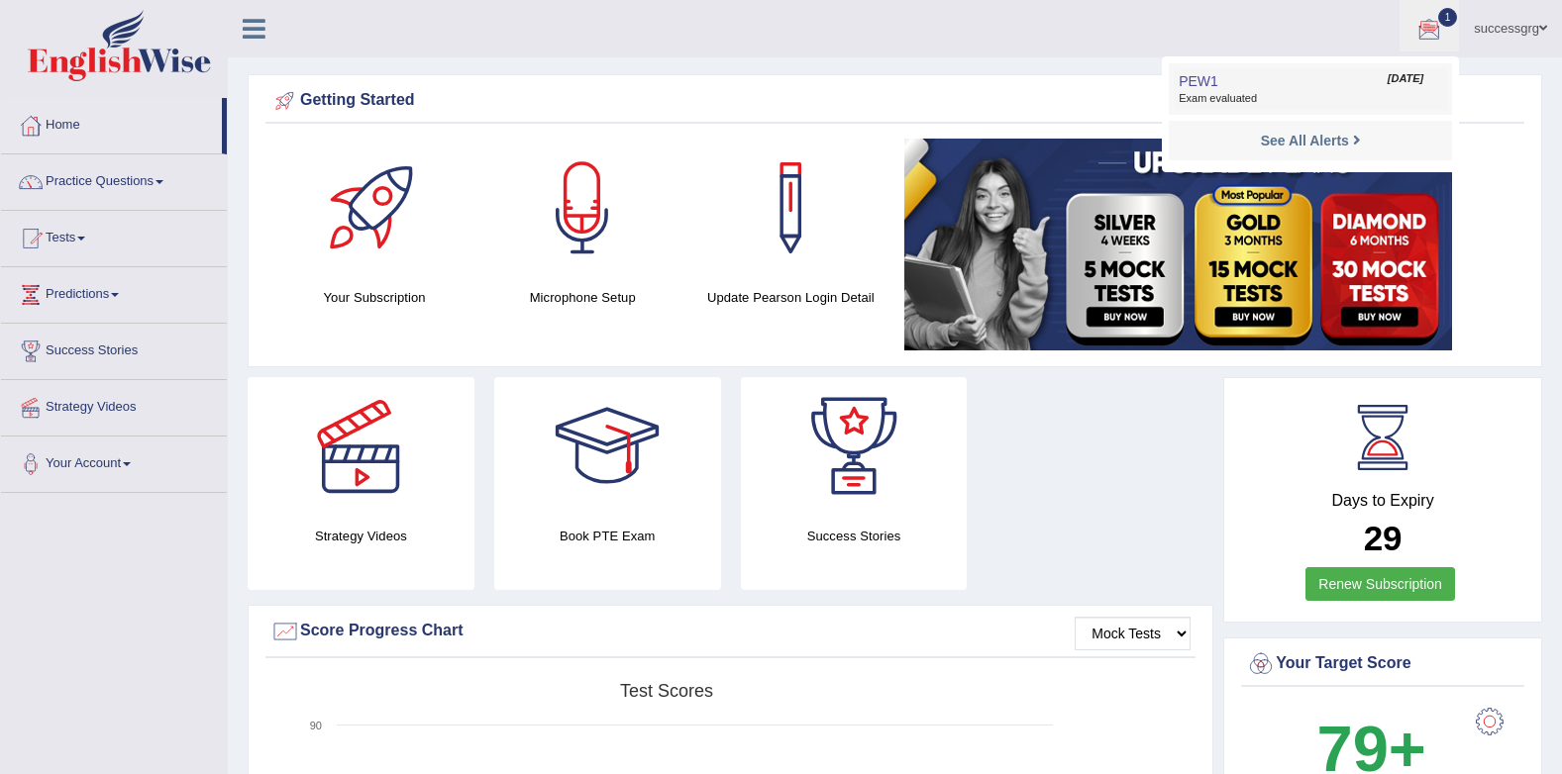
click at [1324, 72] on link "PEW1 Sep 1, 2025 Exam evaluated" at bounding box center [1309, 89] width 273 height 42
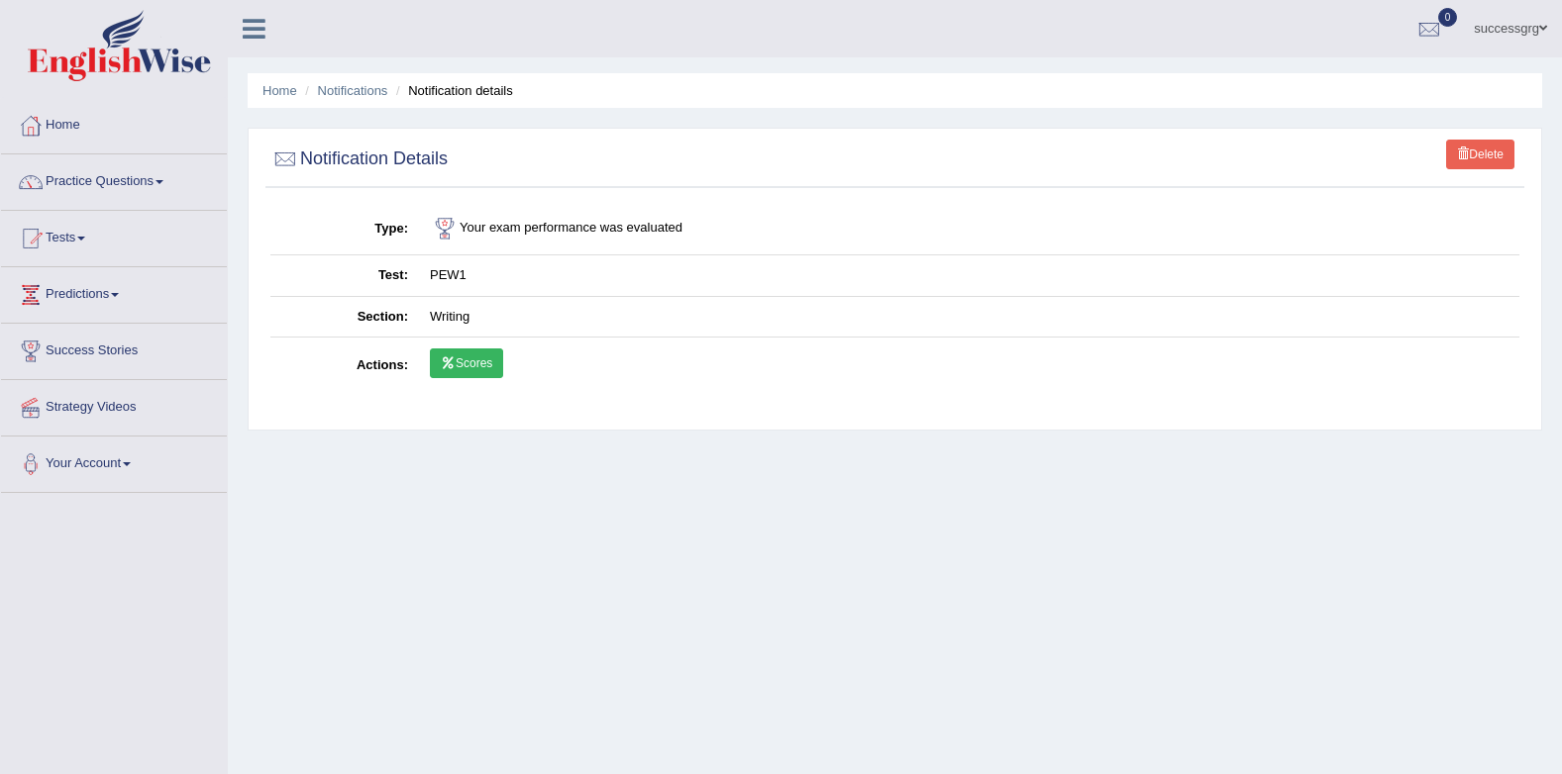
click at [453, 361] on icon at bounding box center [448, 363] width 15 height 12
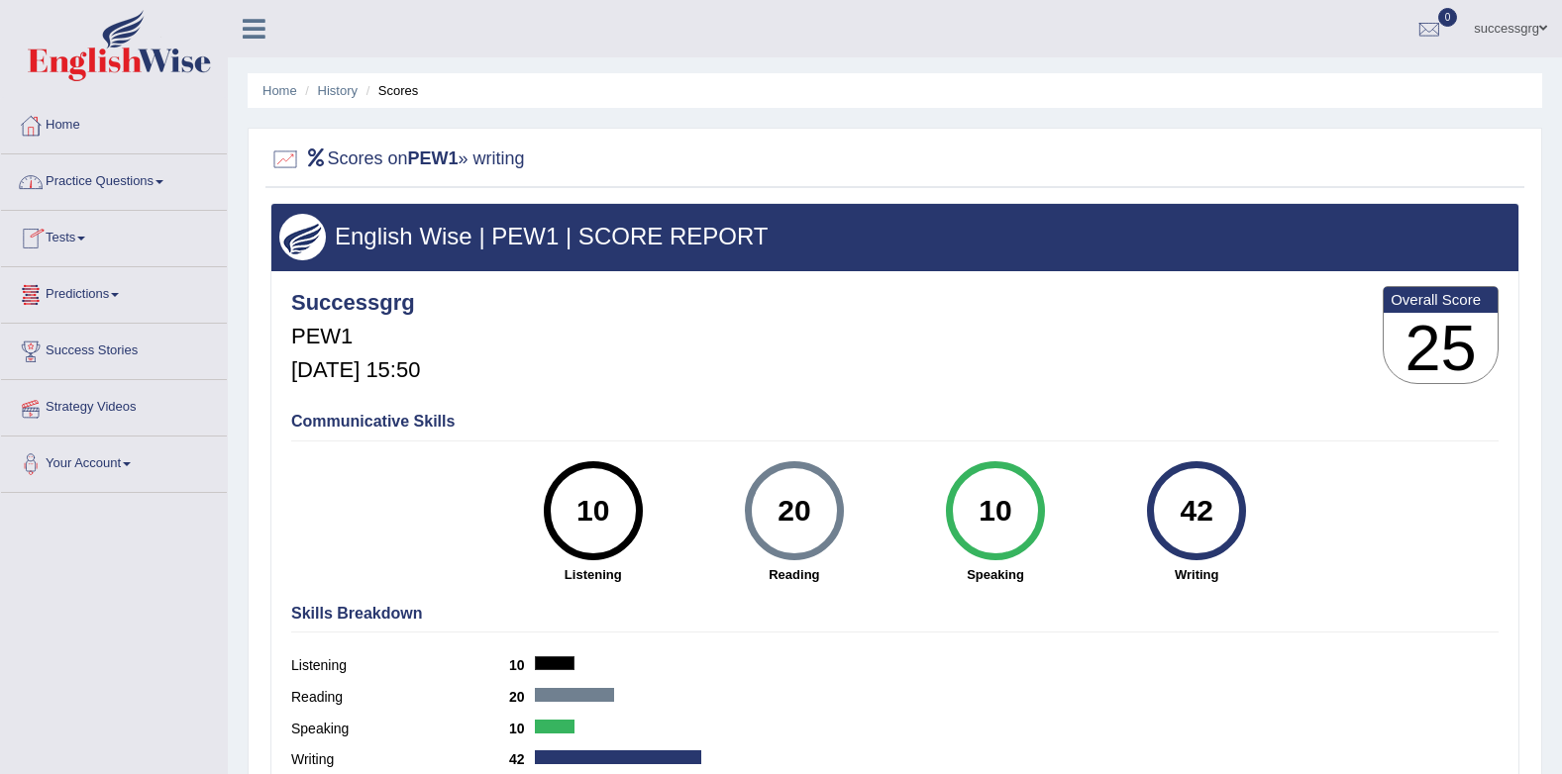
click at [77, 246] on link "Tests" at bounding box center [114, 236] width 226 height 50
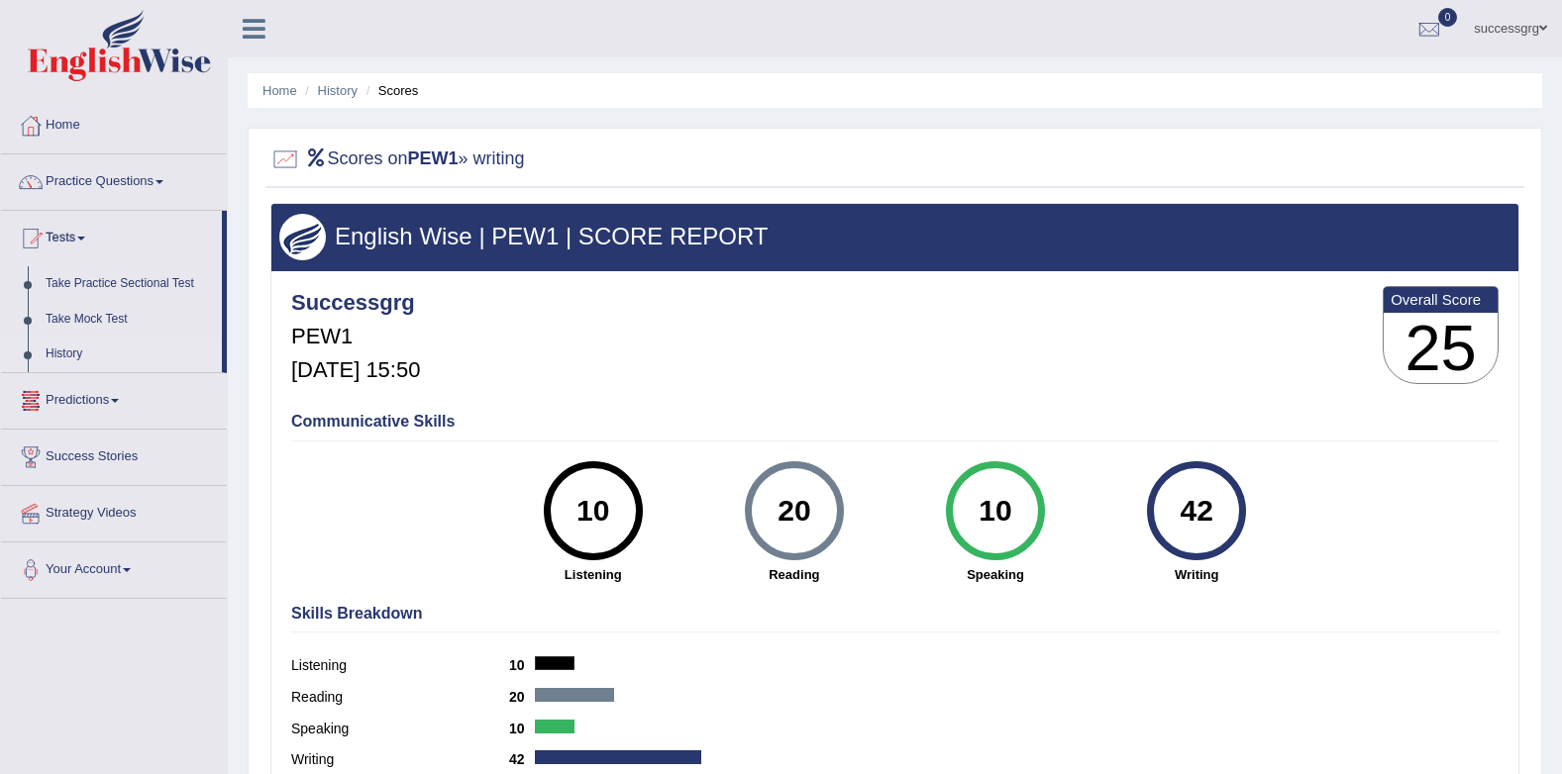
click at [61, 352] on link "History" at bounding box center [129, 355] width 185 height 36
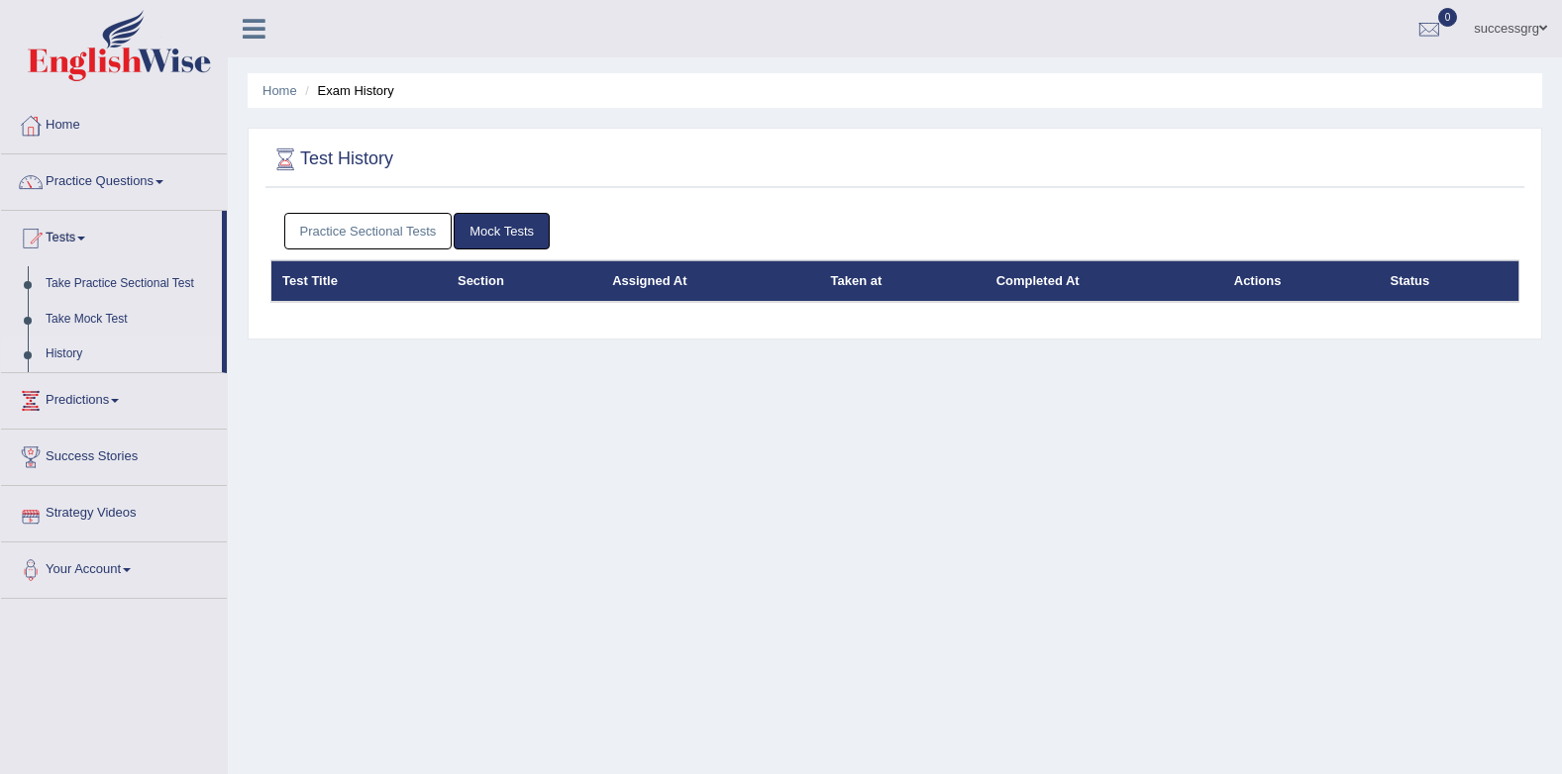
click at [380, 235] on link "Practice Sectional Tests" at bounding box center [368, 231] width 168 height 37
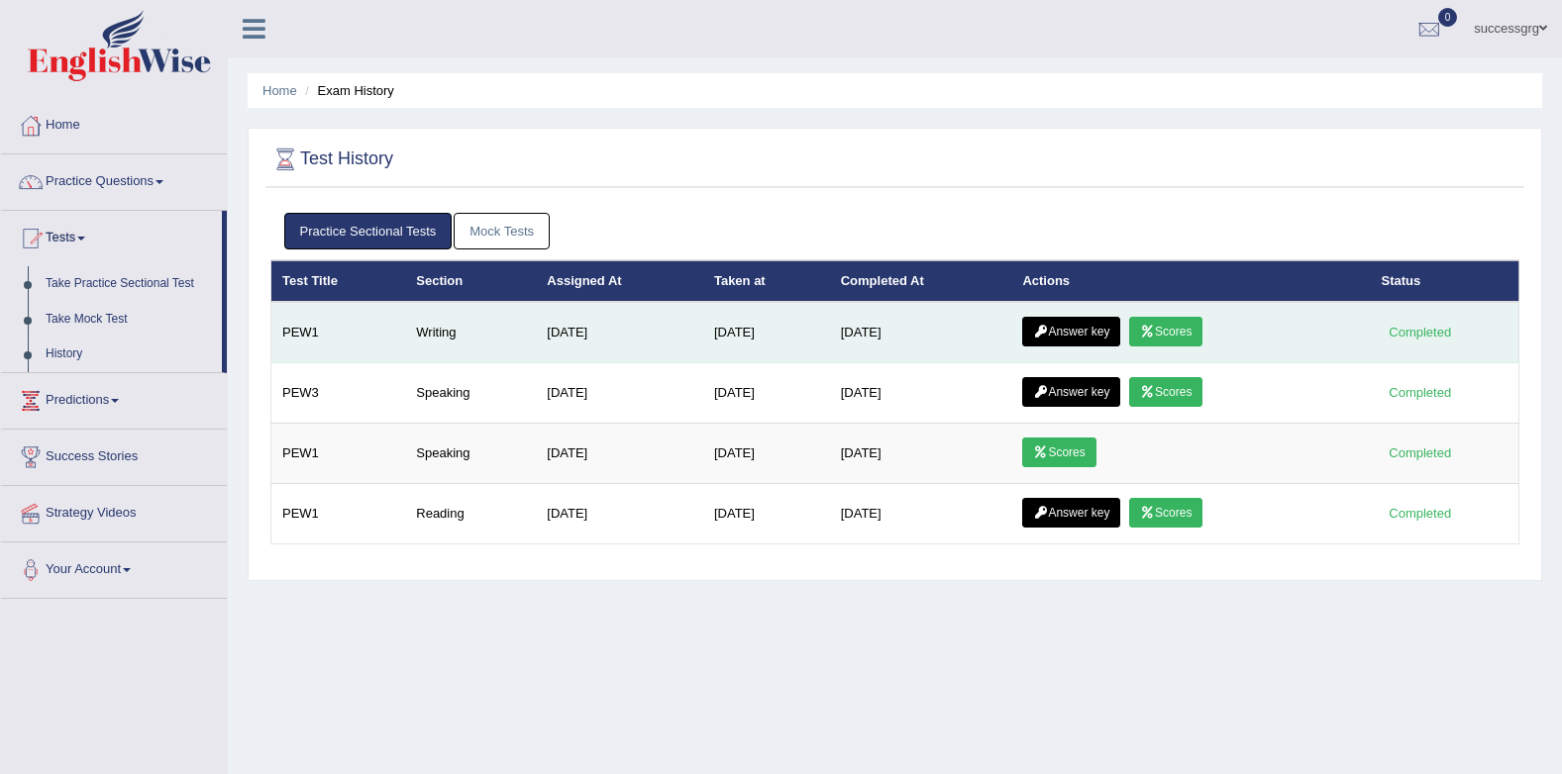
click at [1063, 329] on link "Answer key" at bounding box center [1071, 332] width 98 height 30
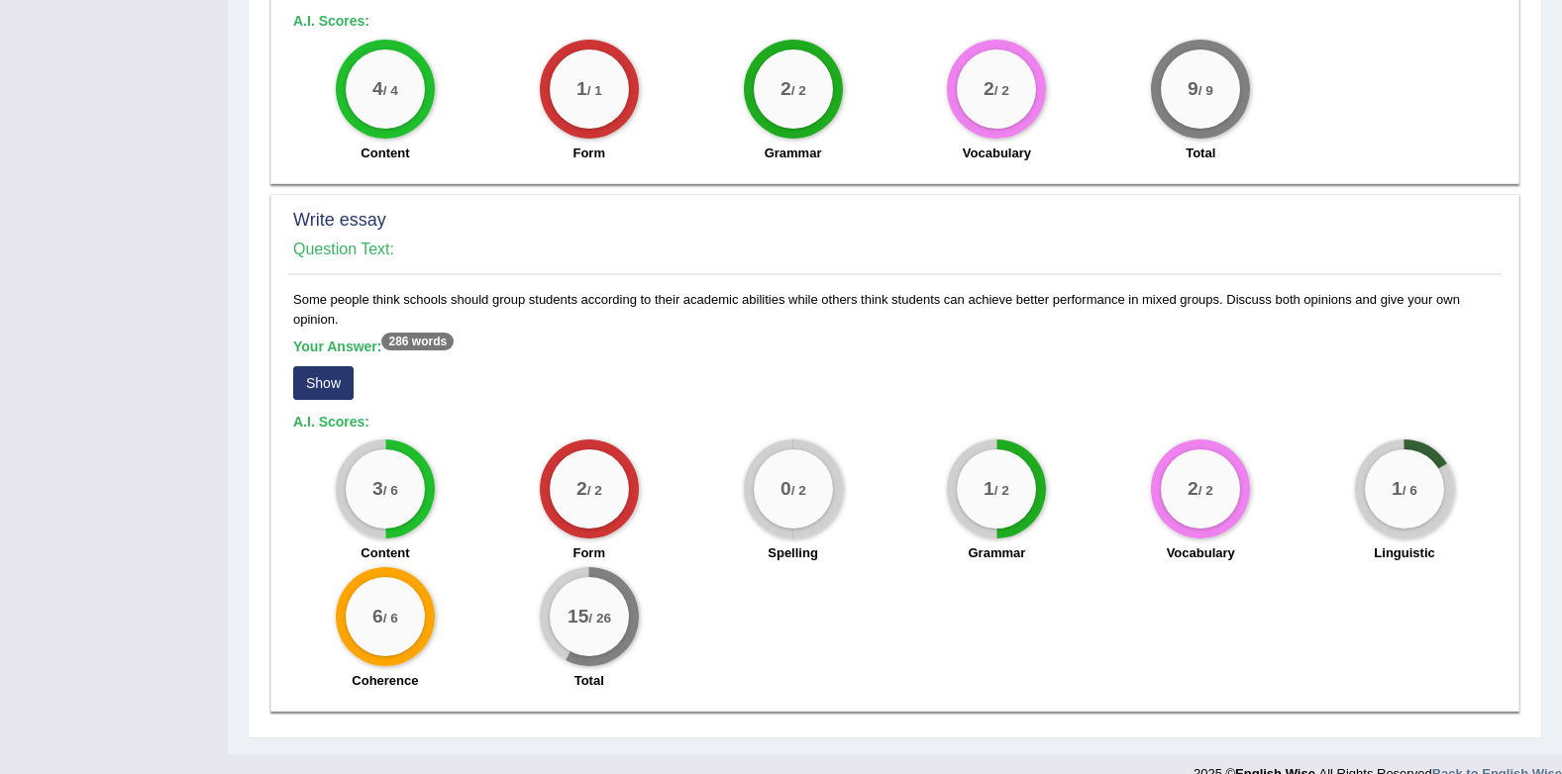
scroll to position [1179, 0]
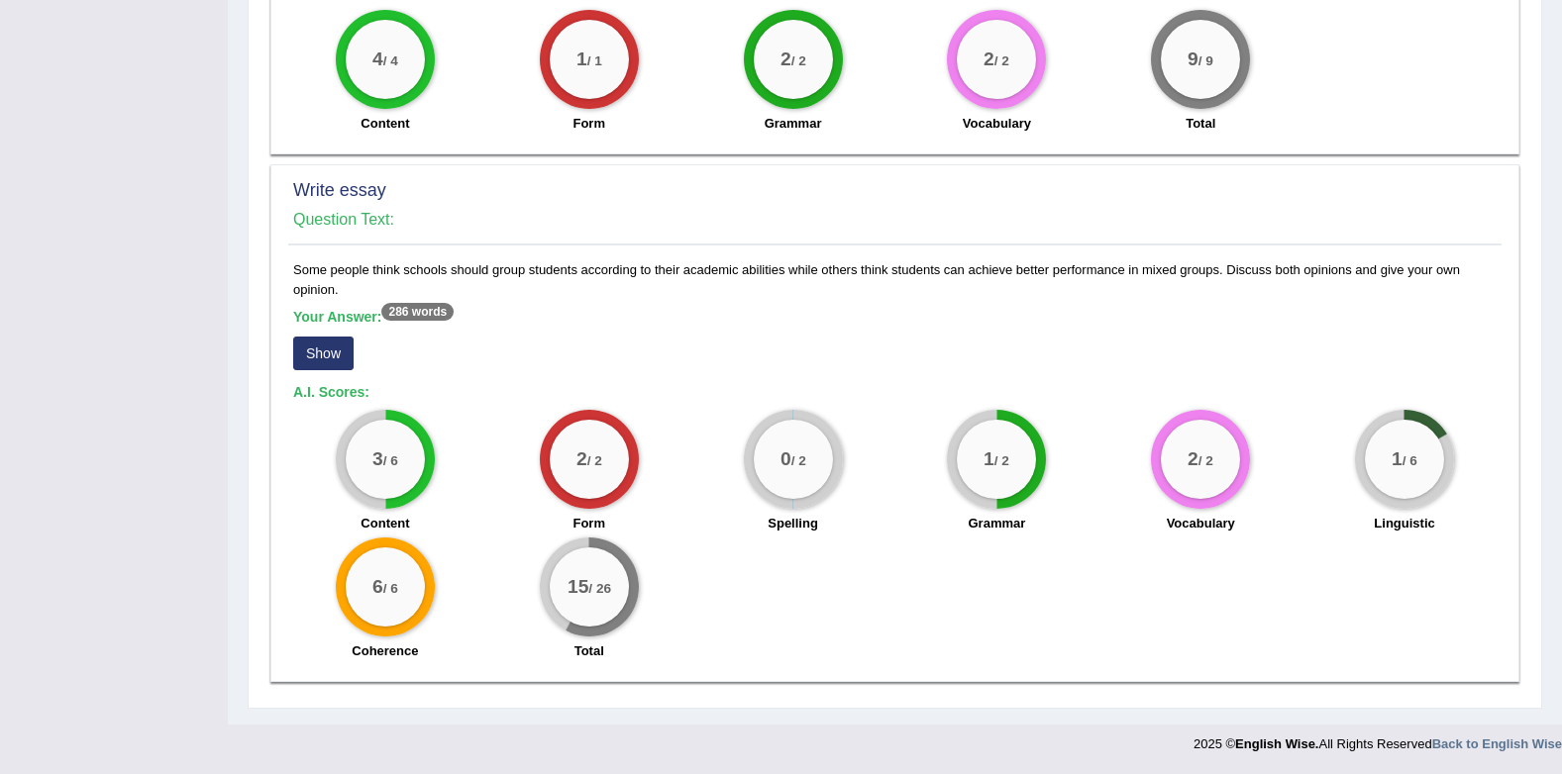
click at [323, 356] on button "Show" at bounding box center [323, 354] width 60 height 34
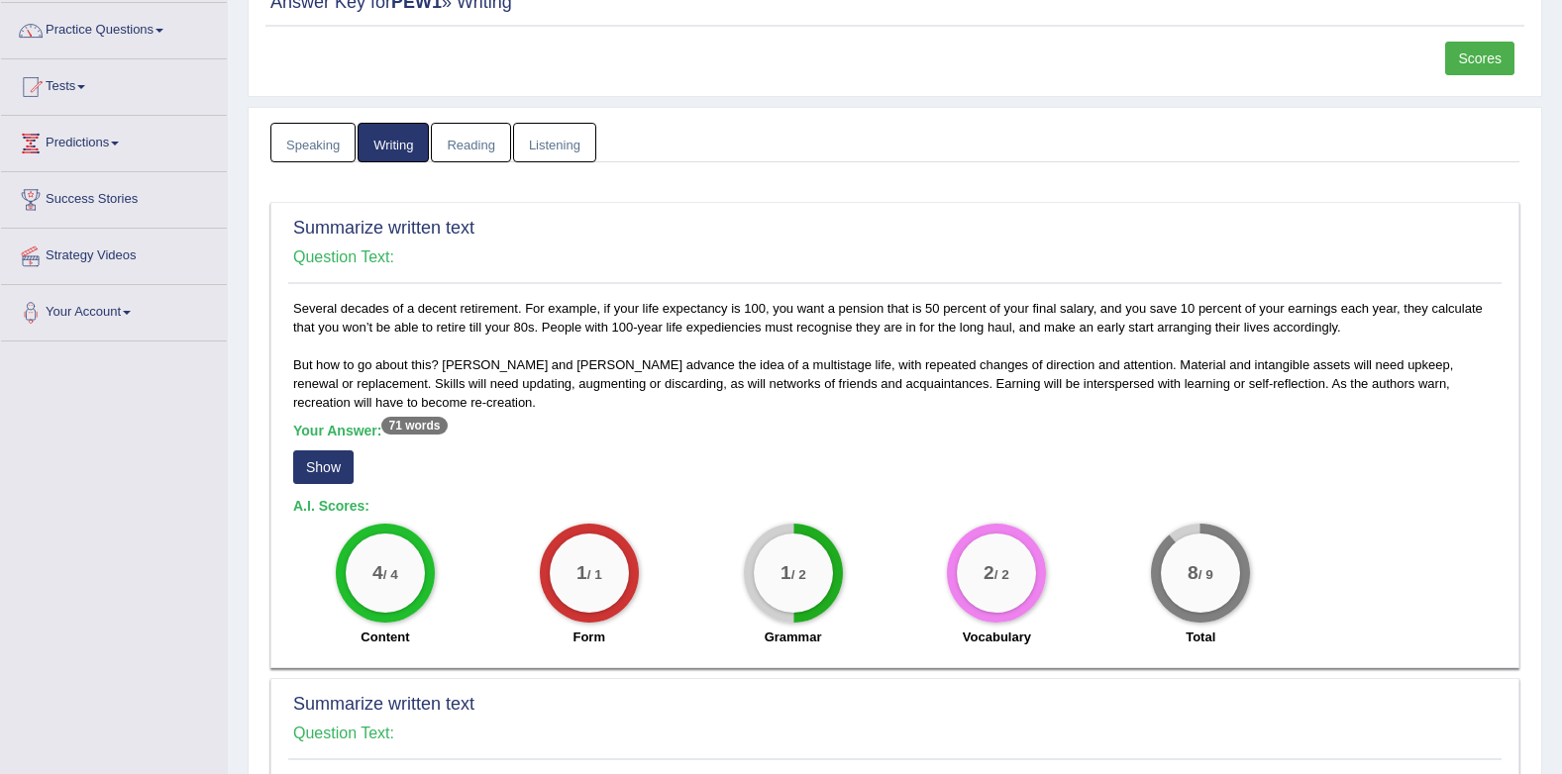
scroll to position [0, 0]
